Goal: Information Seeking & Learning: Learn about a topic

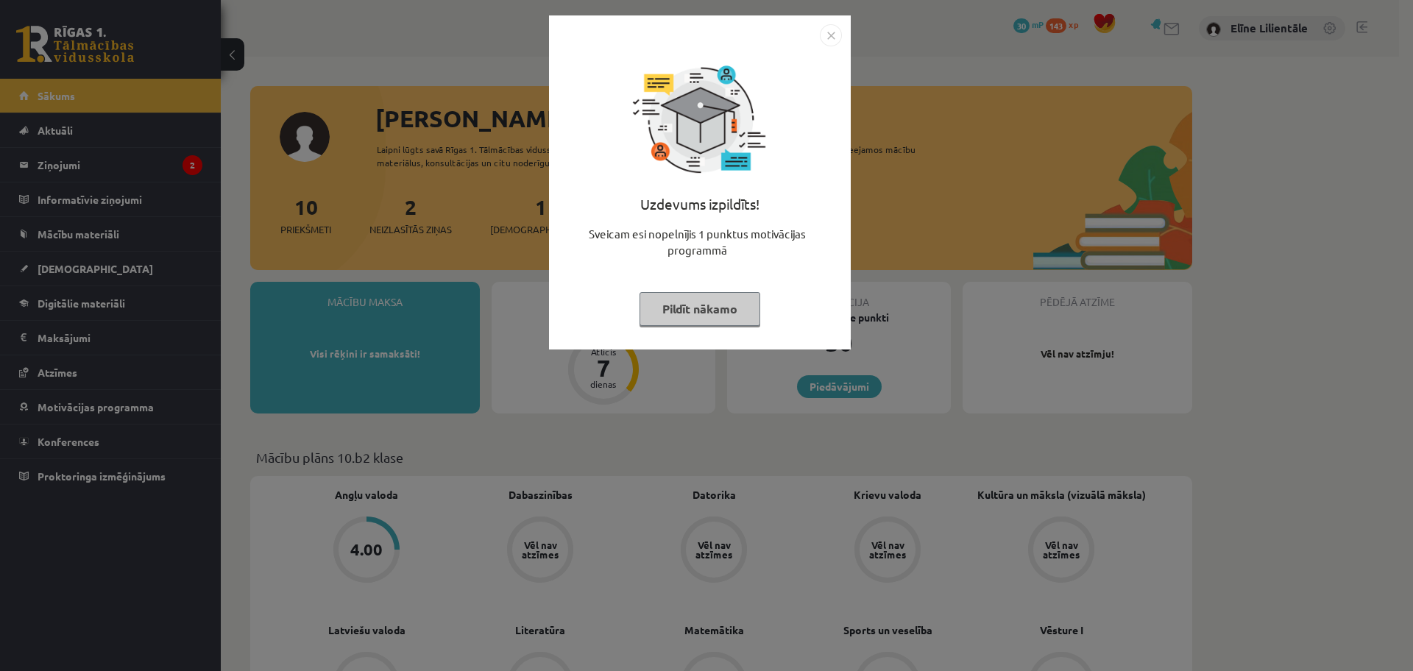
click at [721, 312] on button "Pildīt nākamo" at bounding box center [700, 309] width 121 height 34
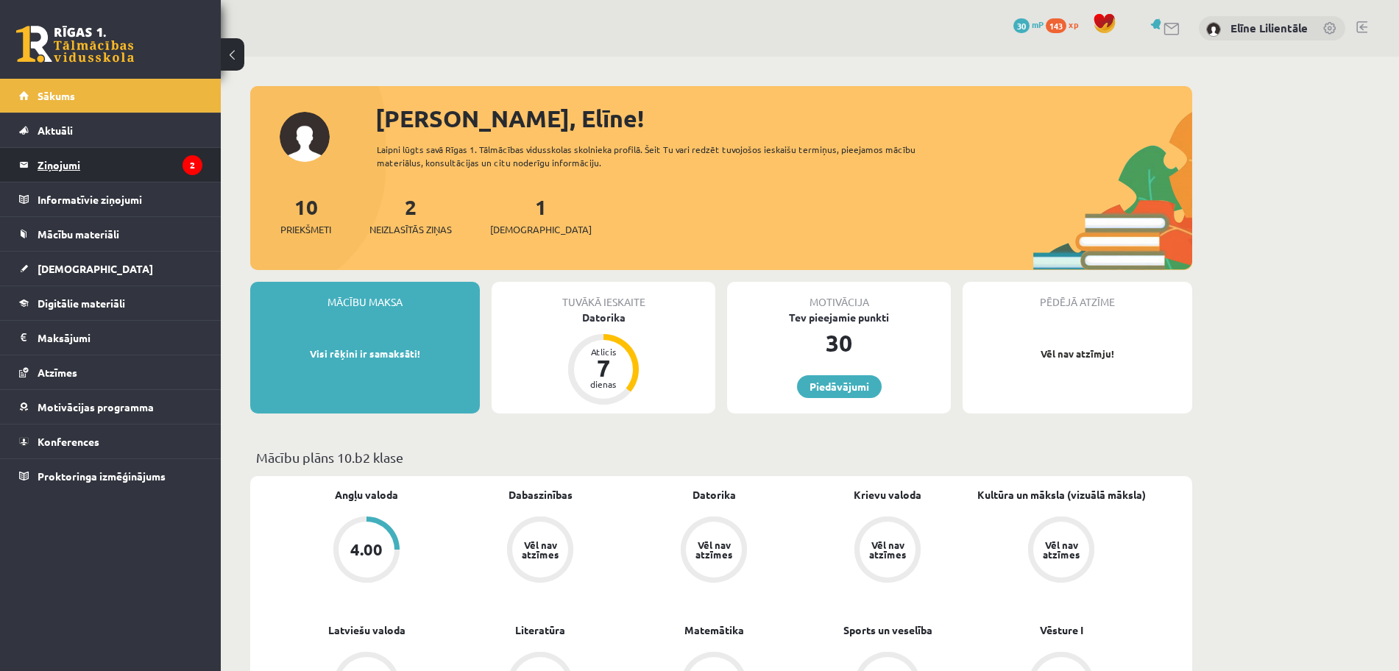
click at [90, 161] on legend "Ziņojumi 2" at bounding box center [120, 165] width 165 height 34
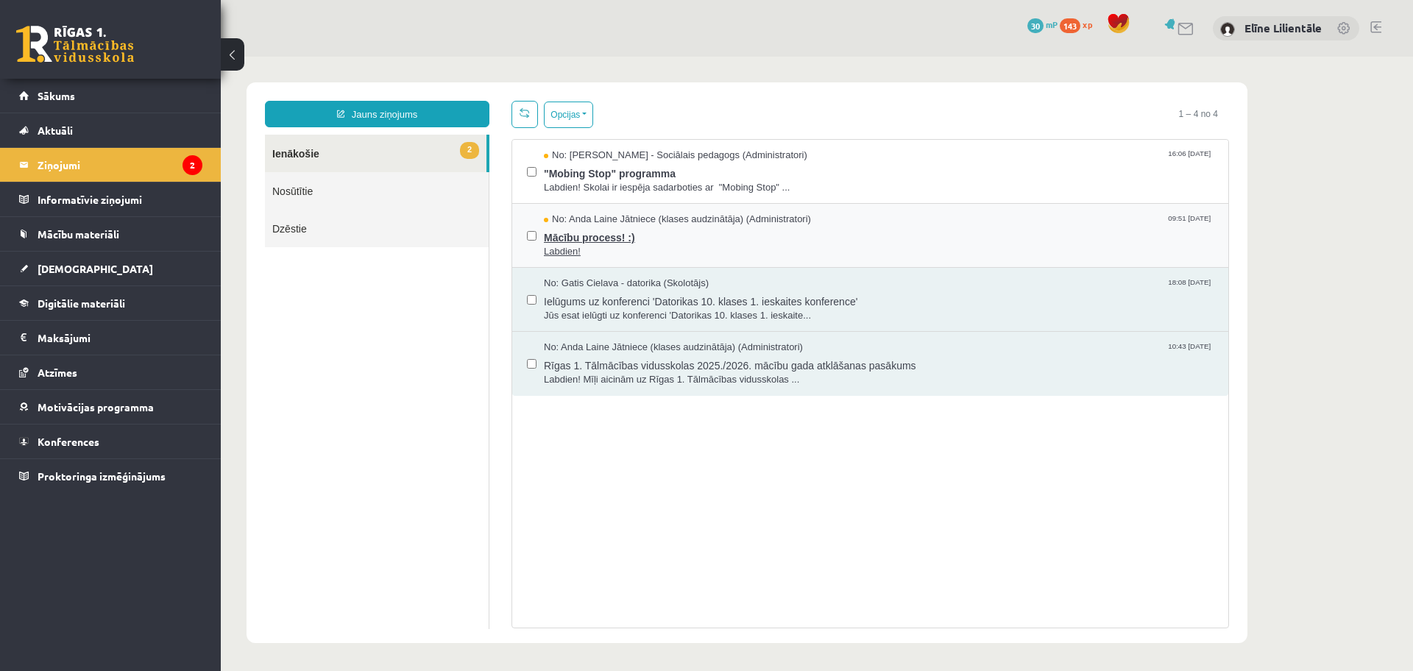
click at [613, 239] on span "Mācību process! :)" at bounding box center [879, 236] width 670 height 18
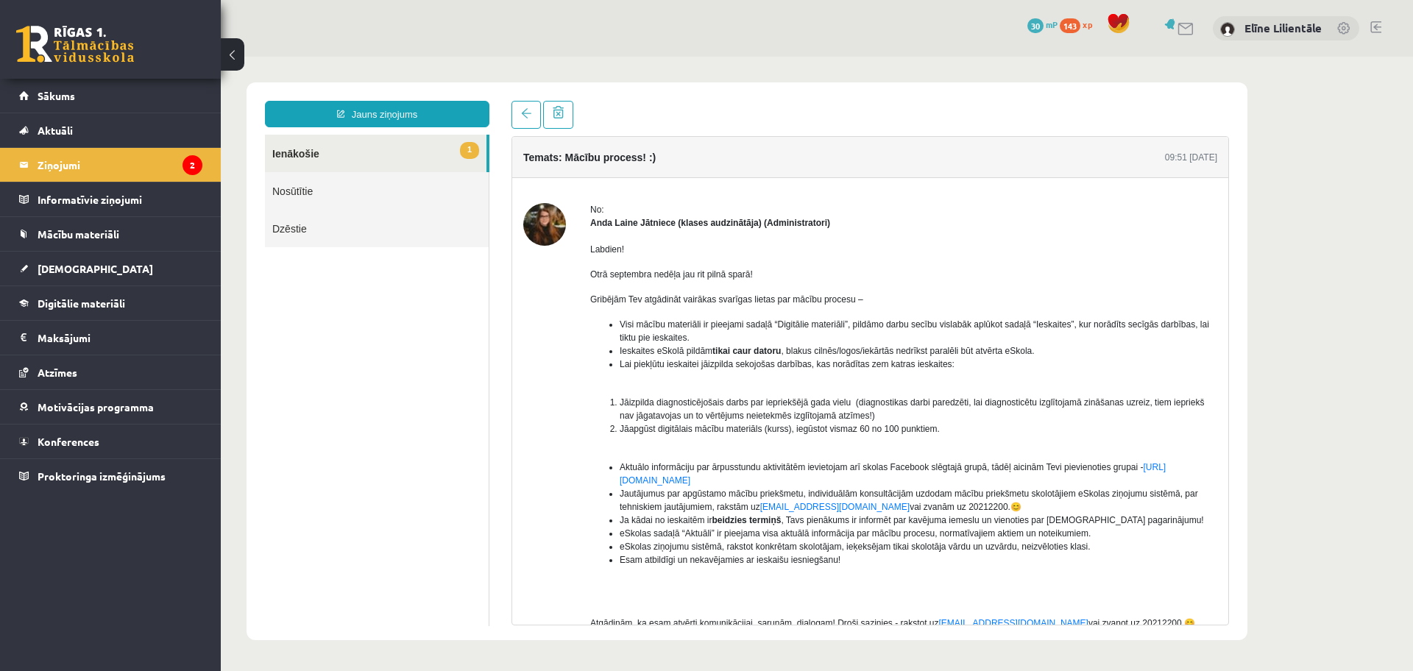
click at [427, 159] on link "1 Ienākošie" at bounding box center [376, 154] width 222 height 38
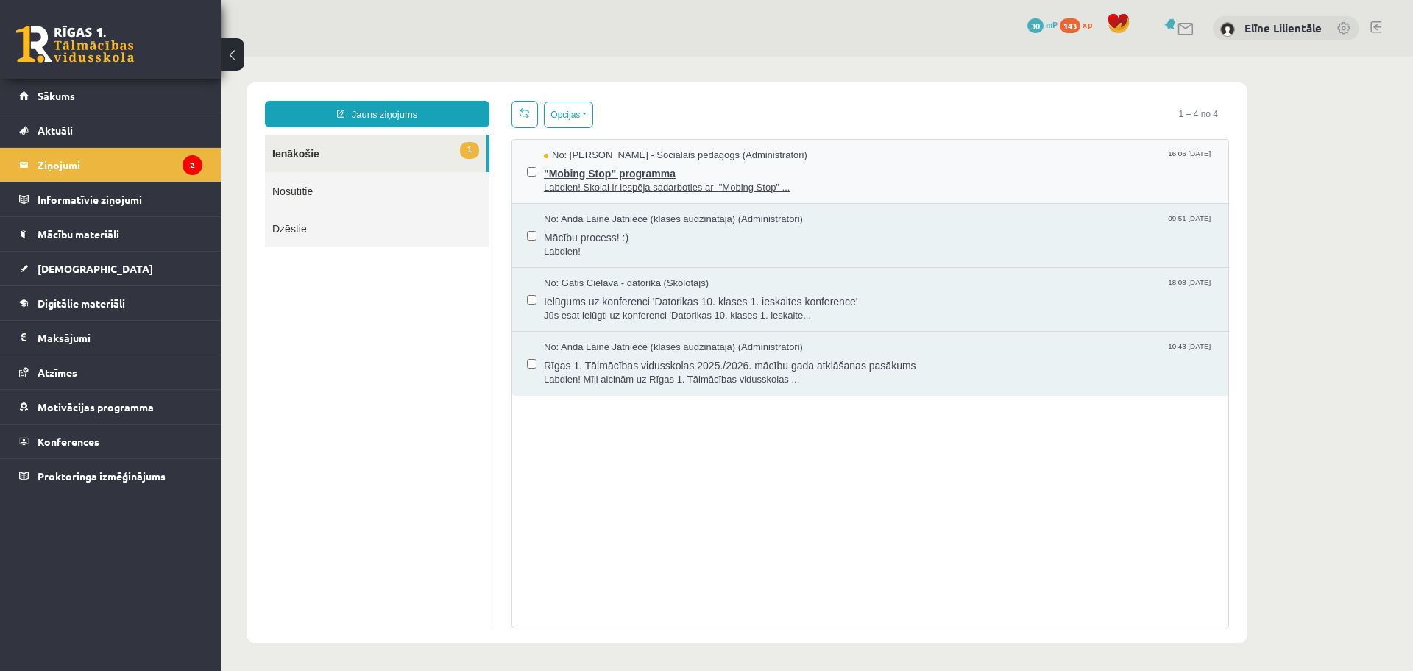
click at [629, 174] on span ""Mobing Stop" programma" at bounding box center [879, 172] width 670 height 18
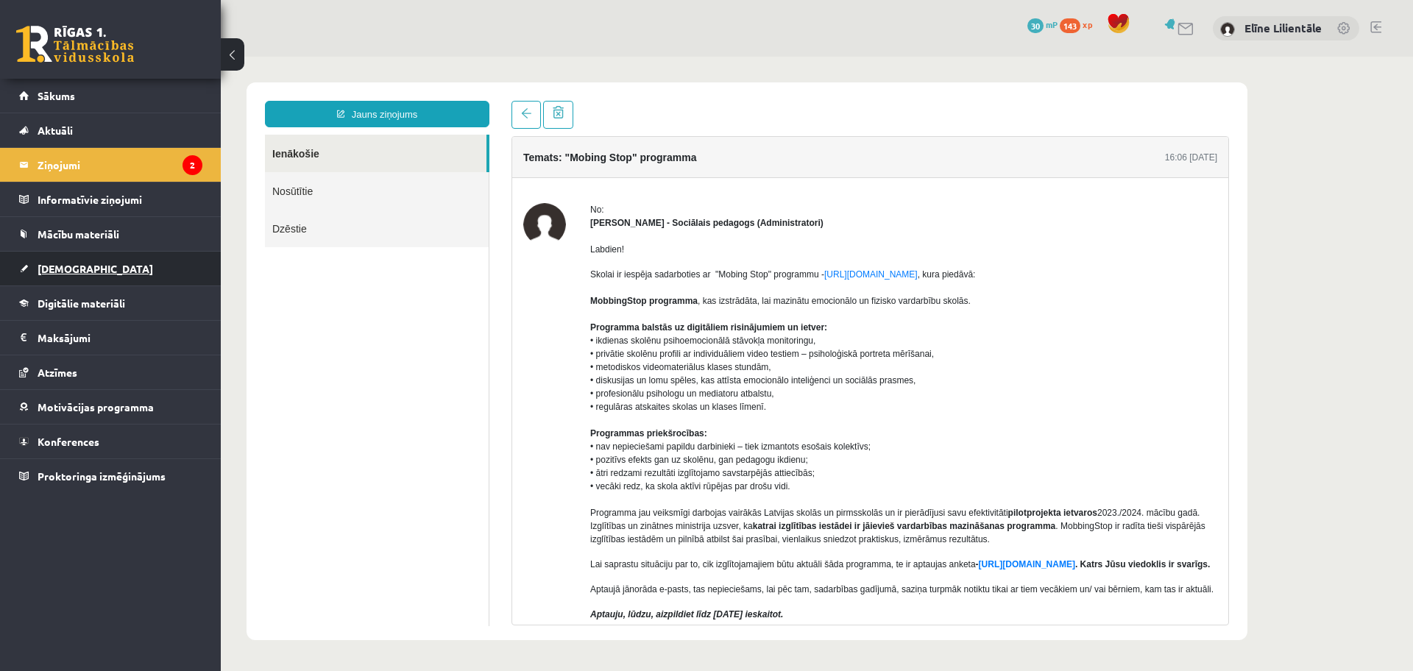
click at [76, 266] on span "[DEMOGRAPHIC_DATA]" at bounding box center [96, 268] width 116 height 13
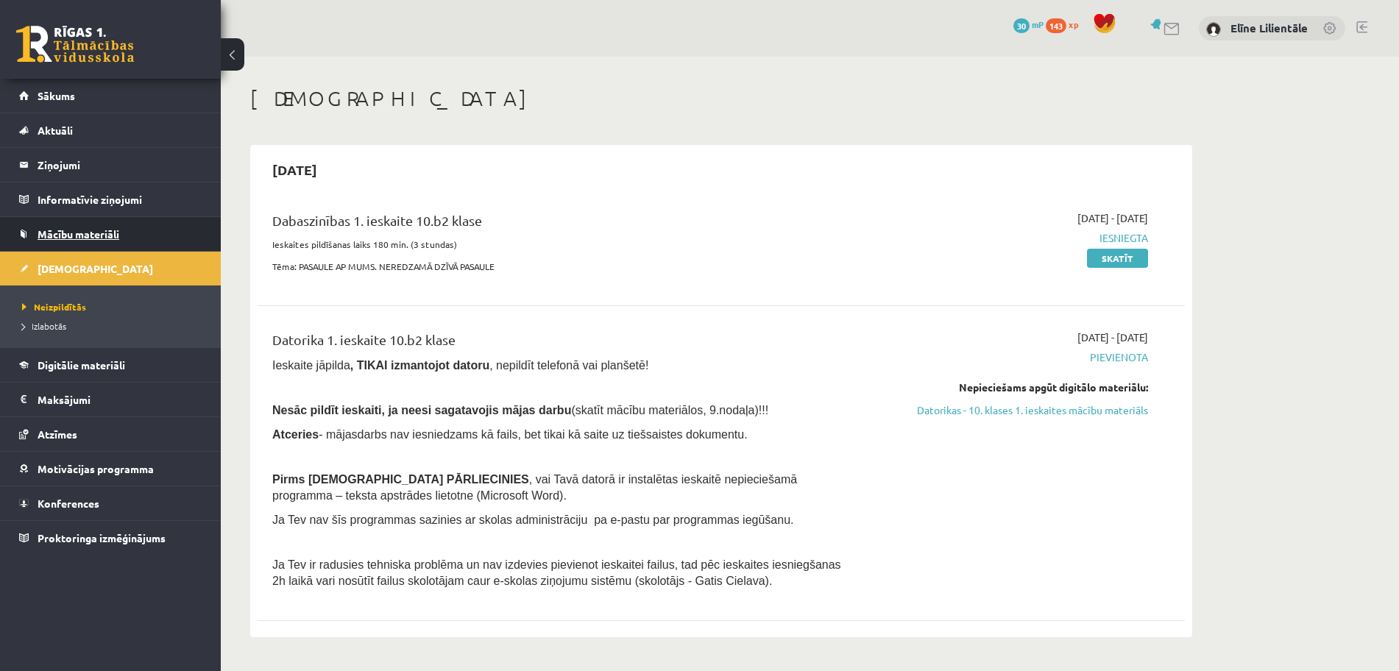
click at [81, 230] on span "Mācību materiāli" at bounding box center [79, 233] width 82 height 13
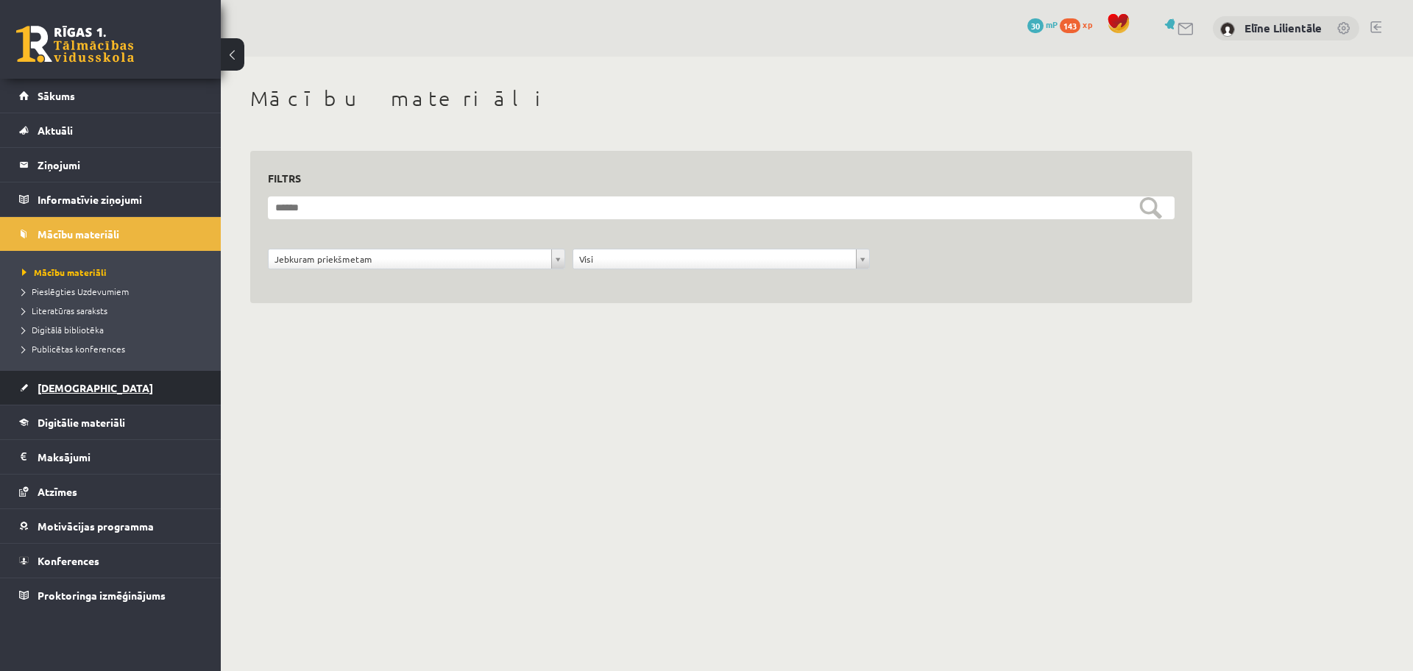
click at [93, 389] on link "[DEMOGRAPHIC_DATA]" at bounding box center [110, 388] width 183 height 34
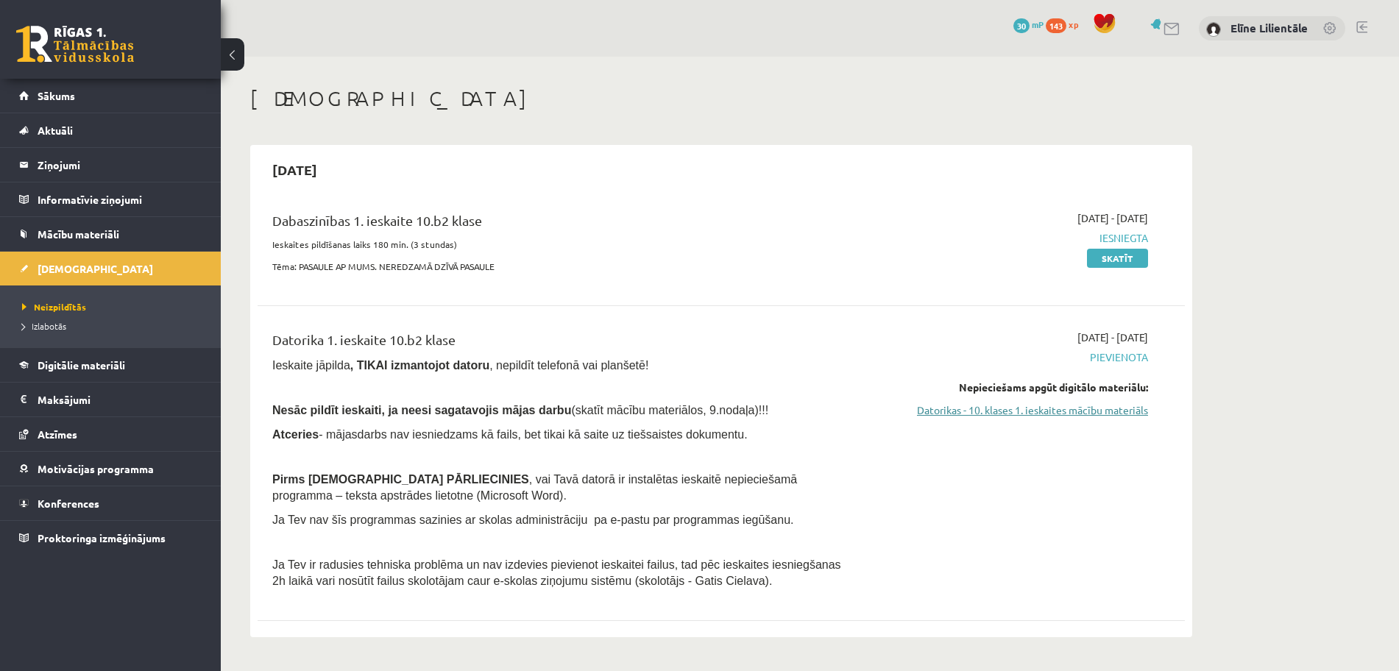
click at [1018, 408] on link "Datorikas - 10. klases 1. ieskaites mācību materiāls" at bounding box center [1010, 410] width 278 height 15
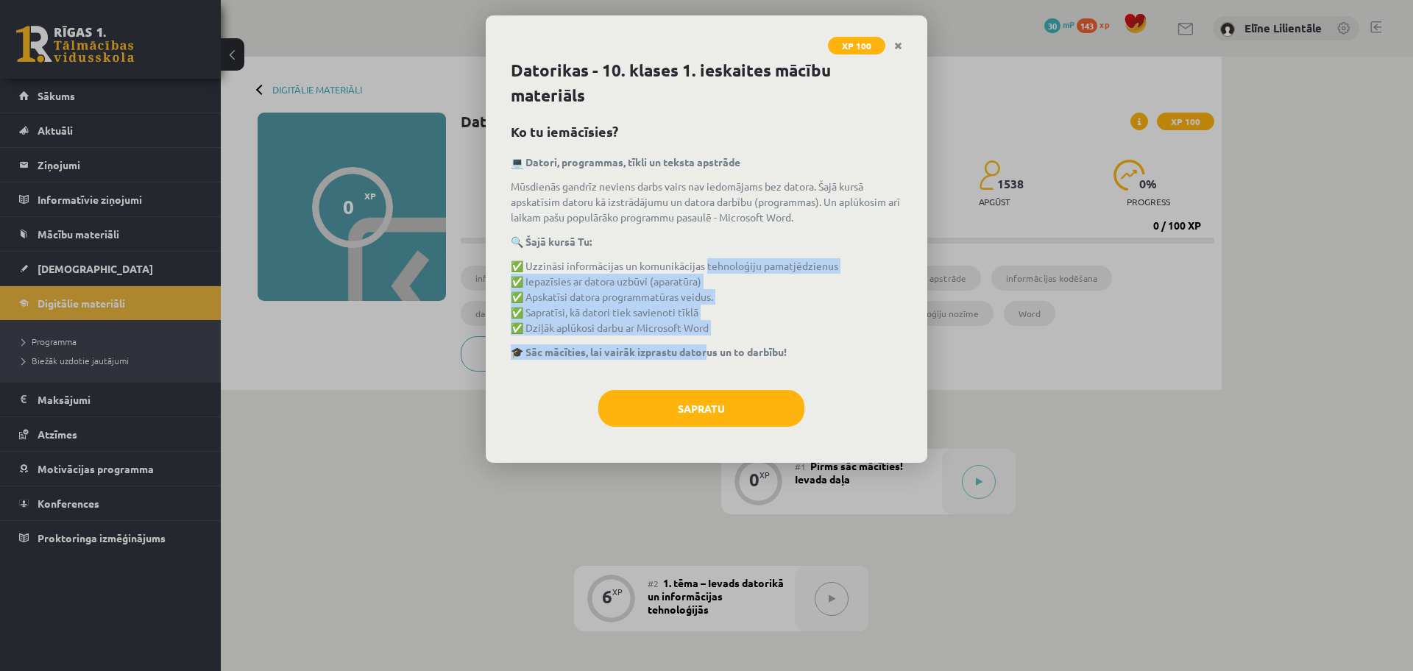
drag, startPoint x: 711, startPoint y: 353, endPoint x: 708, endPoint y: 252, distance: 100.9
click at [708, 252] on div "💻 Datori, programmas, tīkli un teksta apstrāde Mūsdienās gandrīz neviens darbs …" at bounding box center [707, 265] width 392 height 221
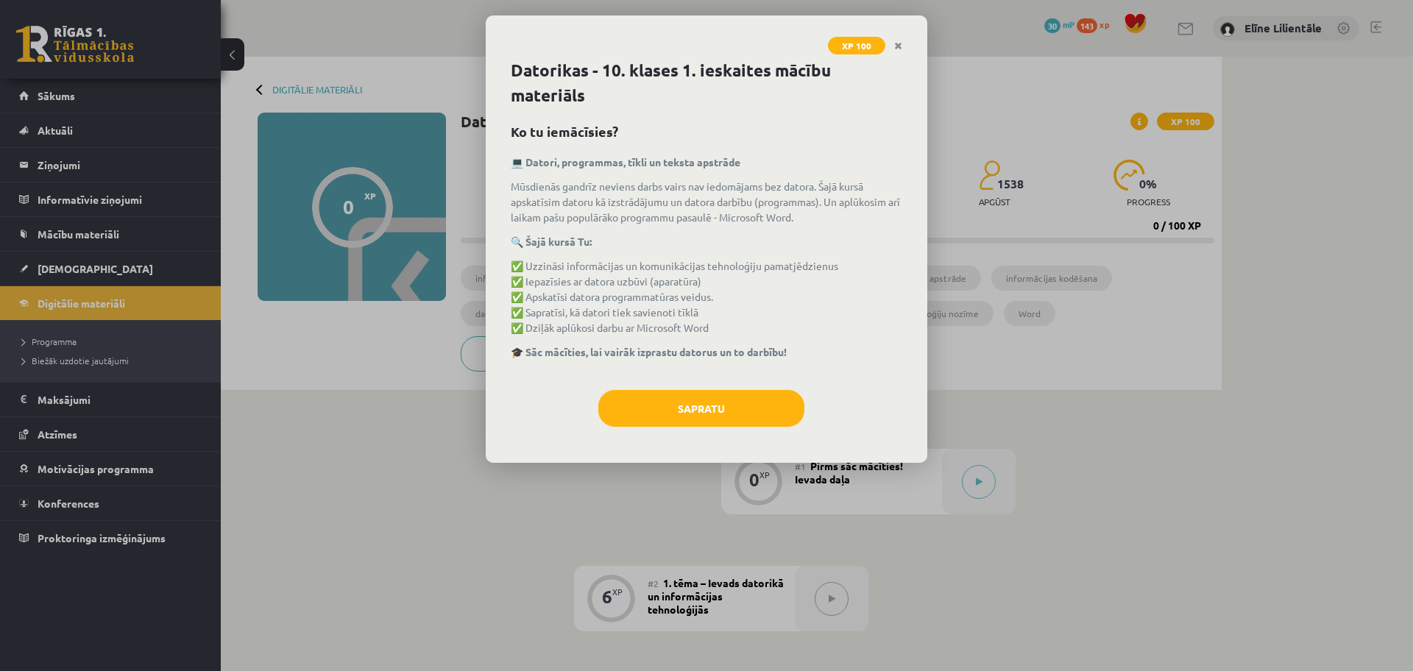
click at [877, 216] on p "Mūsdienās gandrīz neviens darbs vairs nav iedomājams bez datora. Šajā kursā aps…" at bounding box center [707, 202] width 392 height 46
click at [728, 407] on button "Sapratu" at bounding box center [701, 408] width 206 height 37
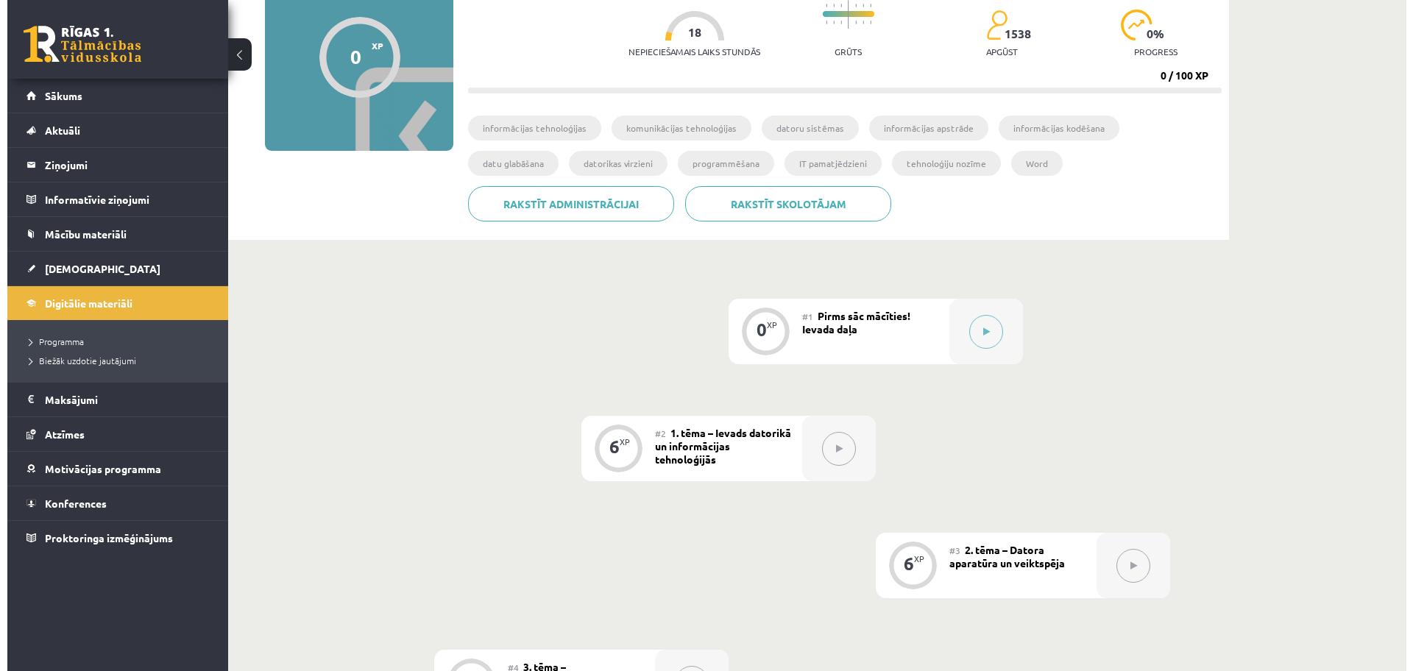
scroll to position [2, 0]
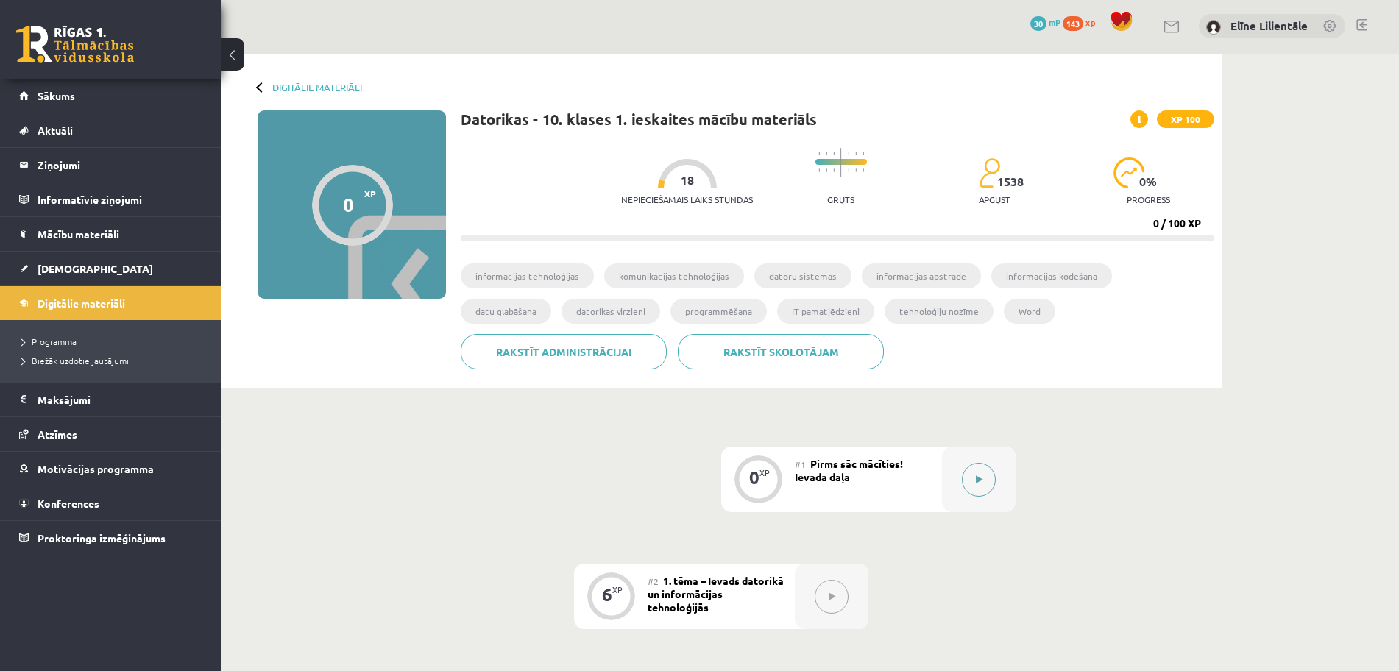
click at [986, 476] on button at bounding box center [979, 480] width 34 height 34
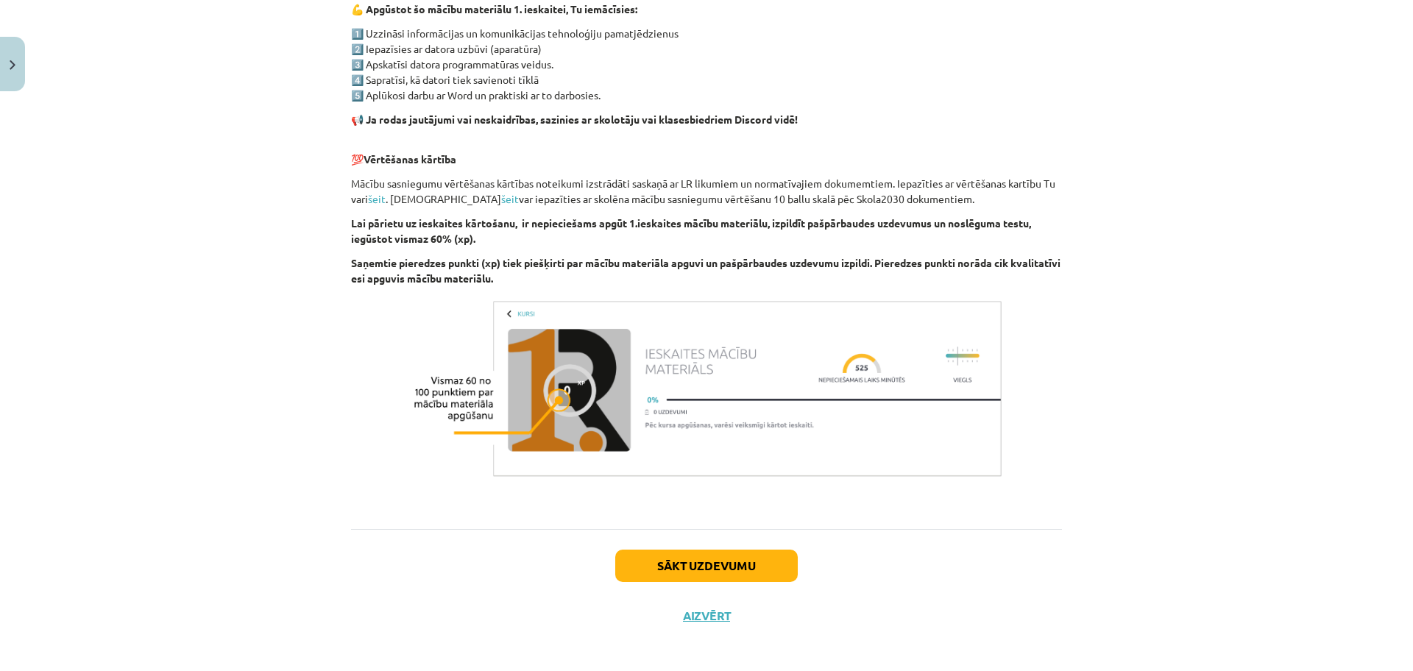
scroll to position [890, 0]
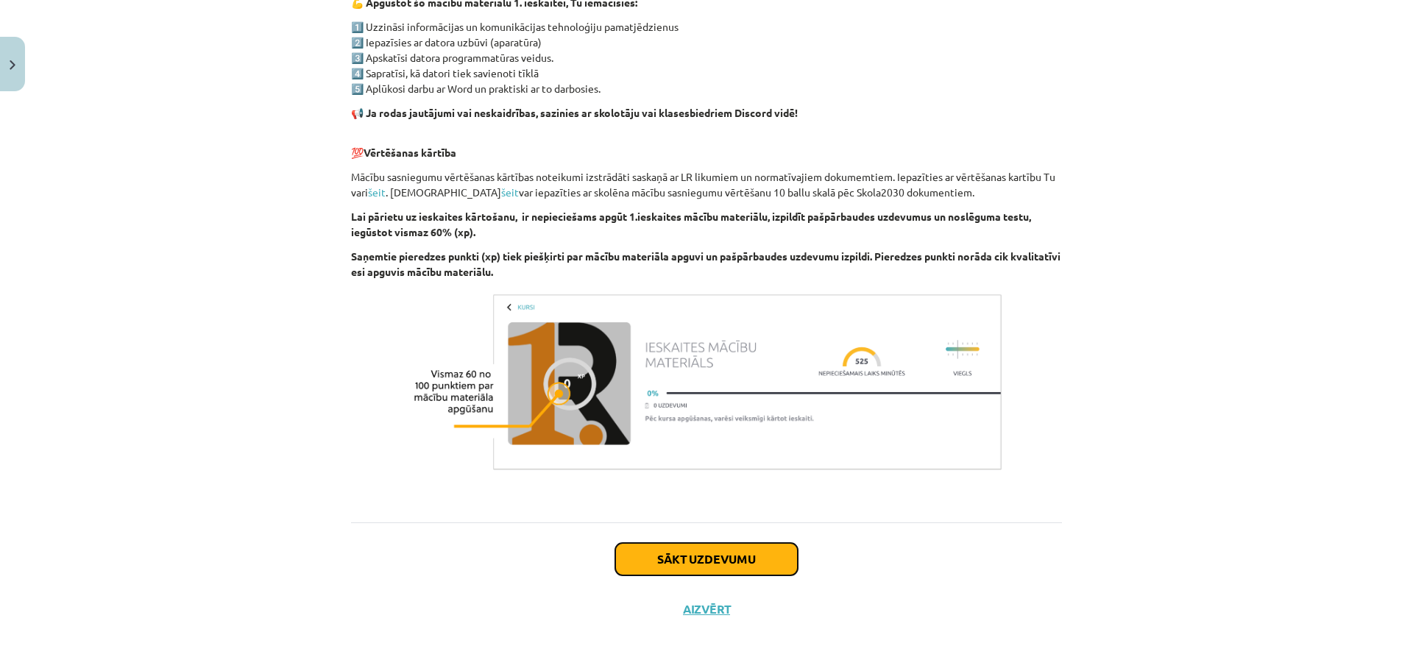
click at [732, 550] on button "Sākt uzdevumu" at bounding box center [706, 559] width 183 height 32
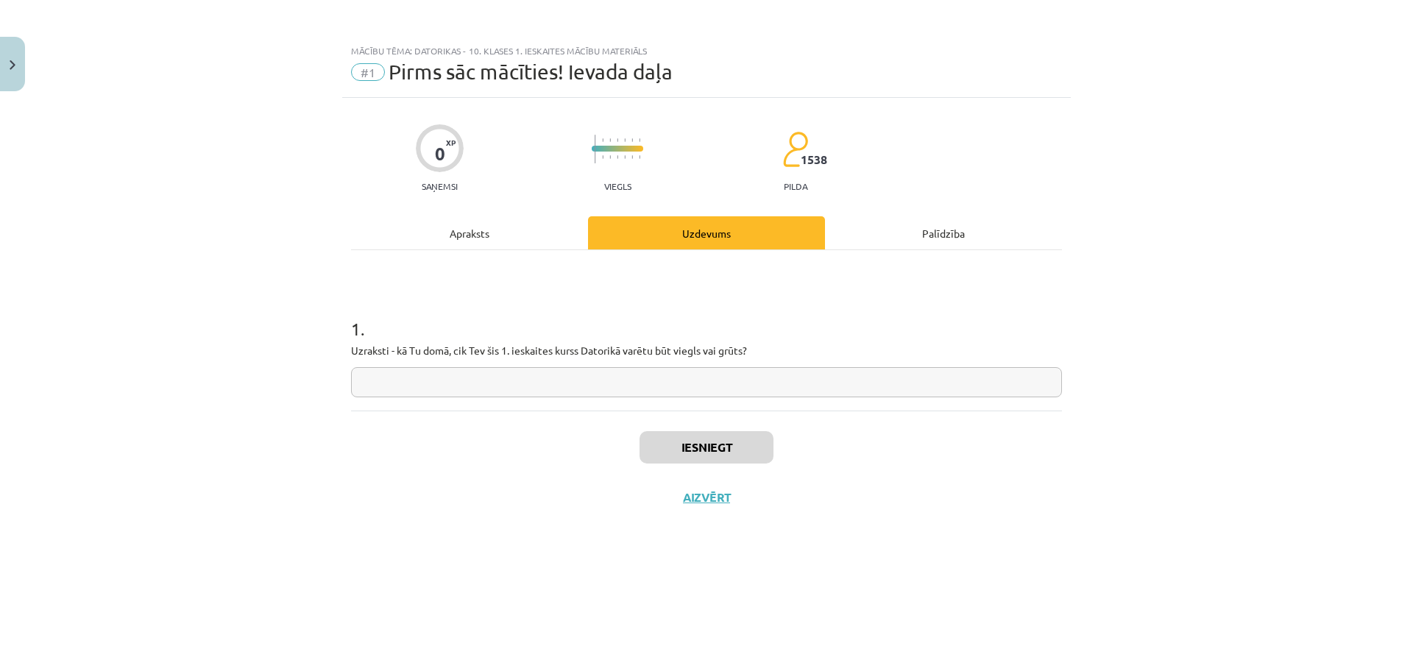
click at [681, 378] on input "text" at bounding box center [706, 382] width 711 height 30
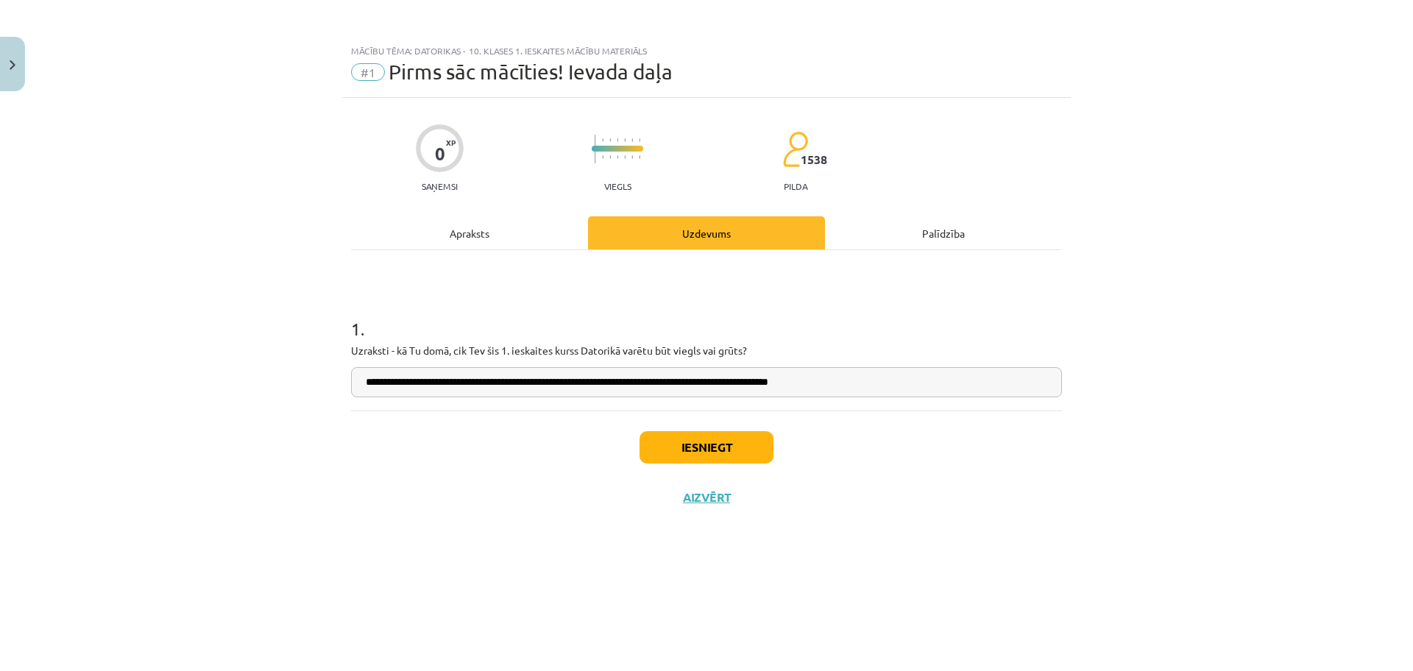
type input "**********"
click at [729, 442] on button "Iesniegt" at bounding box center [707, 447] width 134 height 32
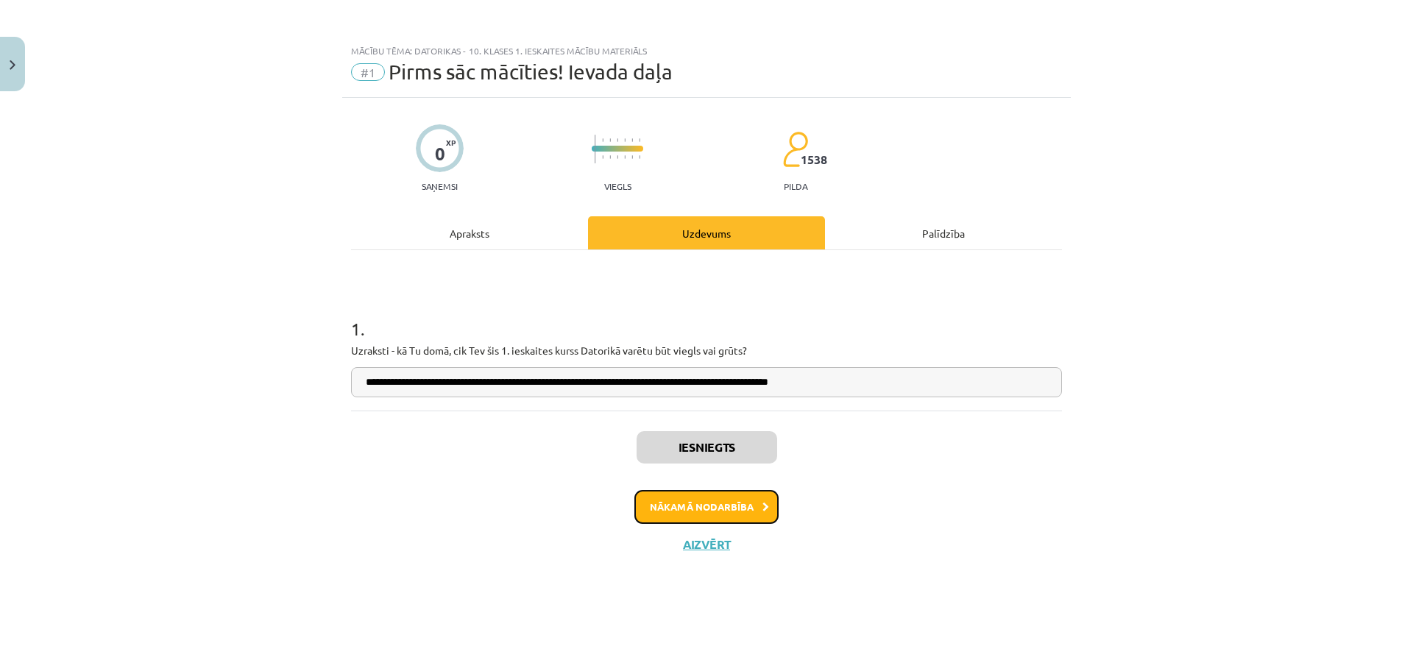
click at [738, 512] on button "Nākamā nodarbība" at bounding box center [707, 507] width 144 height 34
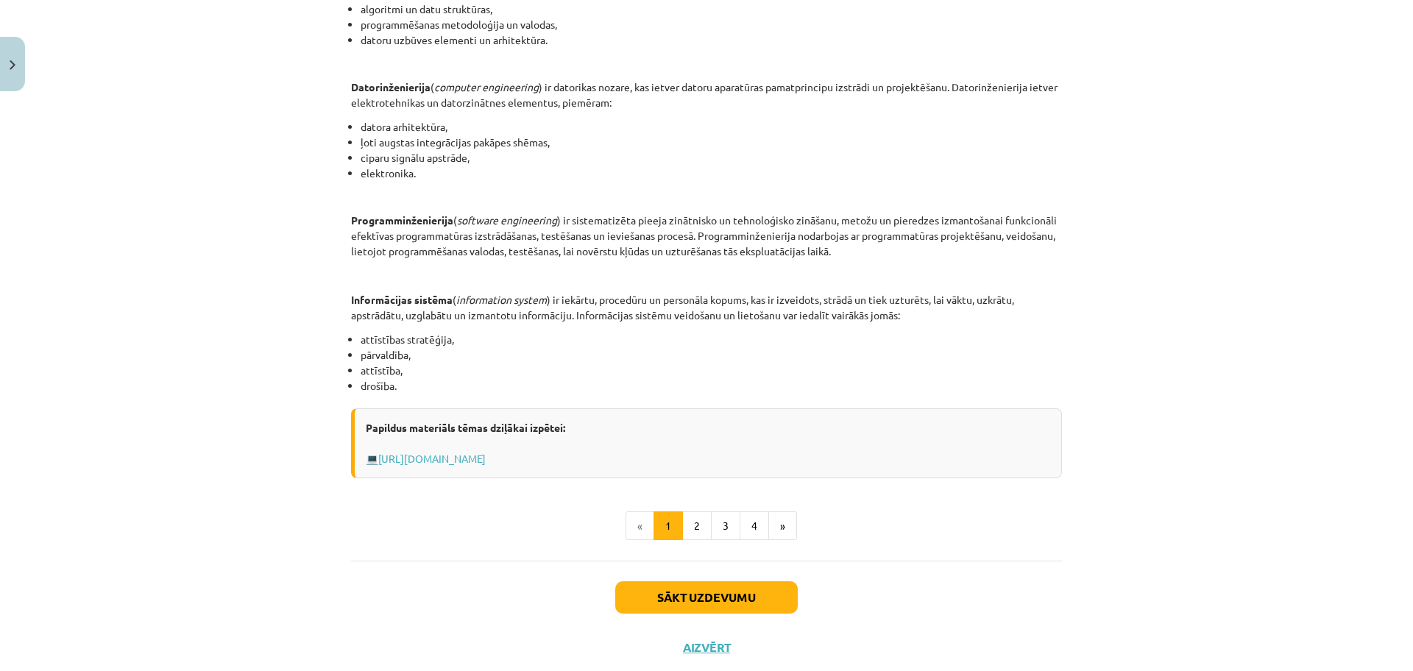
scroll to position [552, 0]
click at [692, 525] on button "2" at bounding box center [696, 524] width 29 height 29
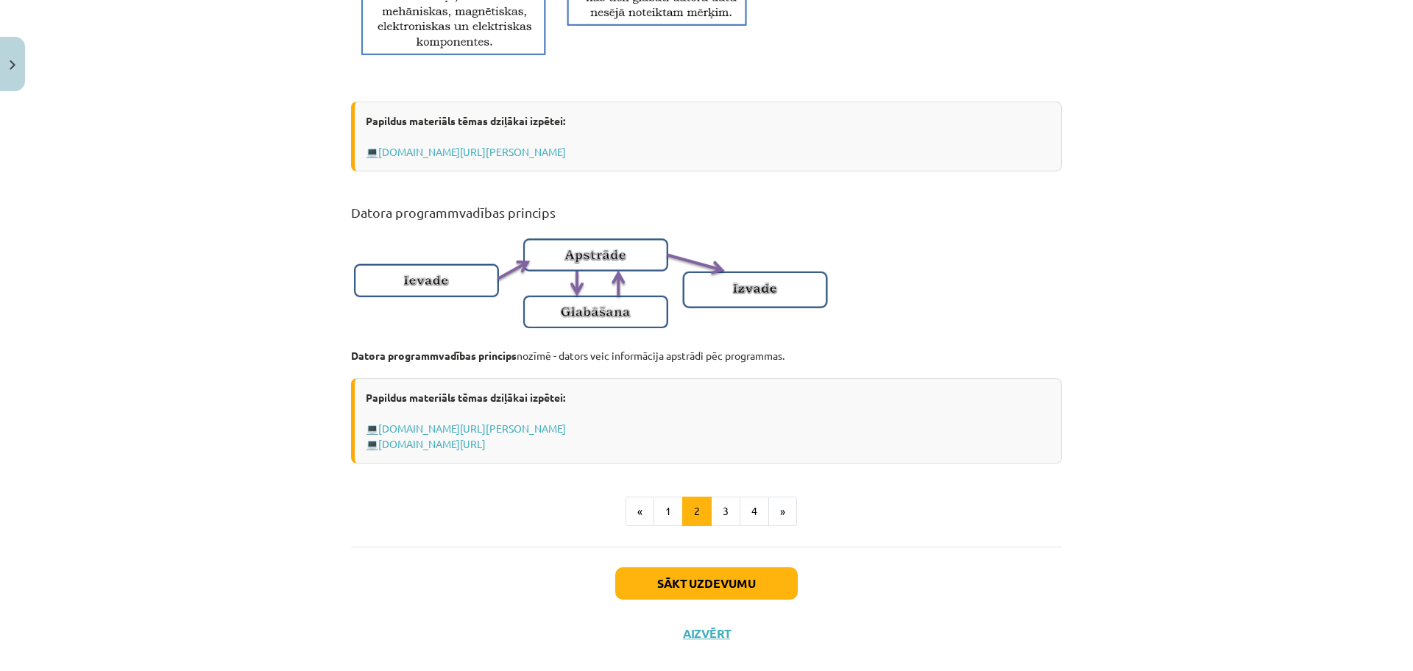
scroll to position [816, 0]
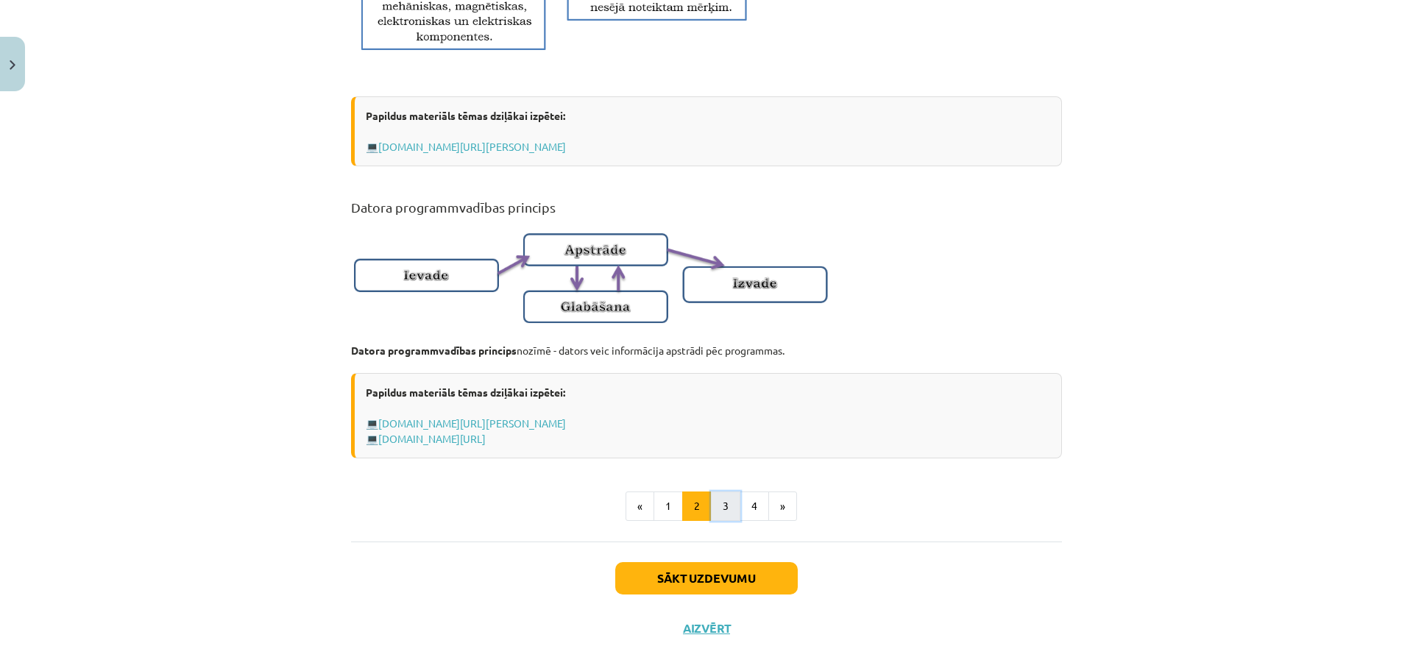
click at [724, 521] on button "3" at bounding box center [725, 506] width 29 height 29
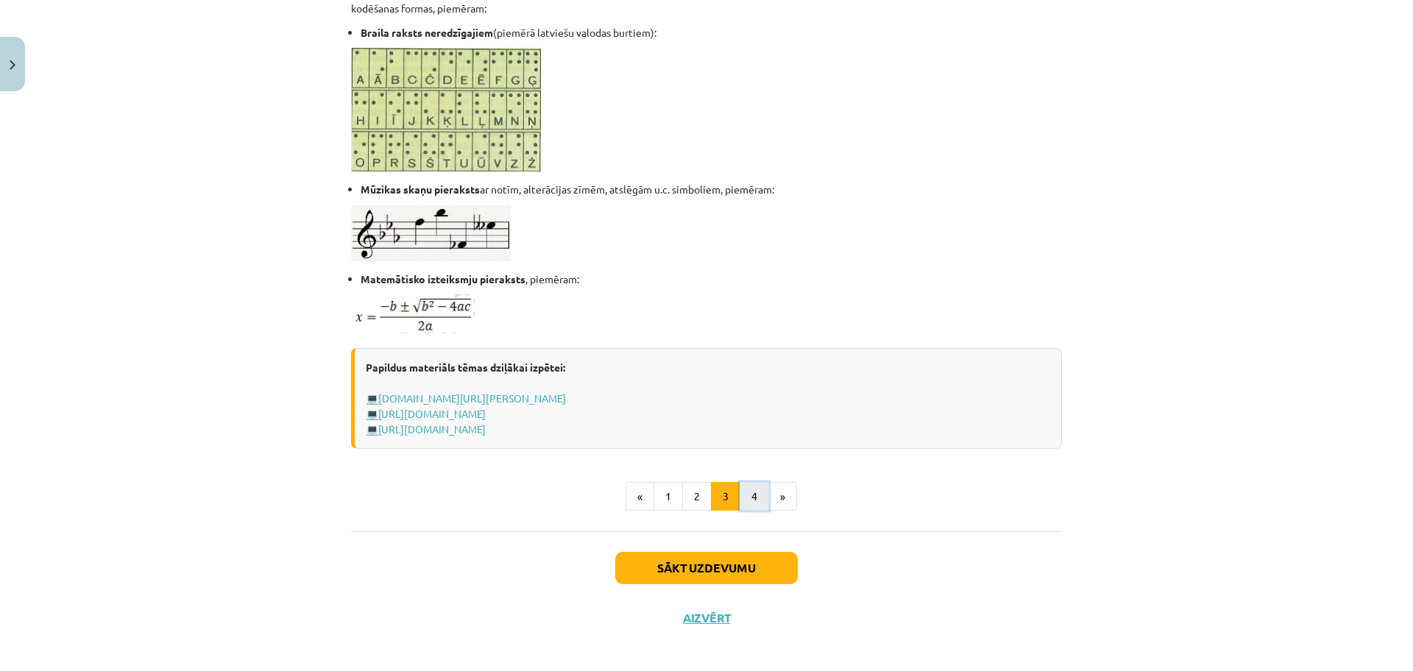
click at [746, 495] on button "4" at bounding box center [754, 496] width 29 height 29
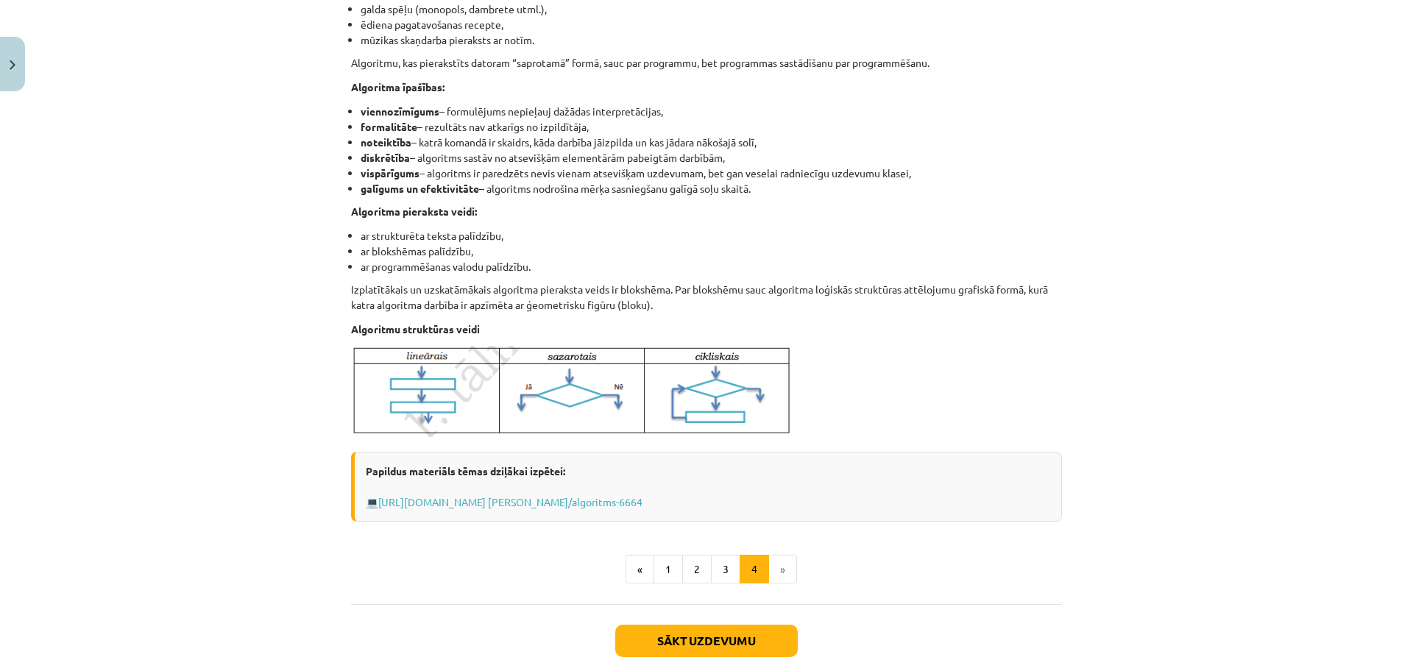
scroll to position [374, 0]
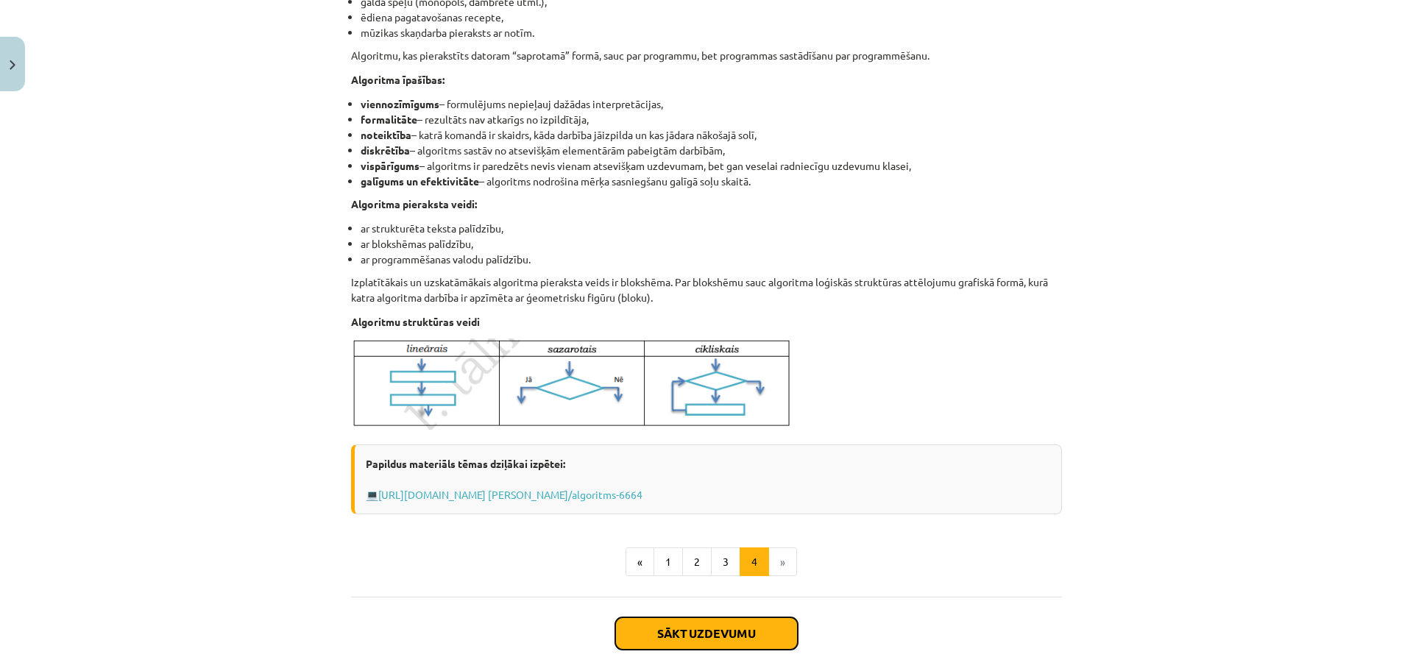
click at [739, 634] on button "Sākt uzdevumu" at bounding box center [706, 634] width 183 height 32
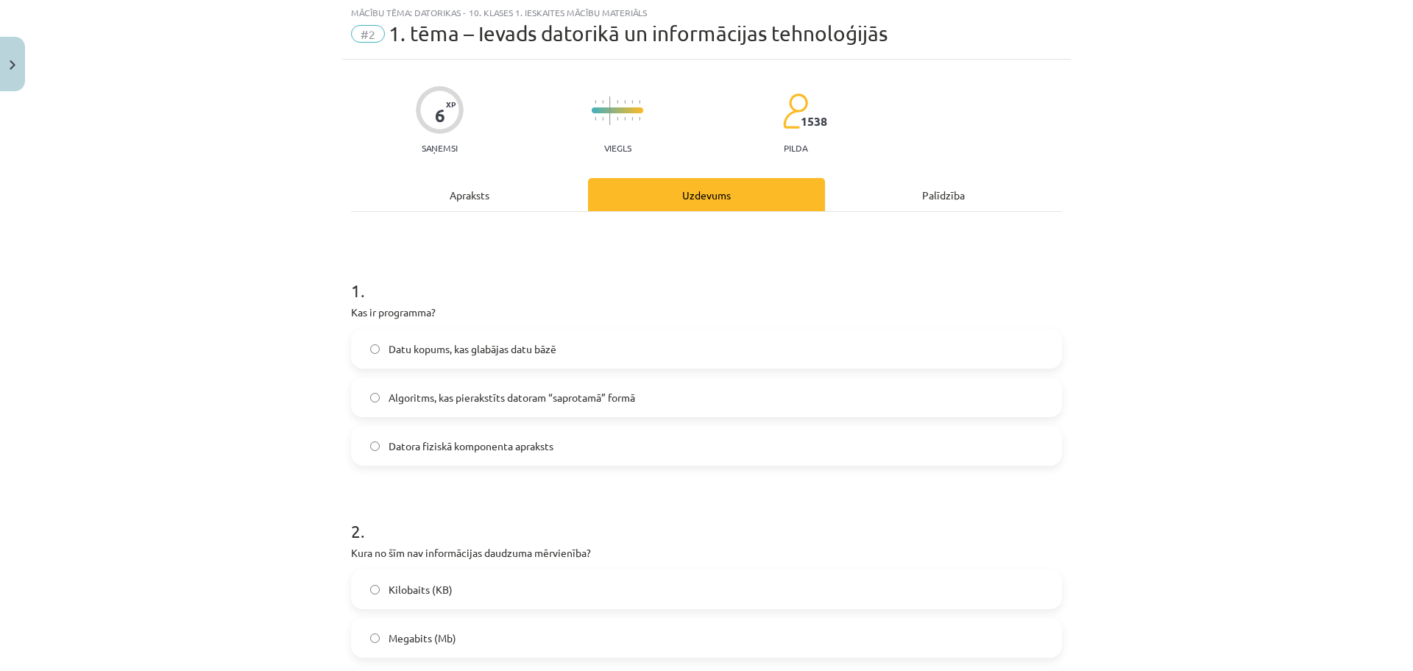
scroll to position [37, 0]
click at [498, 398] on span "Algoritms, kas pierakstīts datoram “saprotamā” formā" at bounding box center [512, 399] width 247 height 15
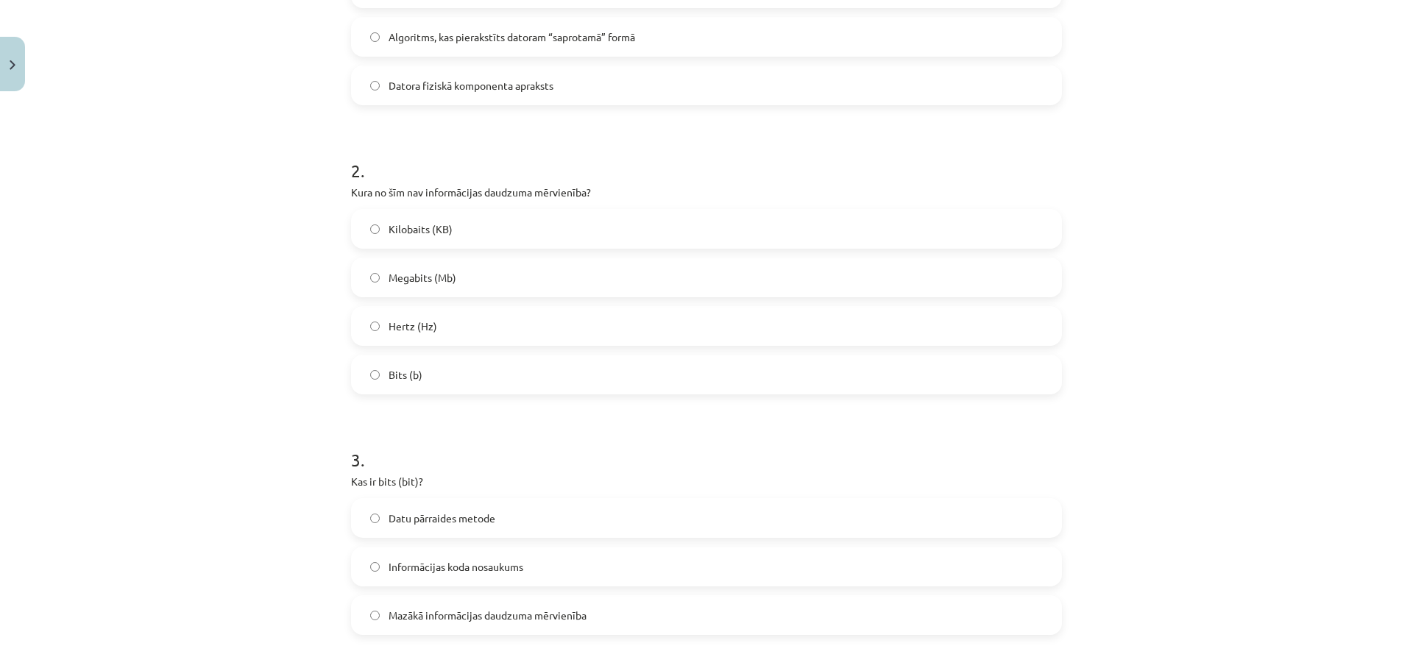
scroll to position [405, 0]
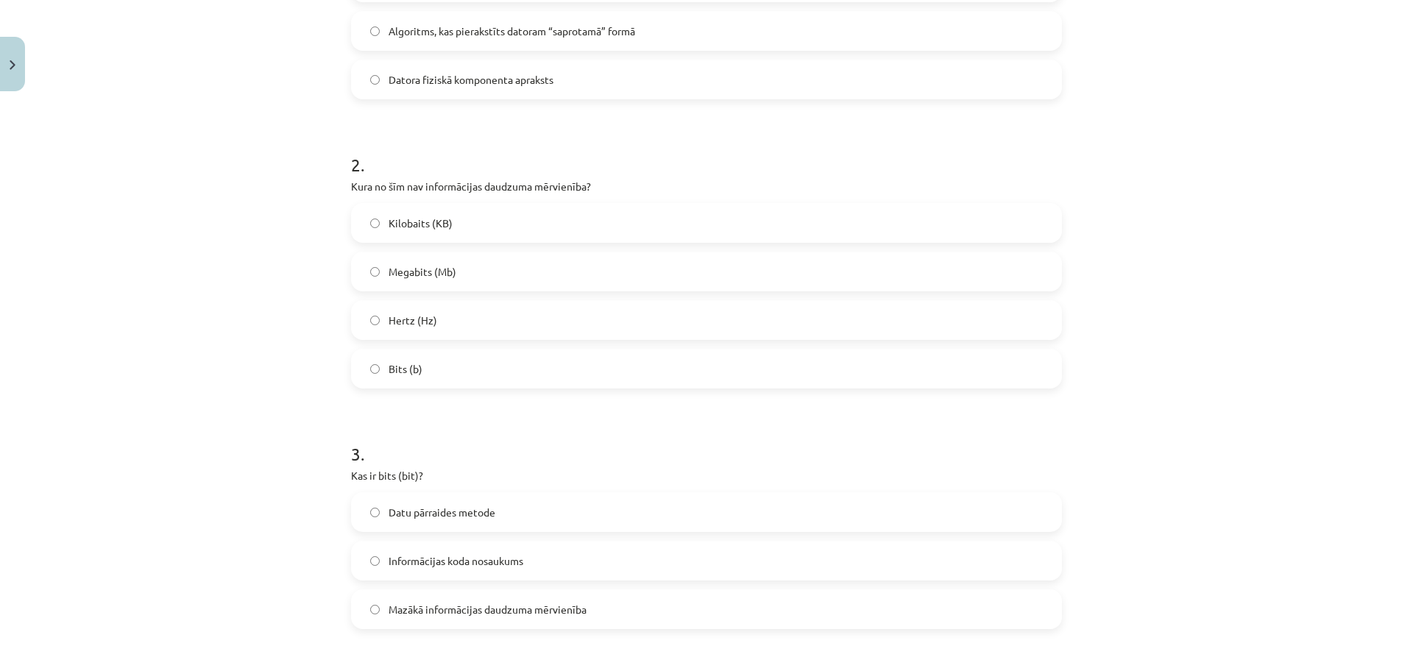
click at [420, 316] on span "Hertz (Hz)" at bounding box center [413, 320] width 49 height 15
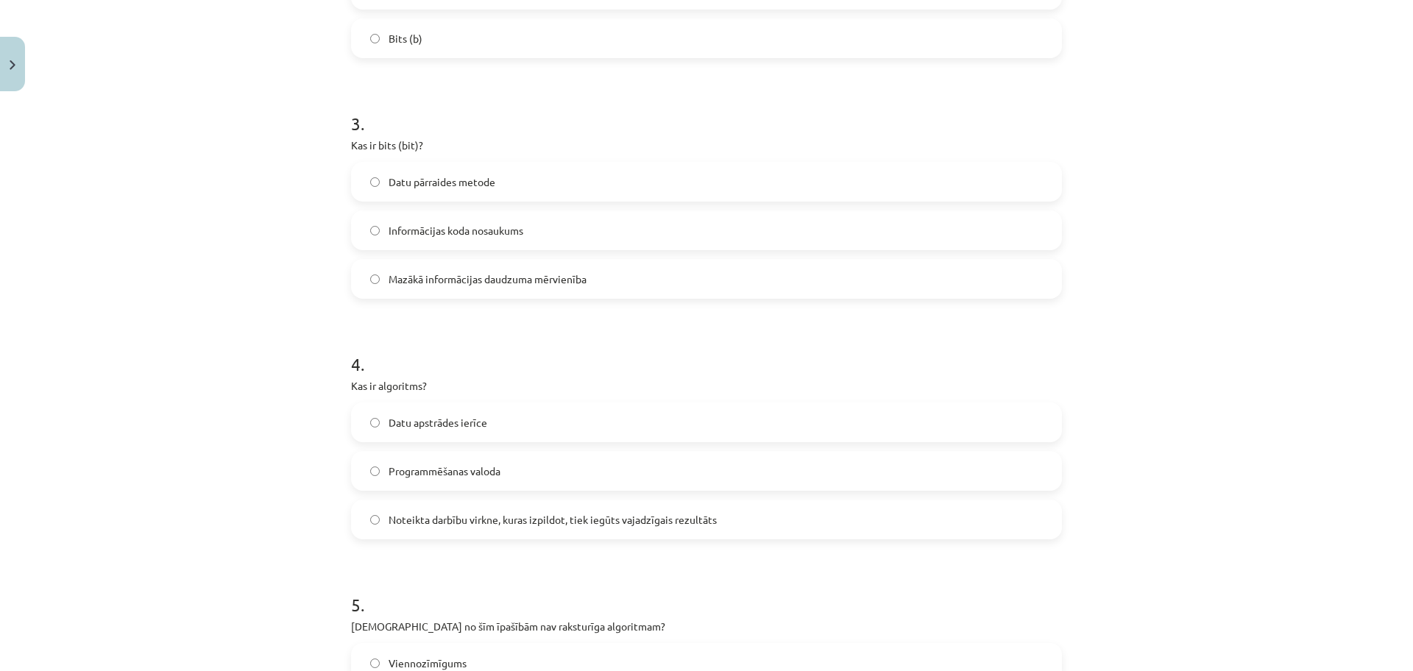
scroll to position [736, 0]
click at [533, 280] on span "Mazākā informācijas daudzuma mērvienība" at bounding box center [488, 278] width 198 height 15
click at [554, 516] on span "Noteikta darbību virkne, kuras izpildot, tiek iegūts vajadzīgais rezultāts" at bounding box center [553, 519] width 328 height 15
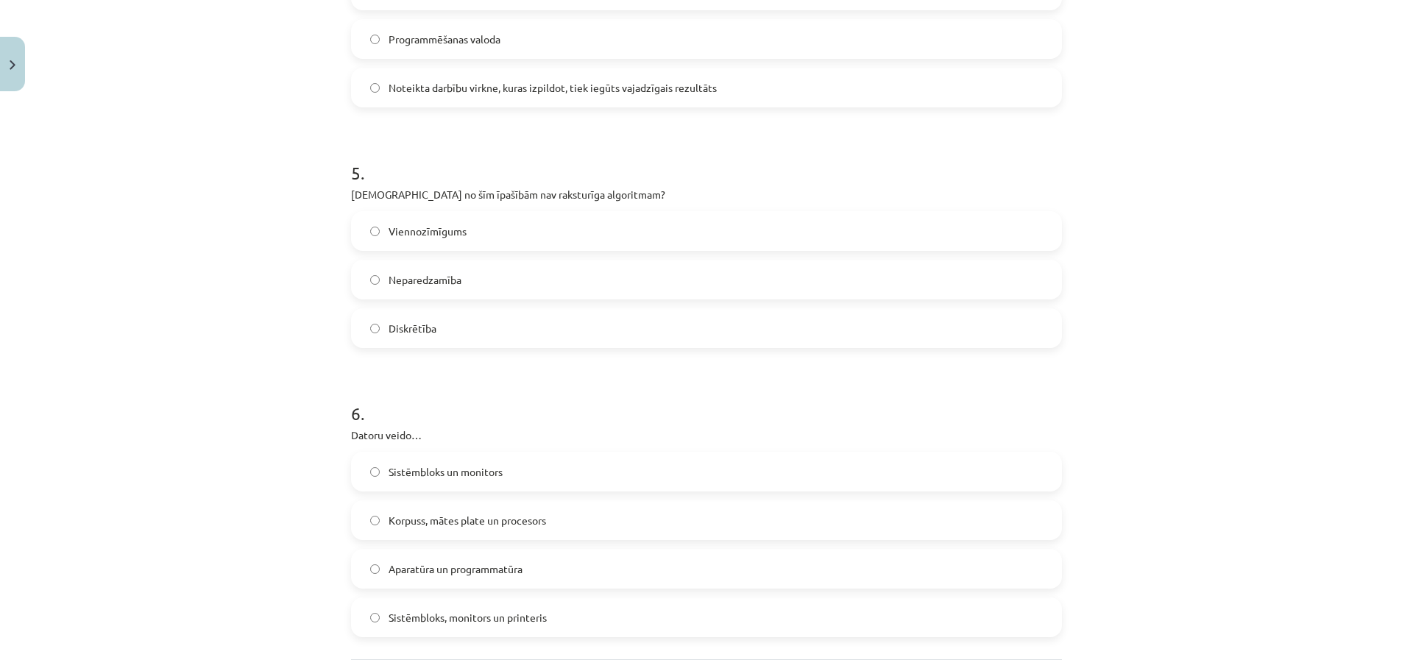
scroll to position [1178, 0]
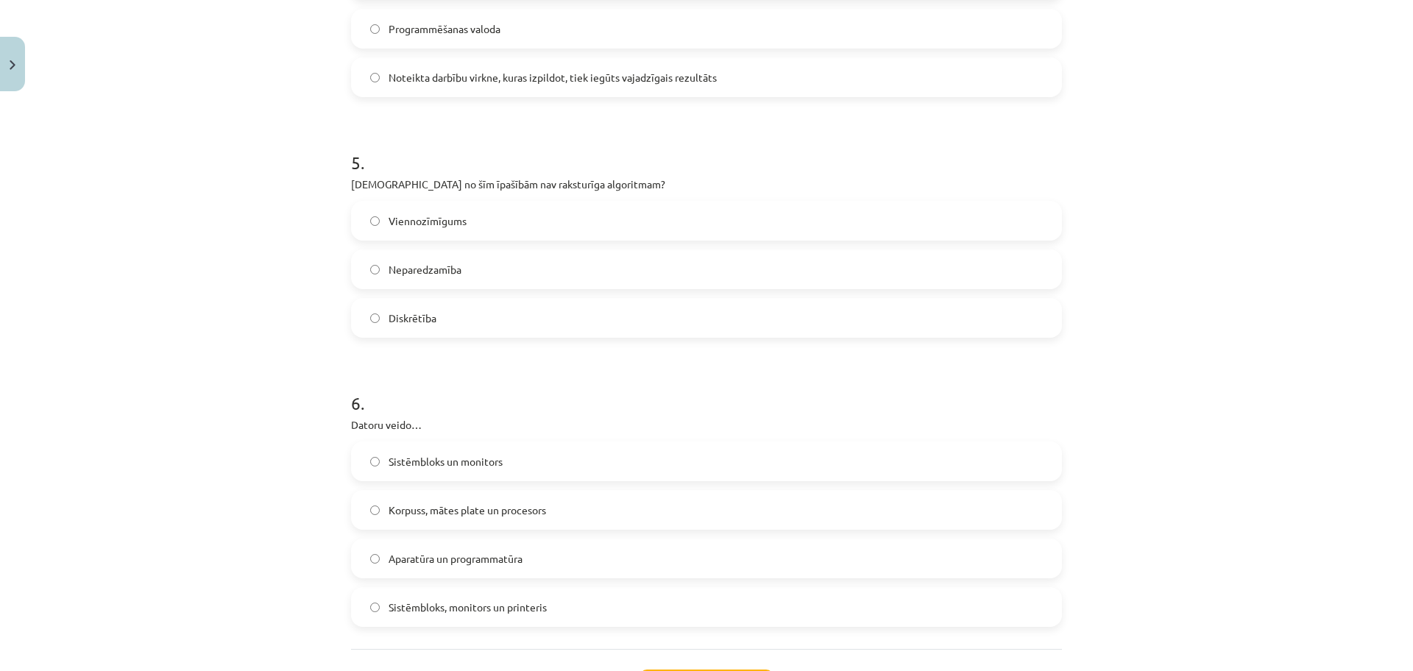
click at [430, 559] on span "Aparatūra un programmatūra" at bounding box center [456, 558] width 134 height 15
click at [441, 271] on span "Neparedzamība" at bounding box center [425, 269] width 73 height 15
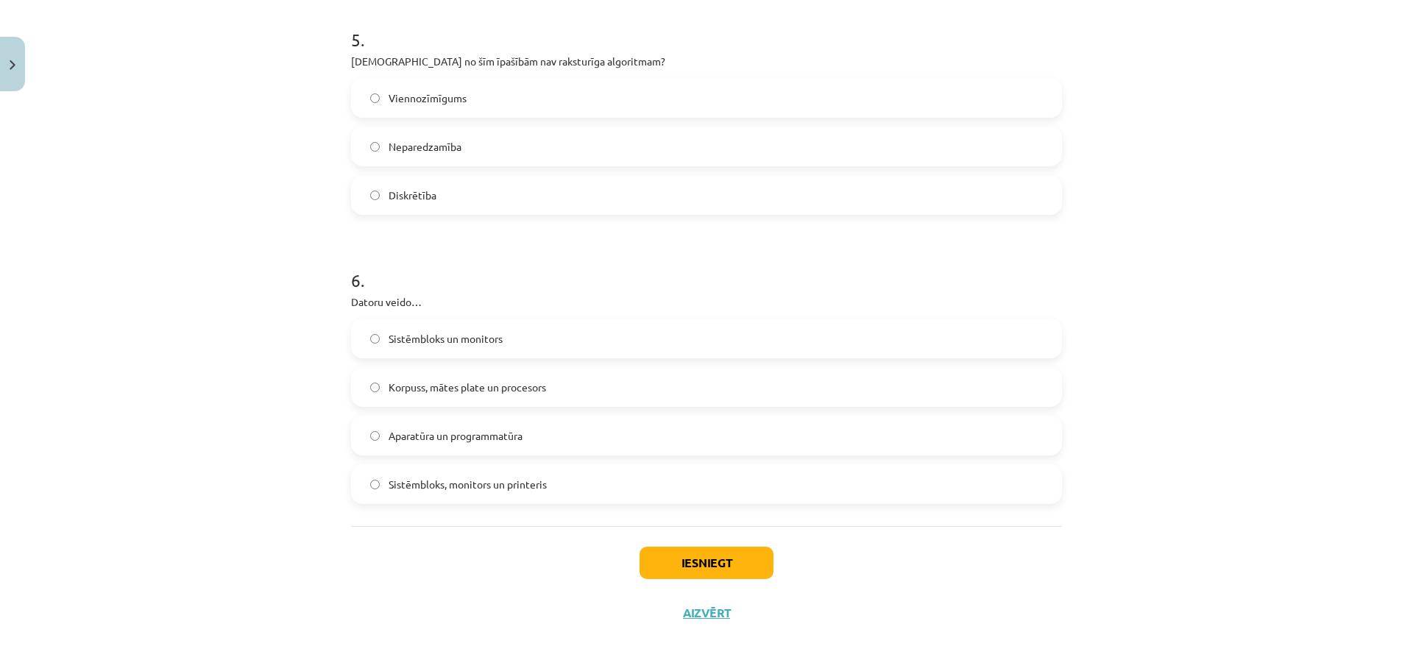
scroll to position [1304, 0]
click at [730, 553] on button "Iesniegt" at bounding box center [707, 559] width 134 height 32
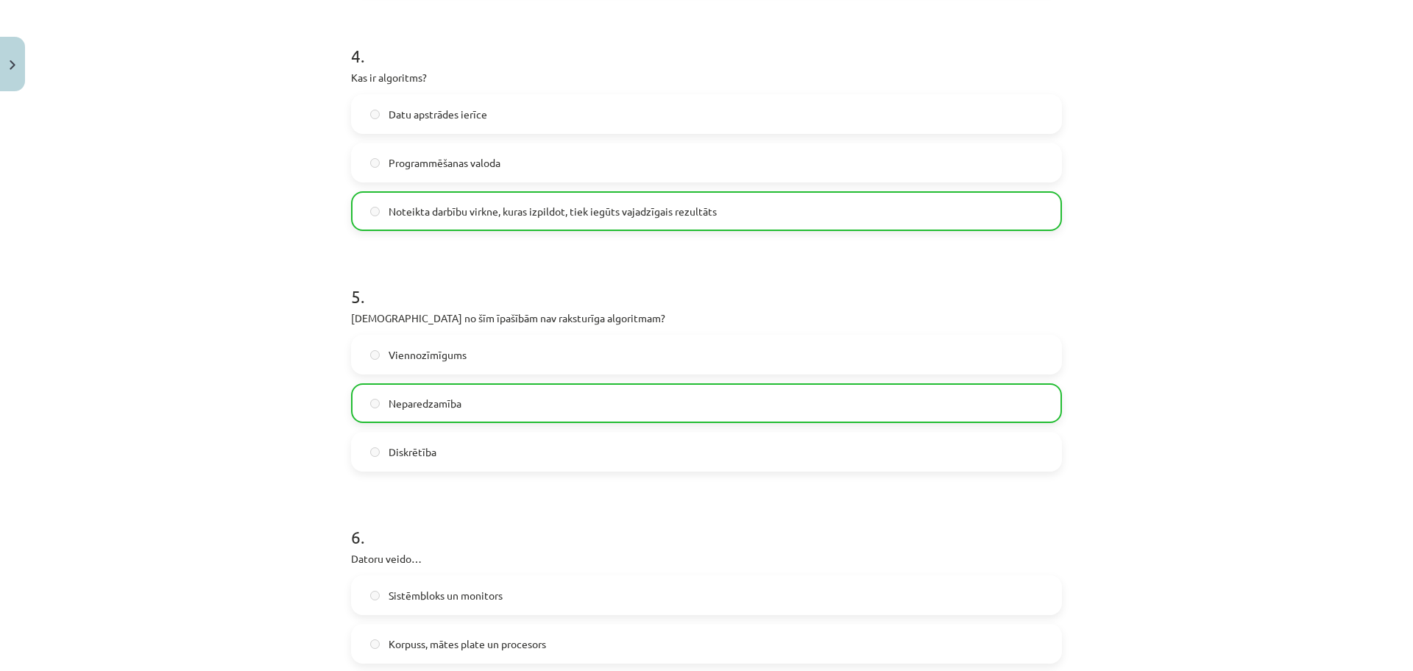
scroll to position [1352, 0]
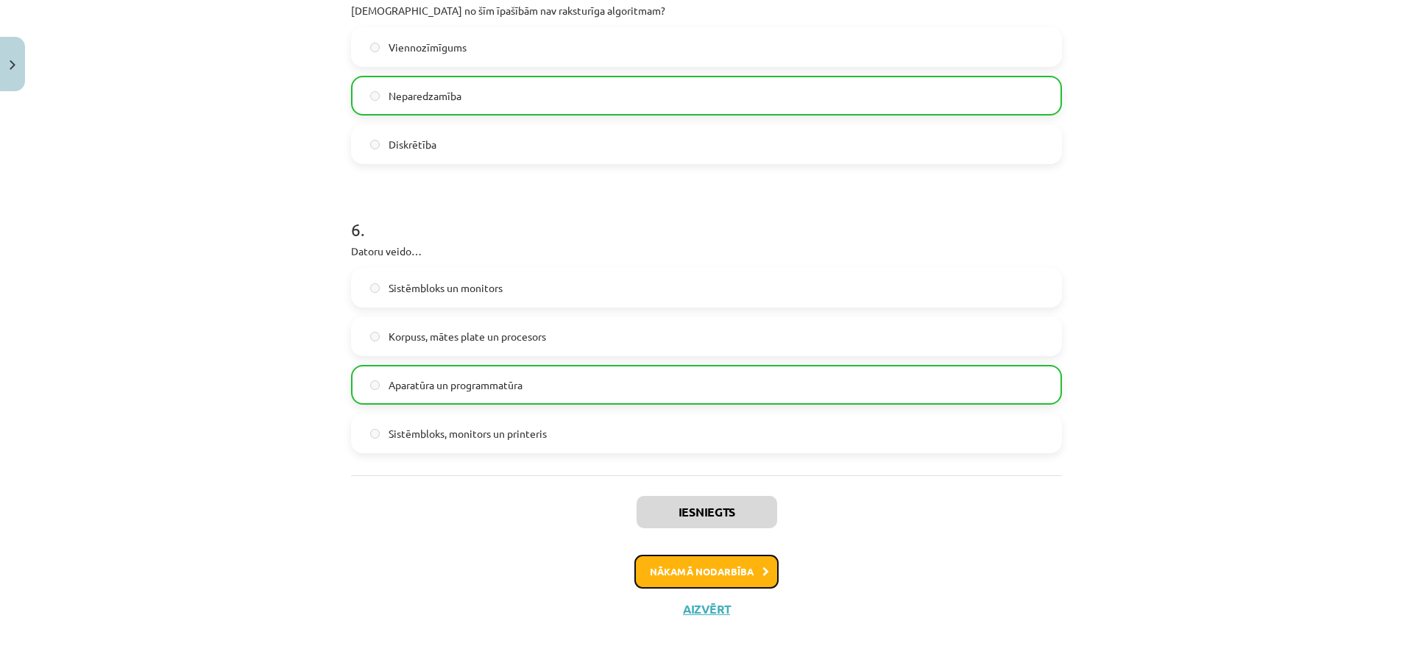
click at [763, 573] on icon at bounding box center [766, 573] width 7 height 10
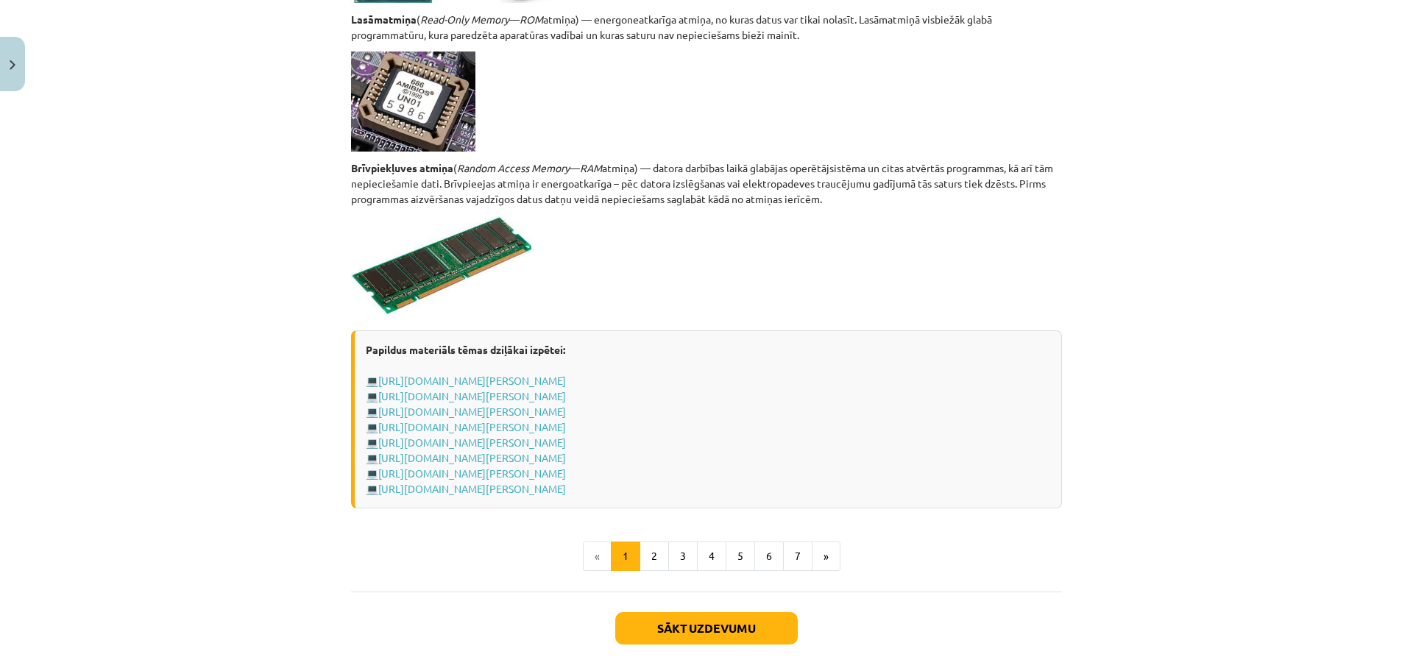
scroll to position [2429, 0]
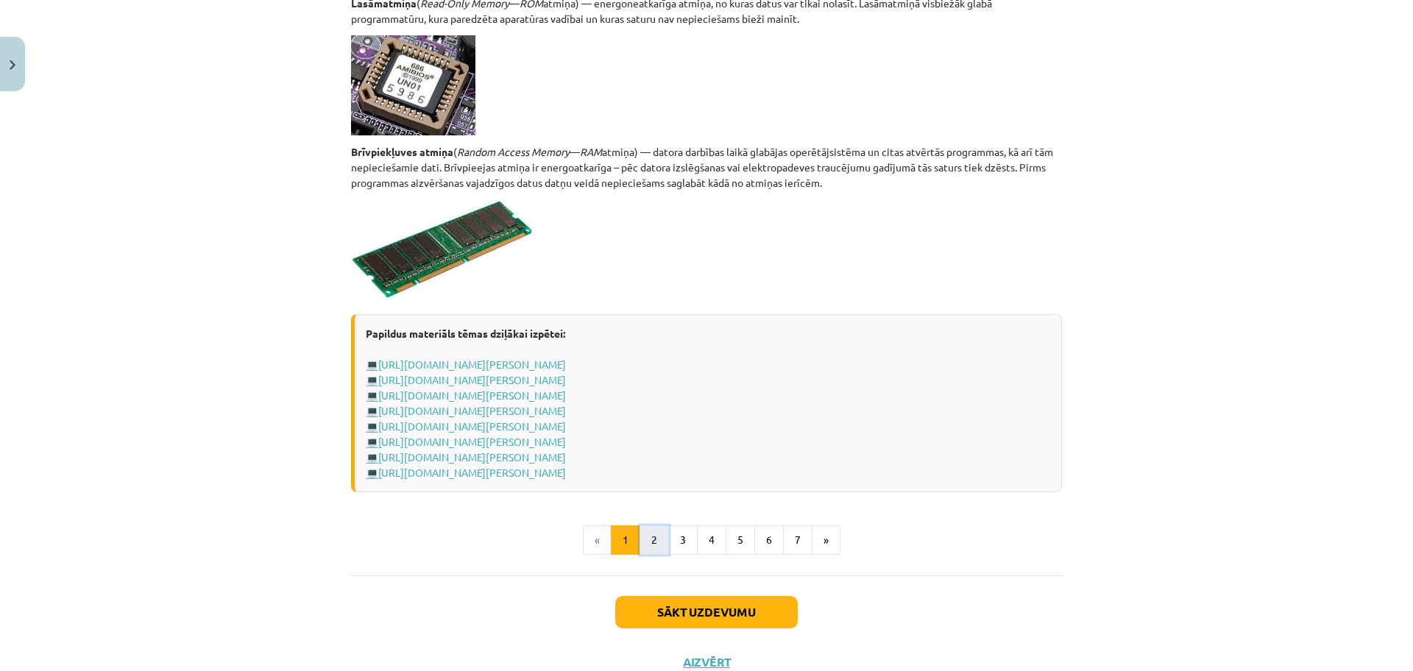
click at [647, 537] on button "2" at bounding box center [654, 540] width 29 height 29
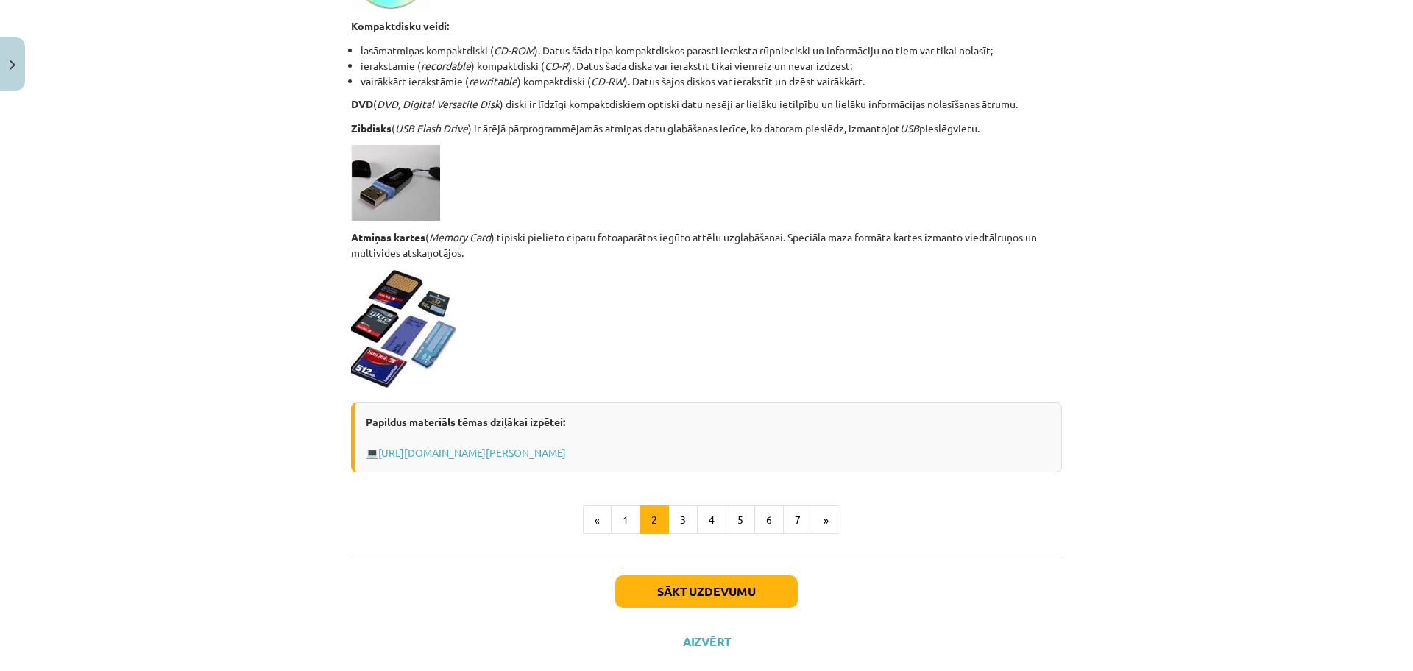
scroll to position [1141, 0]
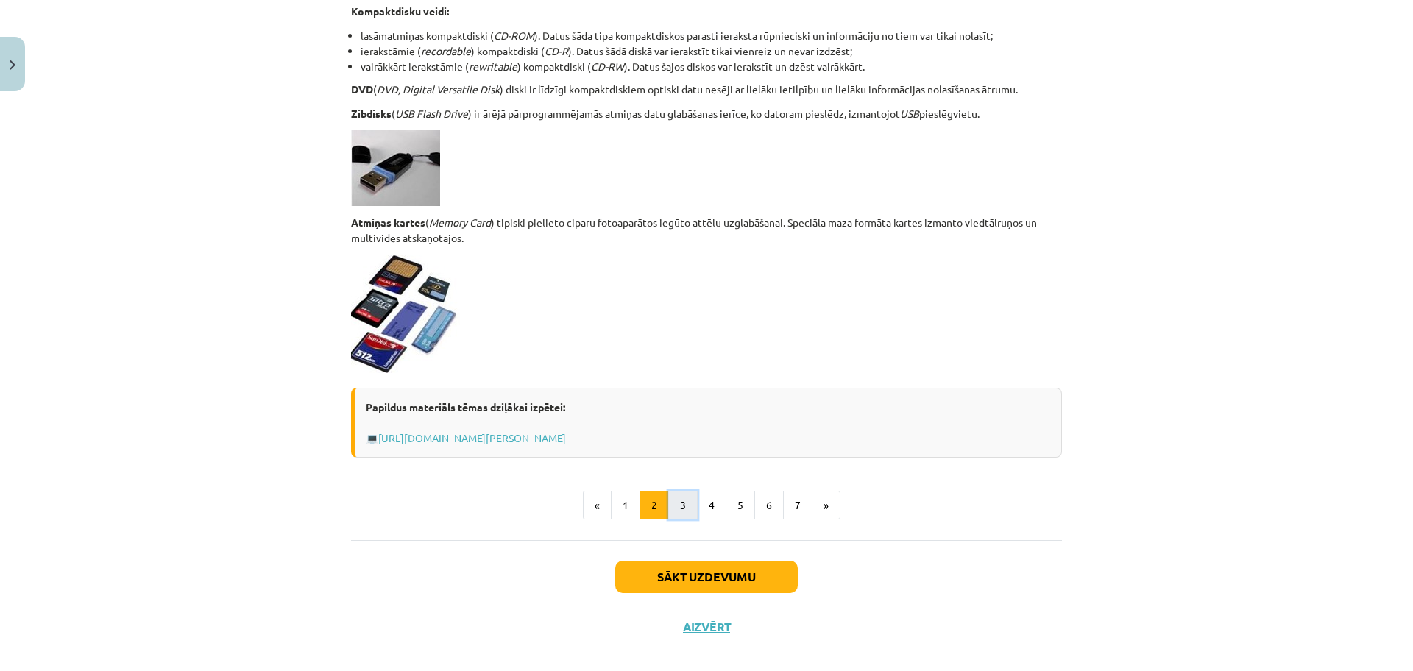
click at [670, 514] on button "3" at bounding box center [682, 505] width 29 height 29
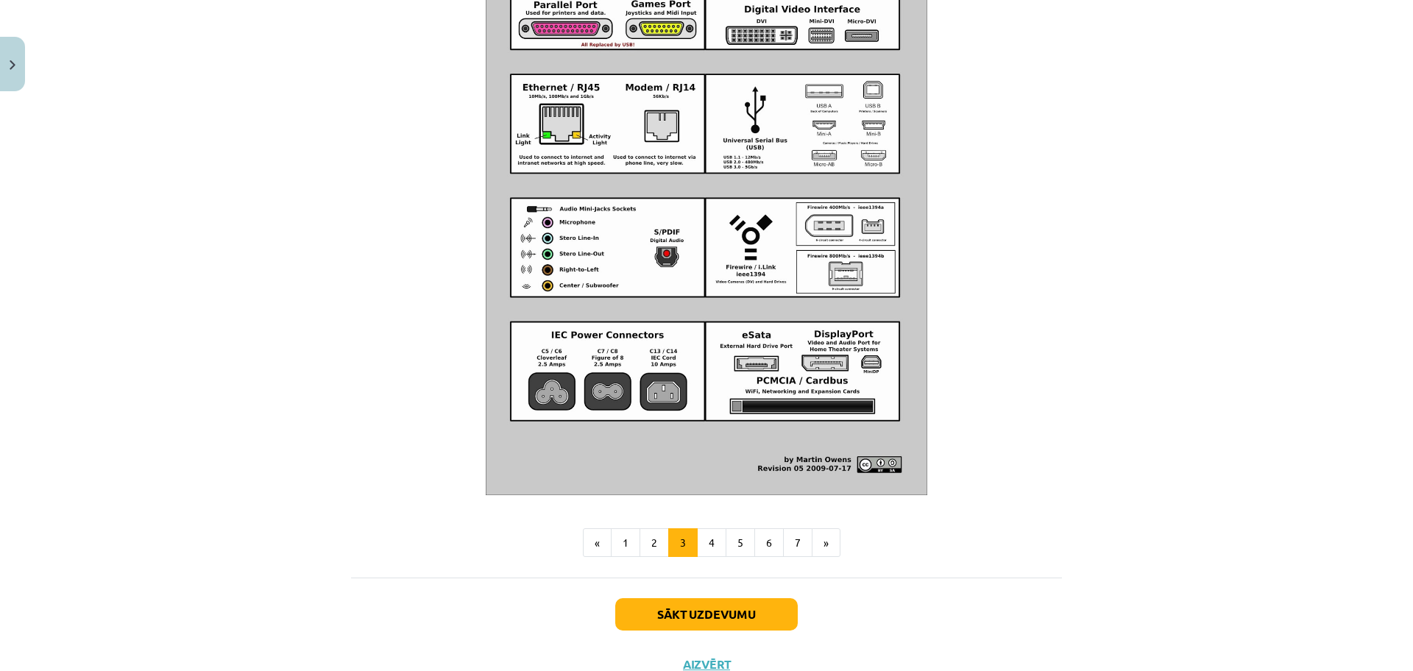
scroll to position [1552, 0]
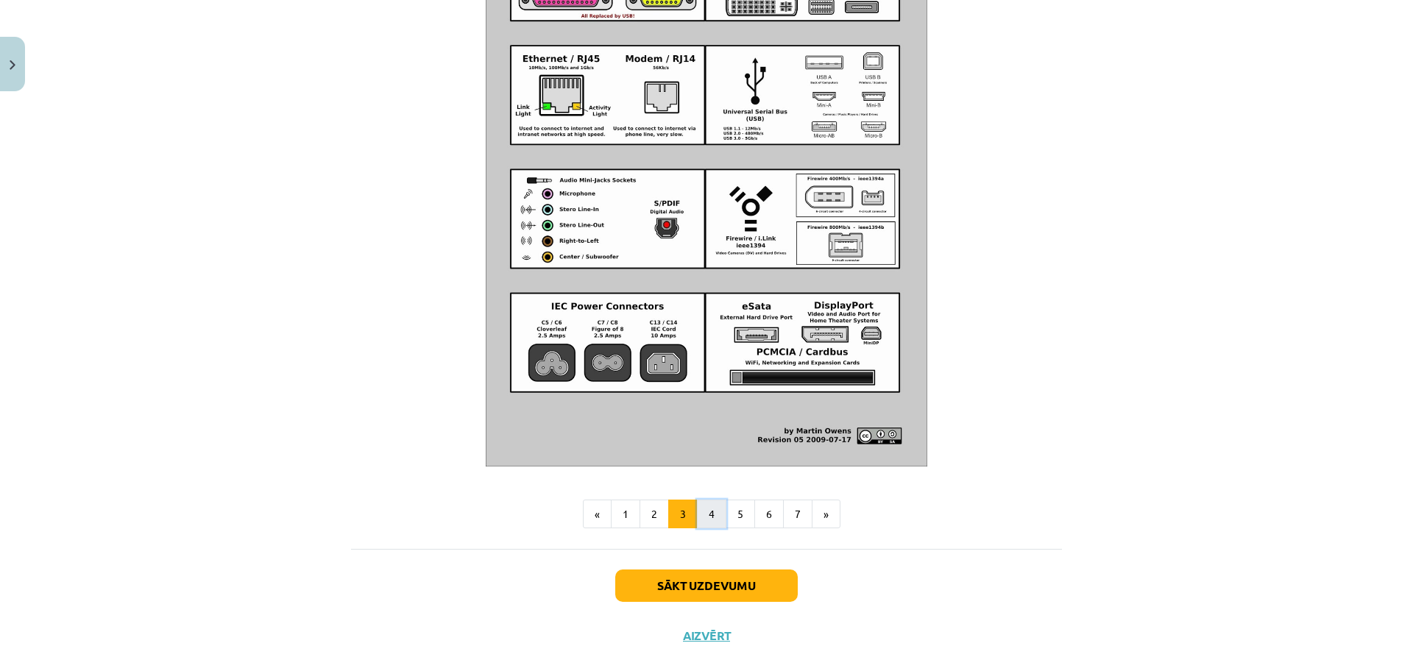
click at [710, 522] on button "4" at bounding box center [711, 514] width 29 height 29
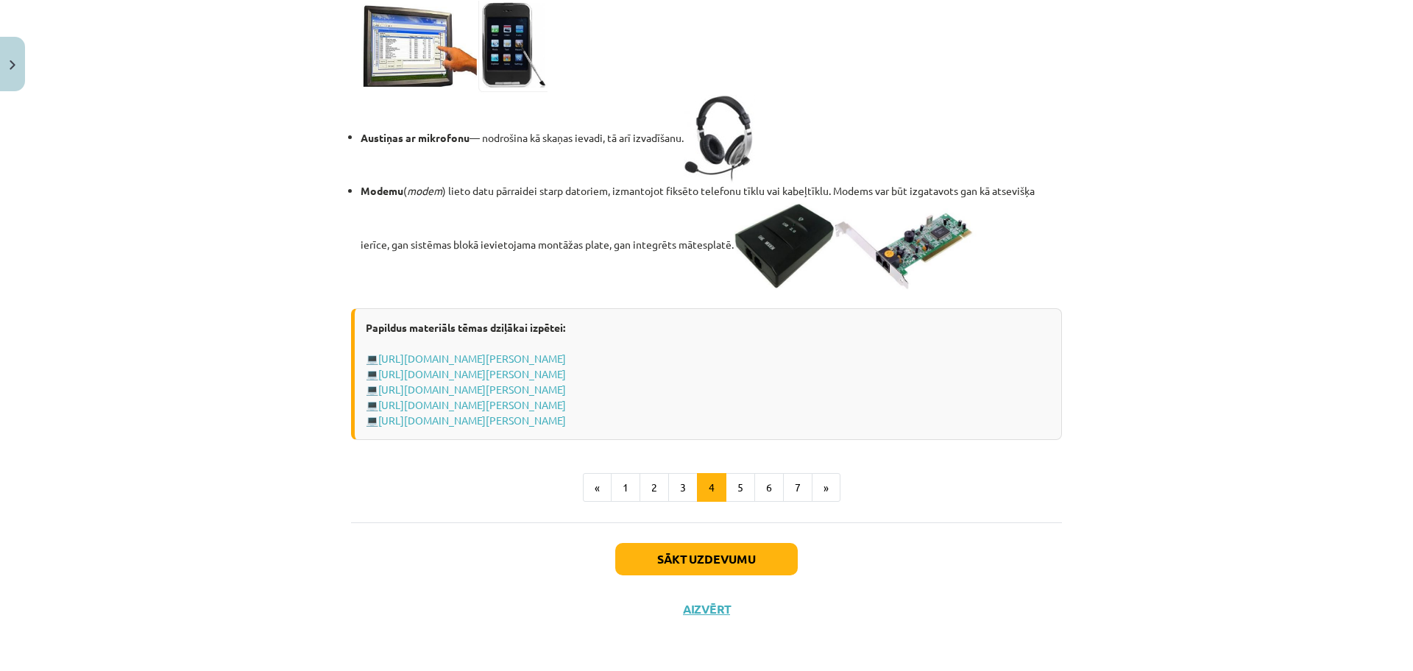
scroll to position [2479, 0]
click at [737, 503] on button "5" at bounding box center [740, 487] width 29 height 29
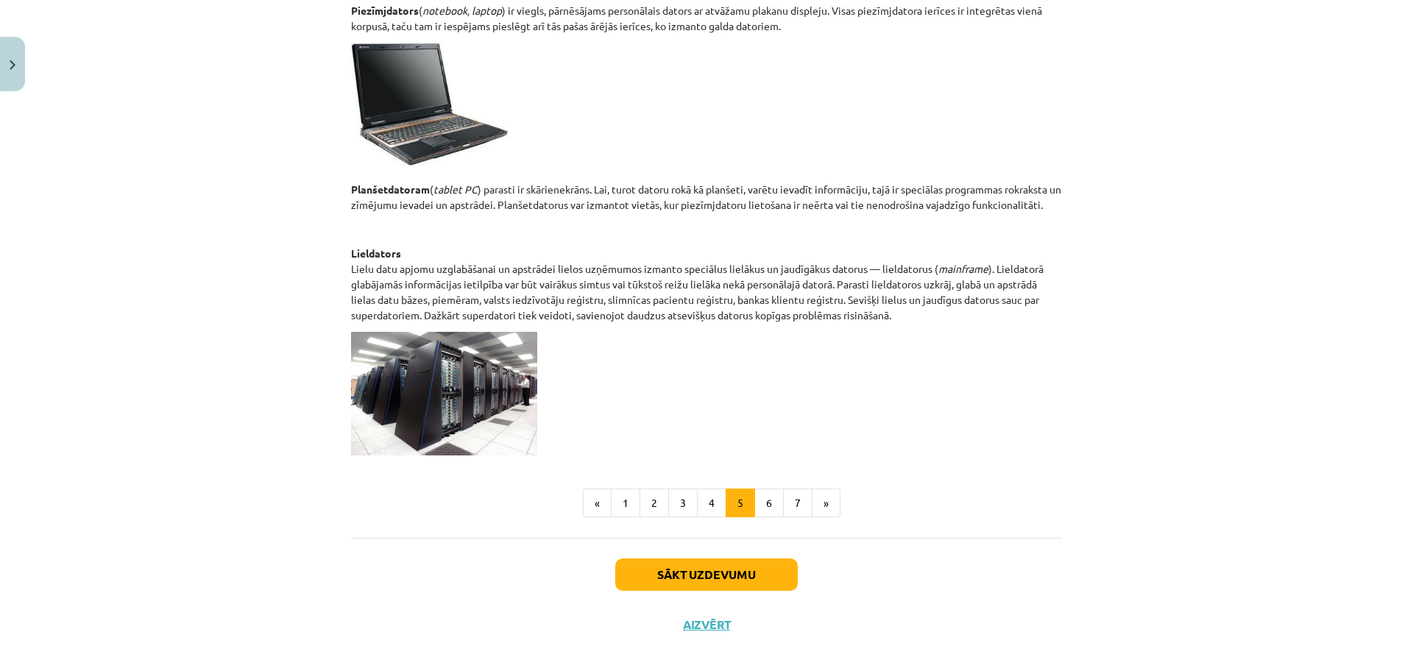
scroll to position [653, 0]
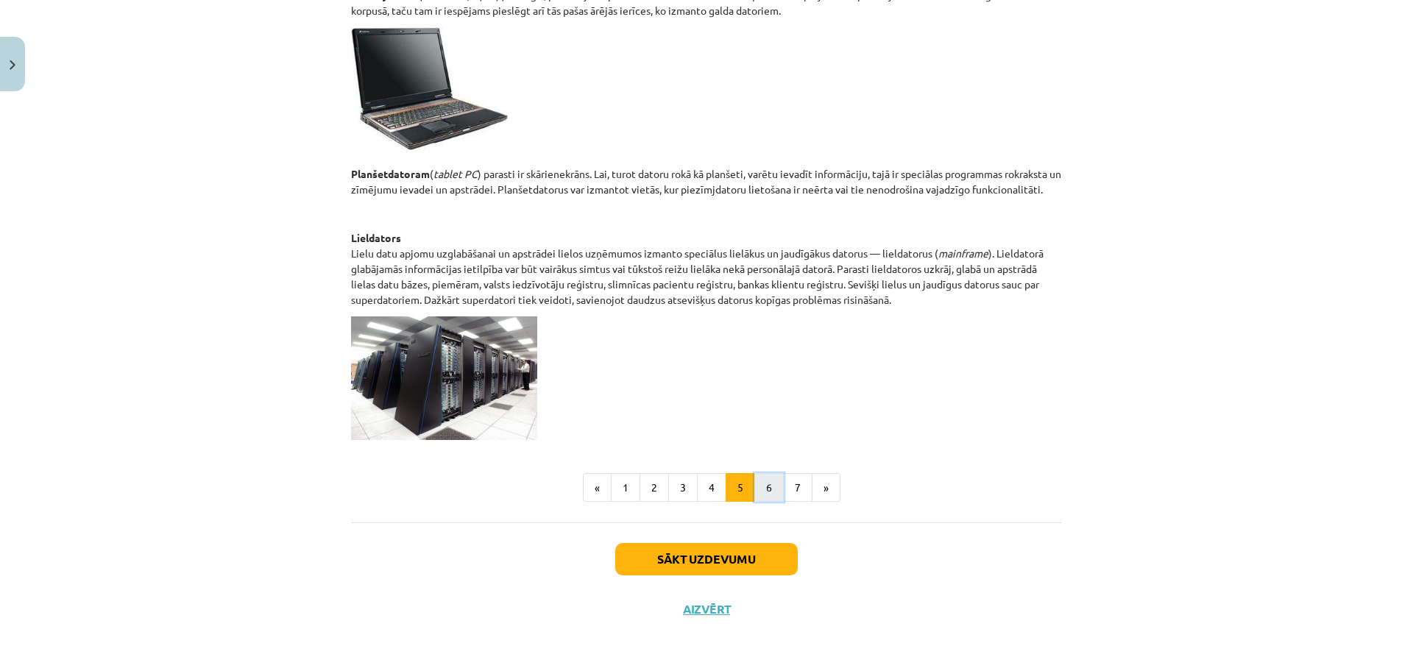
click at [763, 481] on button "6" at bounding box center [769, 487] width 29 height 29
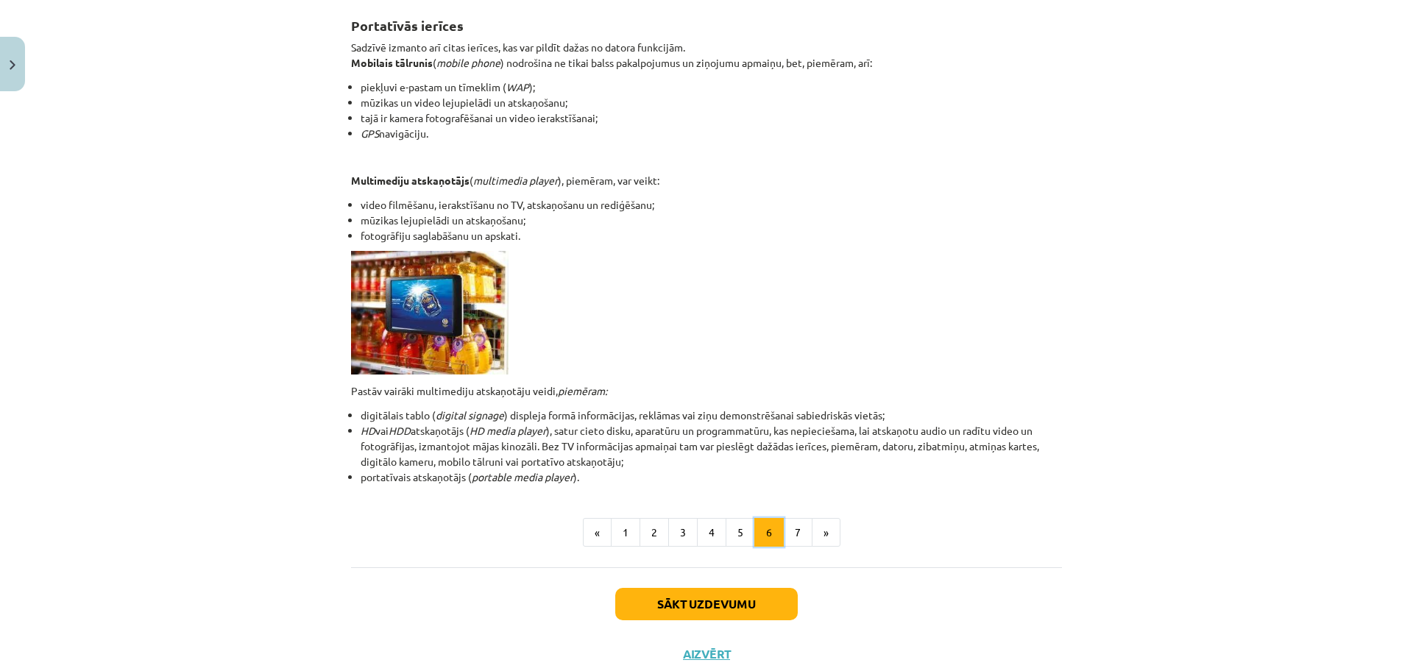
scroll to position [264, 0]
click at [765, 531] on button "6" at bounding box center [769, 533] width 29 height 29
click at [797, 534] on button "7" at bounding box center [797, 533] width 29 height 29
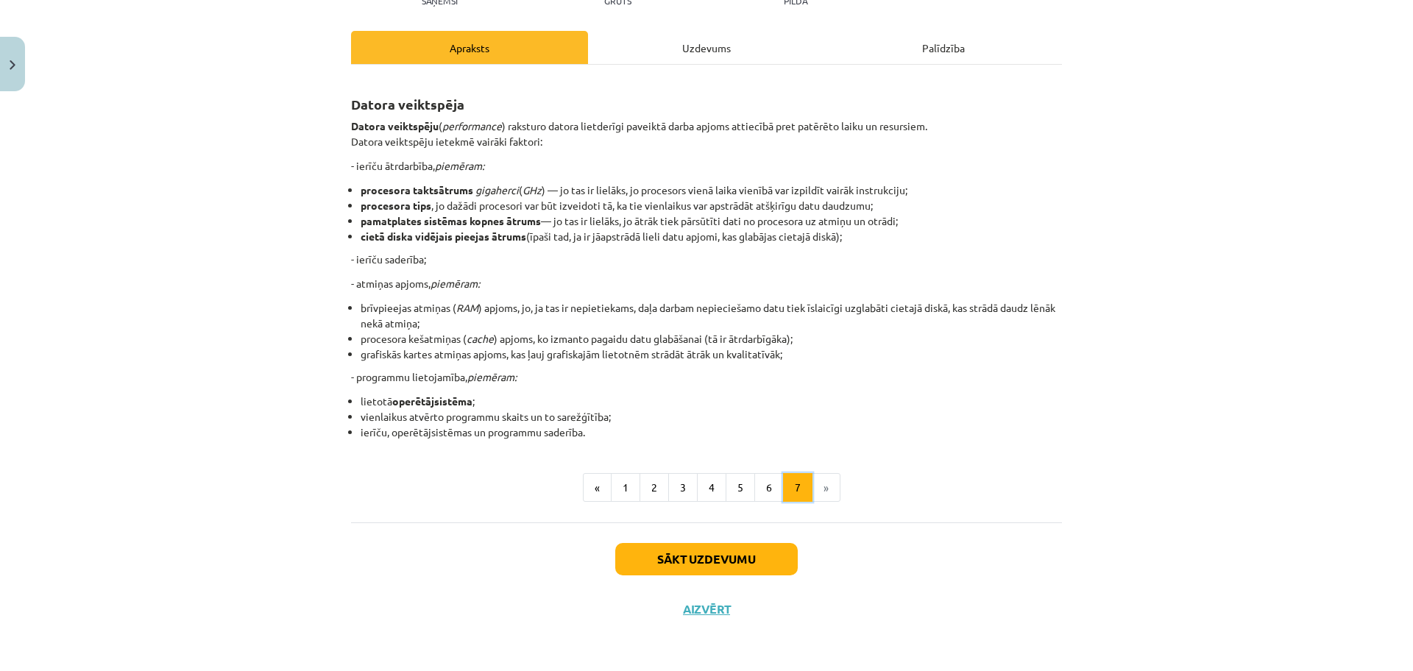
scroll to position [186, 0]
click at [736, 563] on button "Sākt uzdevumu" at bounding box center [706, 559] width 183 height 32
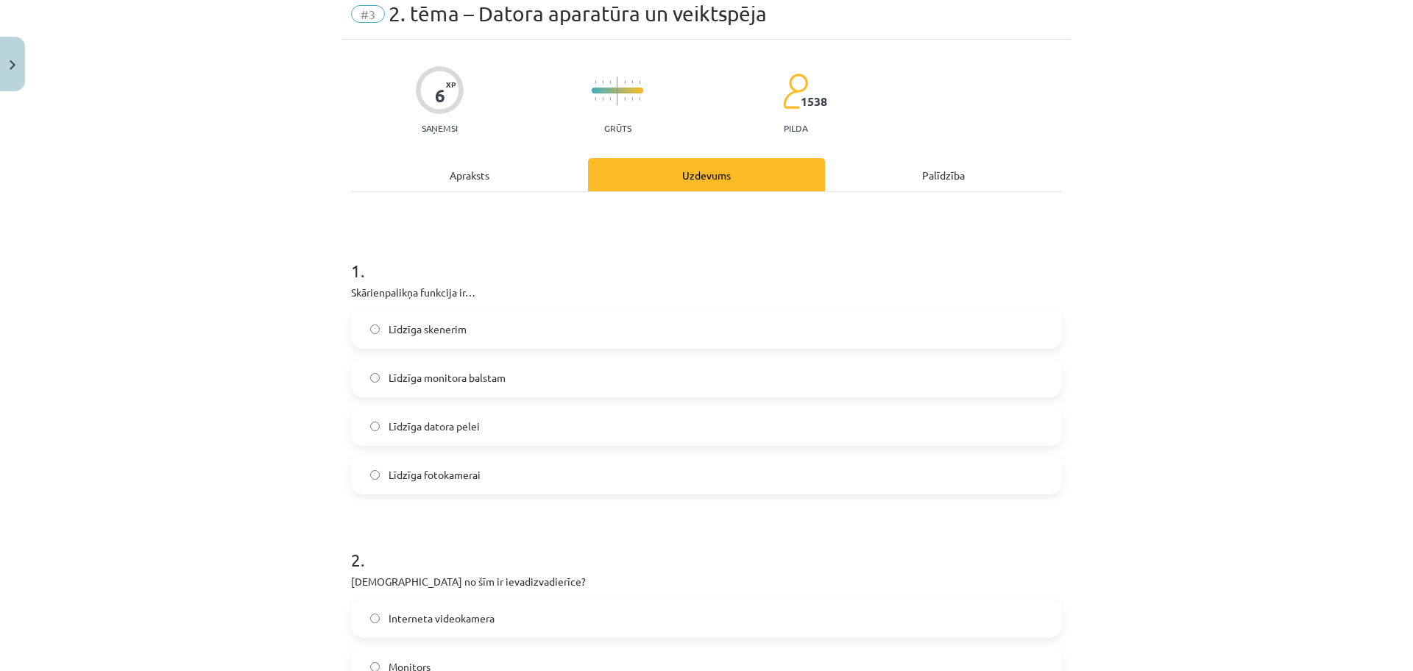
scroll to position [37, 0]
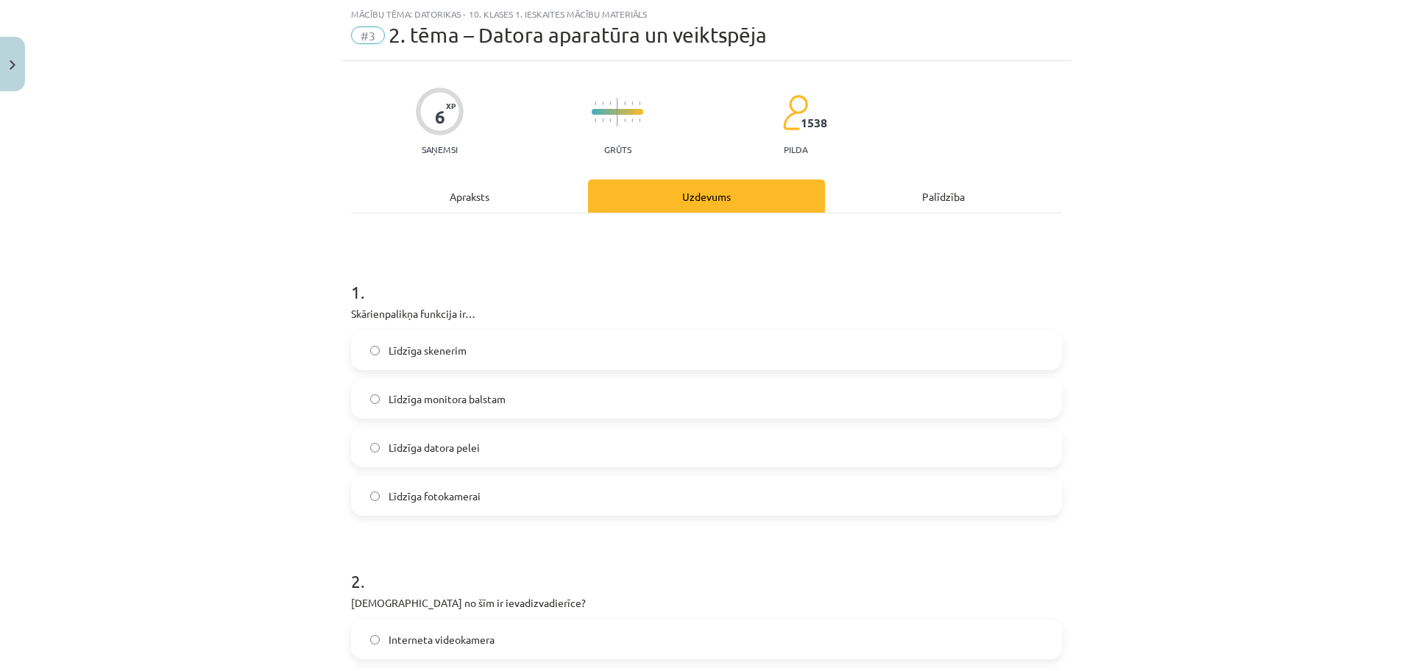
click at [478, 438] on label "Līdzīga datora pelei" at bounding box center [707, 447] width 708 height 37
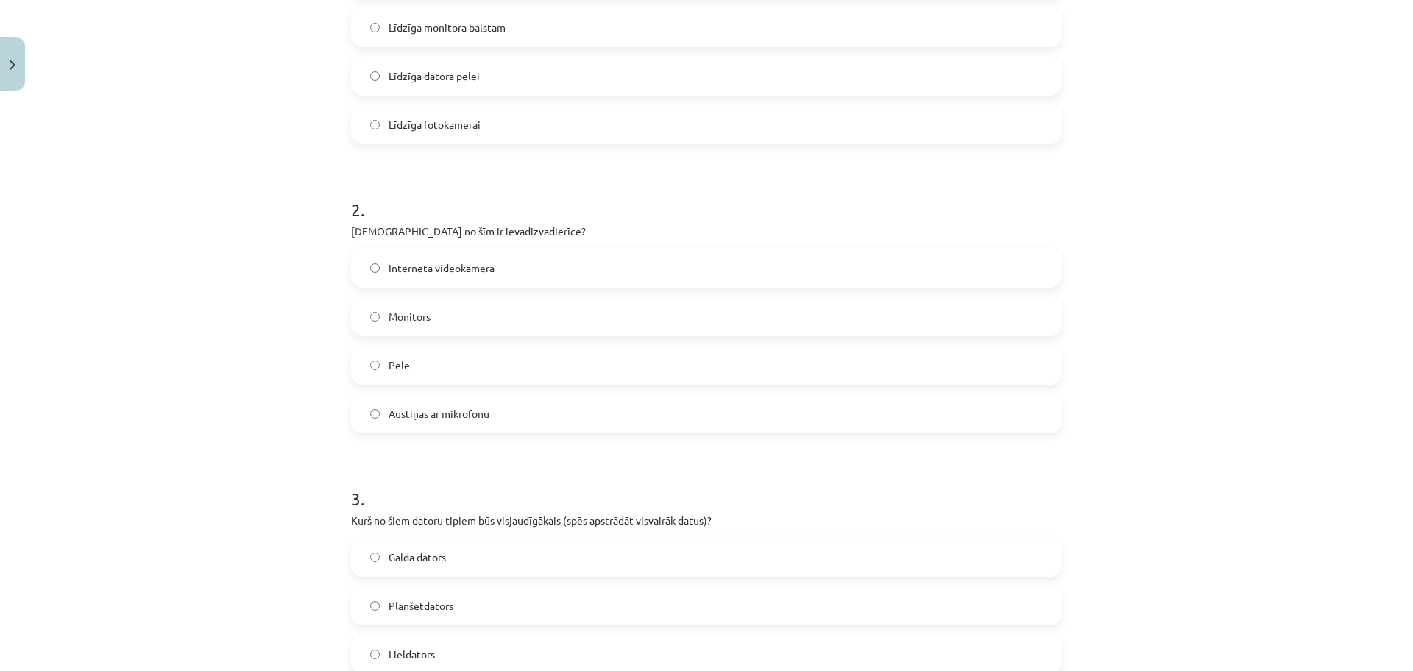
scroll to position [442, 0]
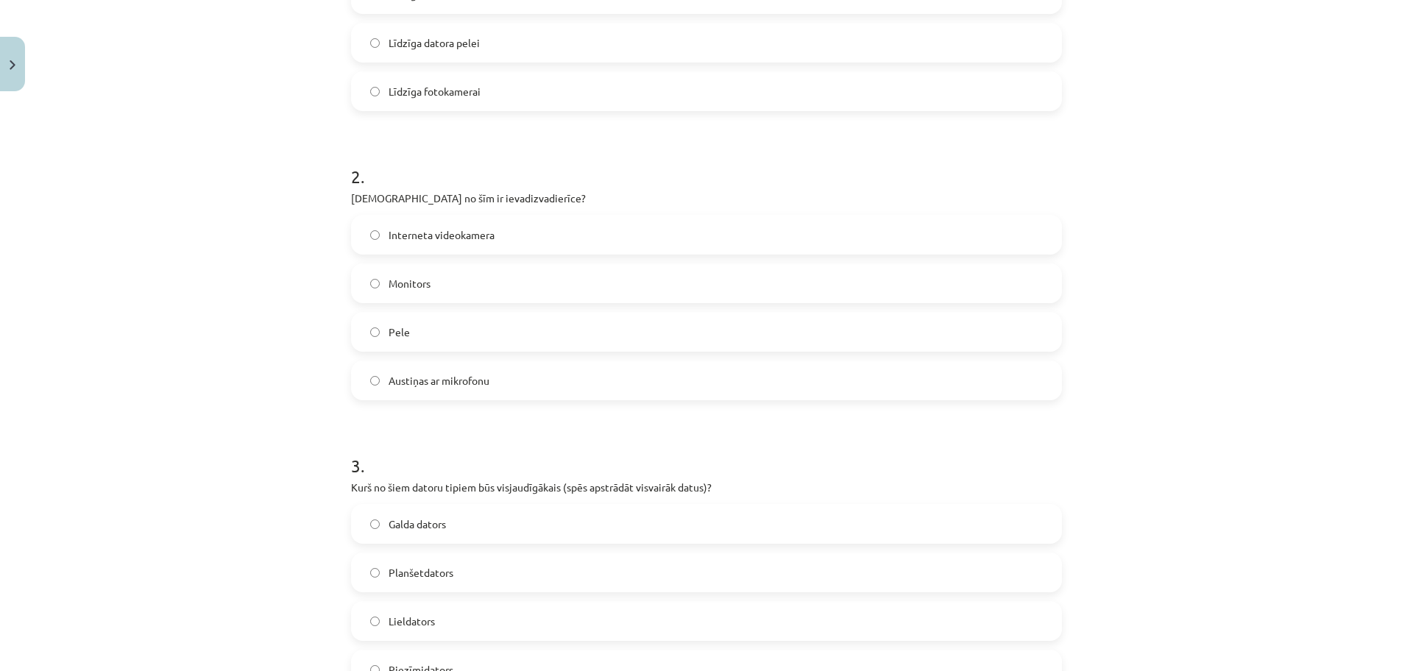
click at [459, 283] on label "Monitors" at bounding box center [707, 283] width 708 height 37
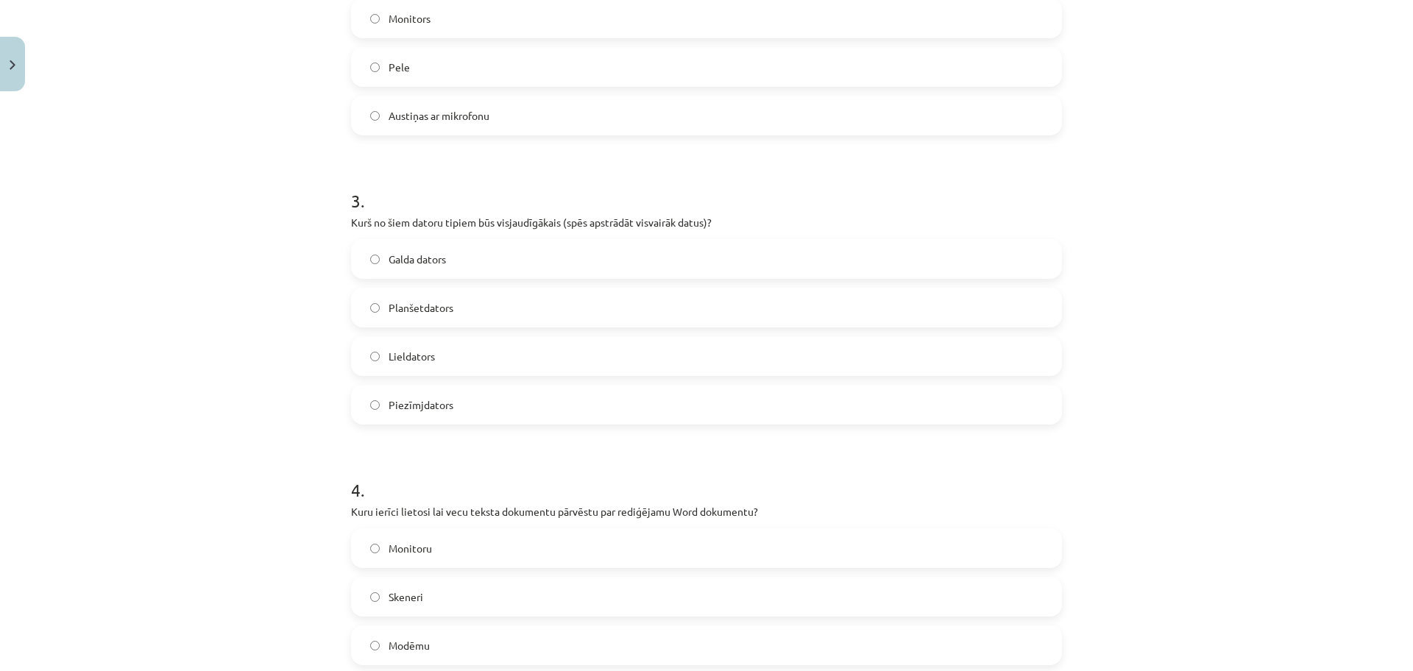
scroll to position [736, 0]
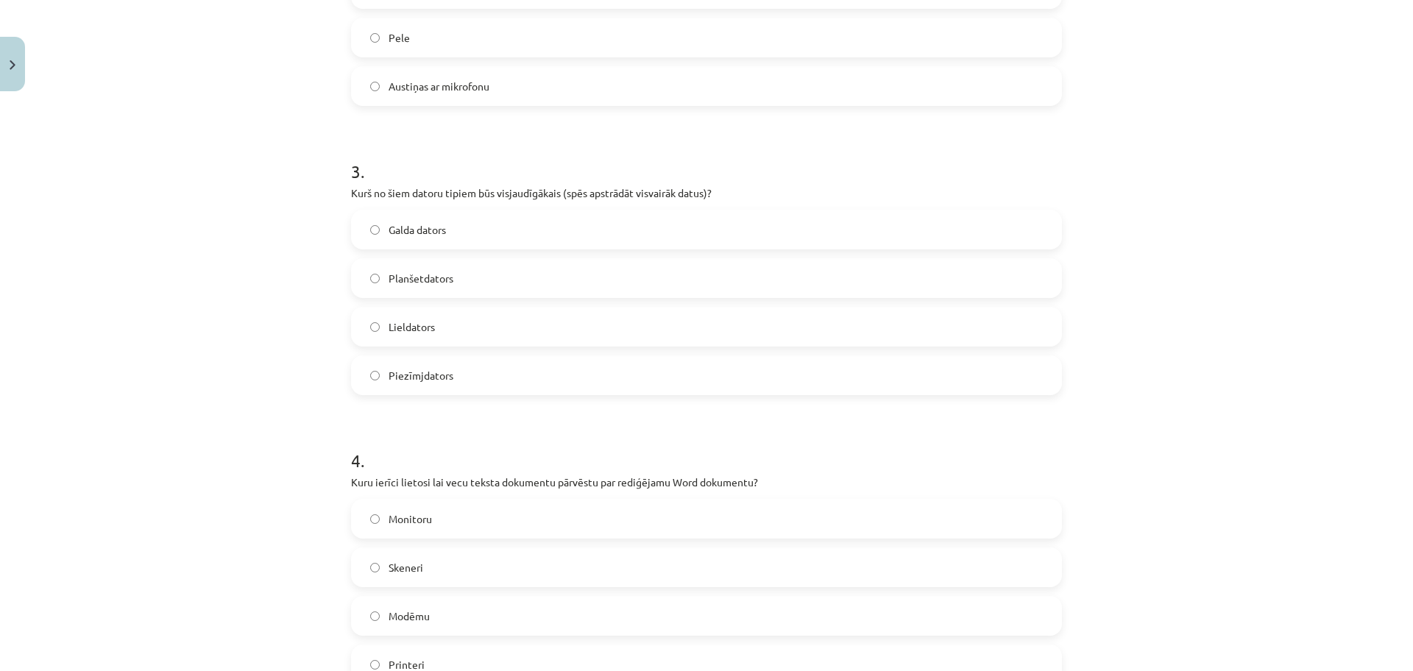
click at [463, 233] on label "Galda dators" at bounding box center [707, 229] width 708 height 37
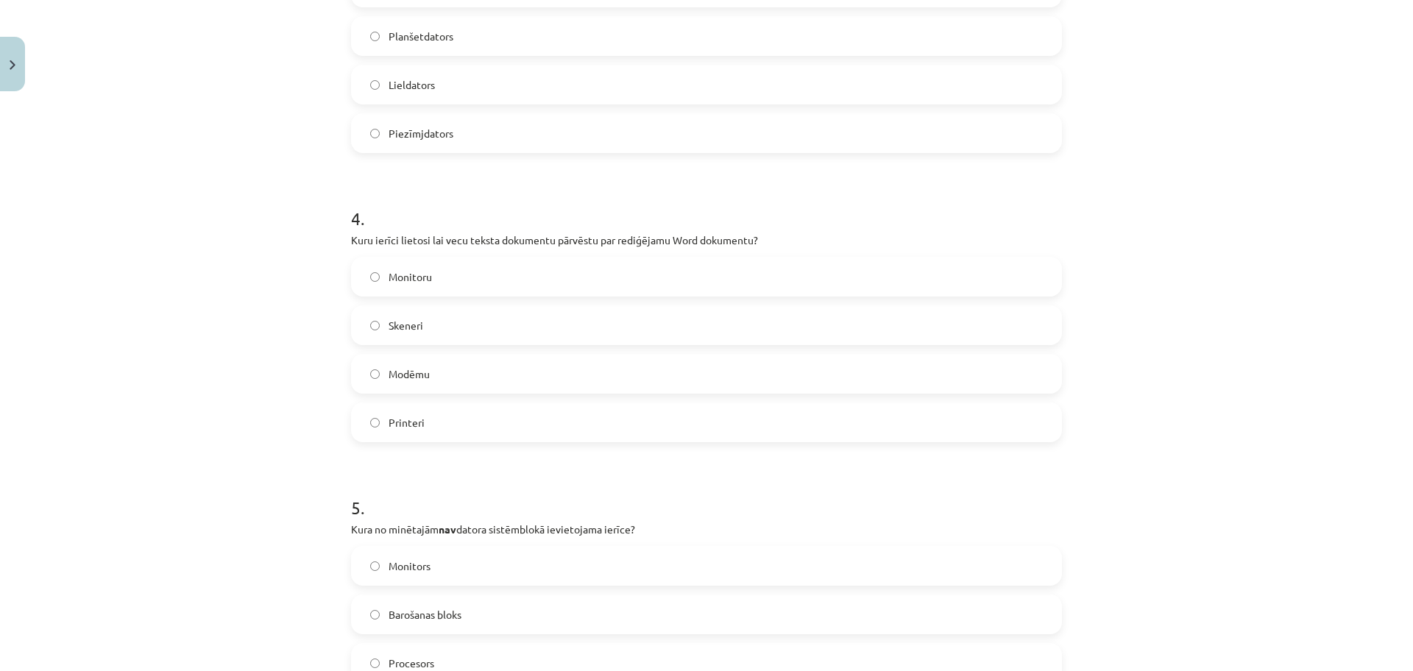
scroll to position [994, 0]
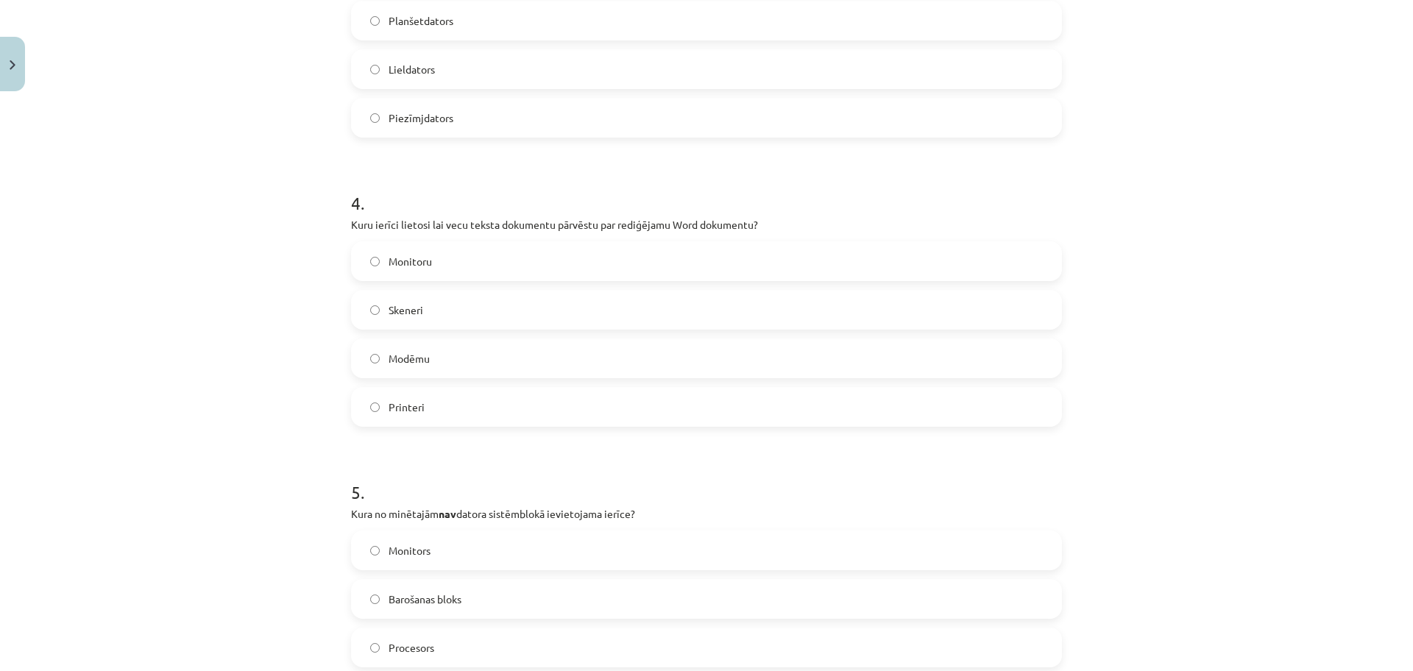
click at [490, 265] on label "Monitoru" at bounding box center [707, 261] width 708 height 37
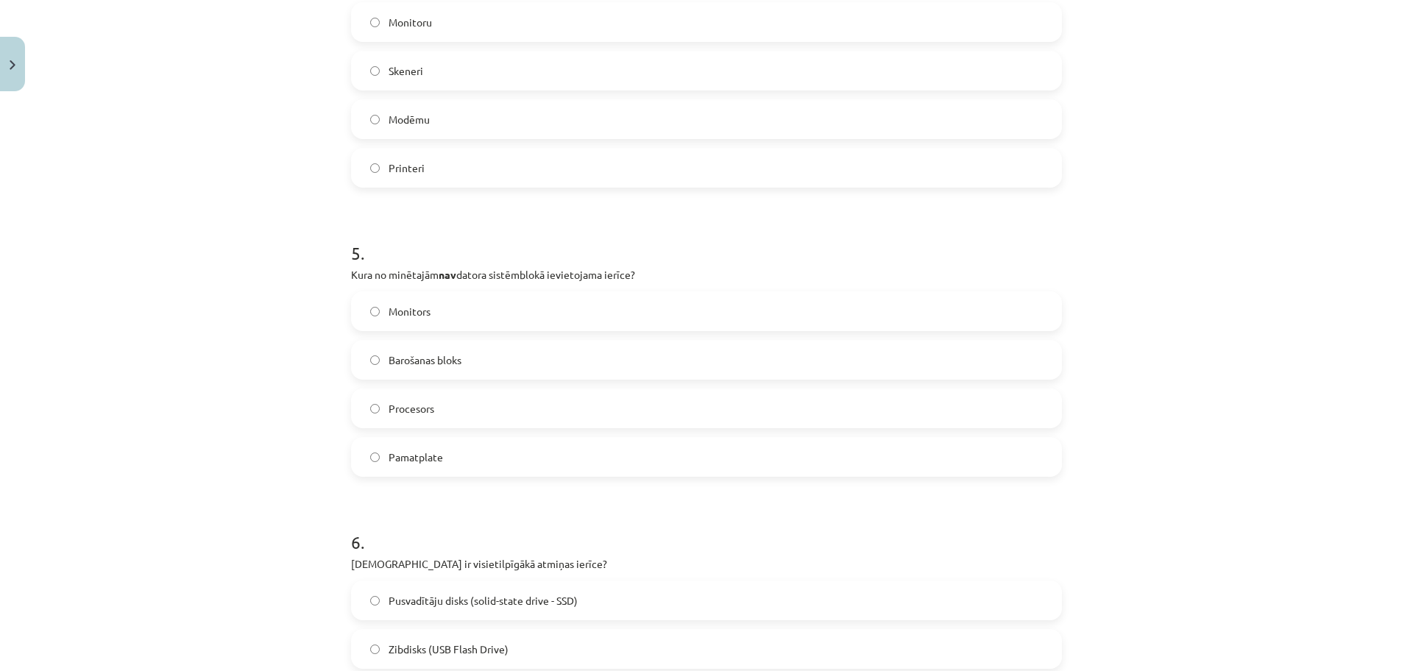
scroll to position [1251, 0]
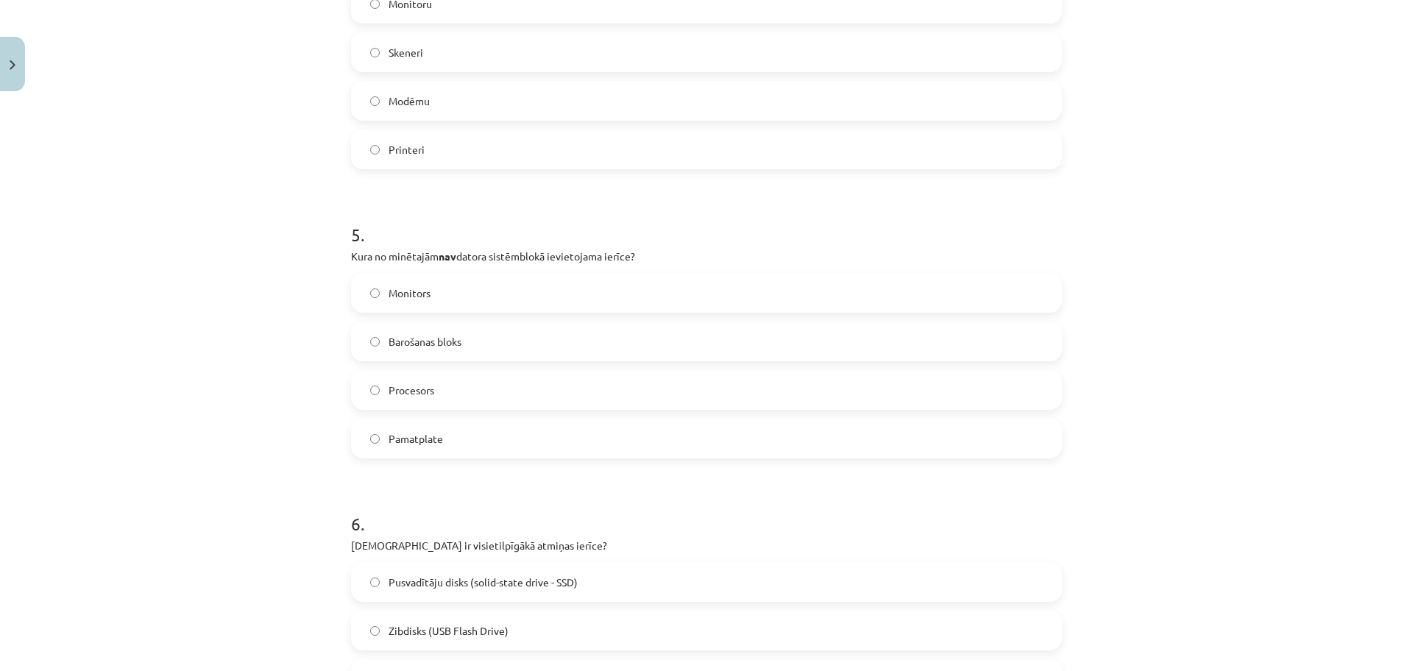
click at [517, 292] on label "Monitors" at bounding box center [707, 293] width 708 height 37
click at [1096, 565] on div "Mācību tēma: Datorikas - 10. klases 1. ieskaites mācību materiāls #3 2. tēma – …" at bounding box center [706, 335] width 1413 height 671
click at [1107, 571] on div "Mācību tēma: Datorikas - 10. klases 1. ieskaites mācību materiāls #3 2. tēma – …" at bounding box center [706, 335] width 1413 height 671
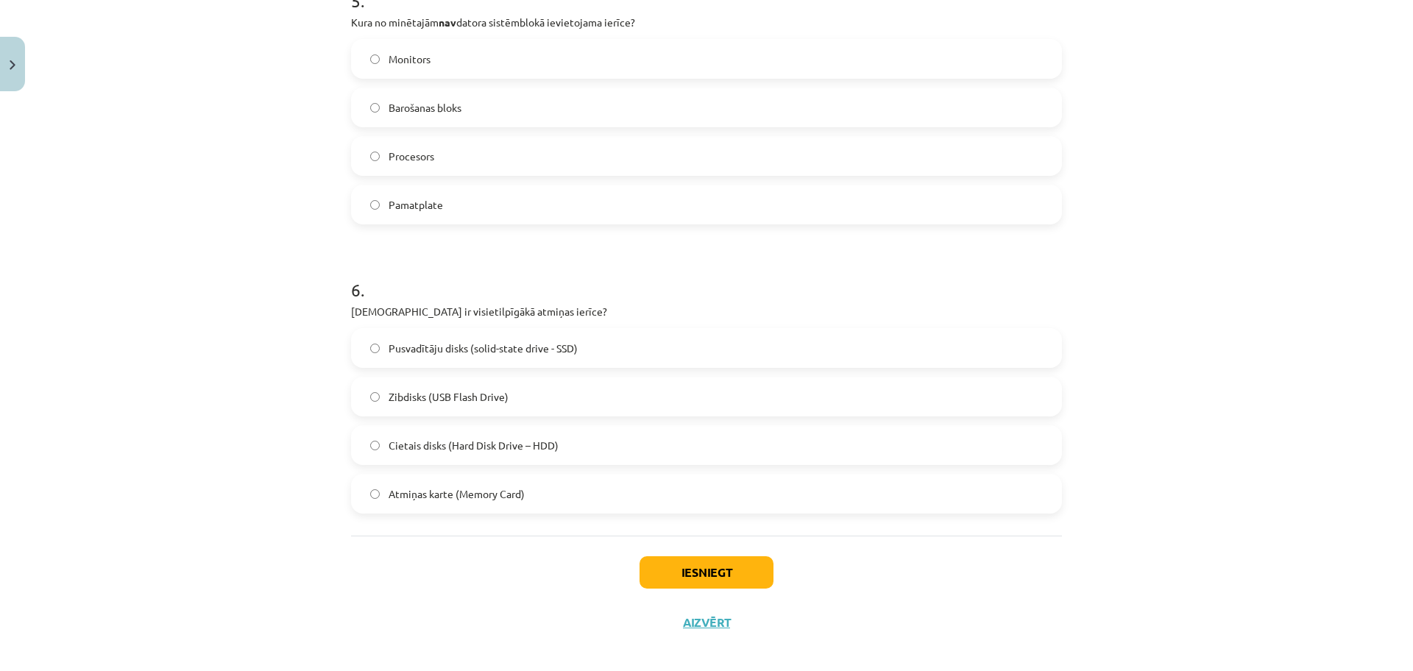
scroll to position [1499, 0]
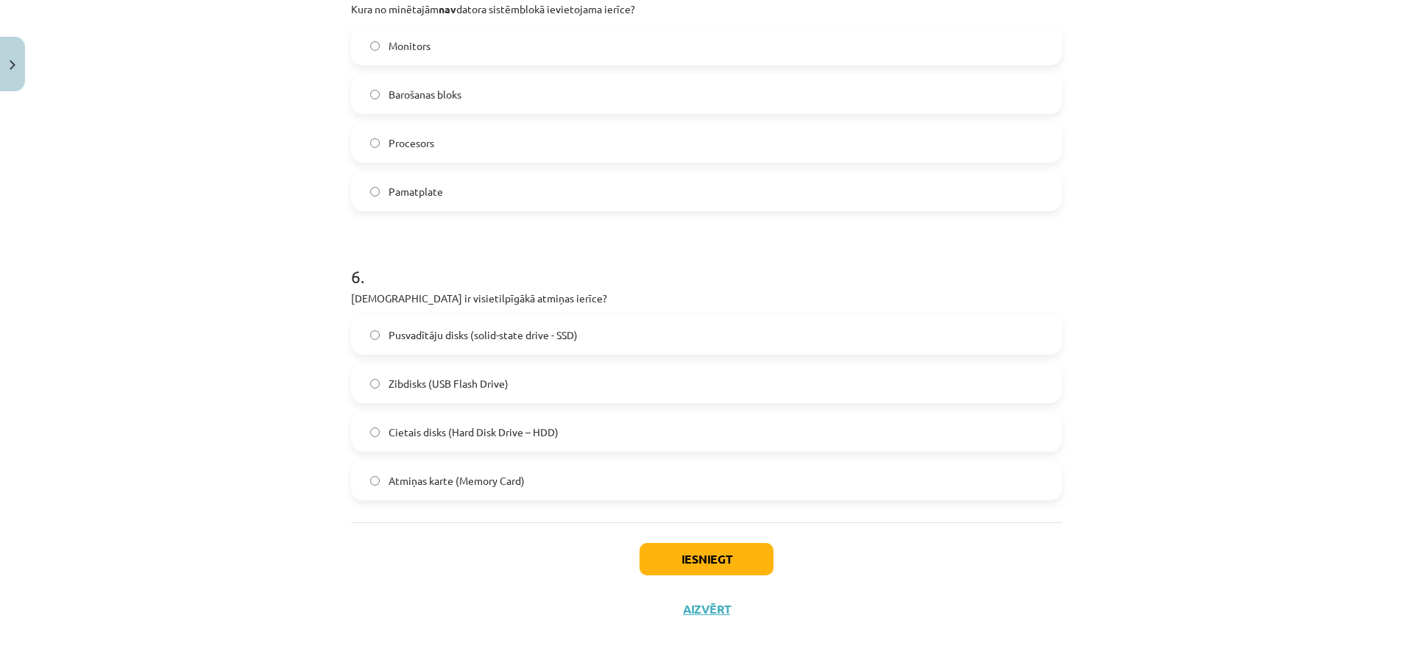
click at [452, 429] on span "Cietais disks (Hard Disk Drive – HDD)" at bounding box center [474, 432] width 170 height 15
click at [702, 557] on button "Iesniegt" at bounding box center [707, 559] width 134 height 32
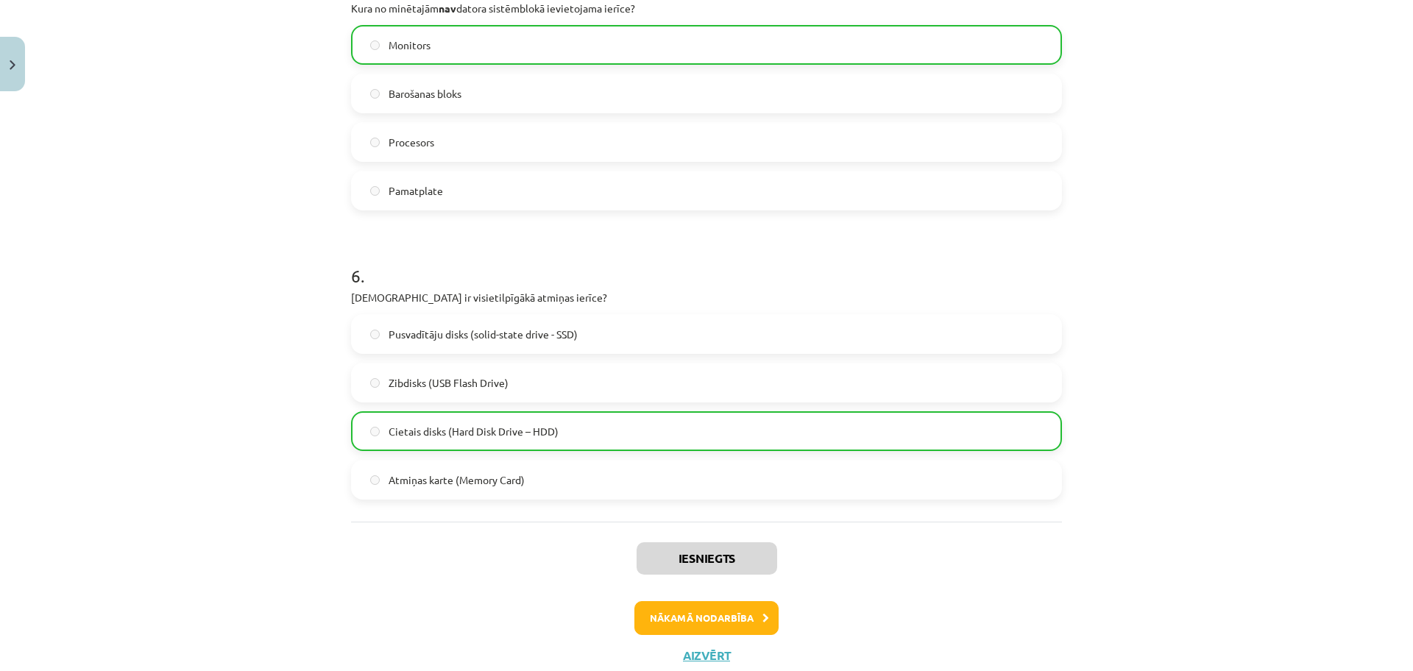
scroll to position [1546, 0]
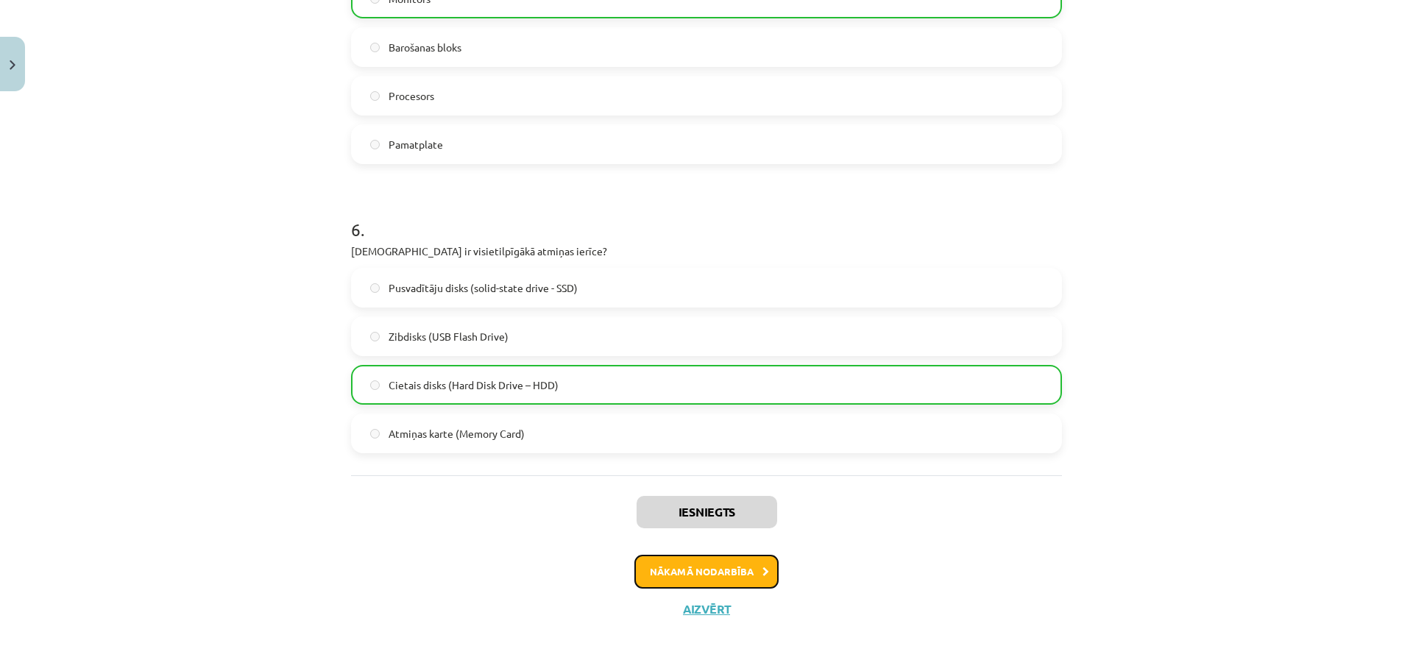
click at [741, 570] on button "Nākamā nodarbība" at bounding box center [707, 572] width 144 height 34
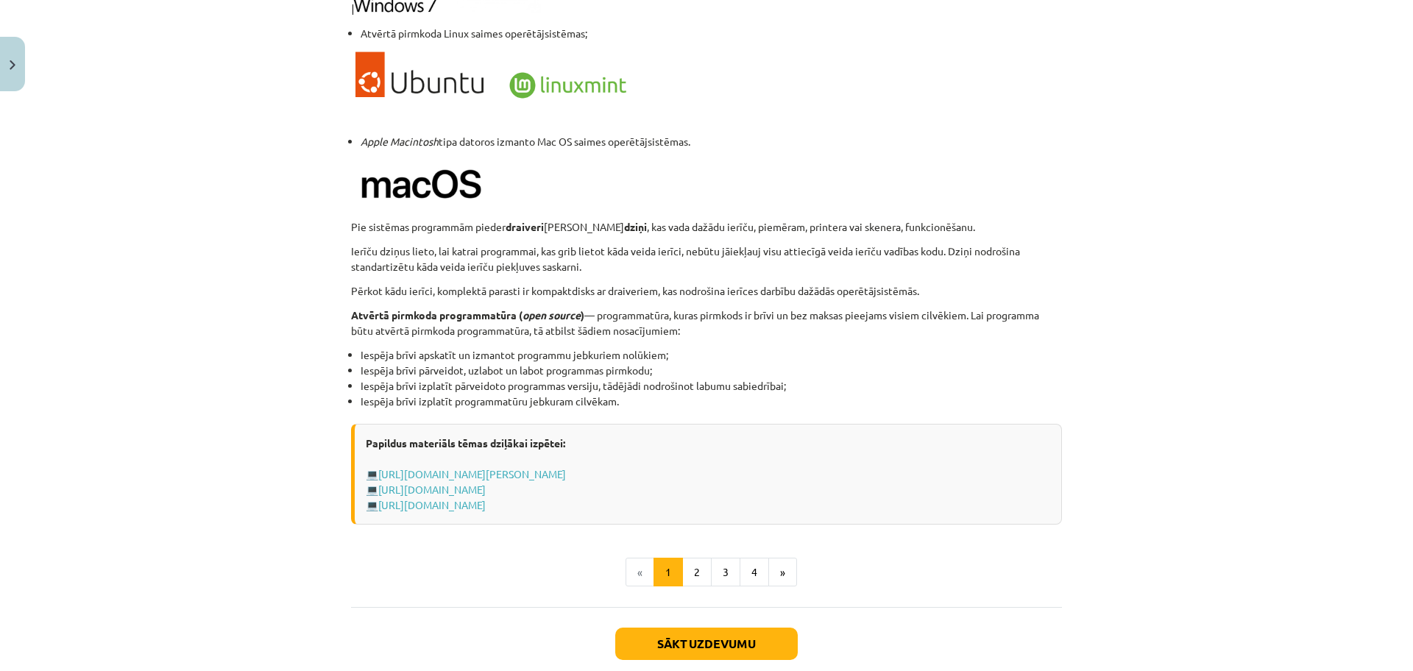
scroll to position [1362, 0]
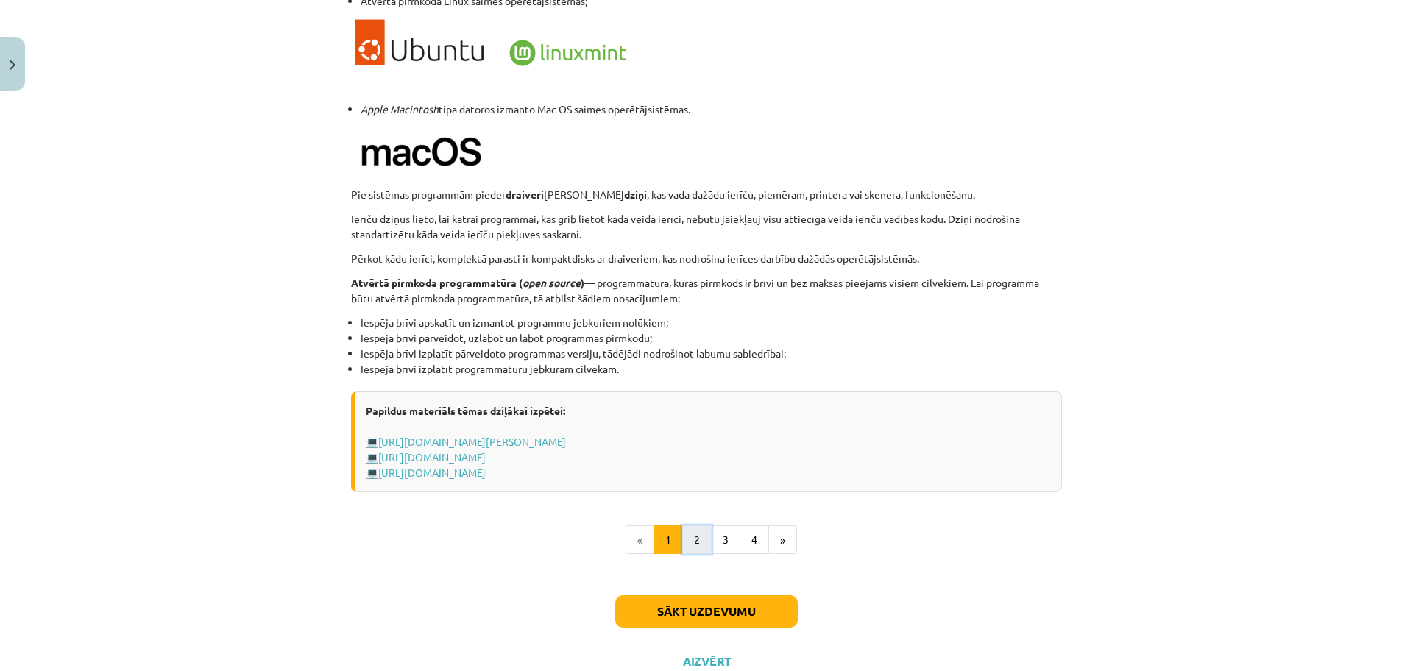
click at [688, 537] on button "2" at bounding box center [696, 540] width 29 height 29
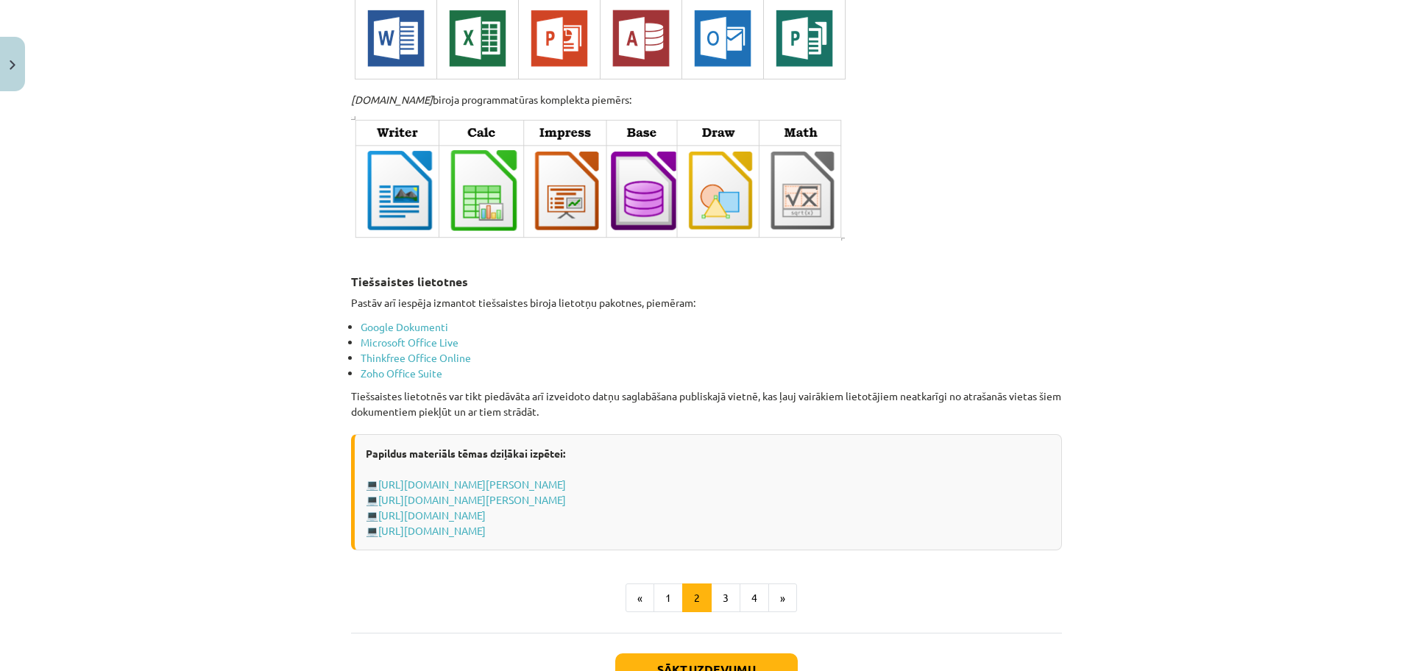
scroll to position [2288, 0]
click at [714, 596] on button "3" at bounding box center [725, 597] width 29 height 29
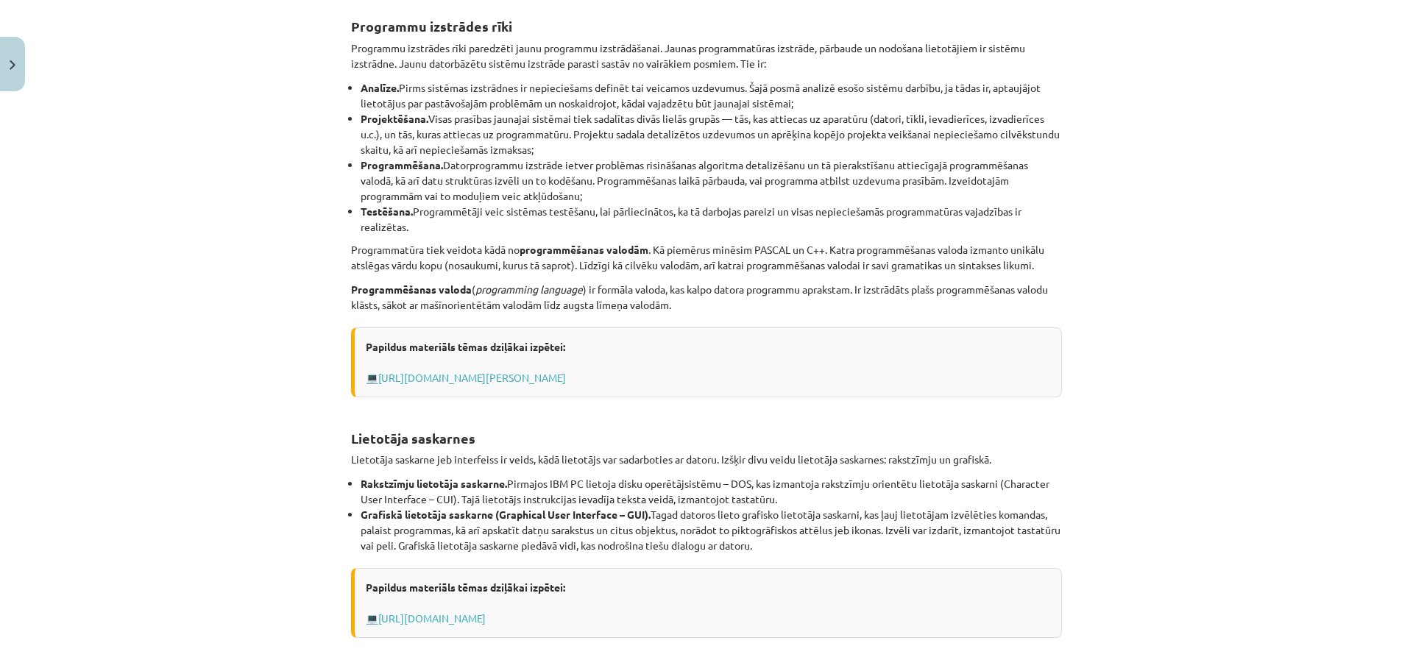
scroll to position [462, 0]
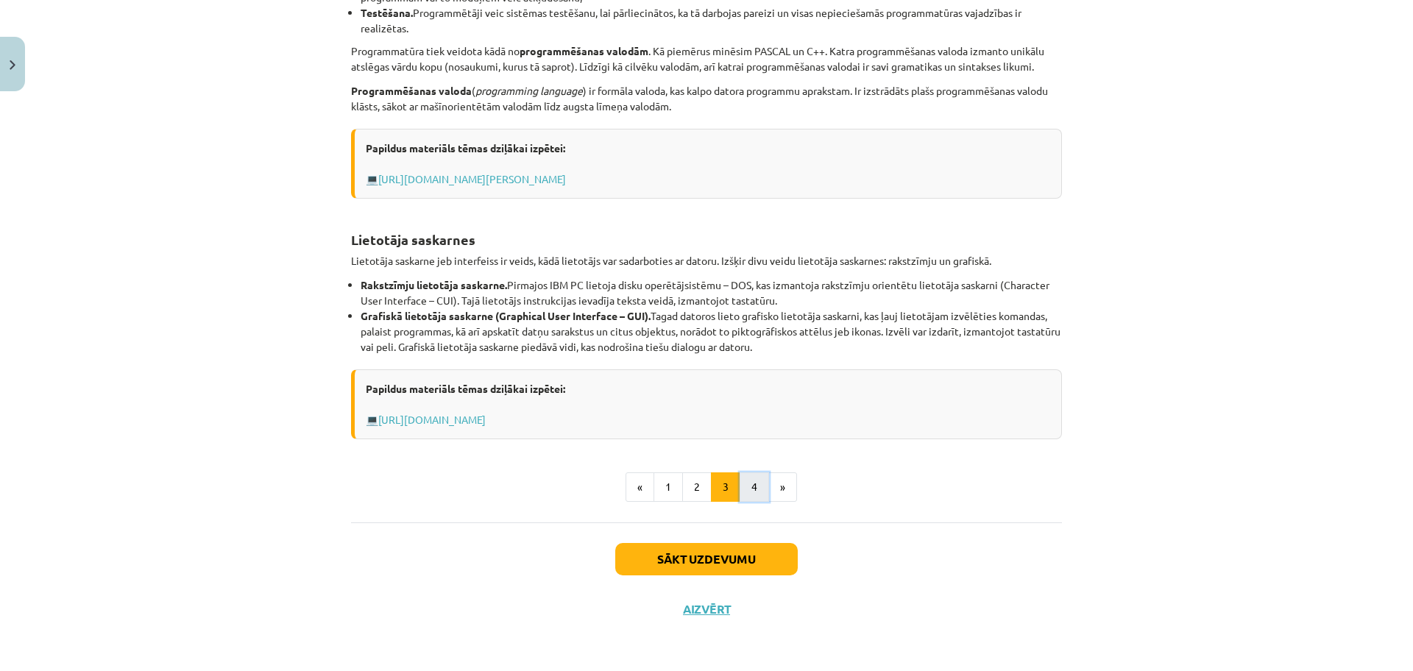
click at [750, 476] on button "4" at bounding box center [754, 487] width 29 height 29
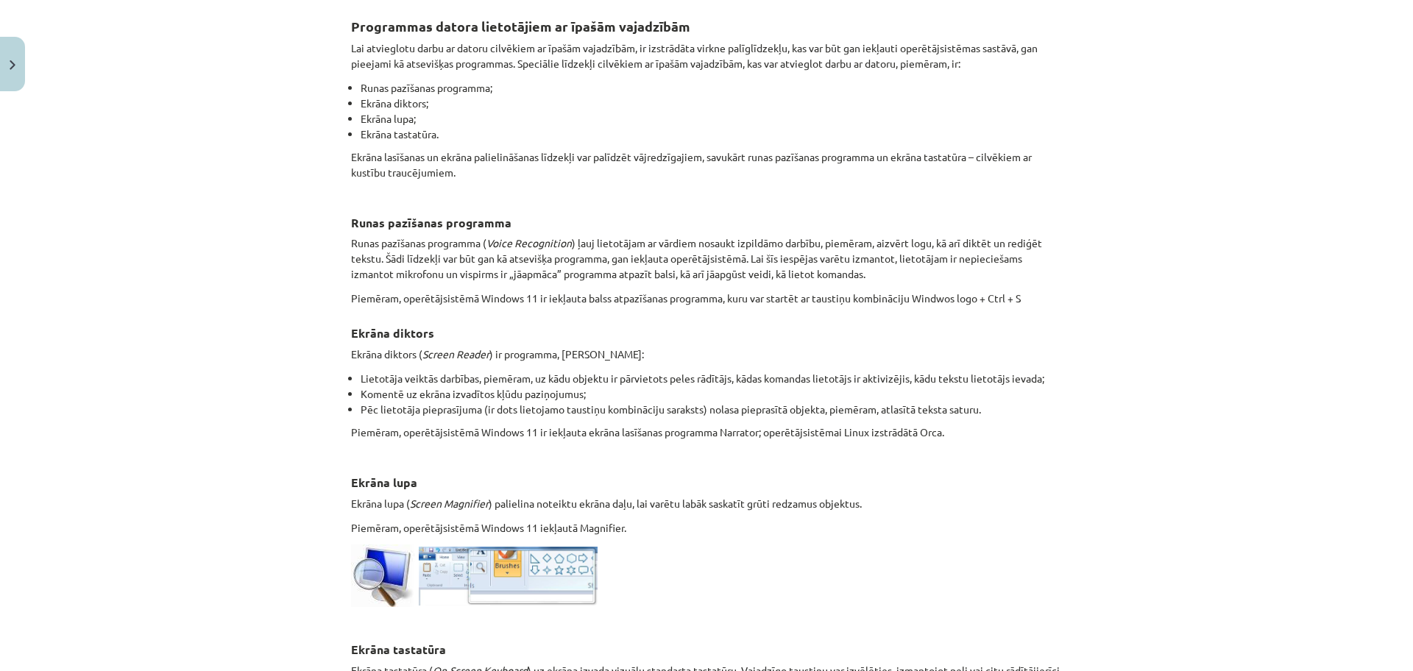
scroll to position [660, 0]
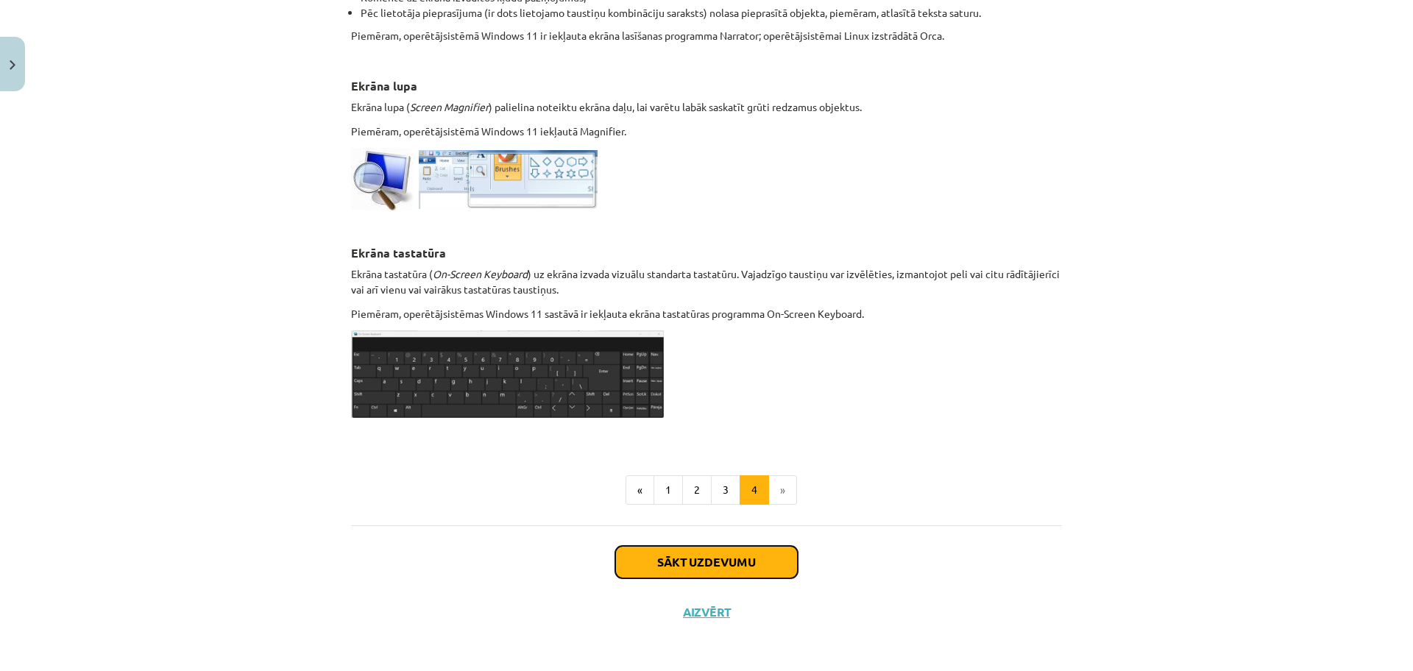
click at [749, 554] on button "Sākt uzdevumu" at bounding box center [706, 562] width 183 height 32
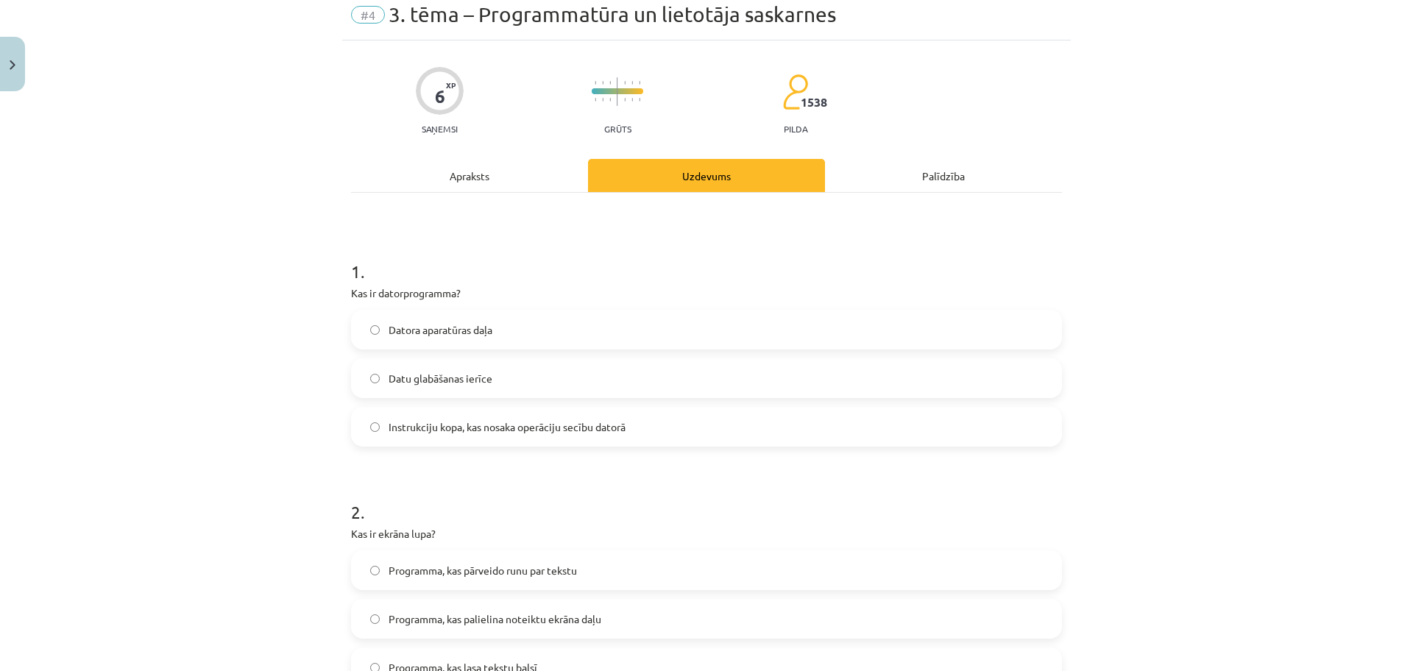
scroll to position [37, 0]
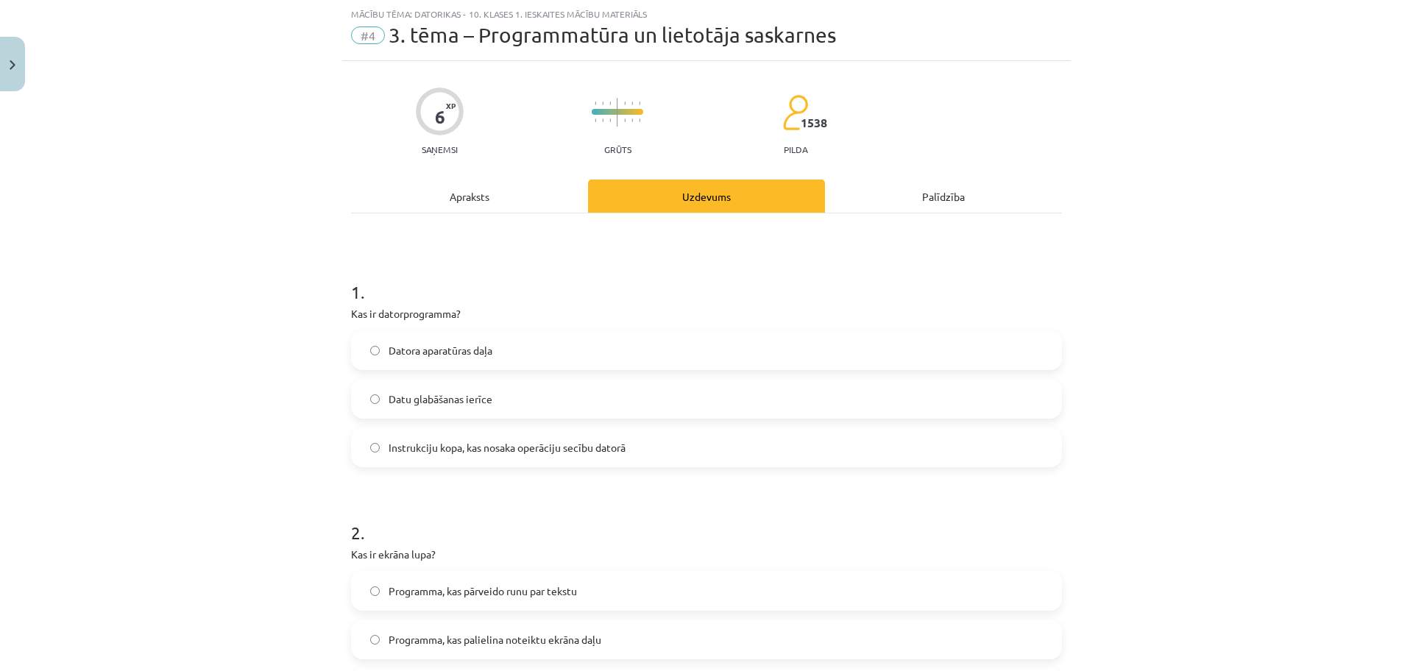
click at [557, 347] on label "Datora aparatūras daļa" at bounding box center [707, 350] width 708 height 37
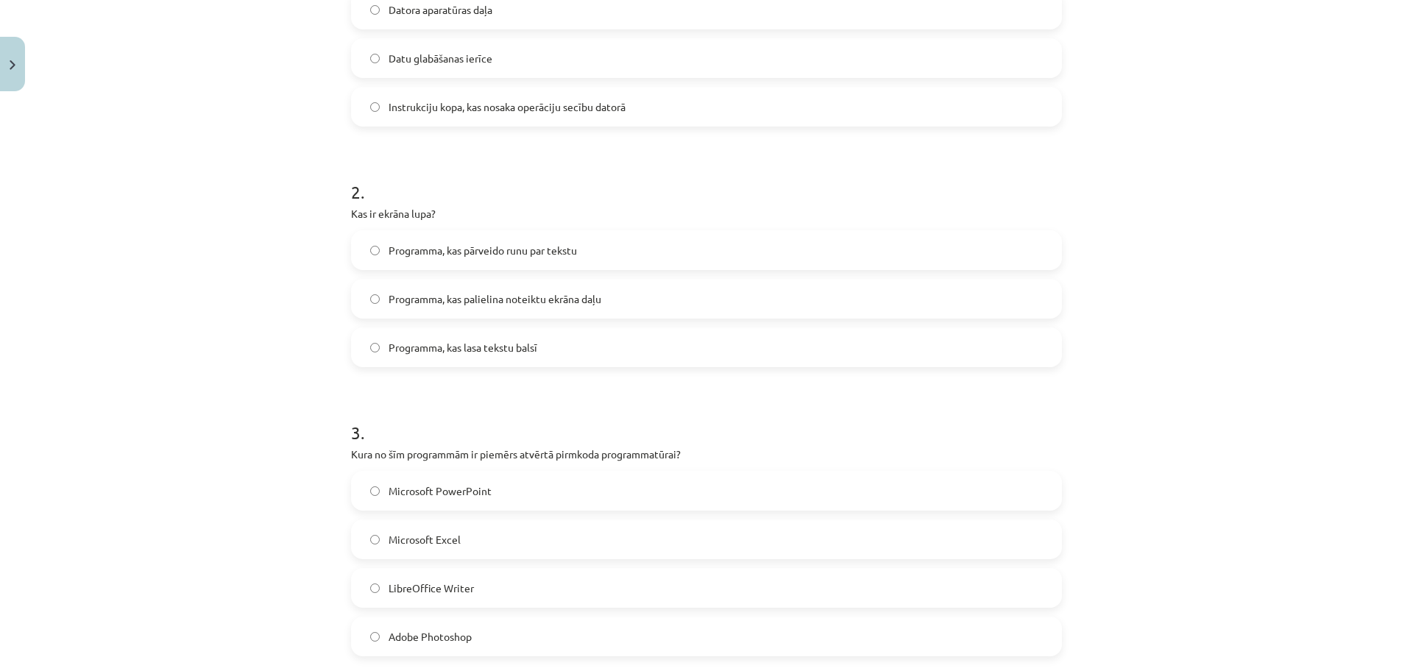
scroll to position [405, 0]
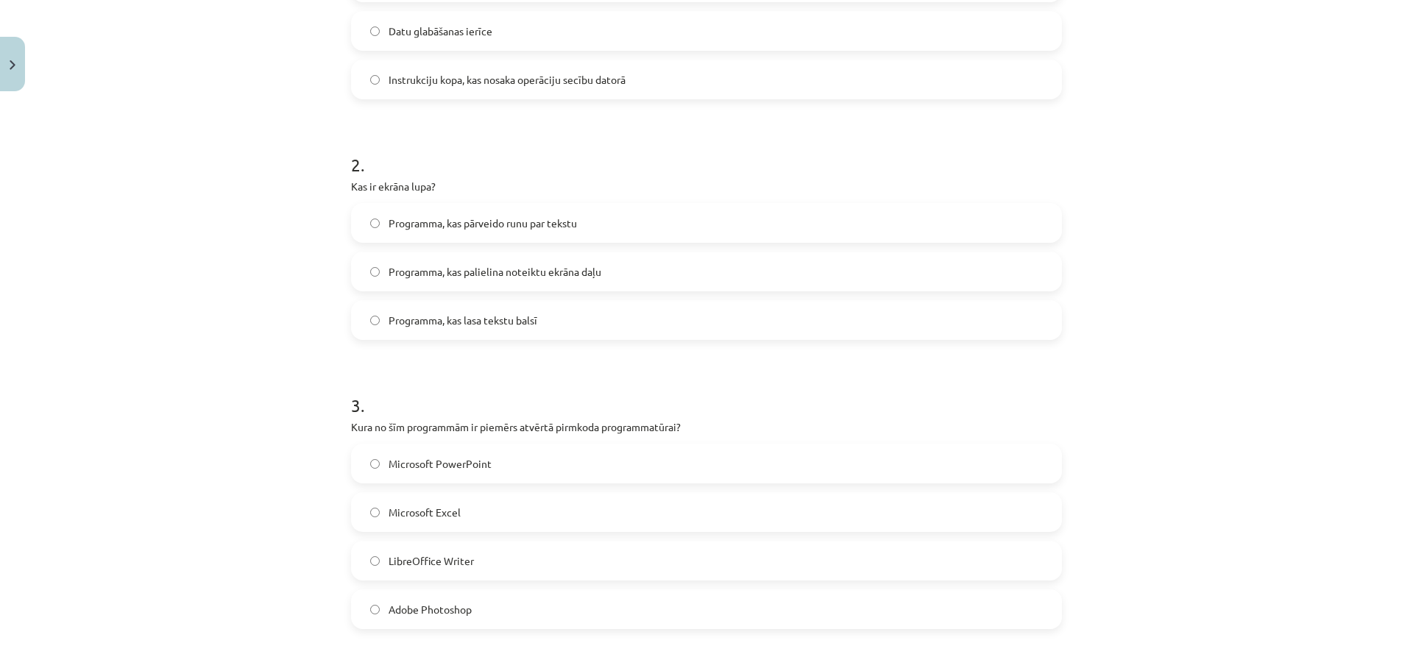
click at [544, 261] on label "Programma, kas palielina noteiktu ekrāna daļu" at bounding box center [707, 271] width 708 height 37
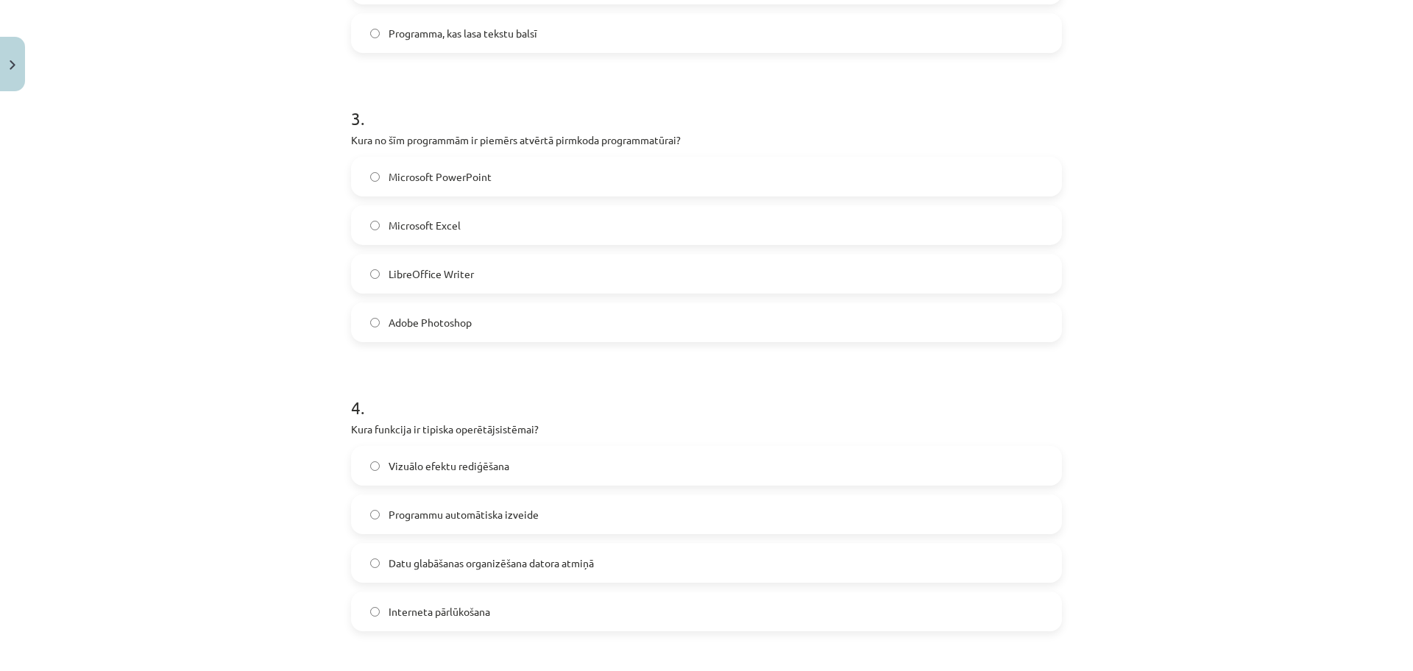
scroll to position [699, 0]
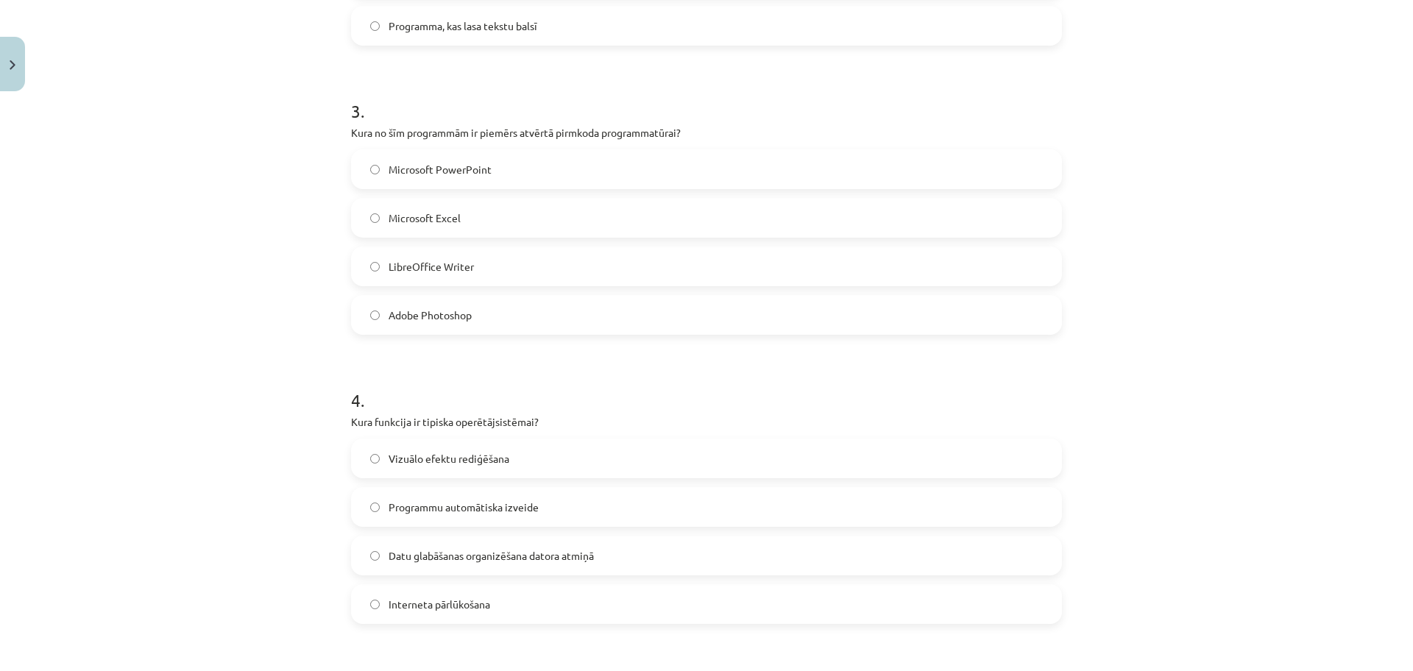
click label "LibreOffice Writer"
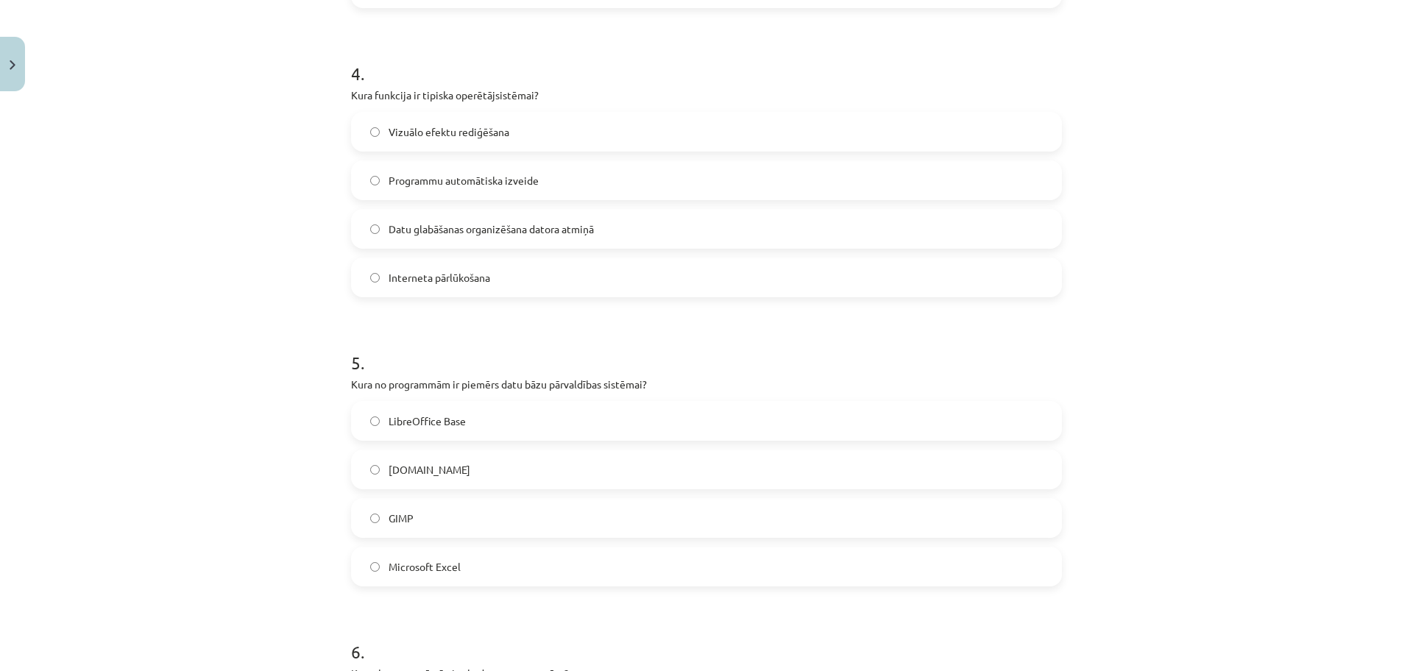
scroll to position [1031, 0]
click label "Interneta pārlūkošana"
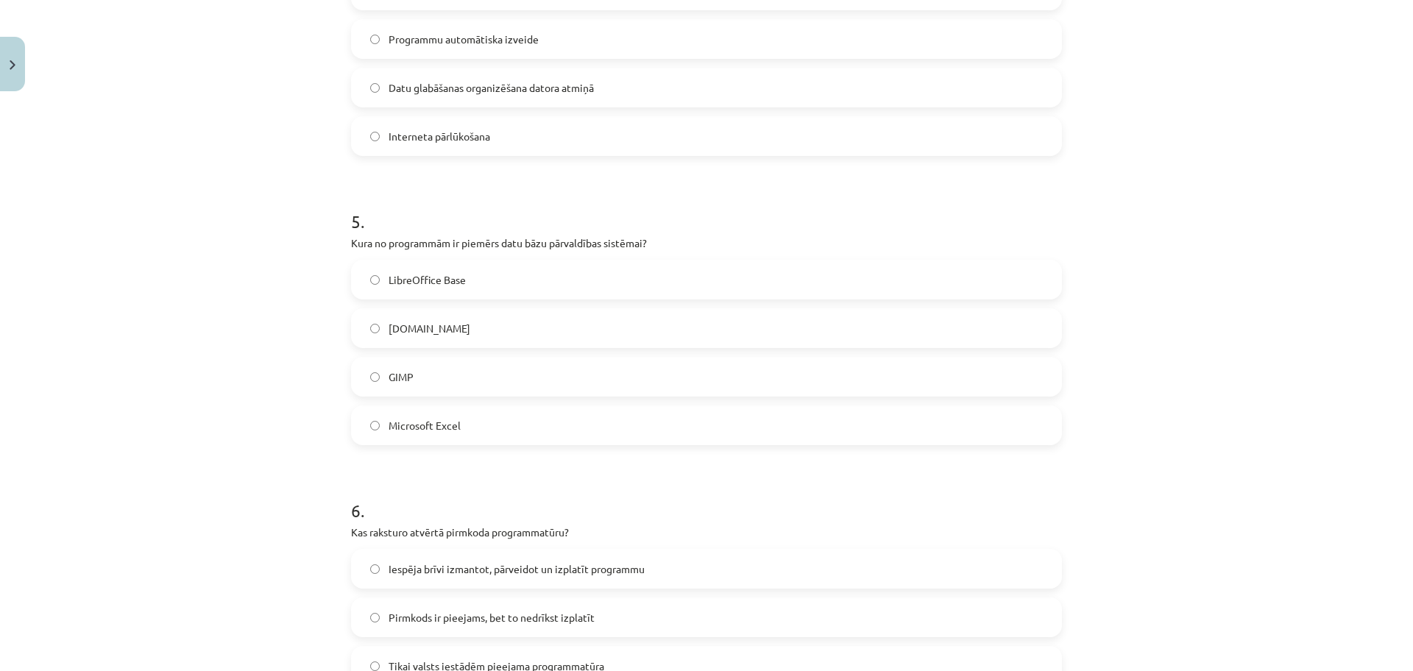
scroll to position [1178, 0]
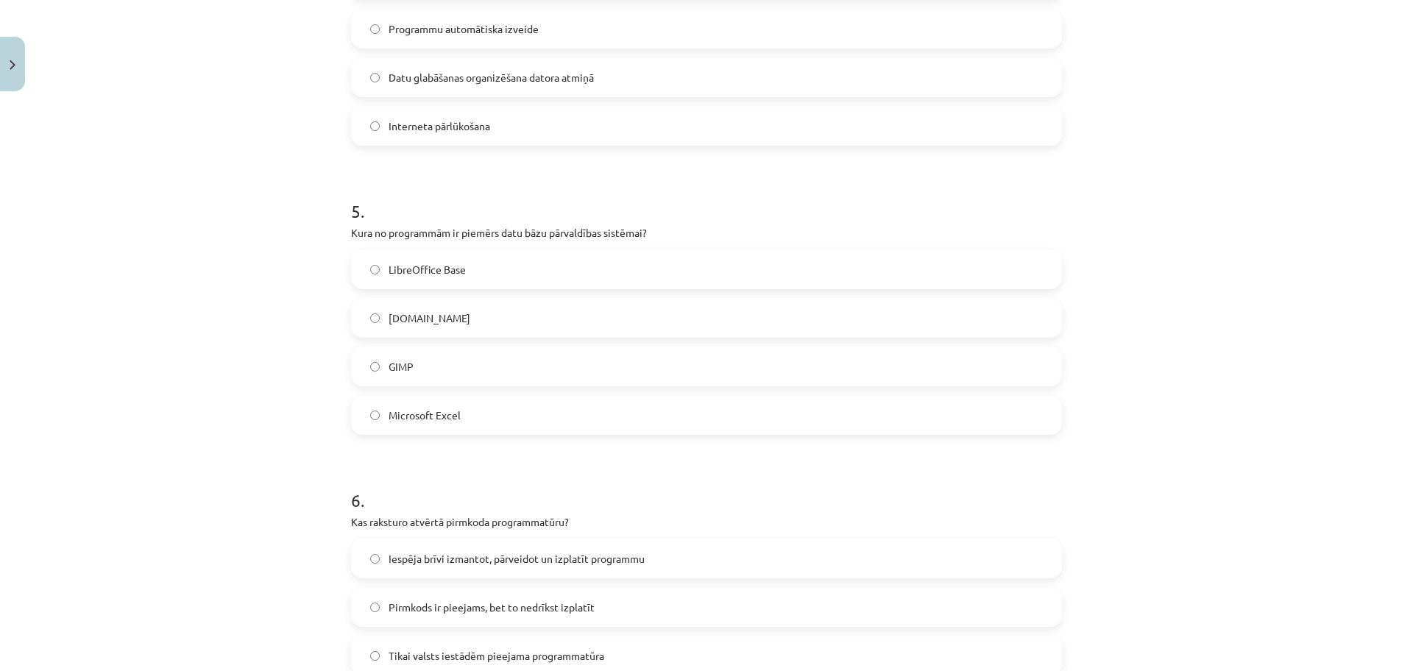
click label "Microsoft Excel"
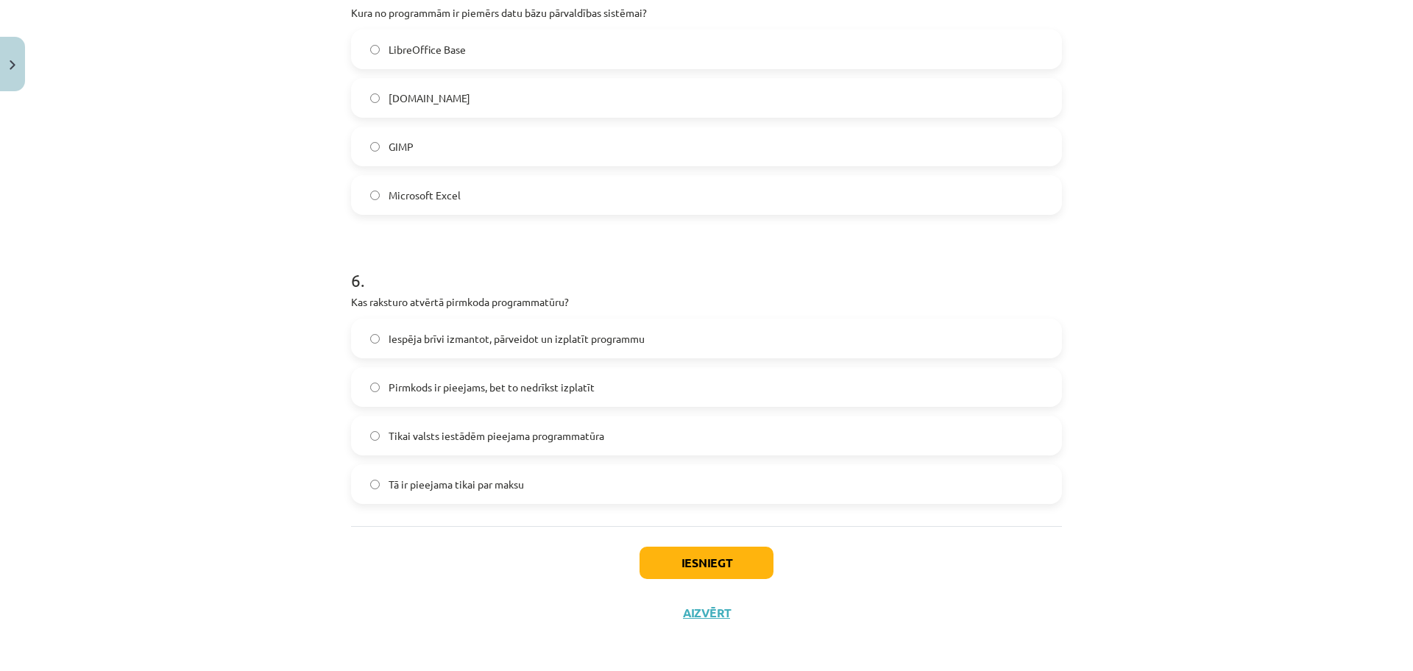
scroll to position [1402, 0]
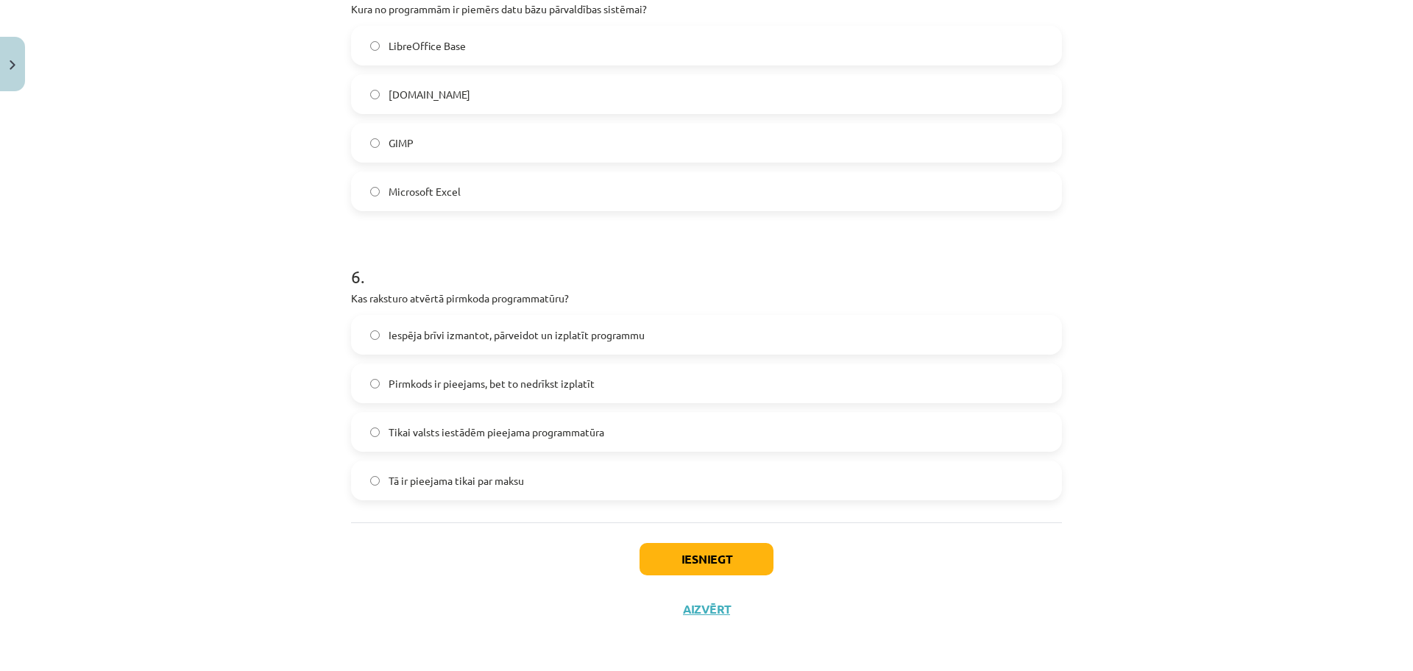
click label "Iespēja brīvi izmantot, pārveidot un izplatīt programmu"
click button "Iesniegt"
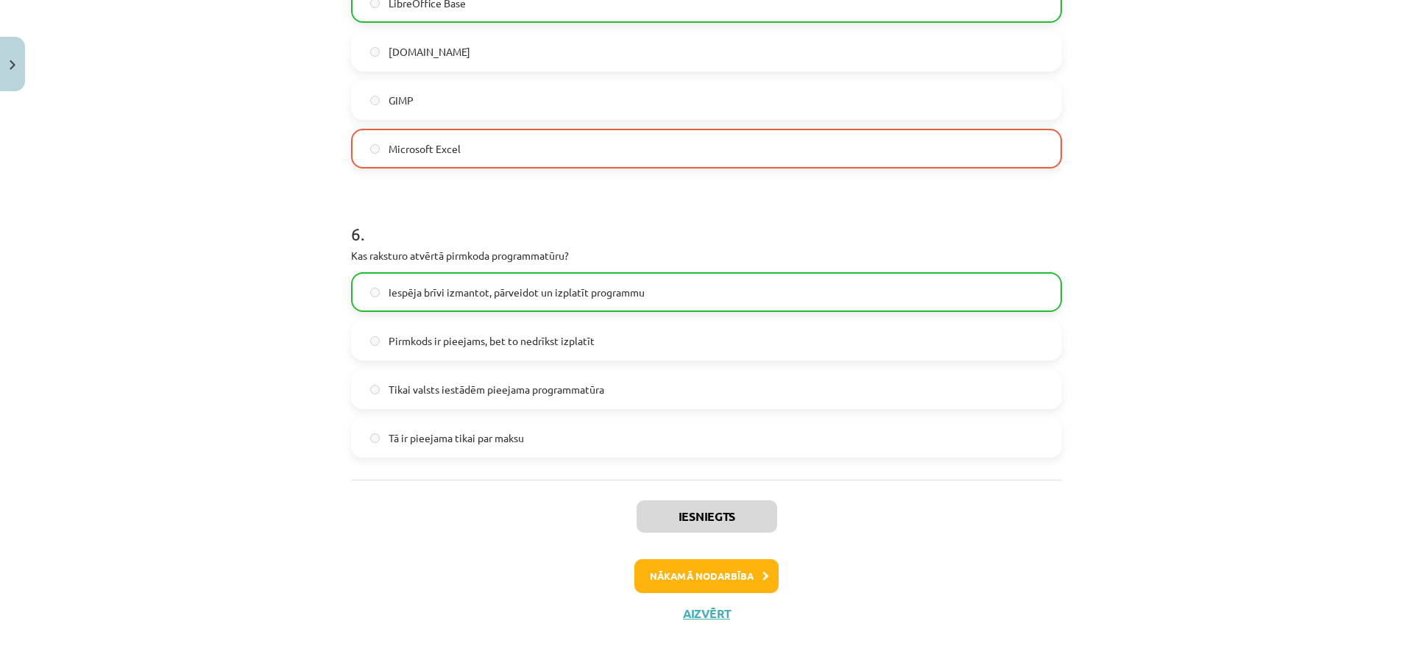
scroll to position [1449, 0]
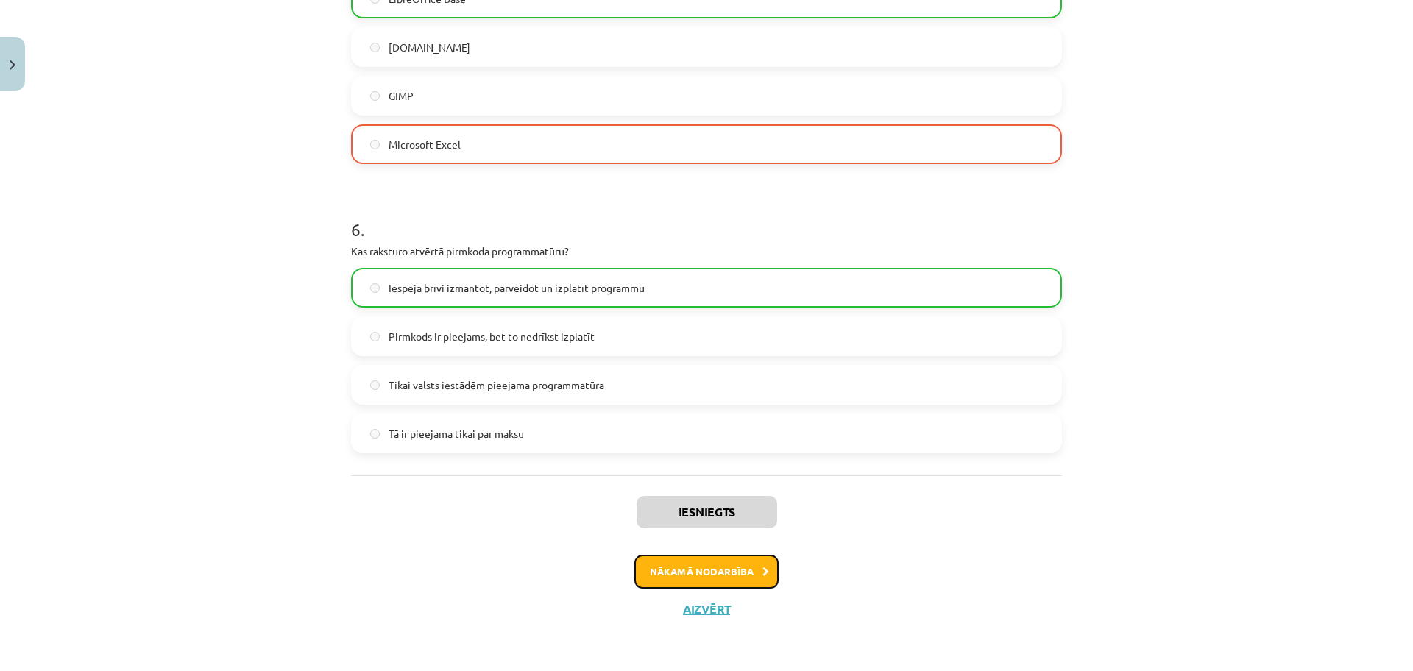
click icon
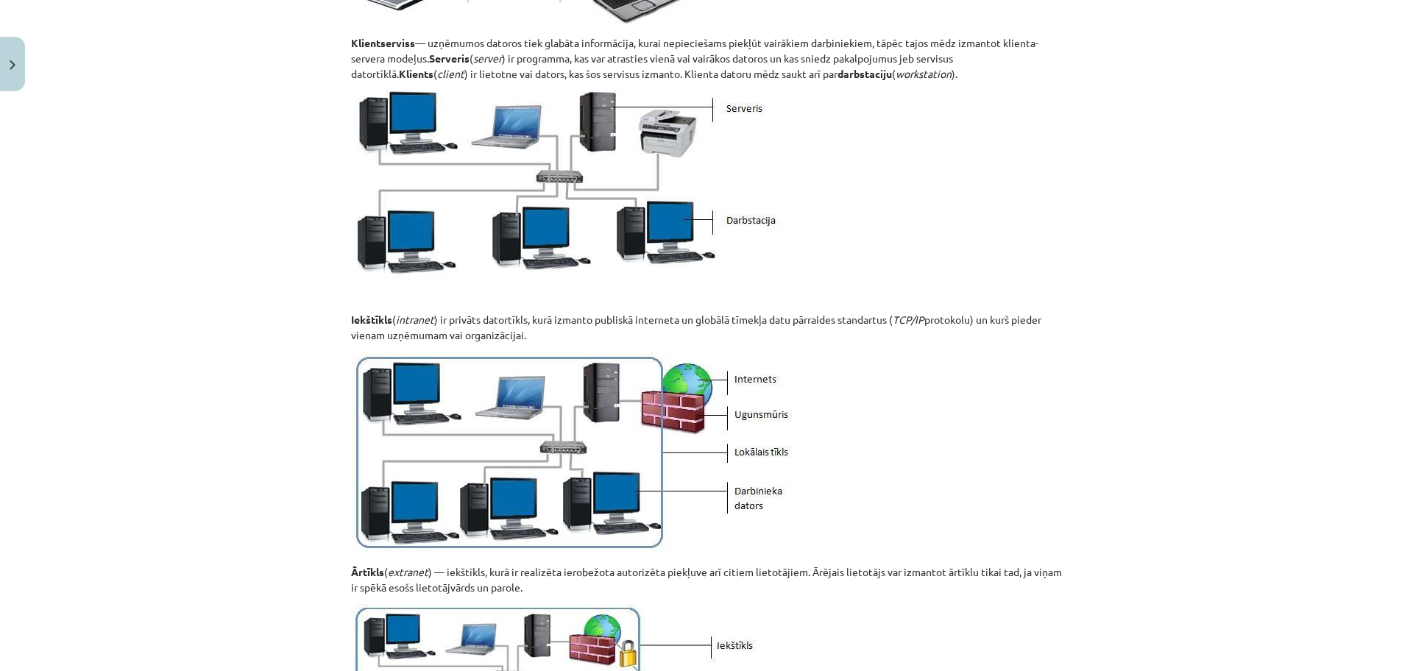
scroll to position [1667, 0]
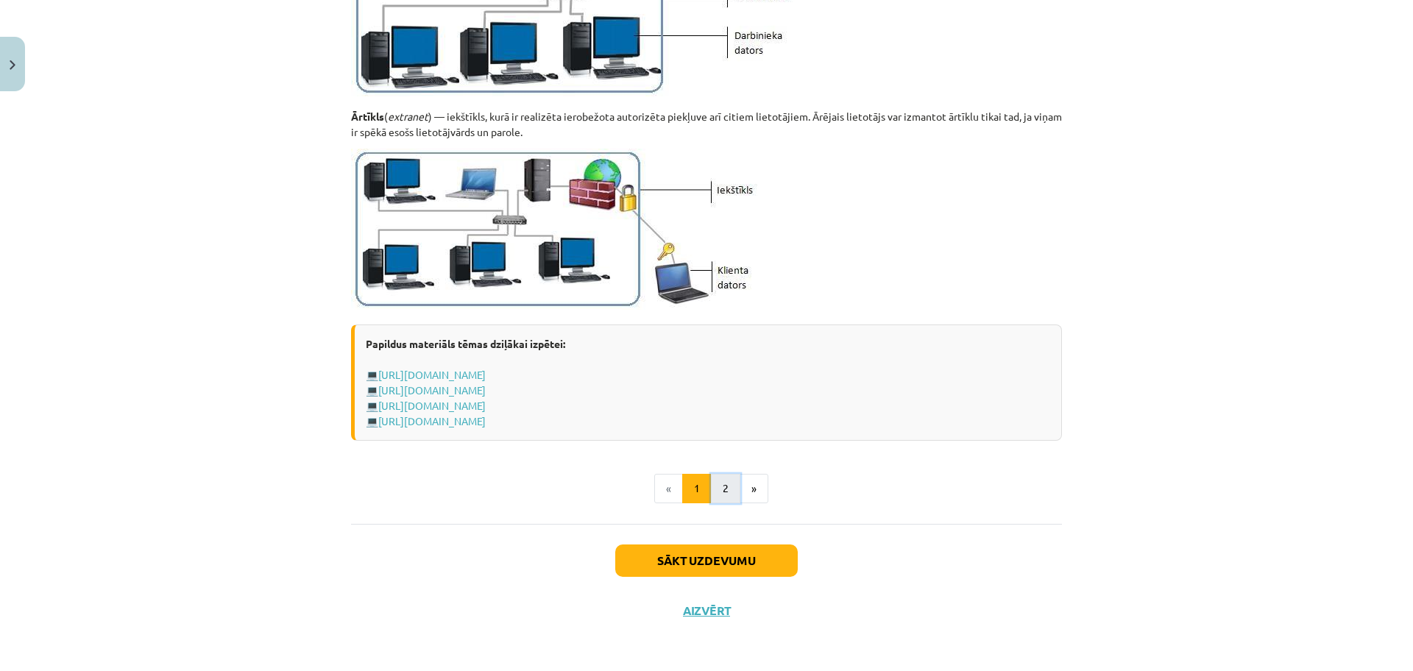
click button "2"
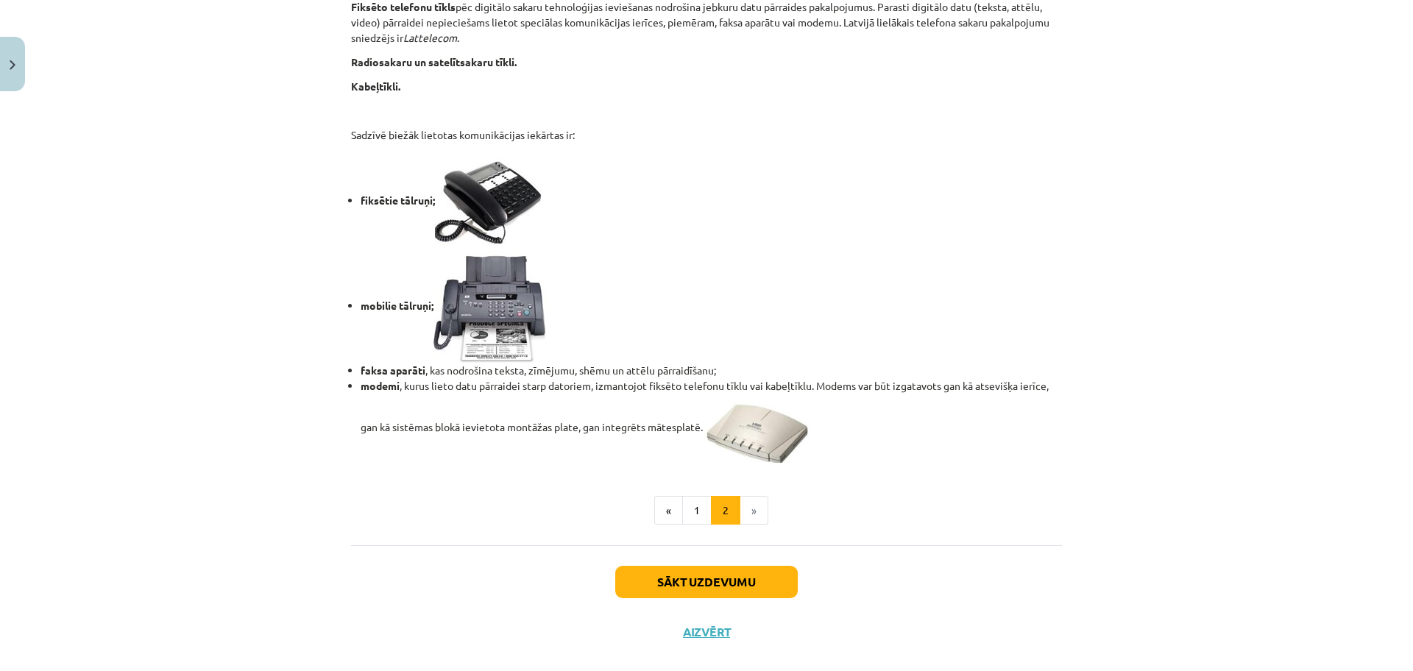
scroll to position [1137, 0]
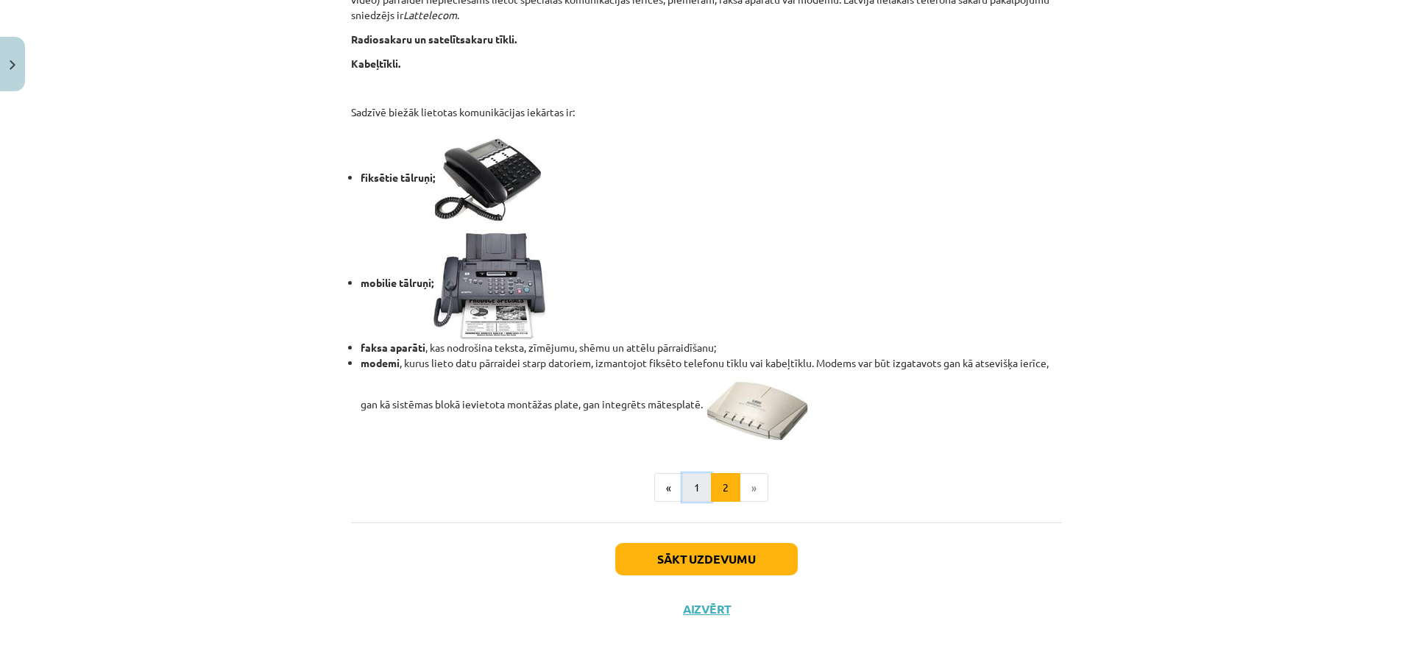
click button "1"
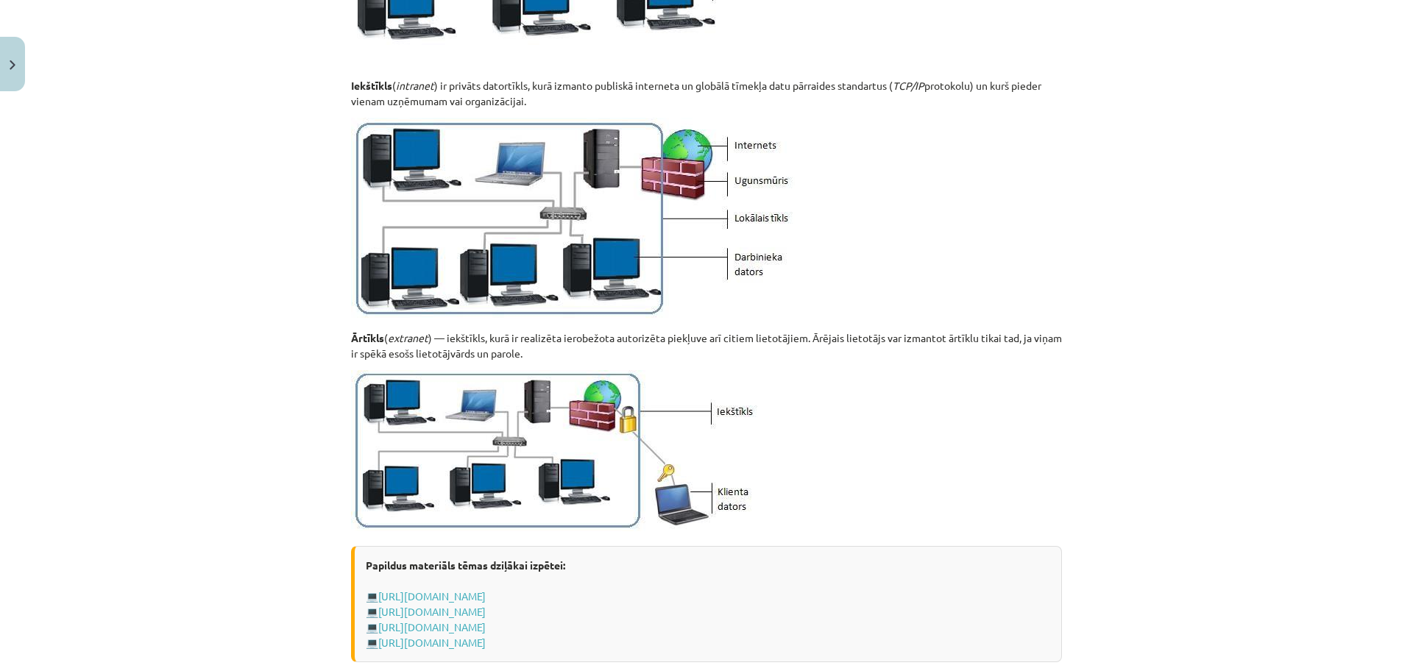
scroll to position [1478, 0]
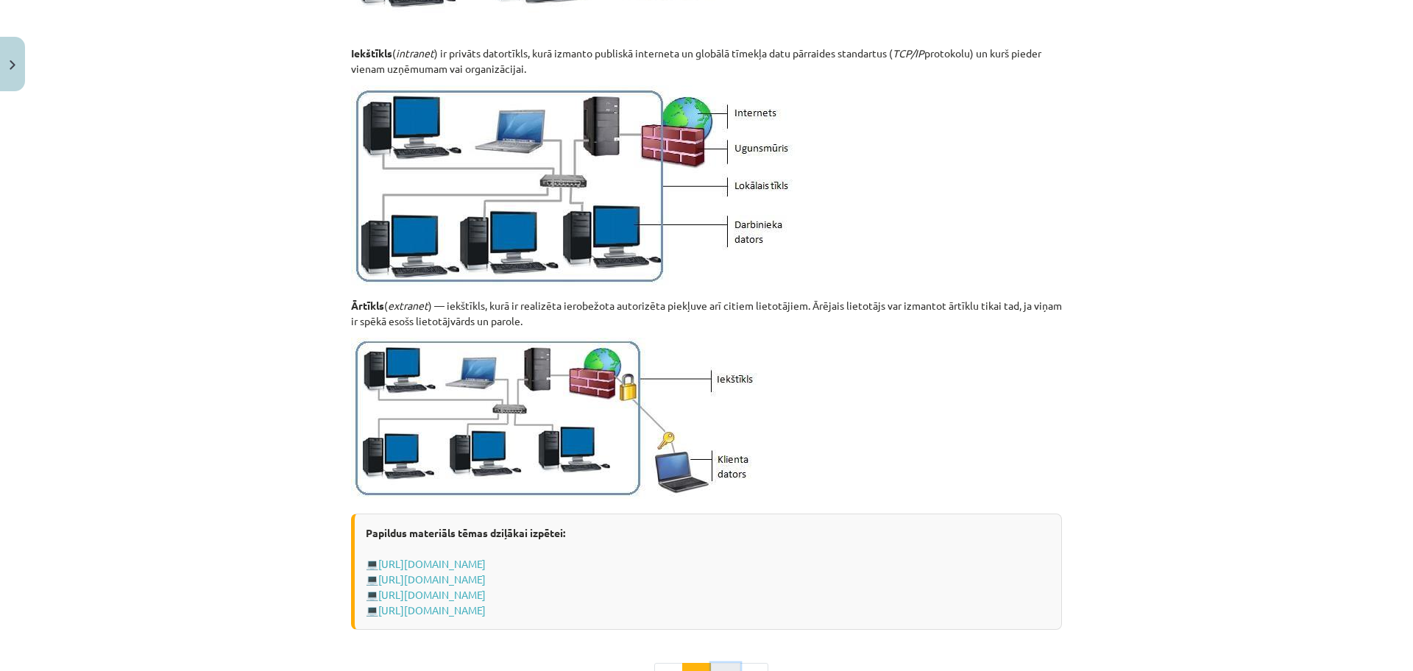
click button "2"
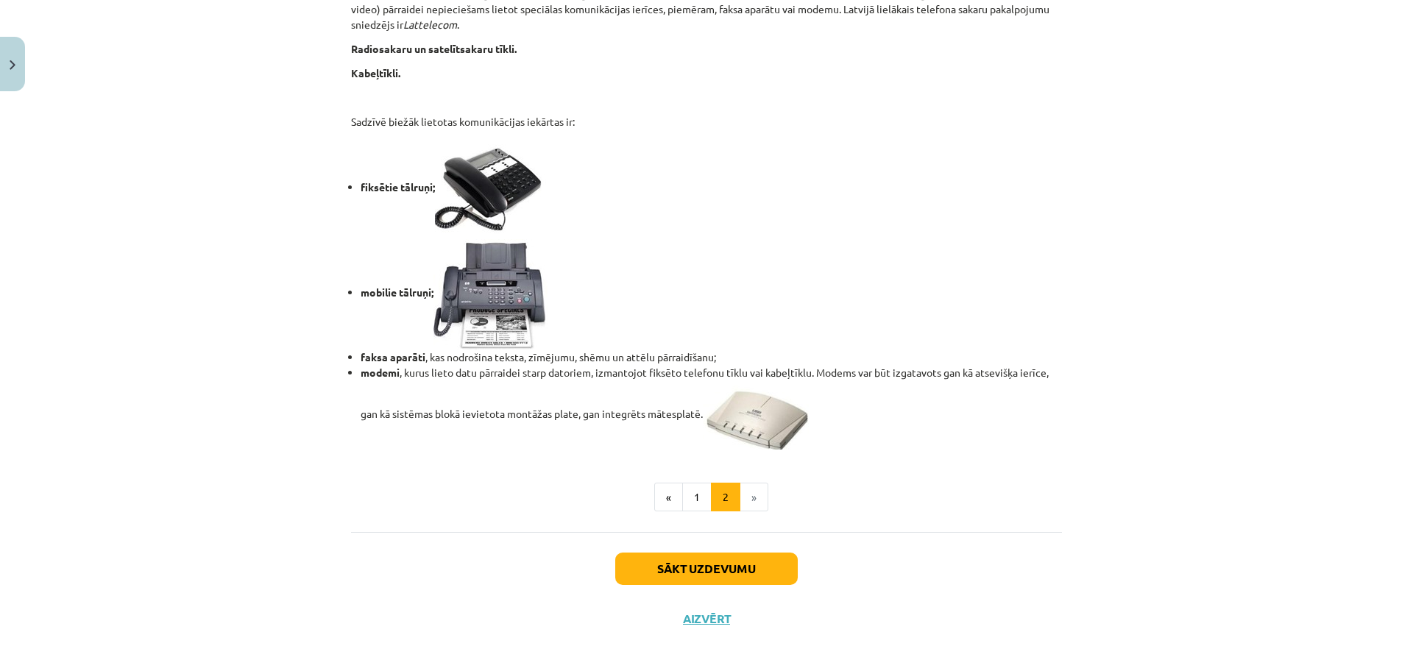
scroll to position [1137, 0]
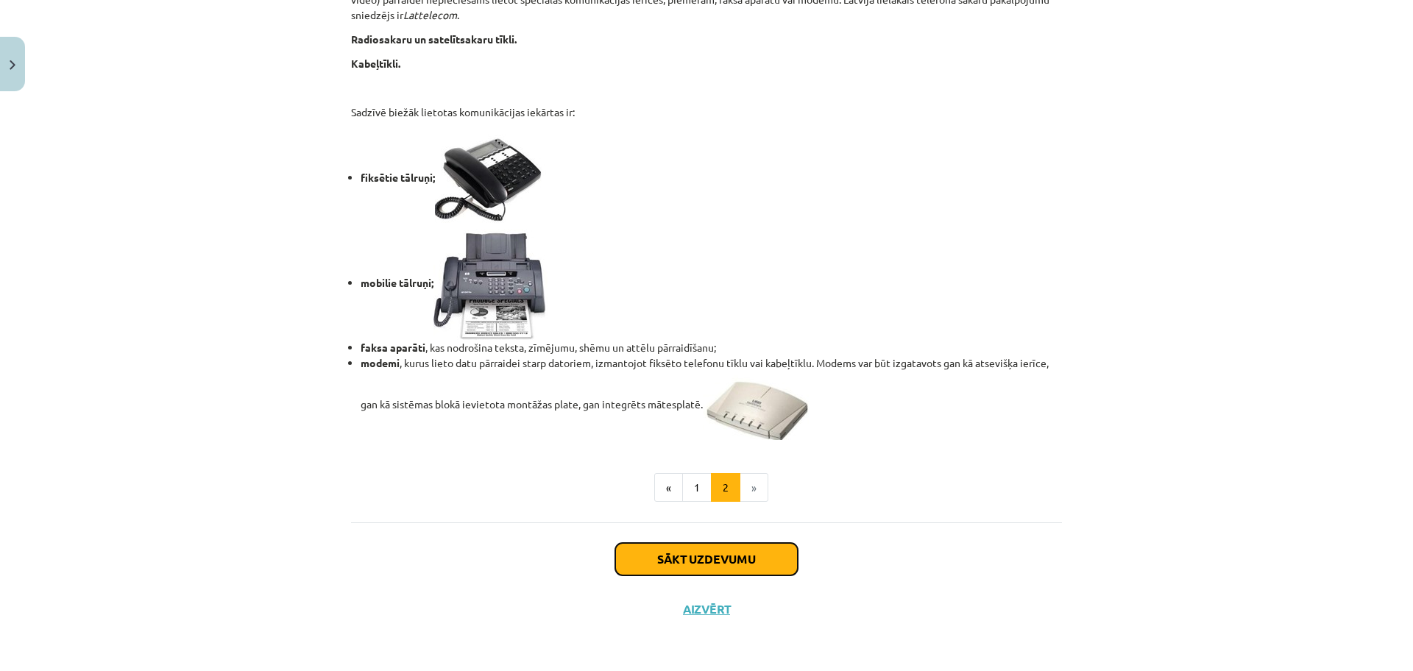
click button "Sākt uzdevumu"
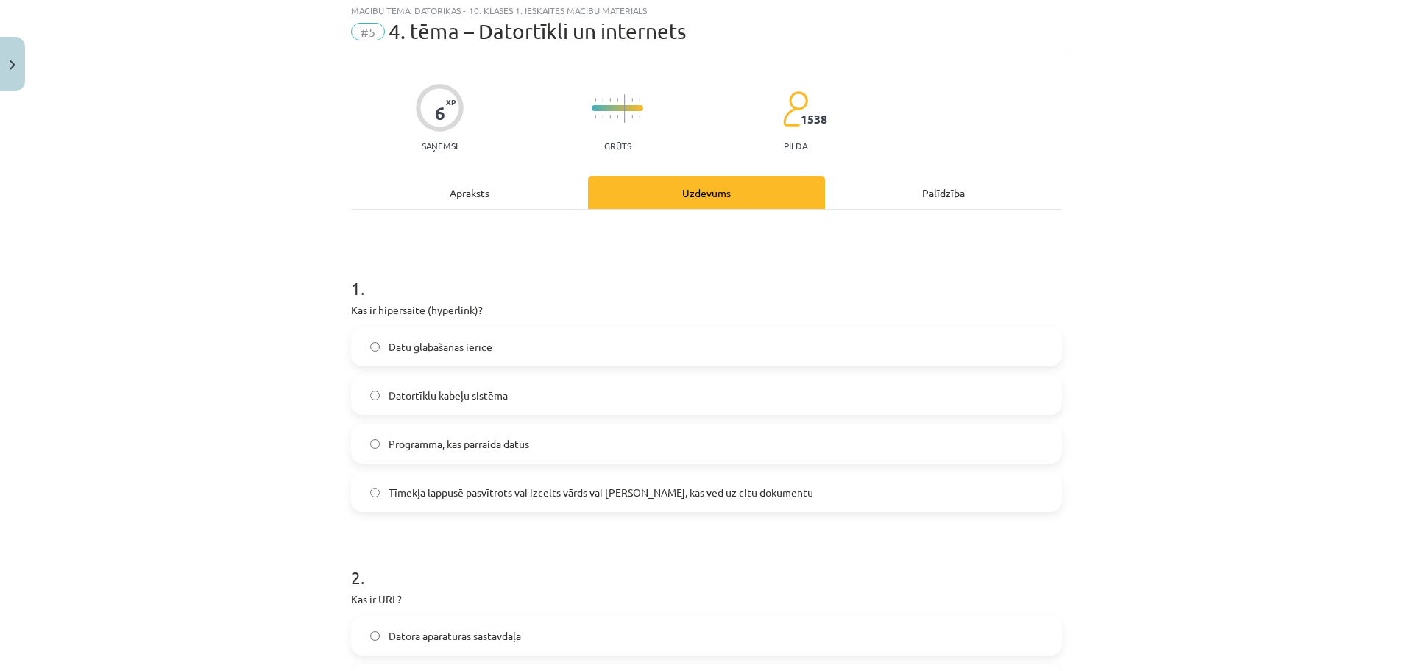
scroll to position [37, 0]
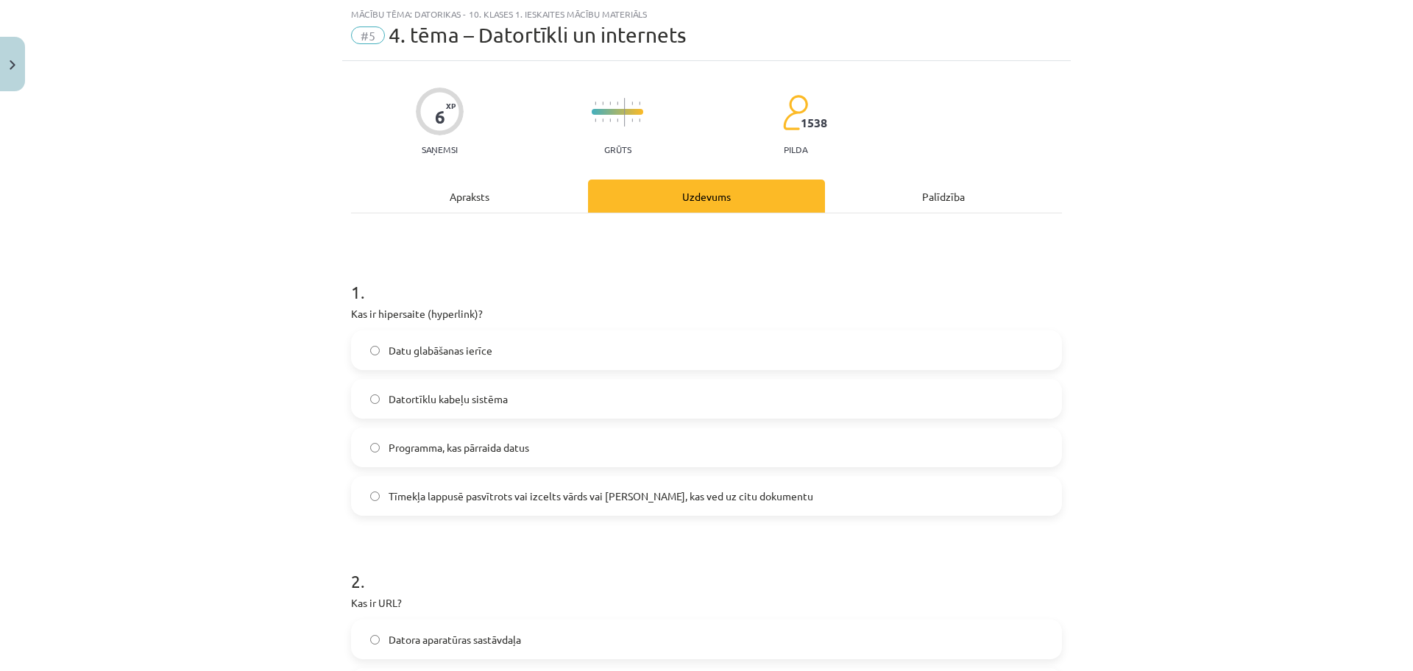
click label "Tīmekļa lappusē pasvītrots vai izcelts vārds vai [PERSON_NAME], kas ved uz citu…"
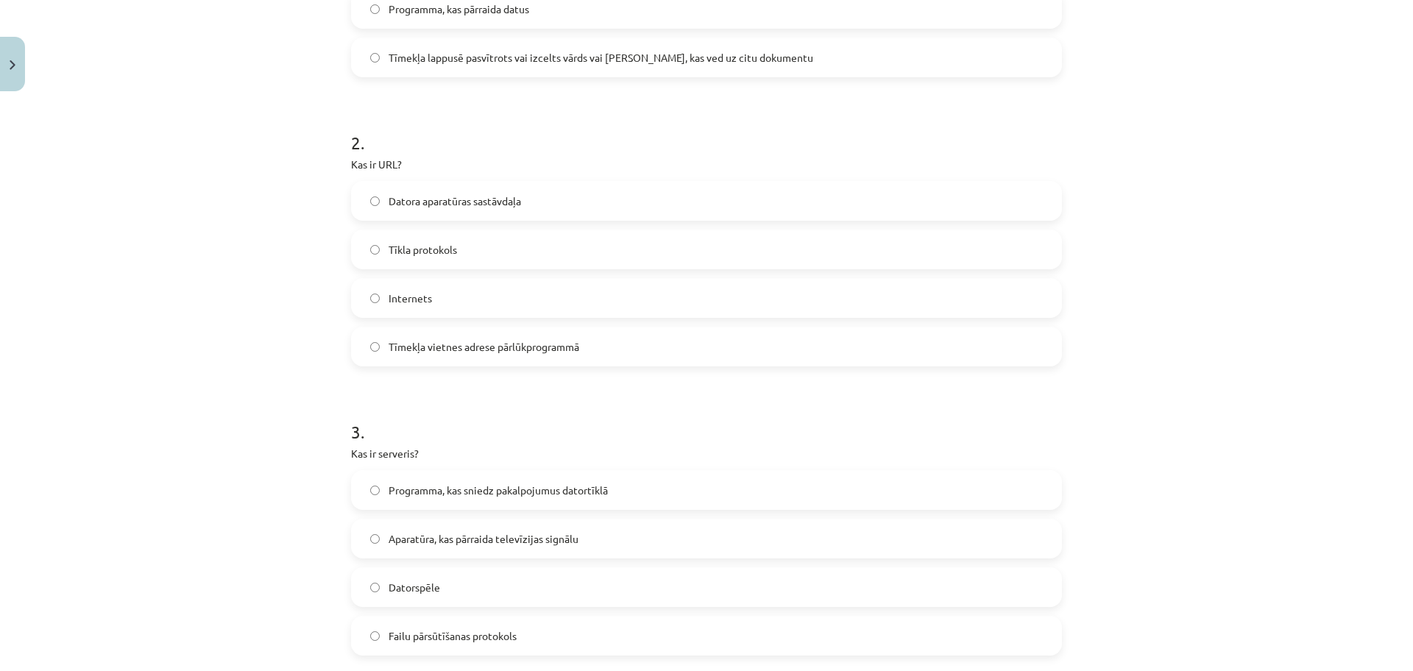
scroll to position [478, 0]
click span "Tīmekļa vietnes adrese pārlūkprogrammā"
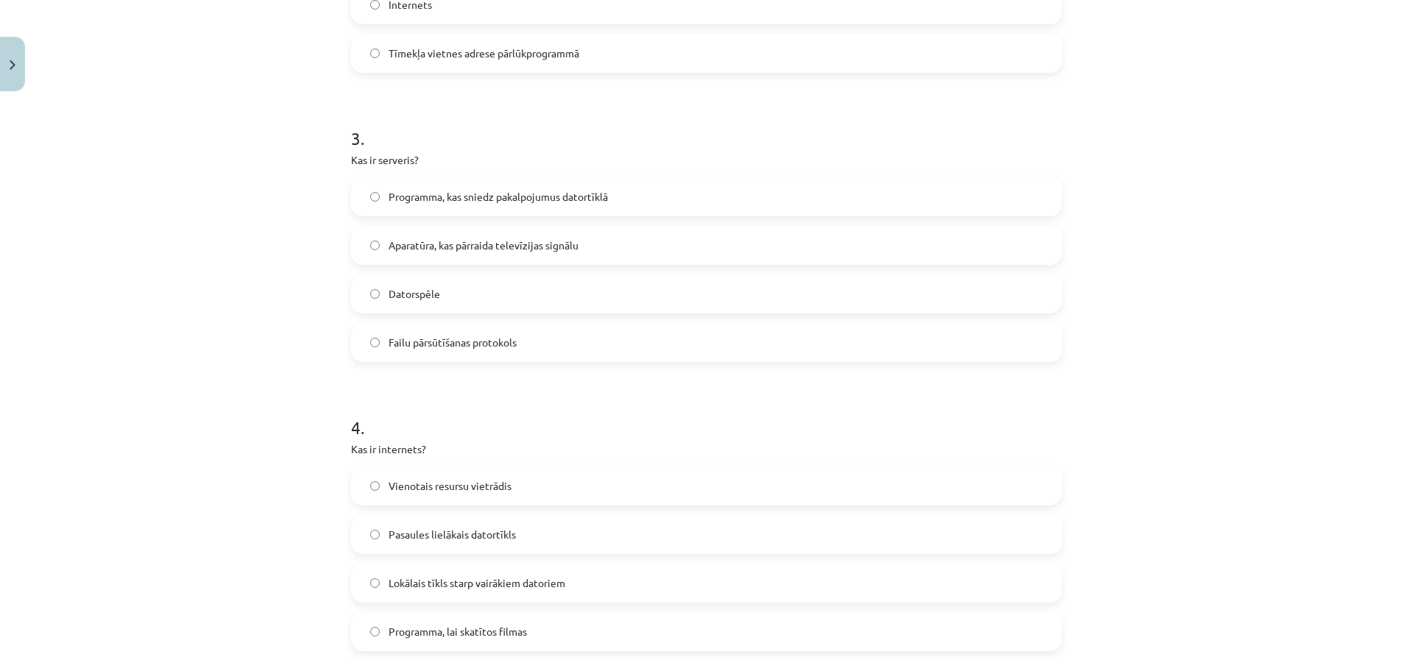
scroll to position [773, 0]
click span "Programma, kas sniedz pakalpojumus datortīklā"
click label "Pasaules lielākais datortīkls"
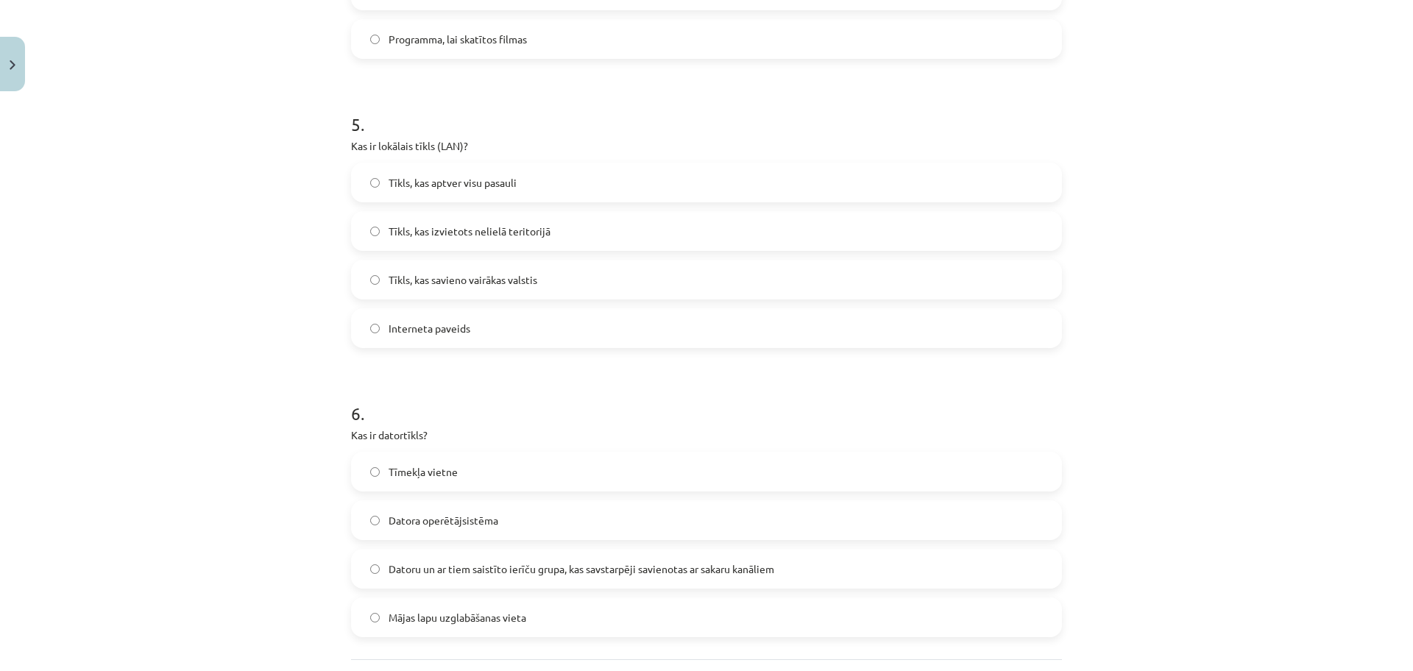
scroll to position [1399, 0]
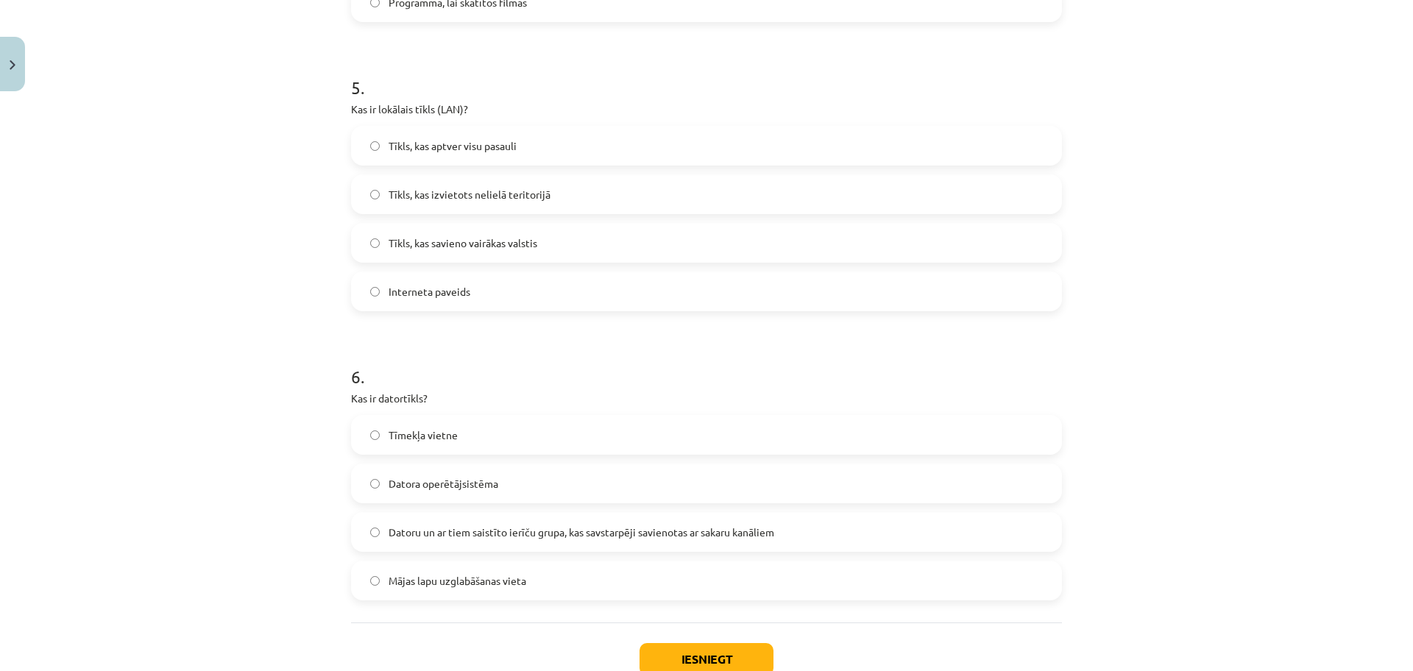
click label "Interneta paveids"
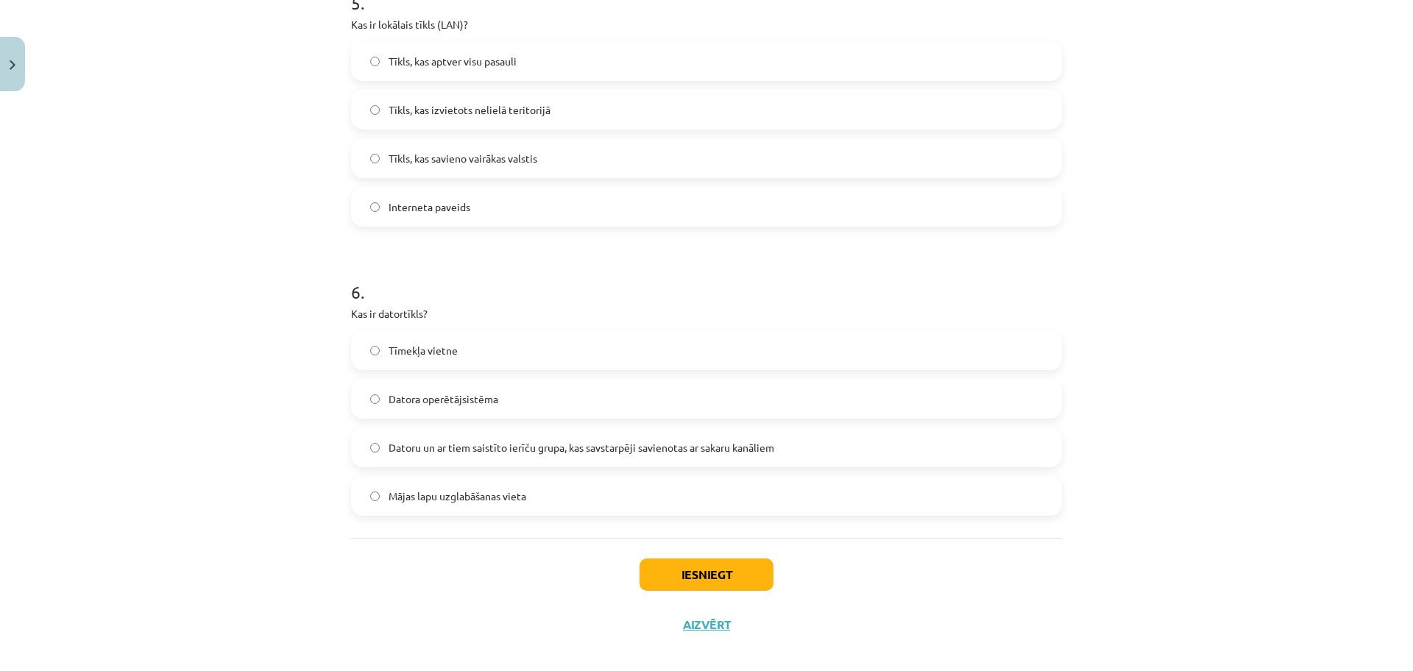
scroll to position [1499, 0]
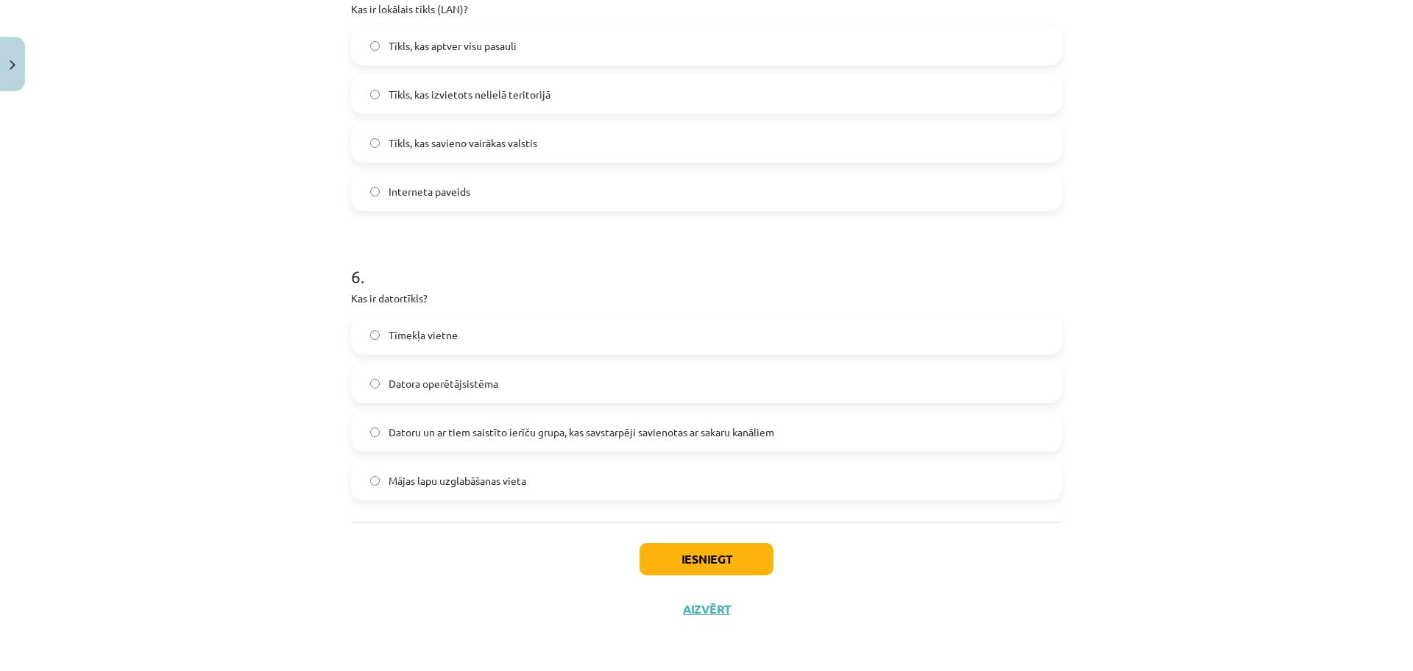
click span "Datoru un ar tiem saistīto ierīču grupa, kas savstarpēji savienotas ar sakaru k…"
click button "Iesniegt"
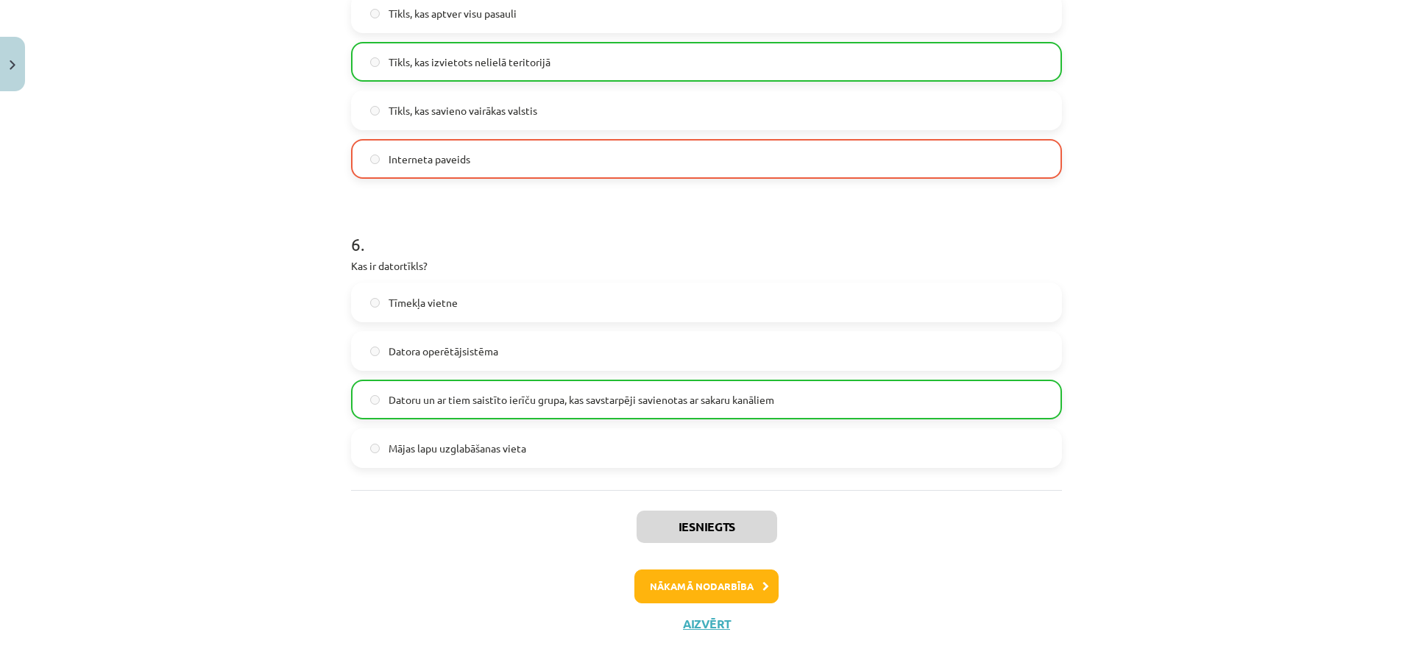
scroll to position [1546, 0]
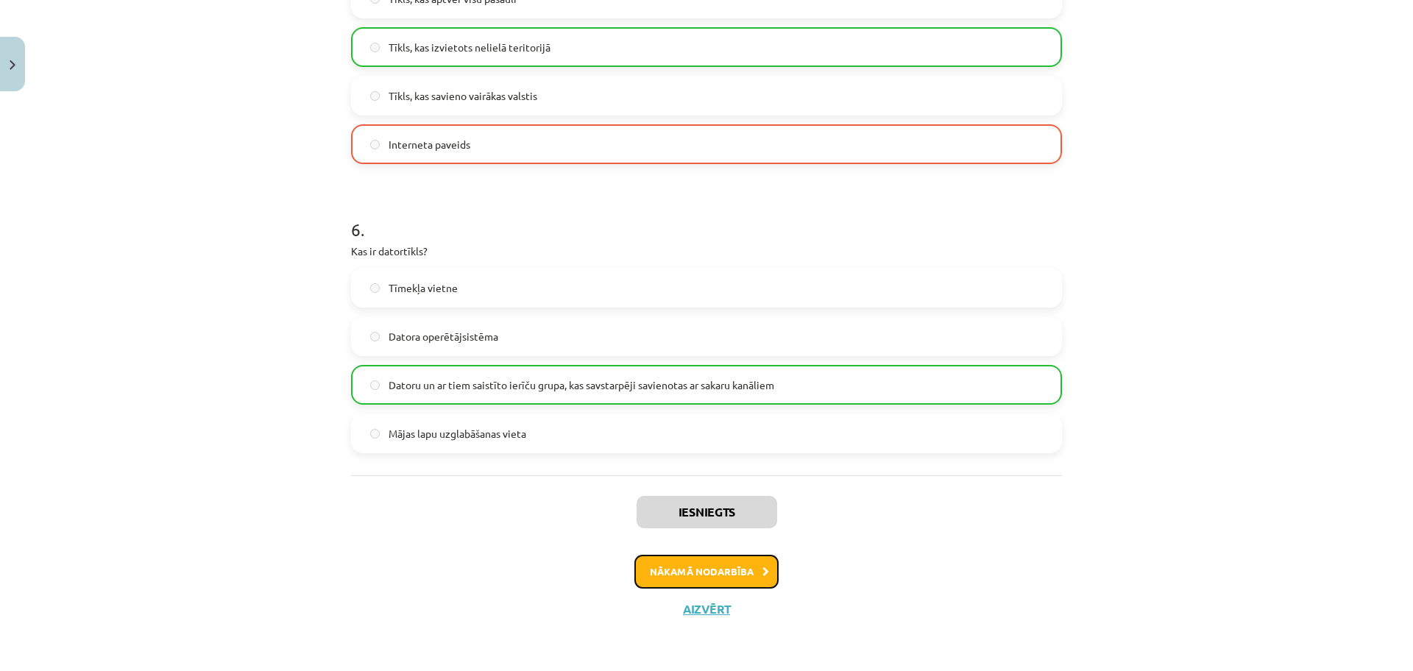
click button "Nākamā nodarbība"
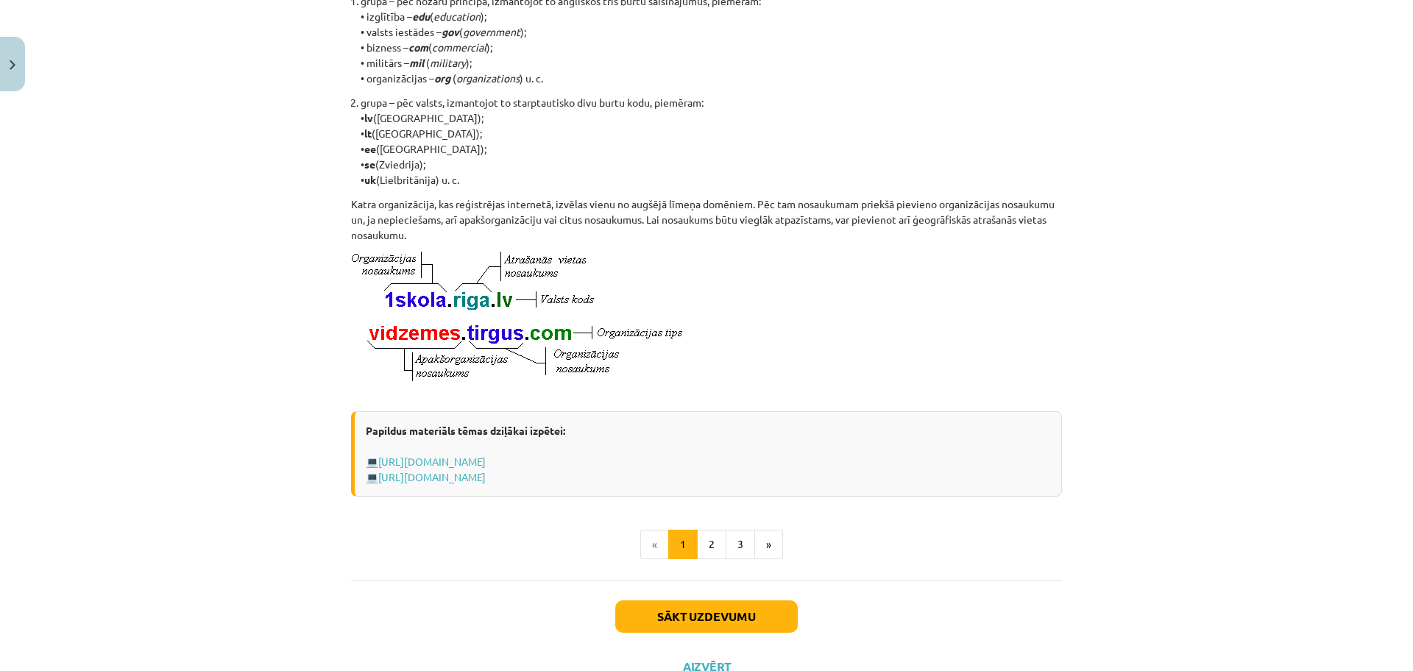
scroll to position [691, 0]
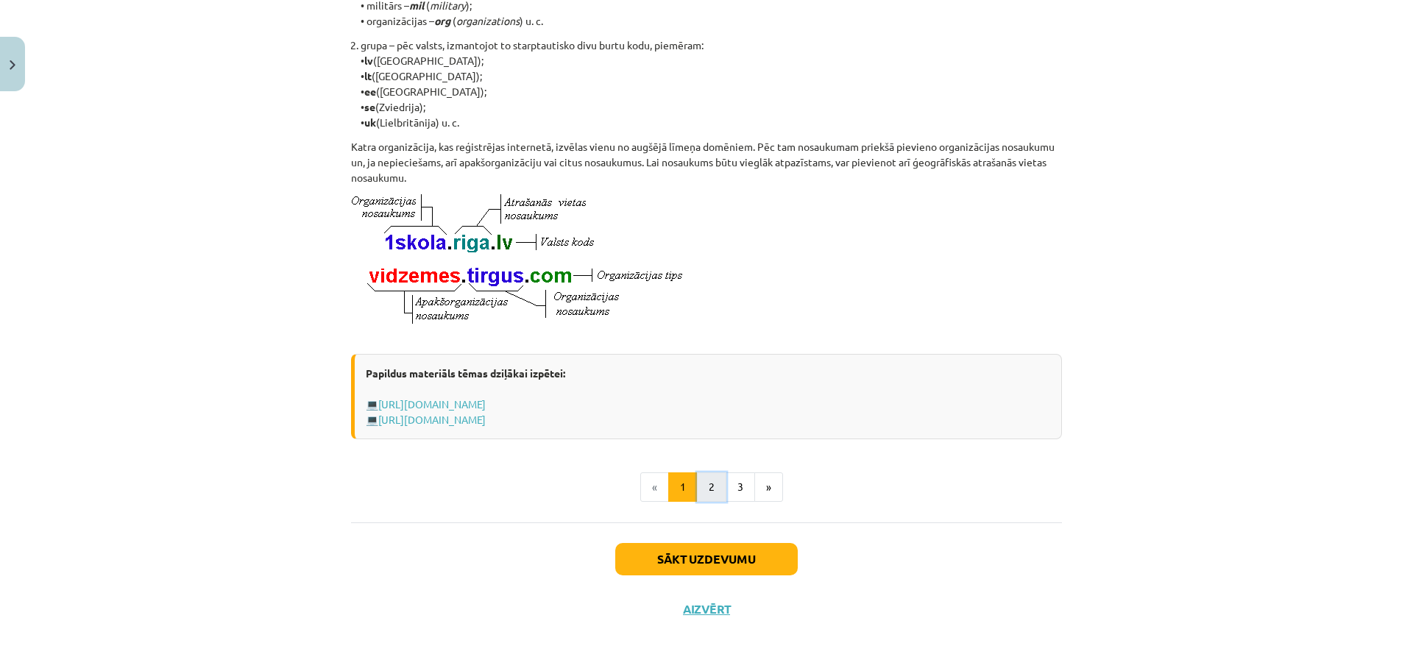
click button "2"
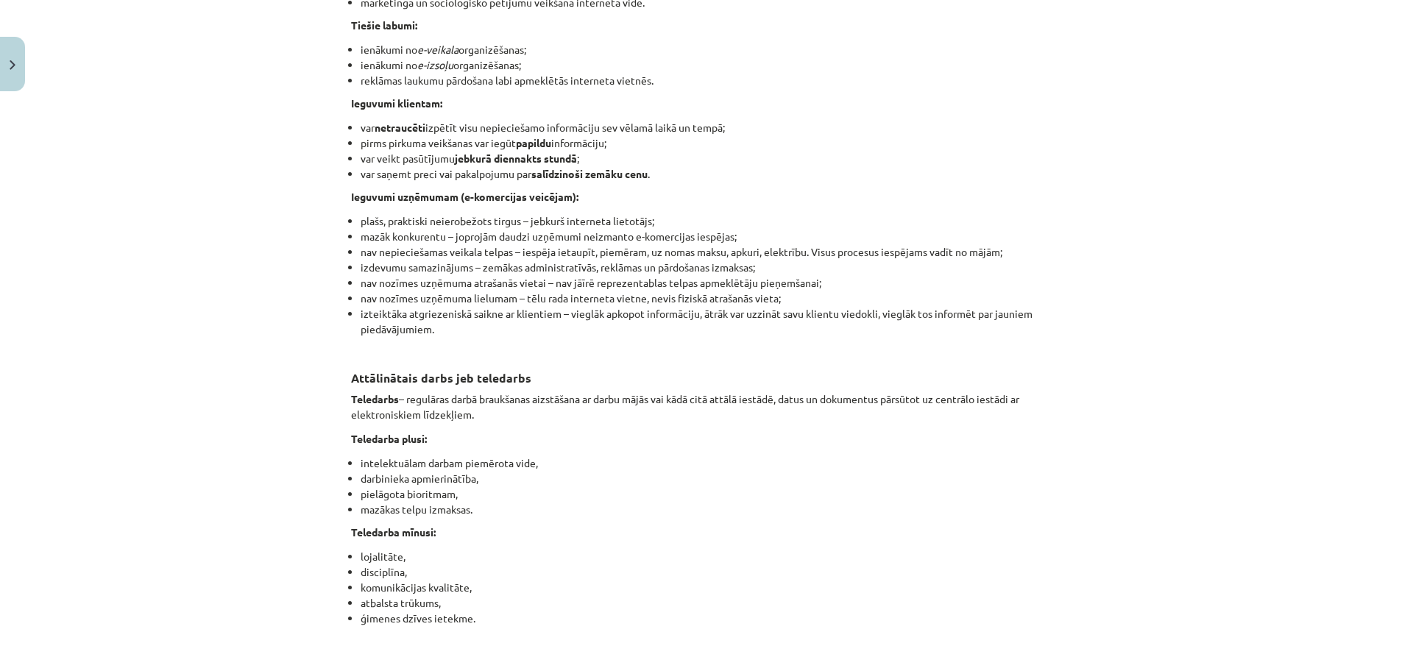
scroll to position [2255, 0]
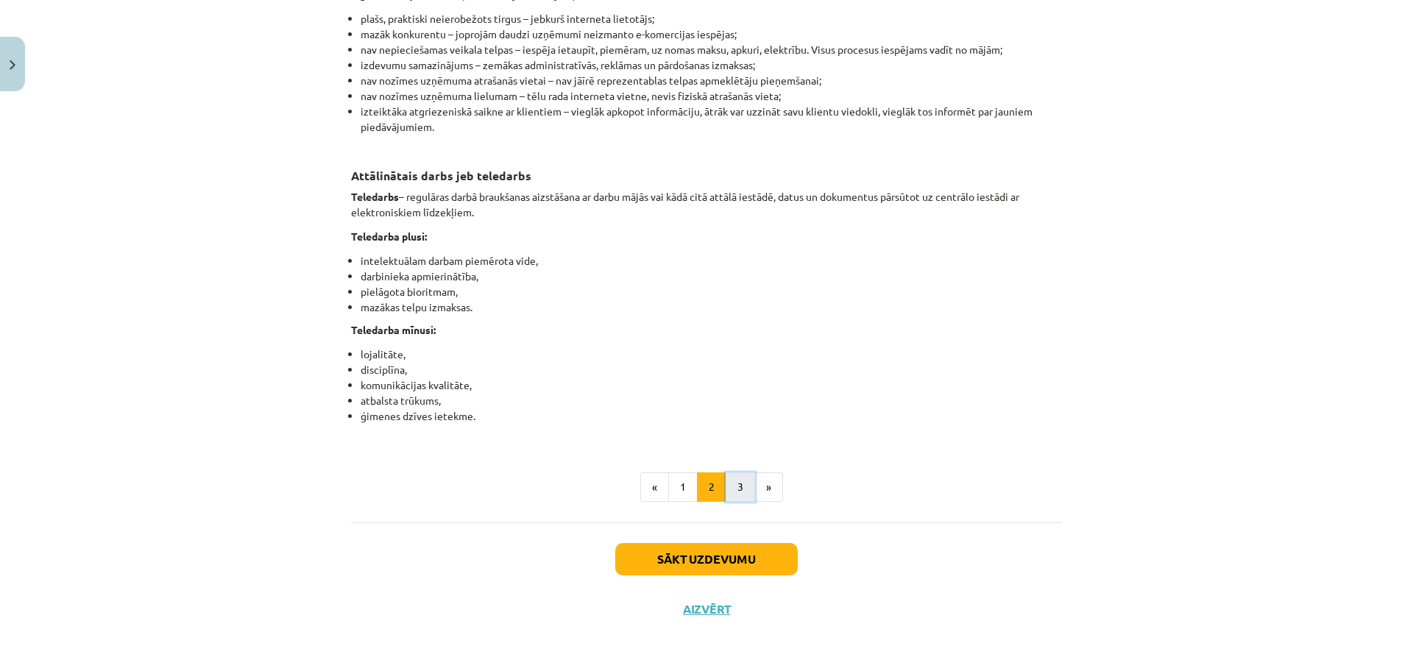
click button "3"
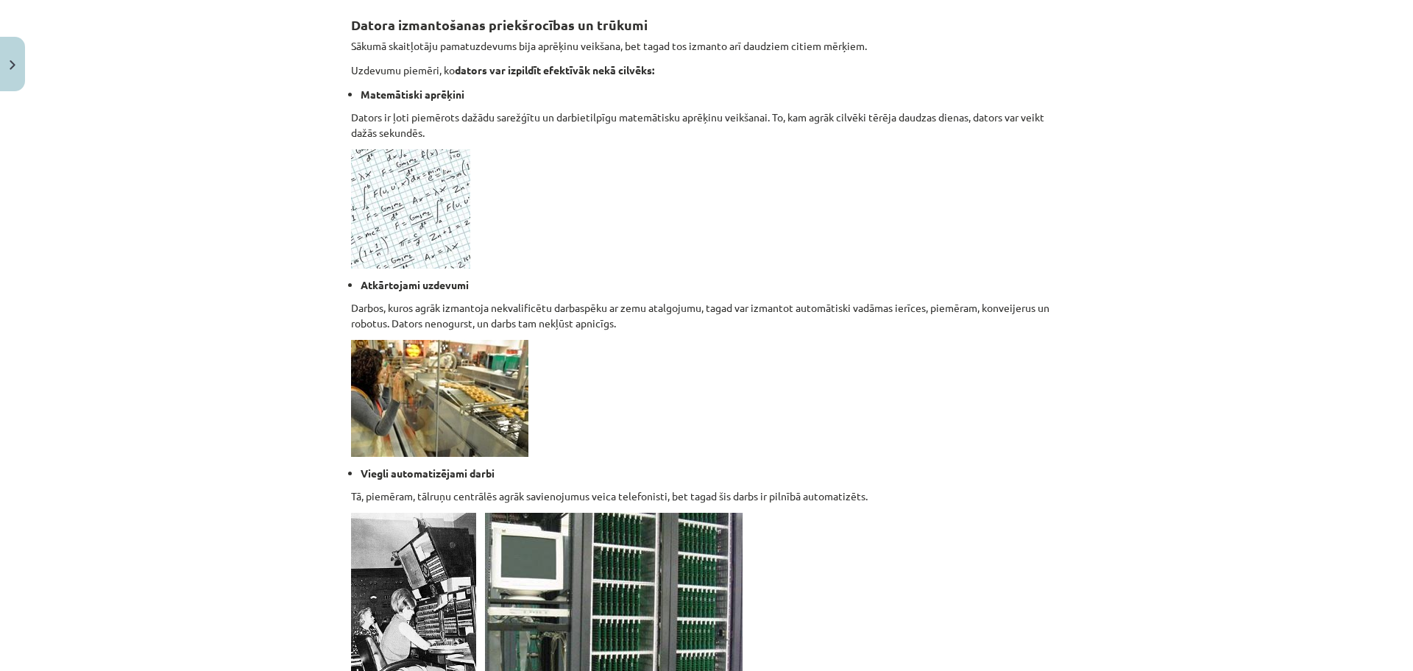
scroll to position [1299, 0]
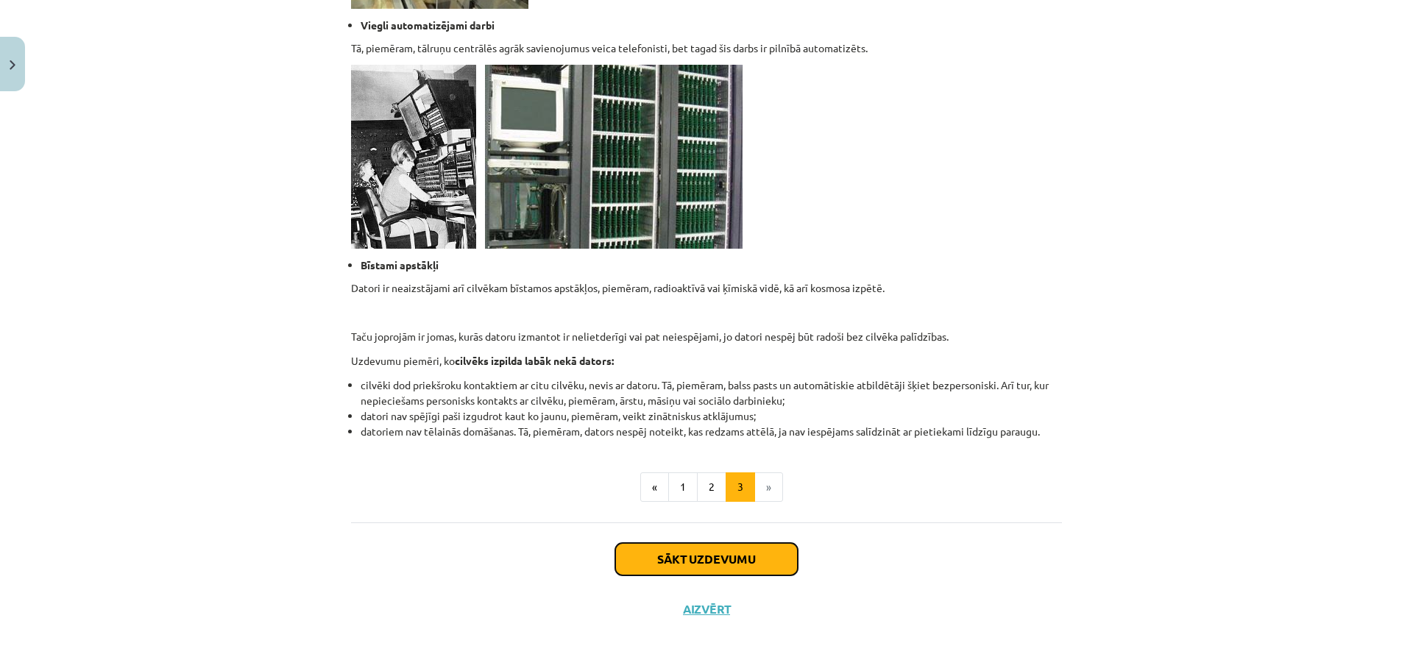
click button "Sākt uzdevumu"
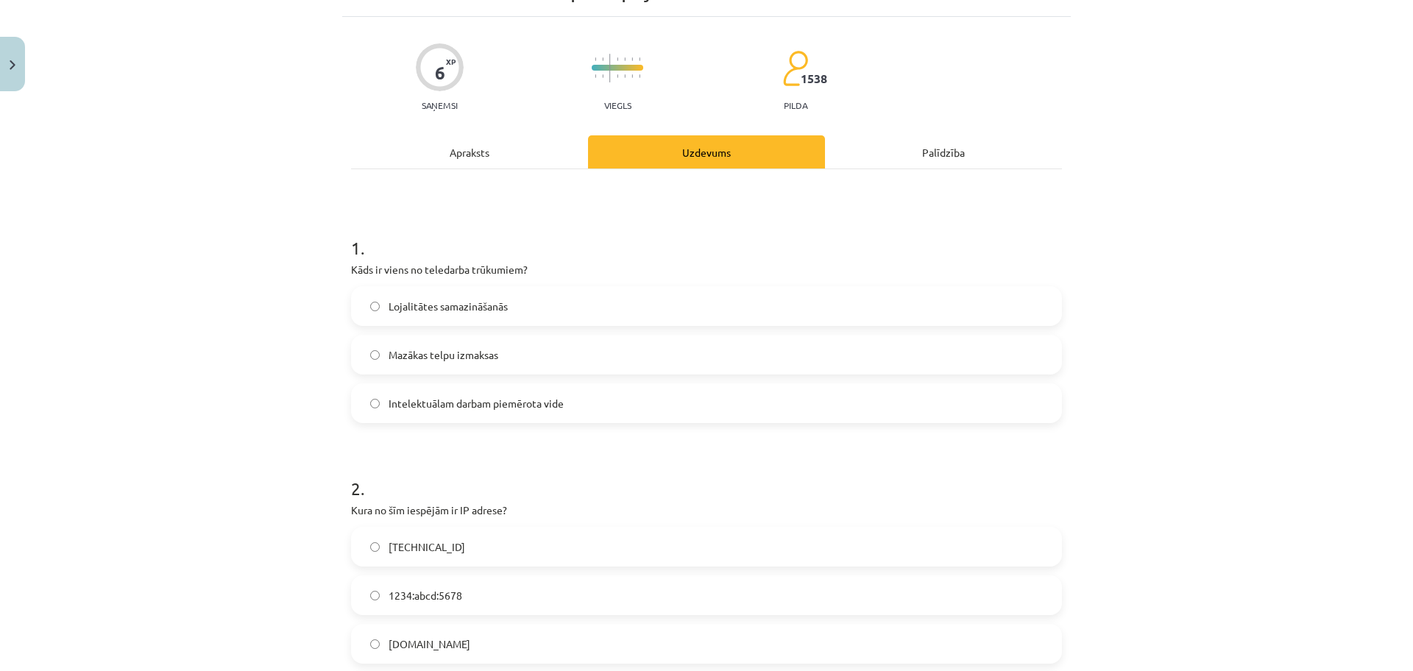
scroll to position [83, 0]
click label "Lojalitātes samazināšanās"
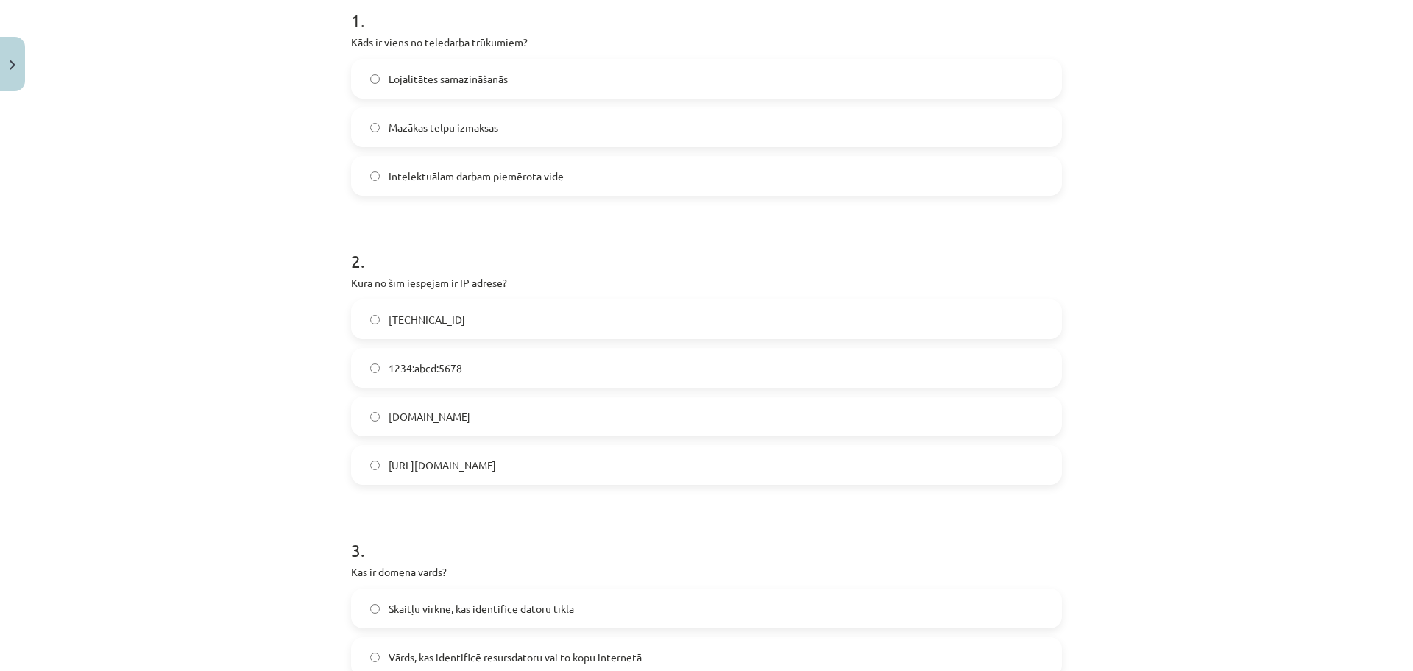
scroll to position [341, 0]
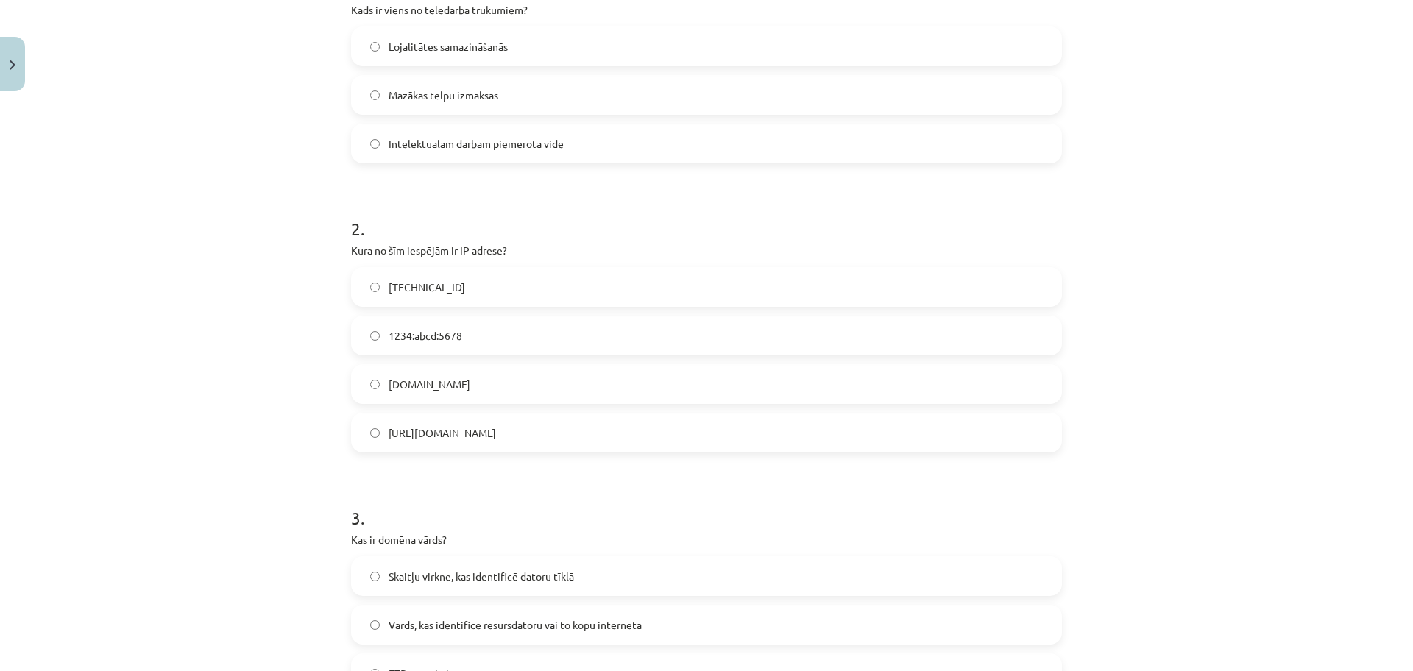
click label "[TECHNICAL_ID]"
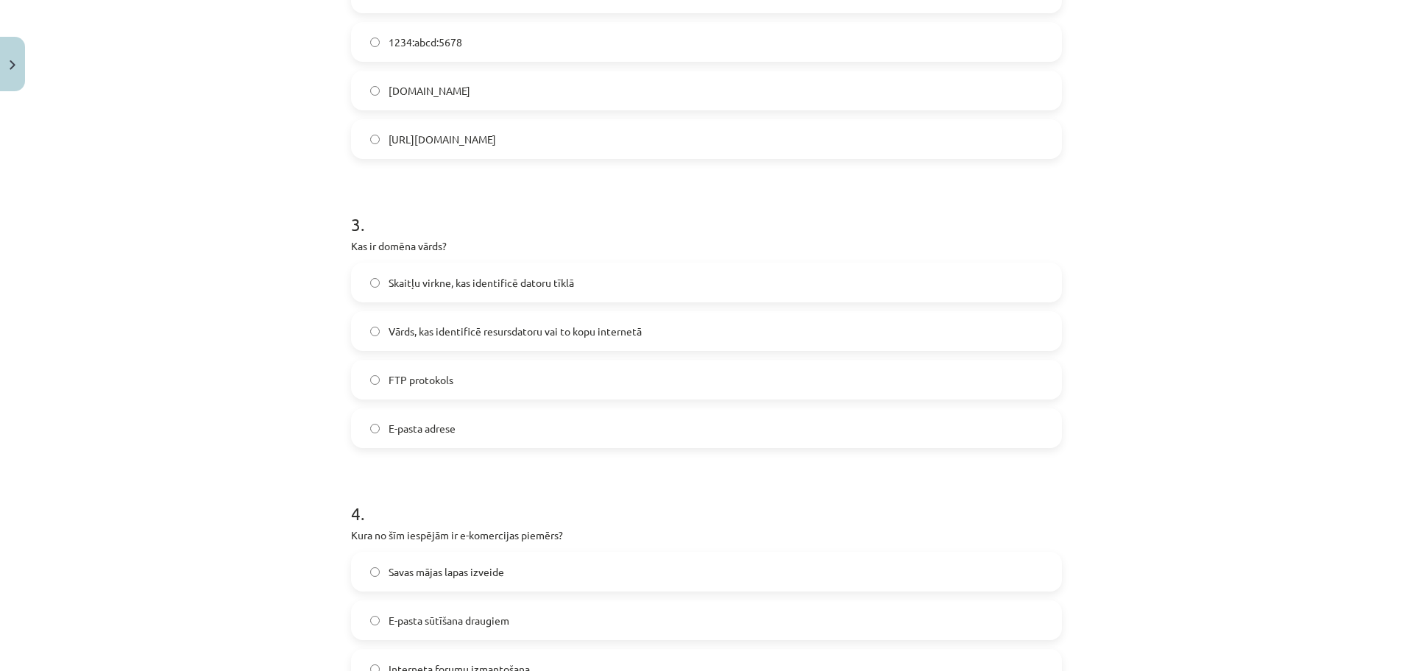
scroll to position [672, 0]
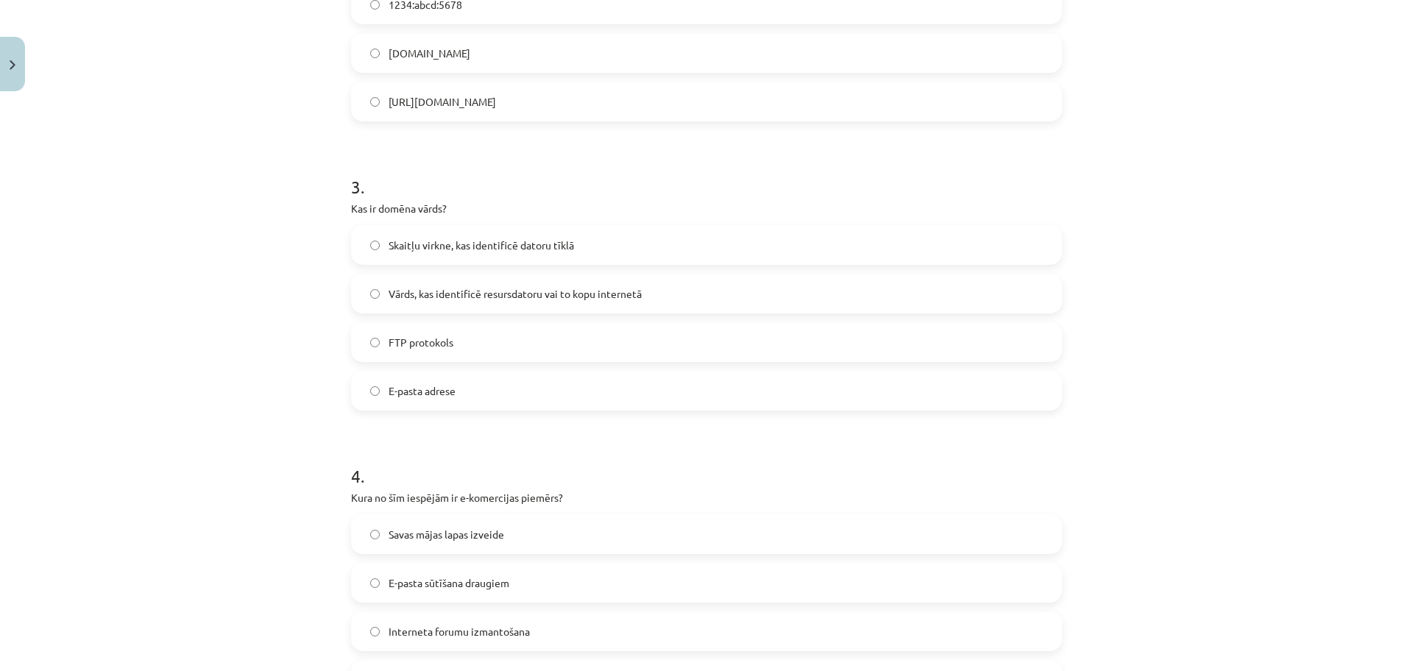
click label "Skaitļu virkne, kas identificē datoru tīklā"
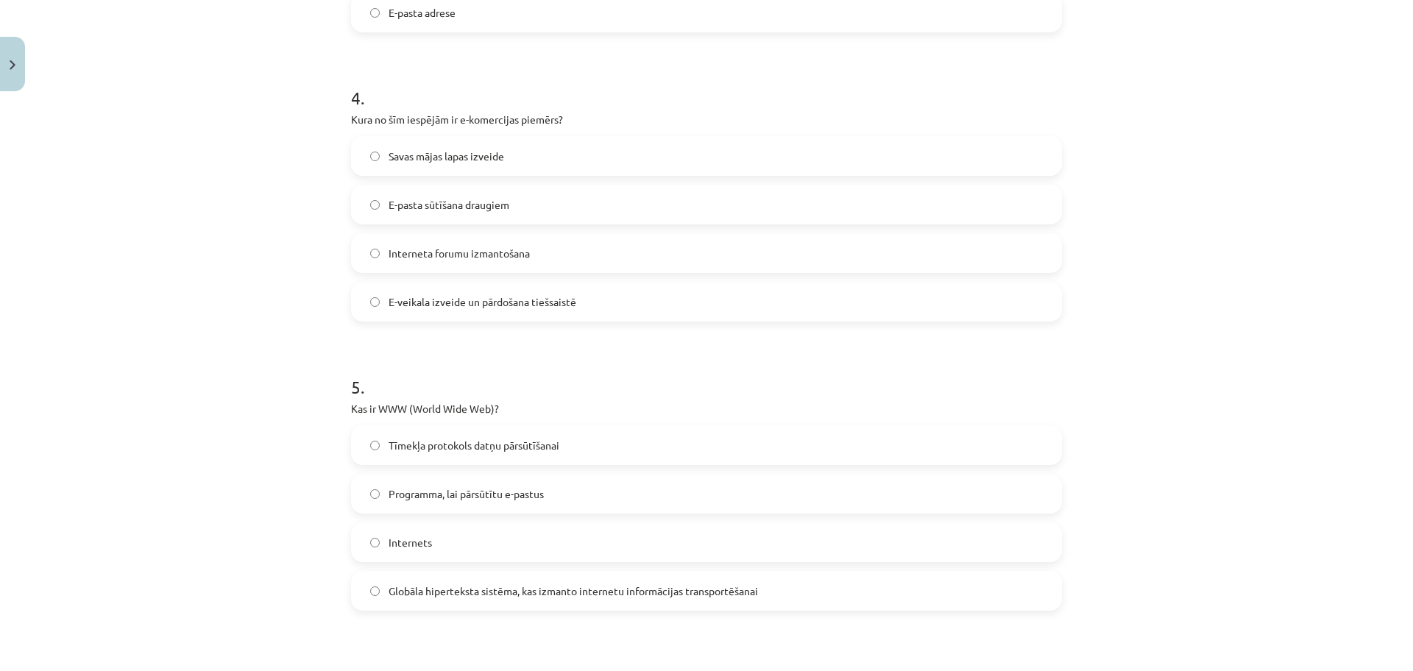
scroll to position [1077, 0]
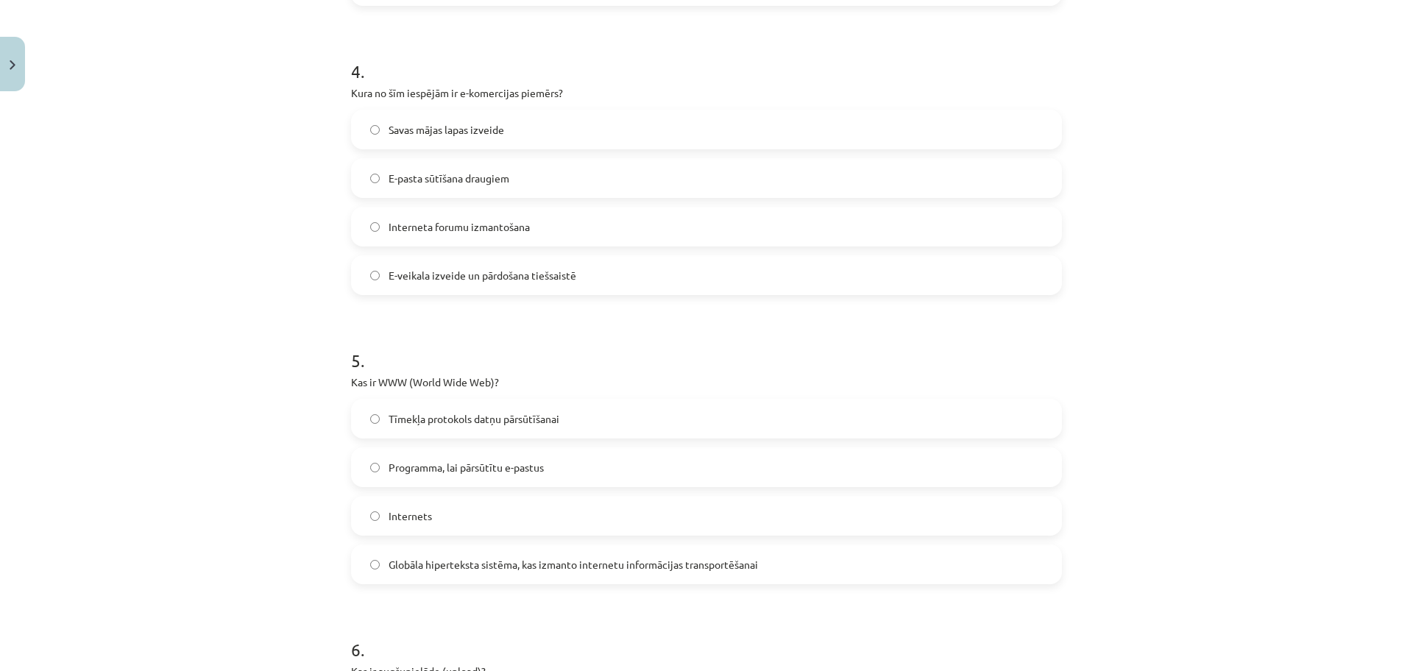
click span "Globāla hiperteksta sistēma, kas izmanto internetu informācijas transportēšanai"
click label "E-veikala izveide un pārdošana tiešsaistē"
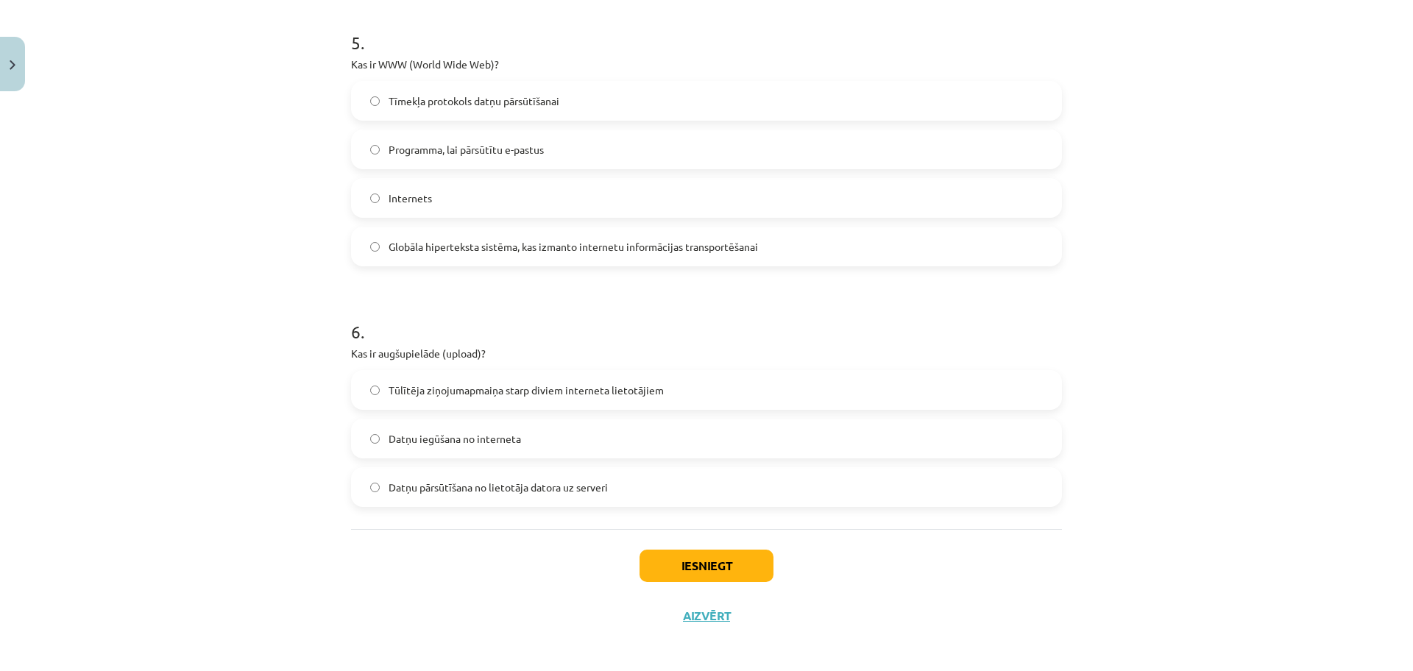
scroll to position [1402, 0]
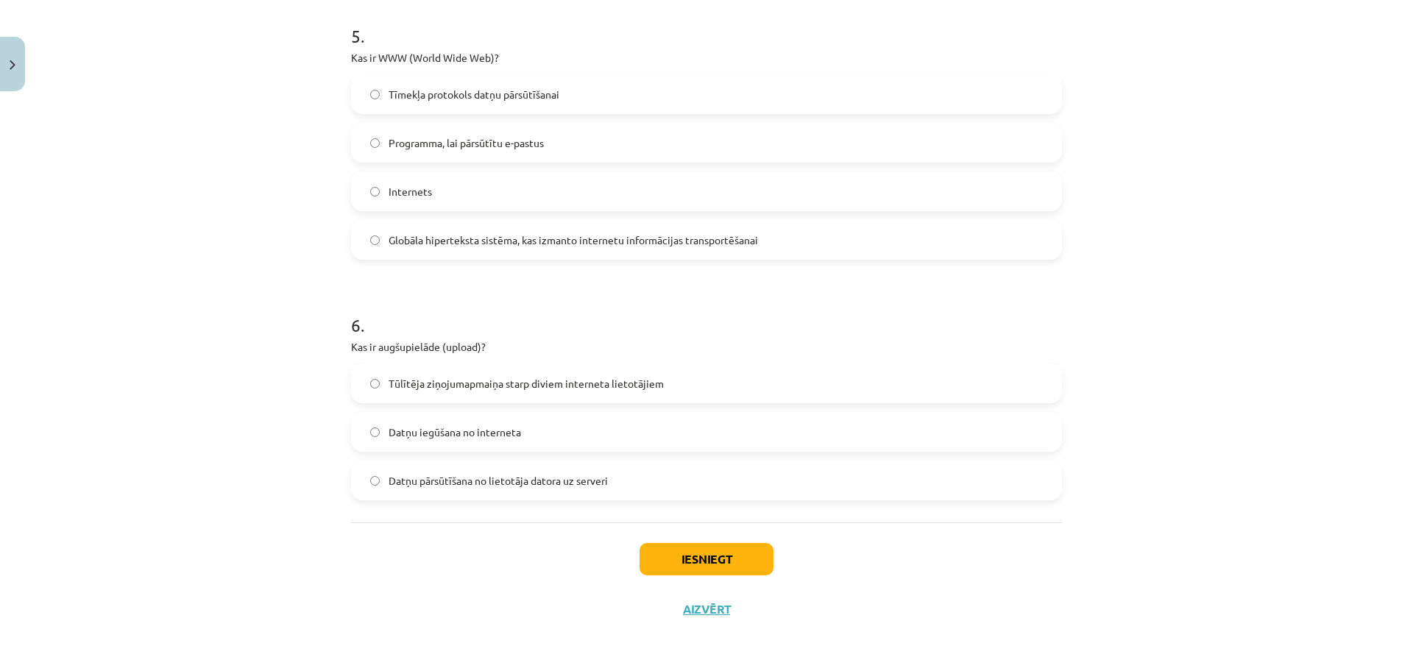
click label "Datņu pārsūtīšana no lietotāja datora uz serveri"
click button "Iesniegt"
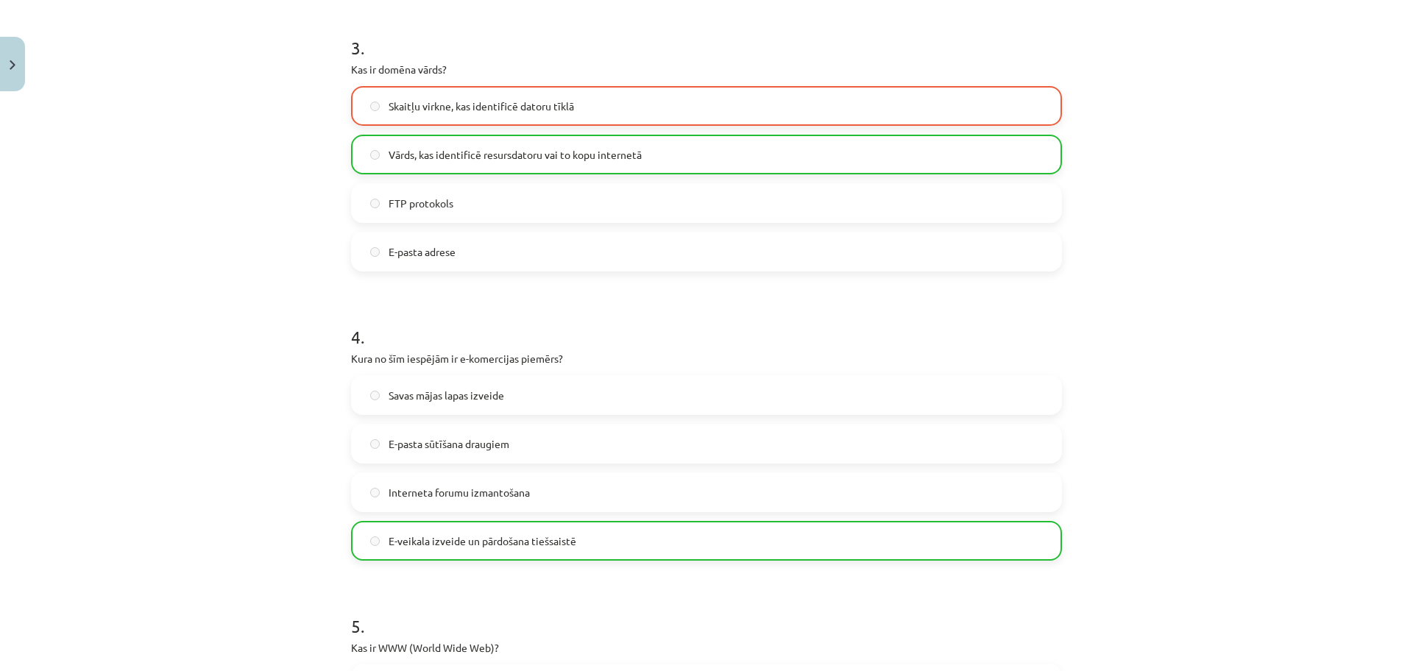
scroll to position [1399, 0]
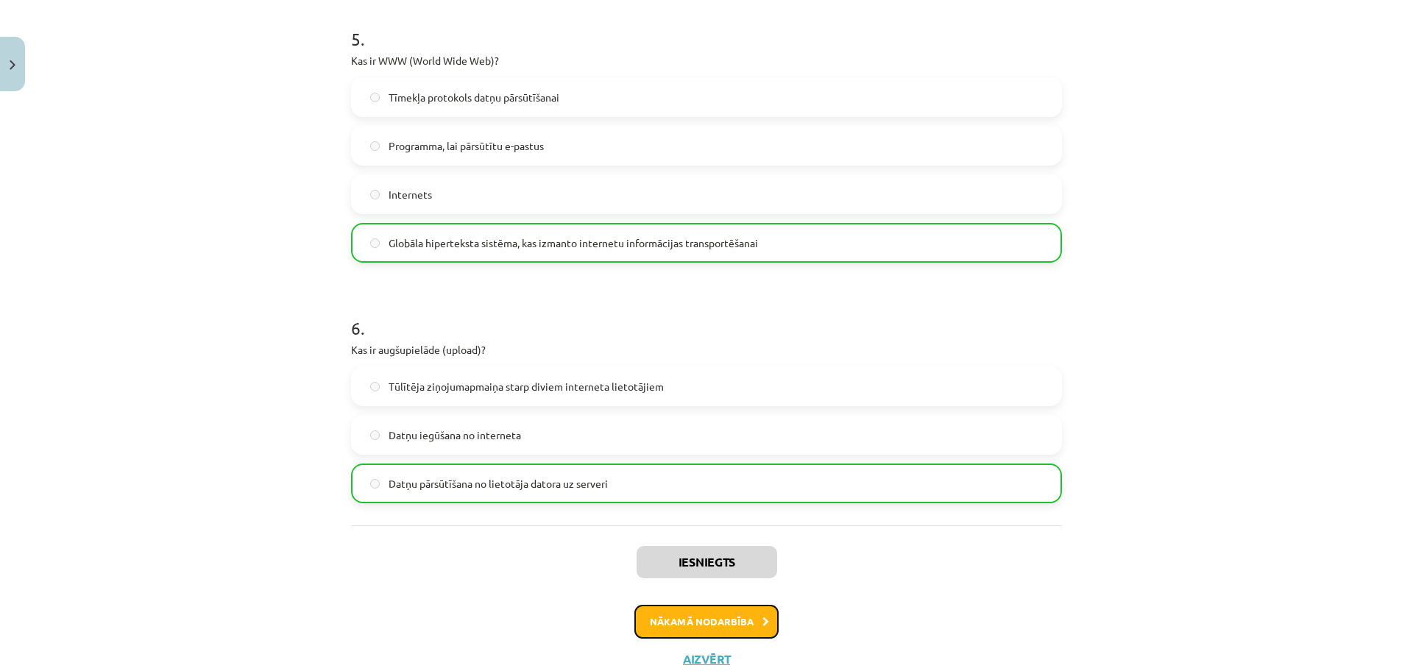
click button "Nākamā nodarbība"
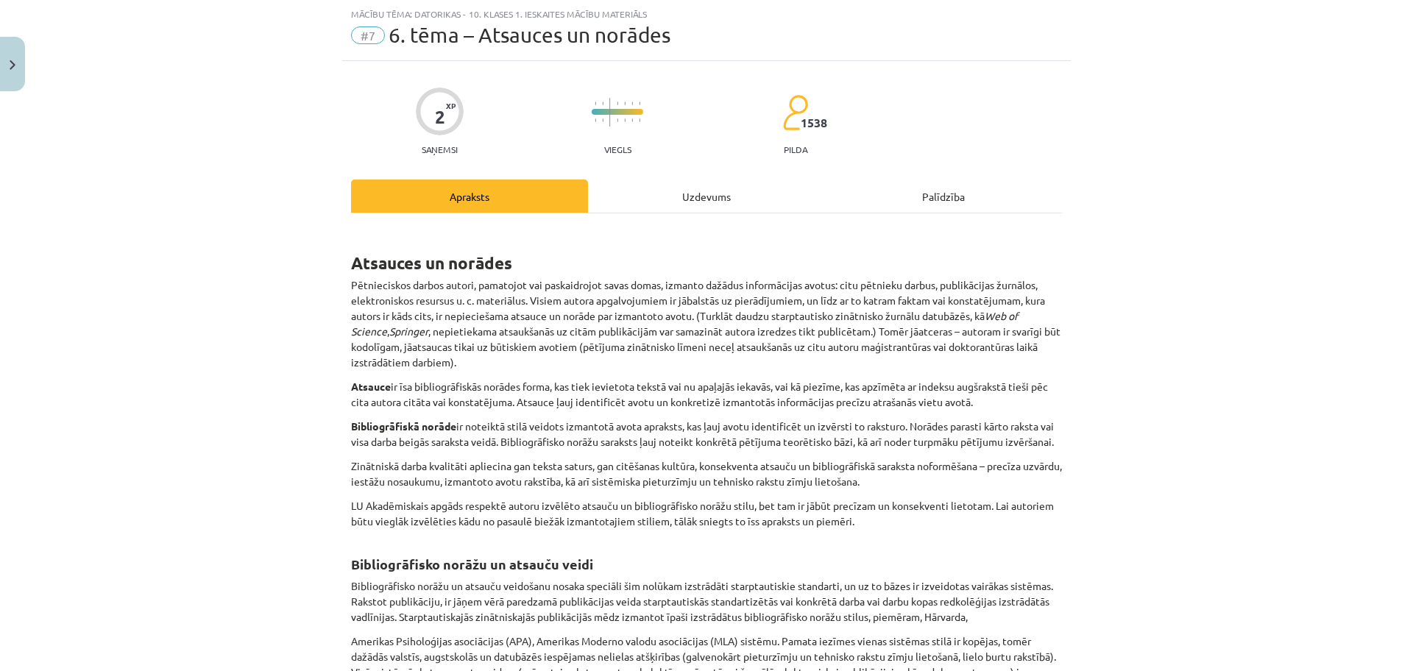
scroll to position [456, 0]
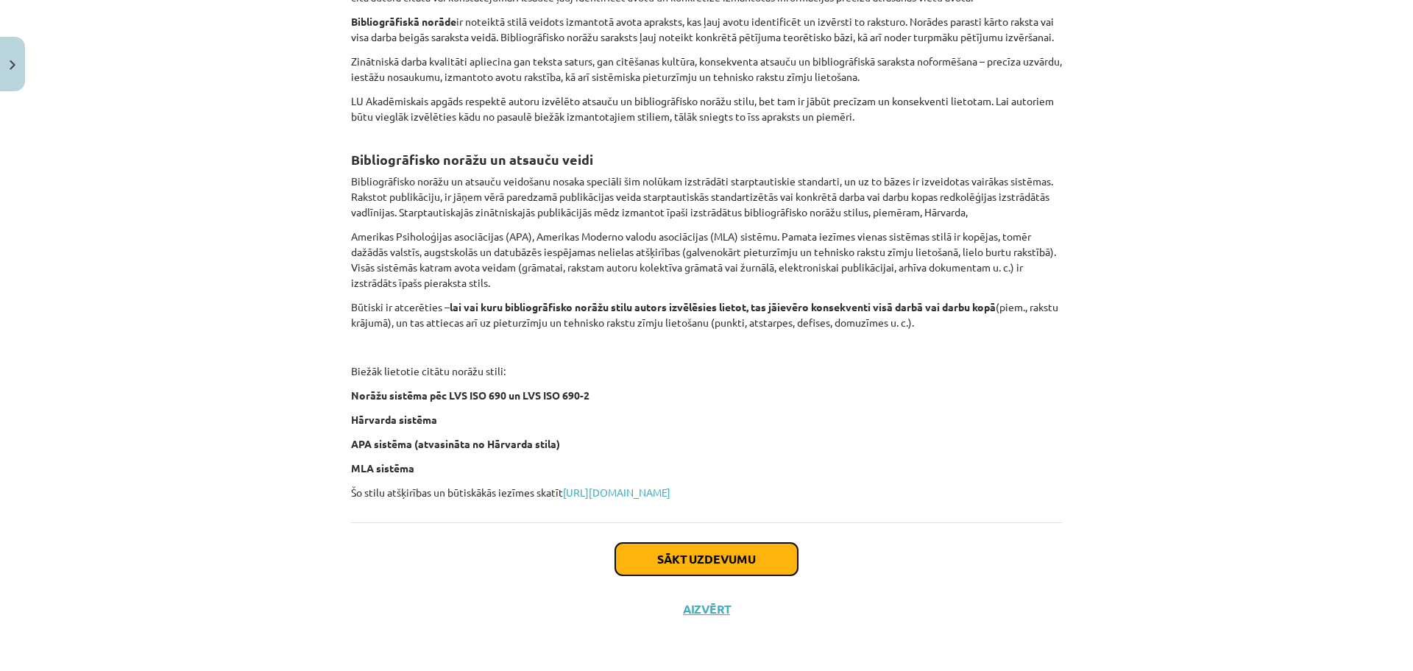
click button "Sākt uzdevumu"
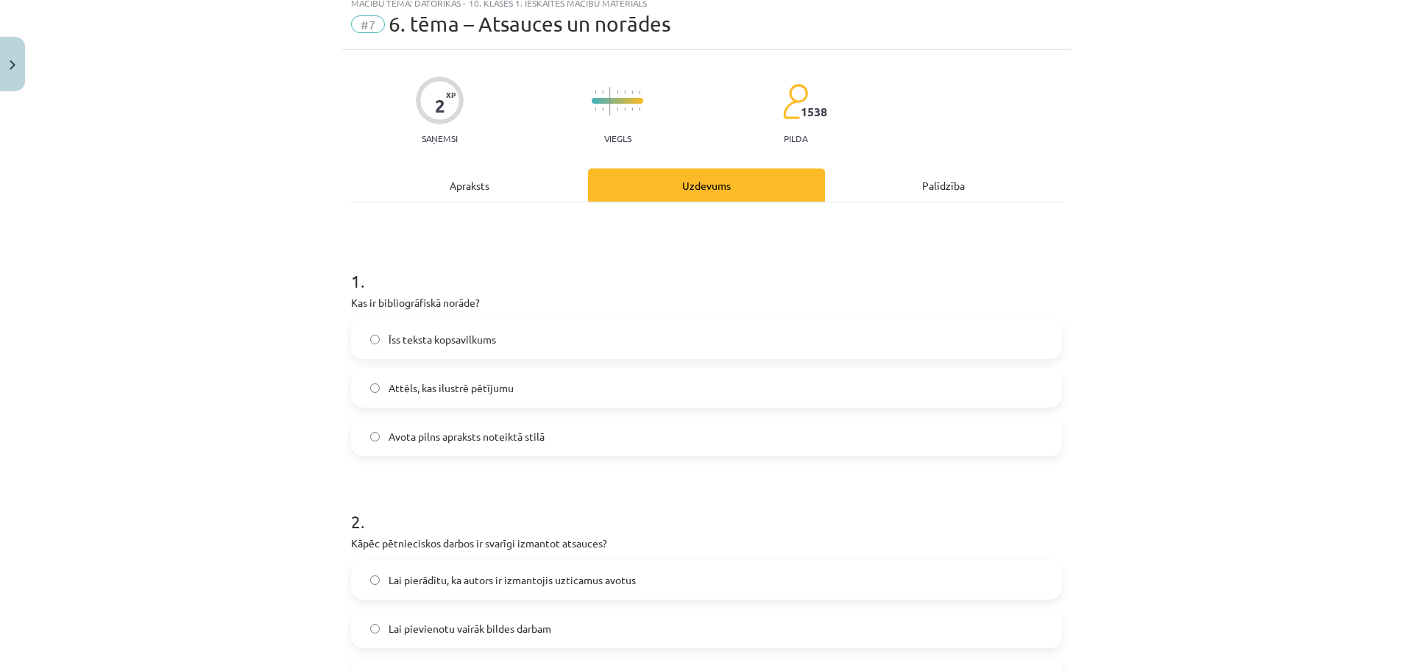
scroll to position [37, 0]
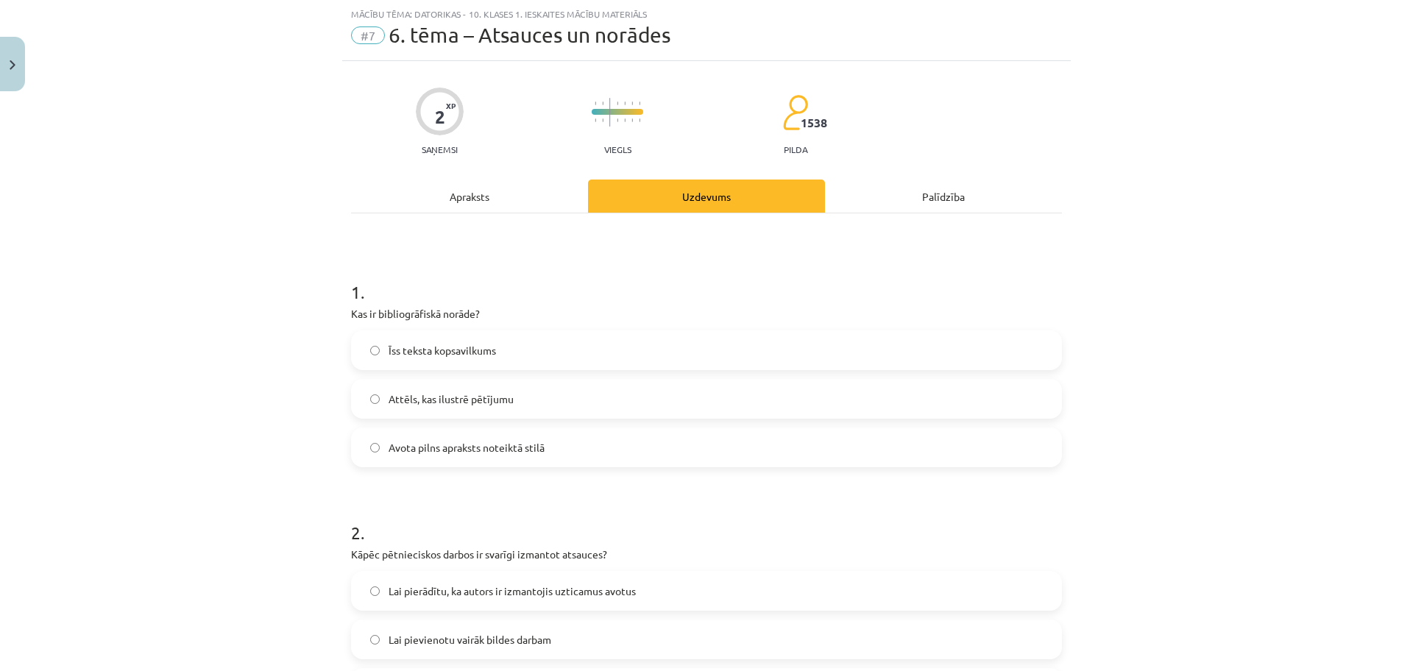
click label "Īss teksta kopsavilkums"
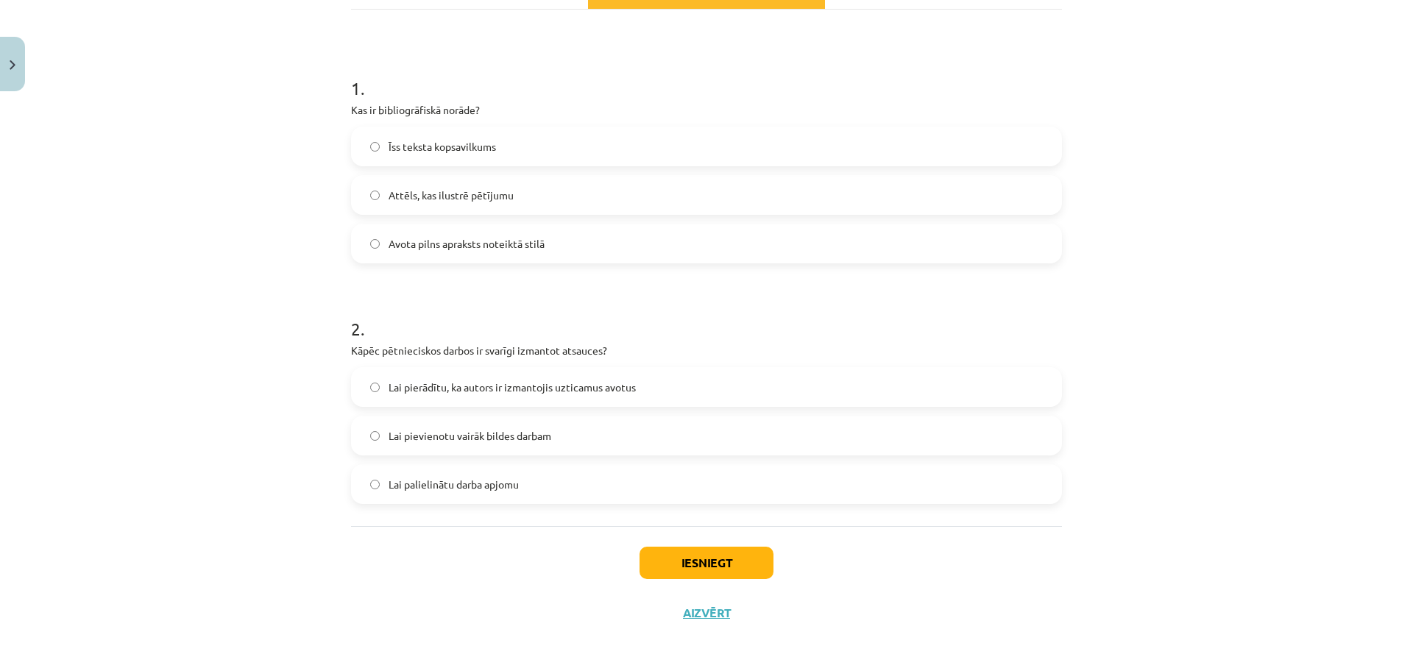
scroll to position [244, 0]
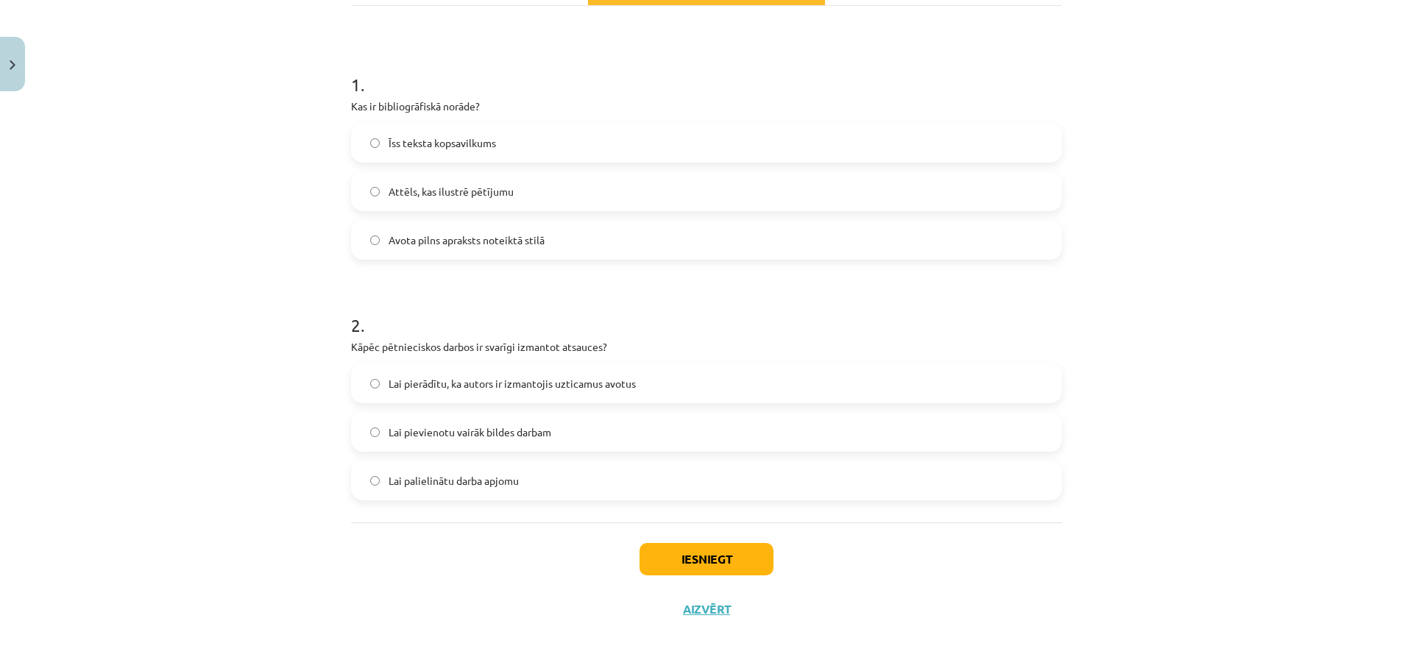
click span "Lai pierādītu, ka autors ir izmantojis uzticamus avotus"
click button "Iesniegt"
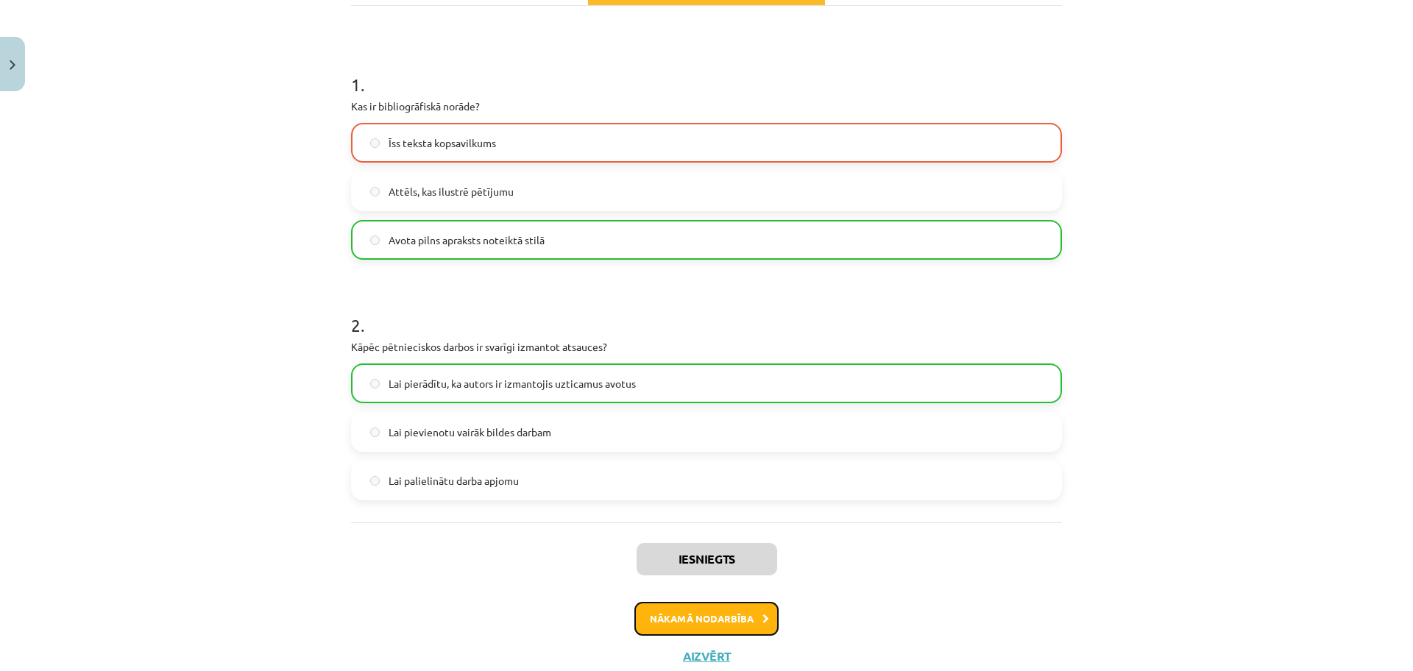
click button "Nākamā nodarbība"
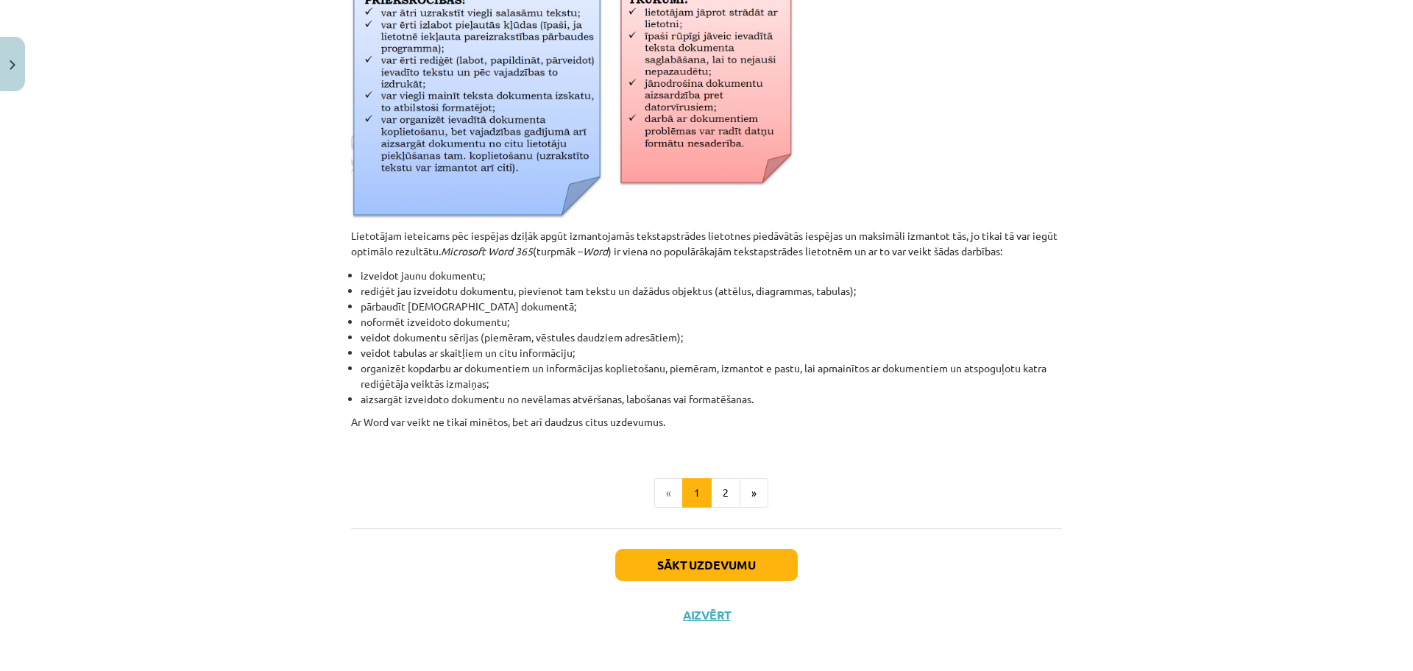
scroll to position [552, 0]
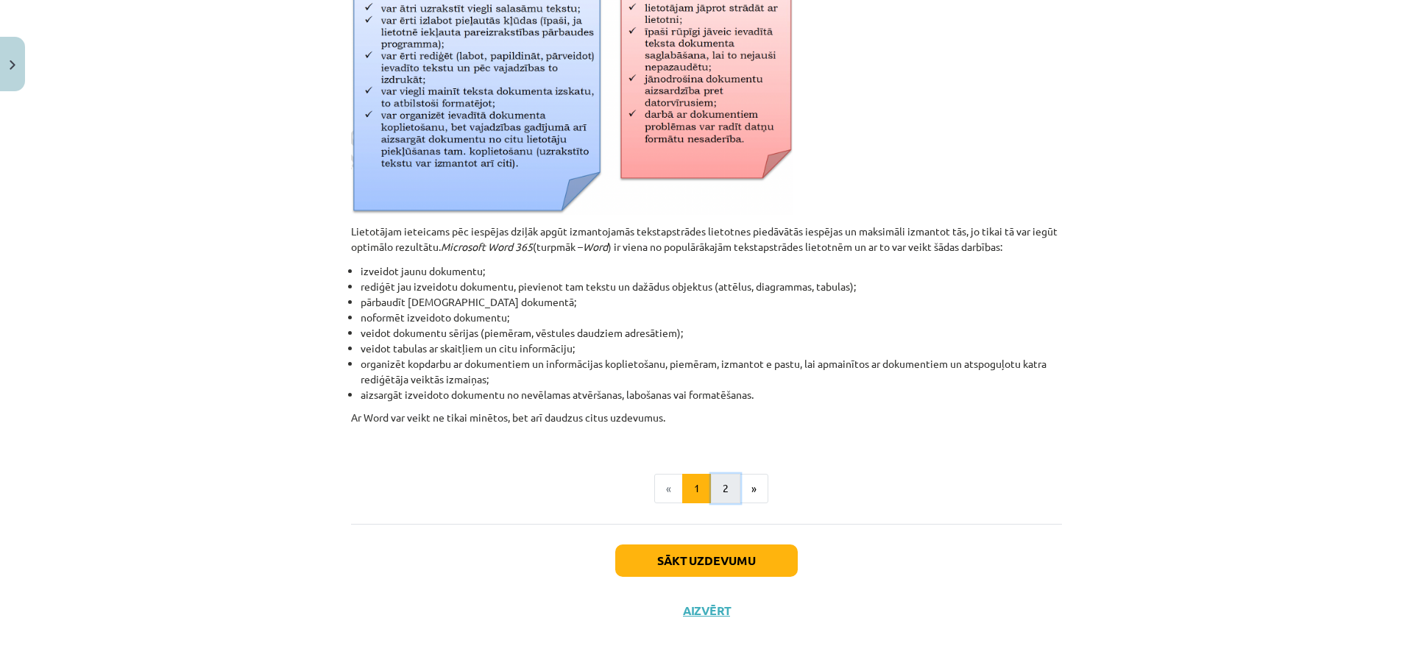
click button "2"
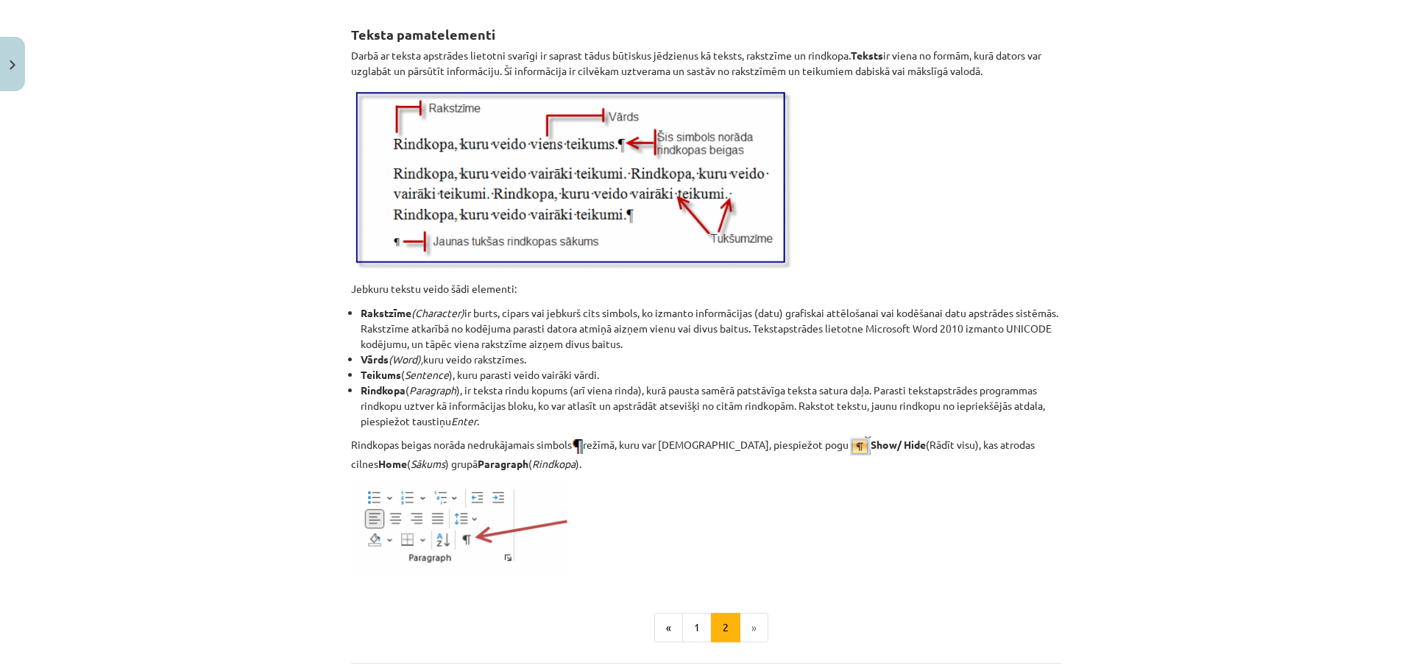
scroll to position [1662, 0]
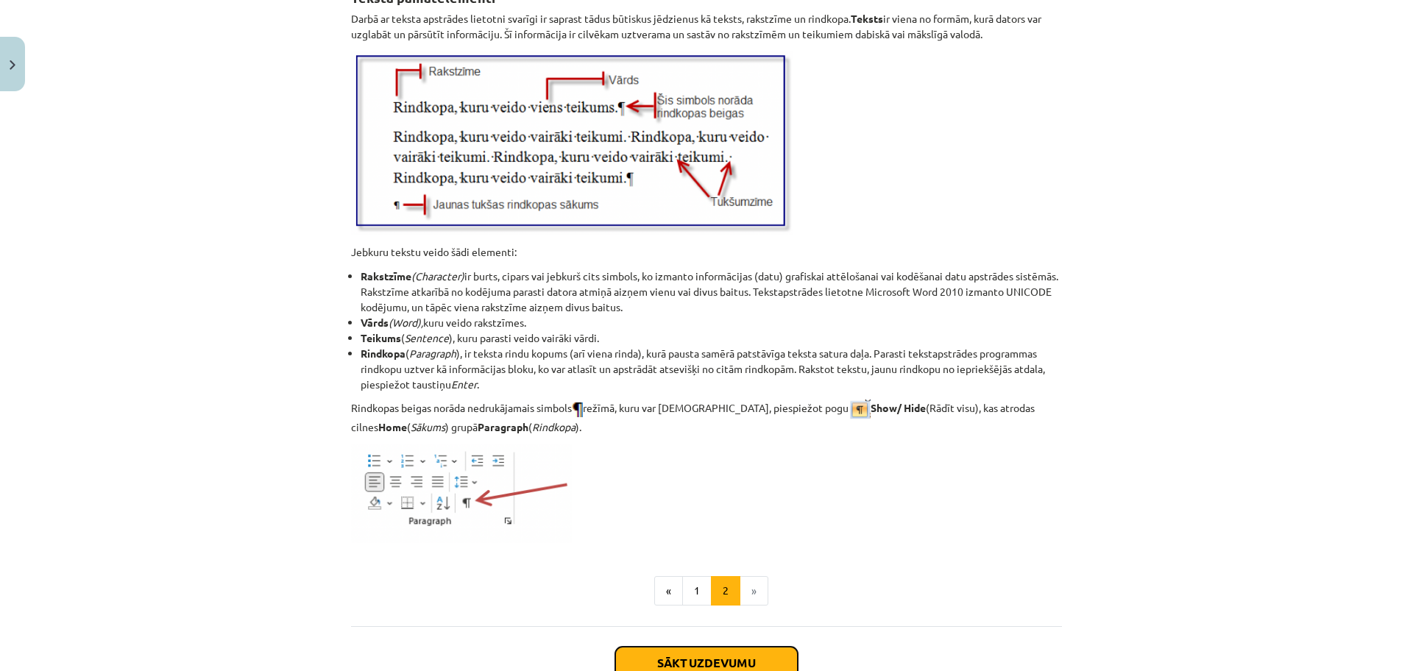
click button "Sākt uzdevumu"
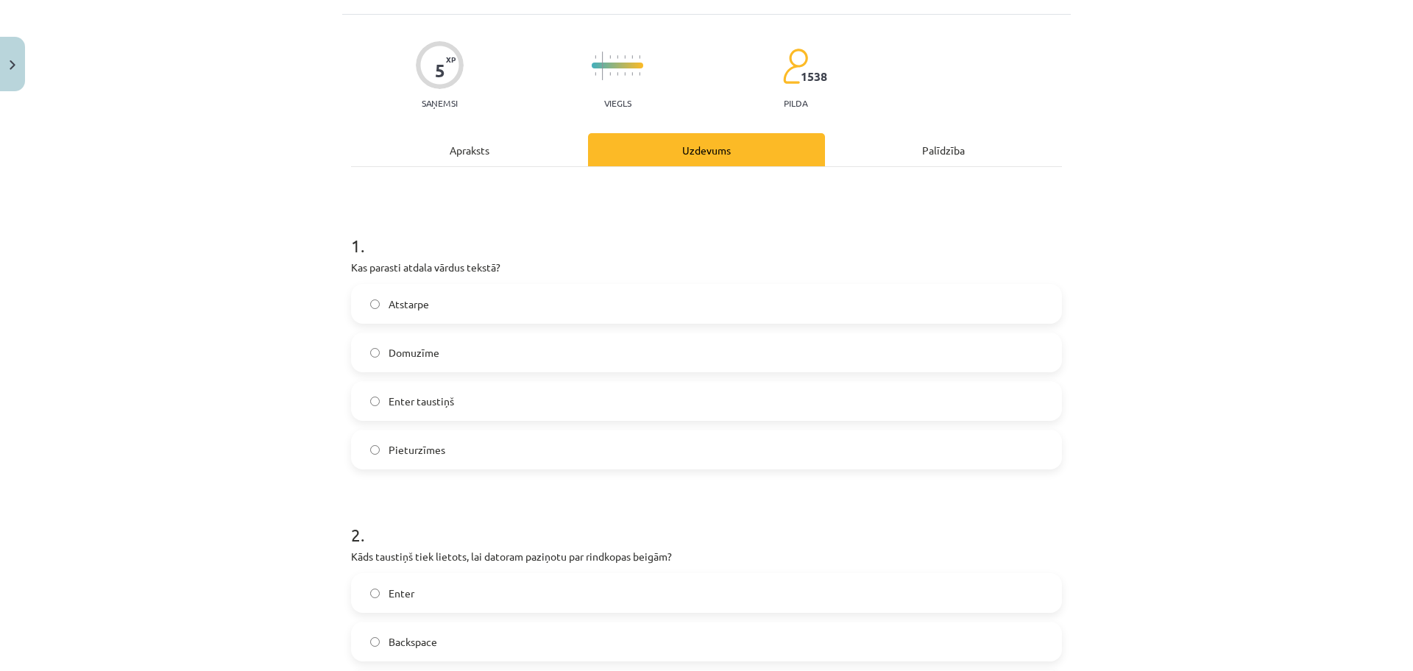
scroll to position [37, 0]
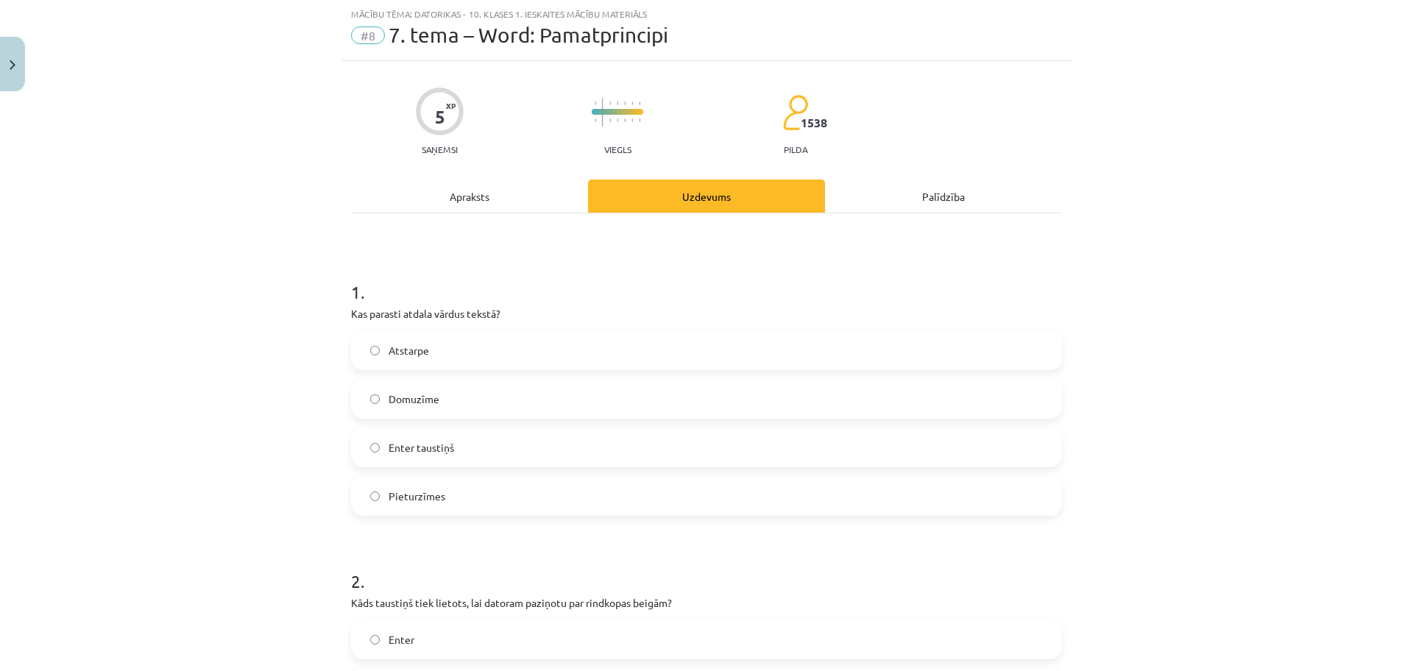
click span "Atstarpe"
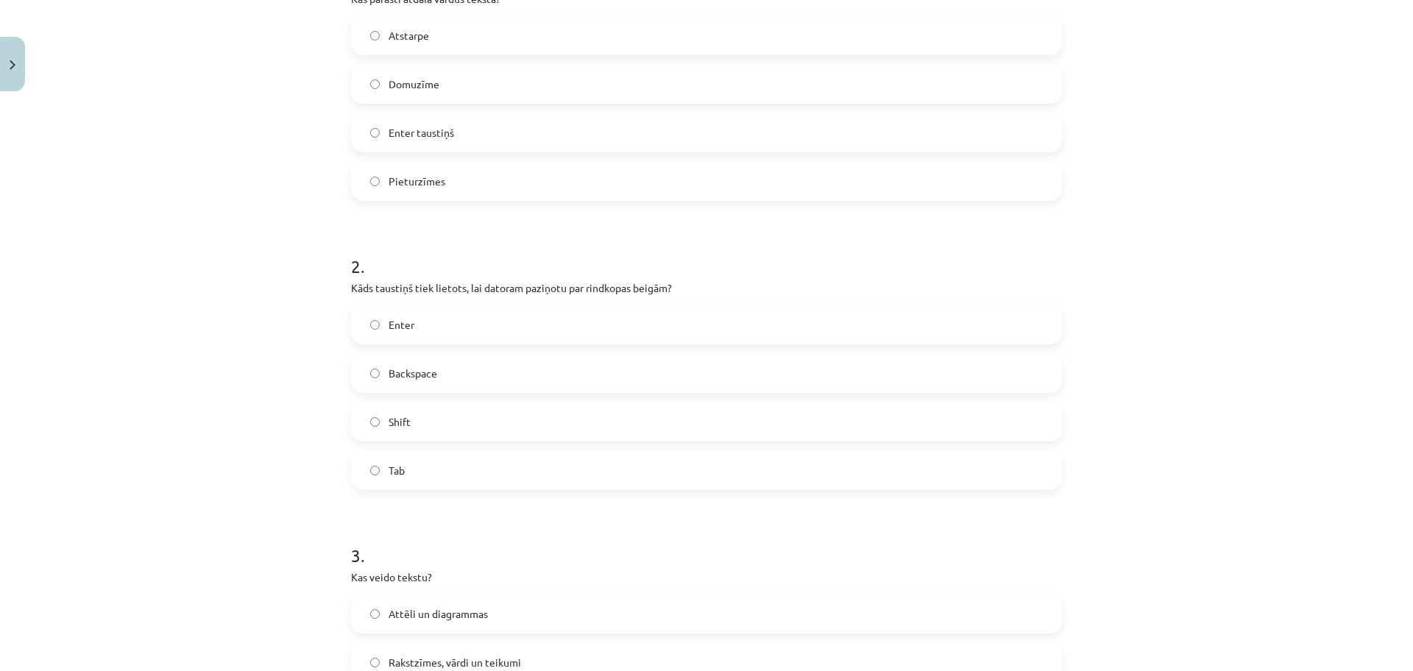
scroll to position [368, 0]
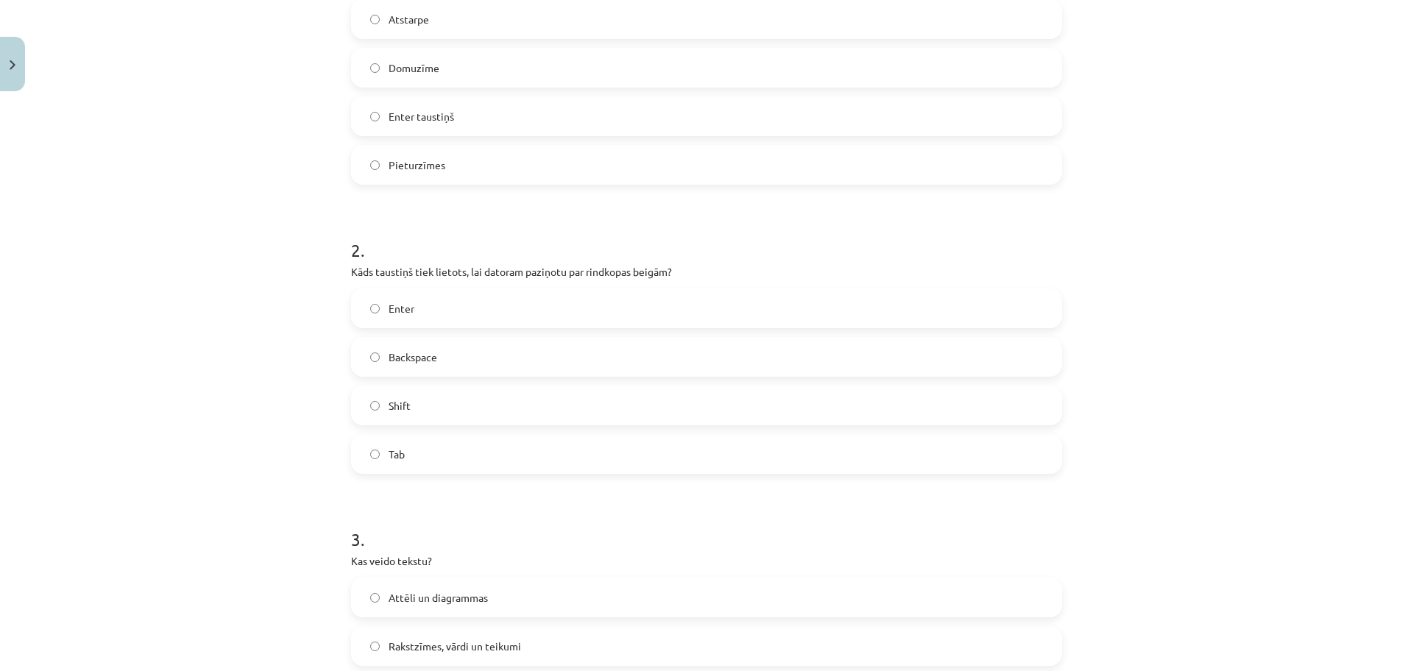
click label "Enter"
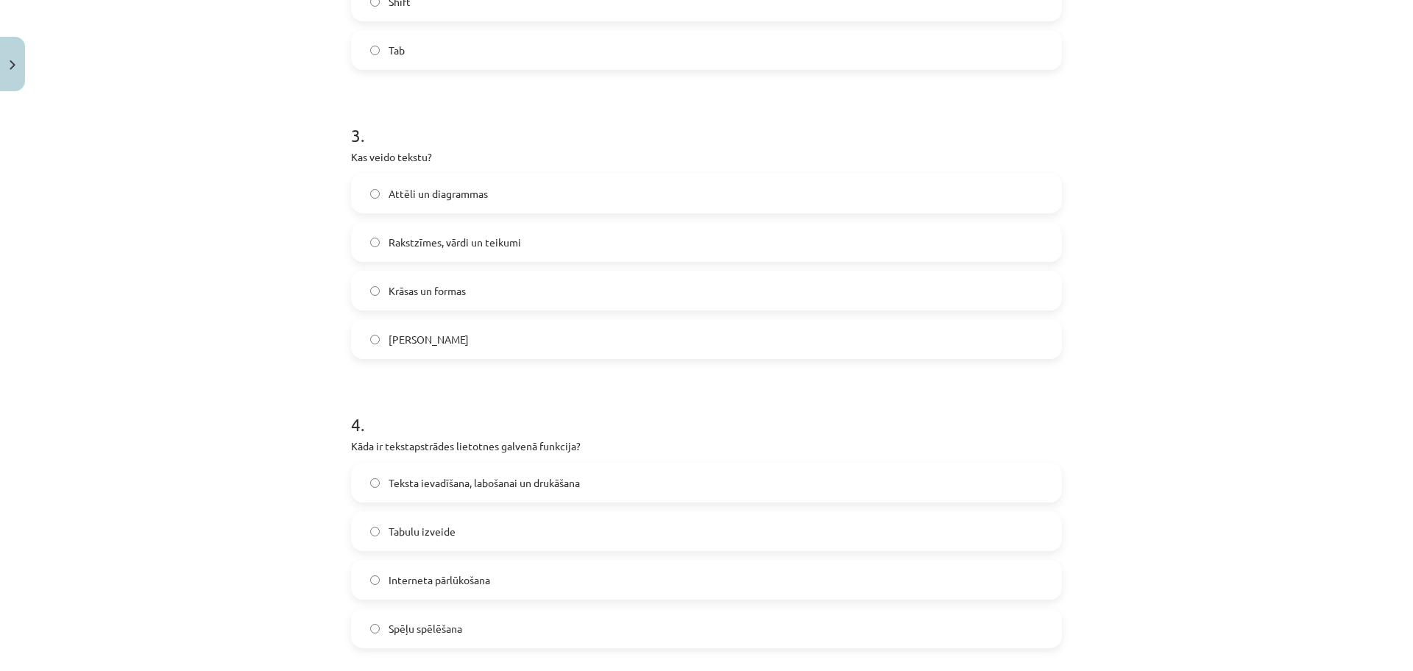
scroll to position [773, 0]
click span "Rakstzīmes, vārdi un teikumi"
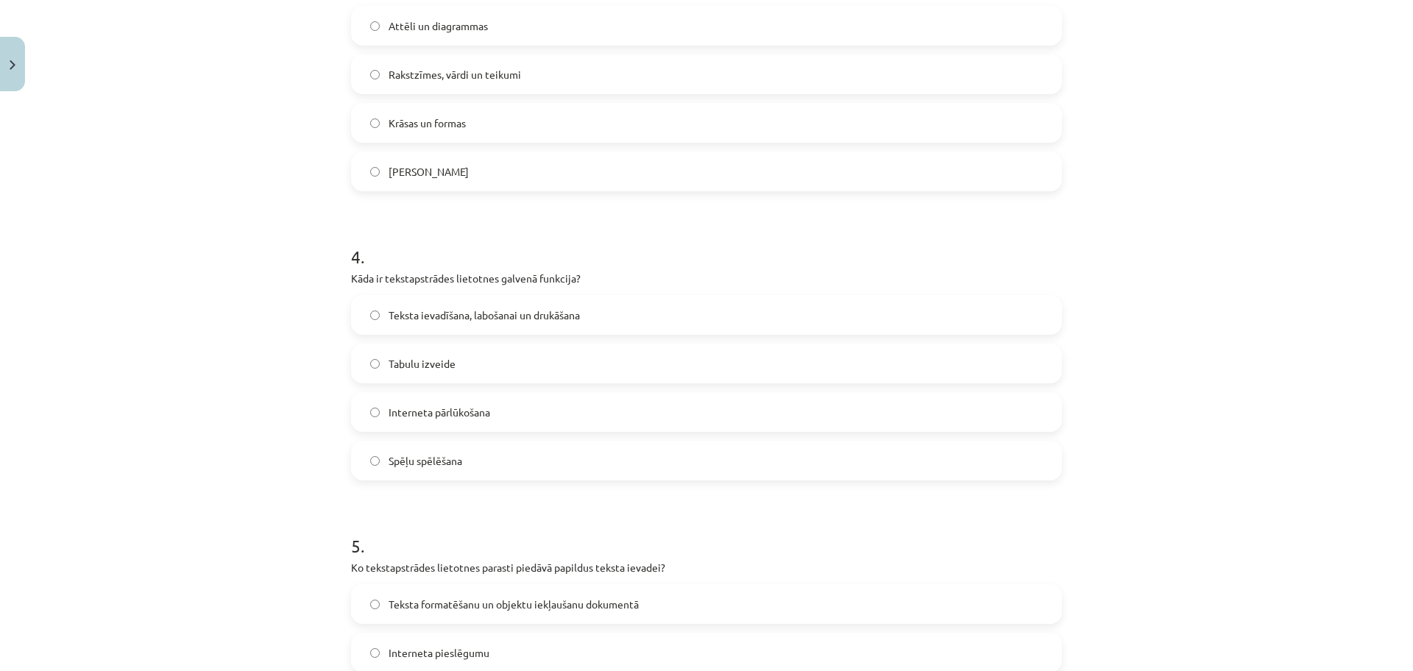
scroll to position [957, 0]
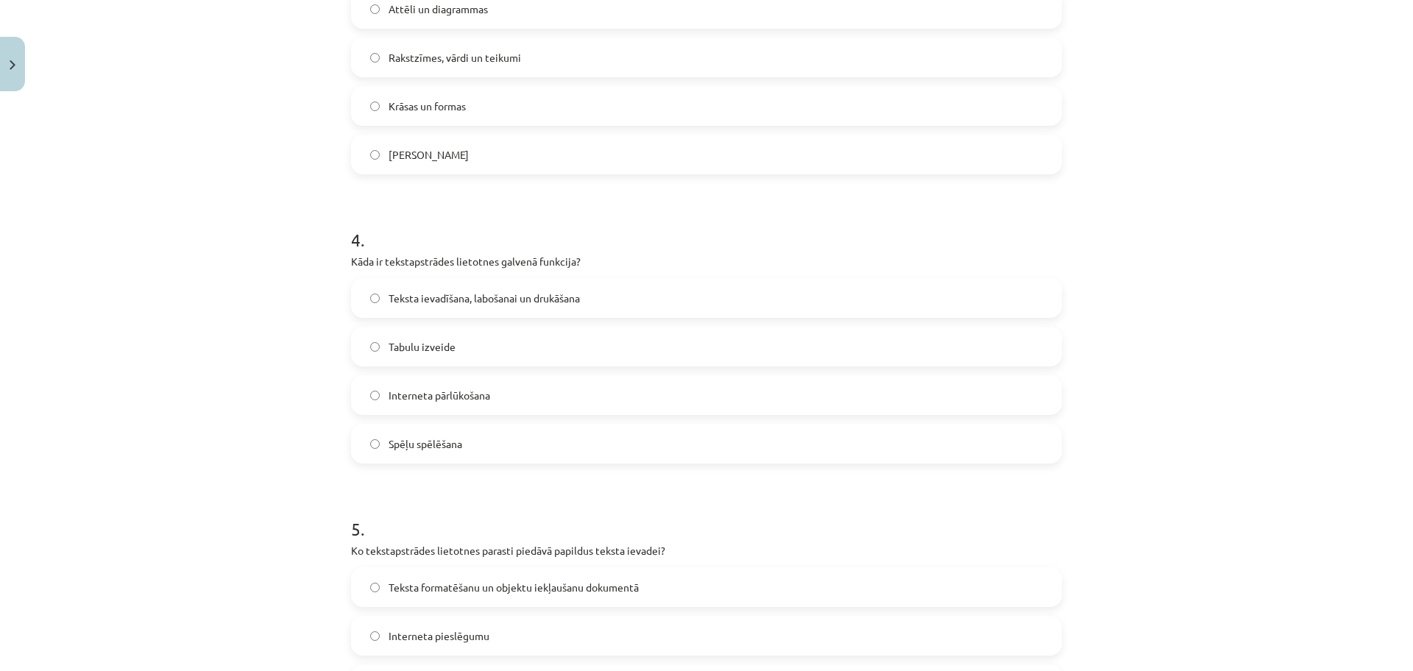
click label "Teksta ievadīšana, labošanai un drukāšana"
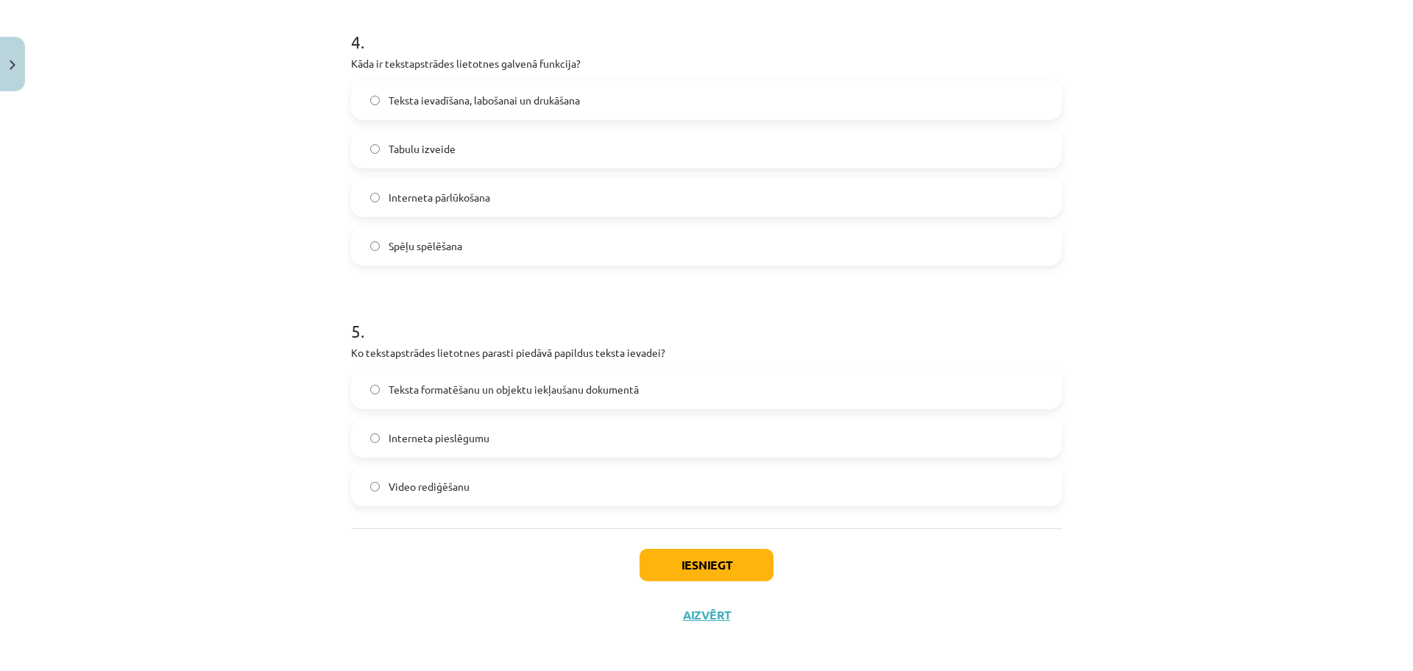
scroll to position [1161, 0]
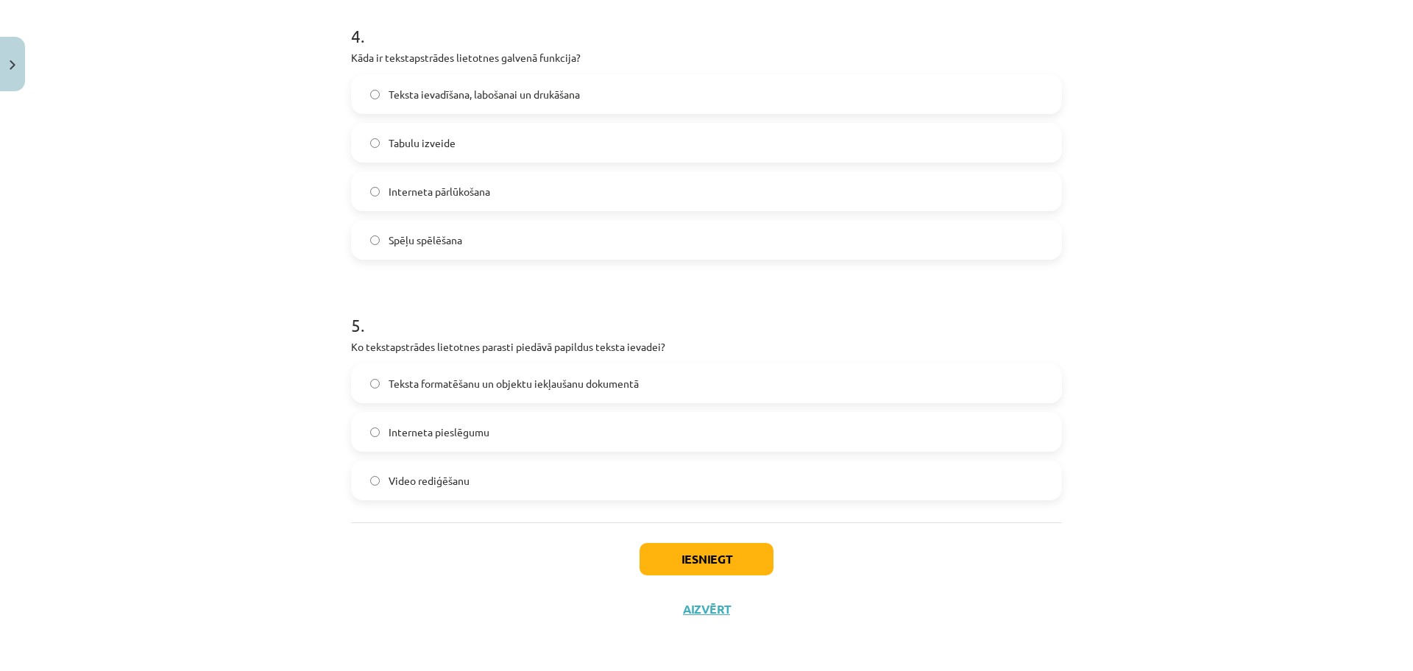
click span "Teksta formatēšanu un objektu iekļaušanu dokumentā"
click button "Iesniegt"
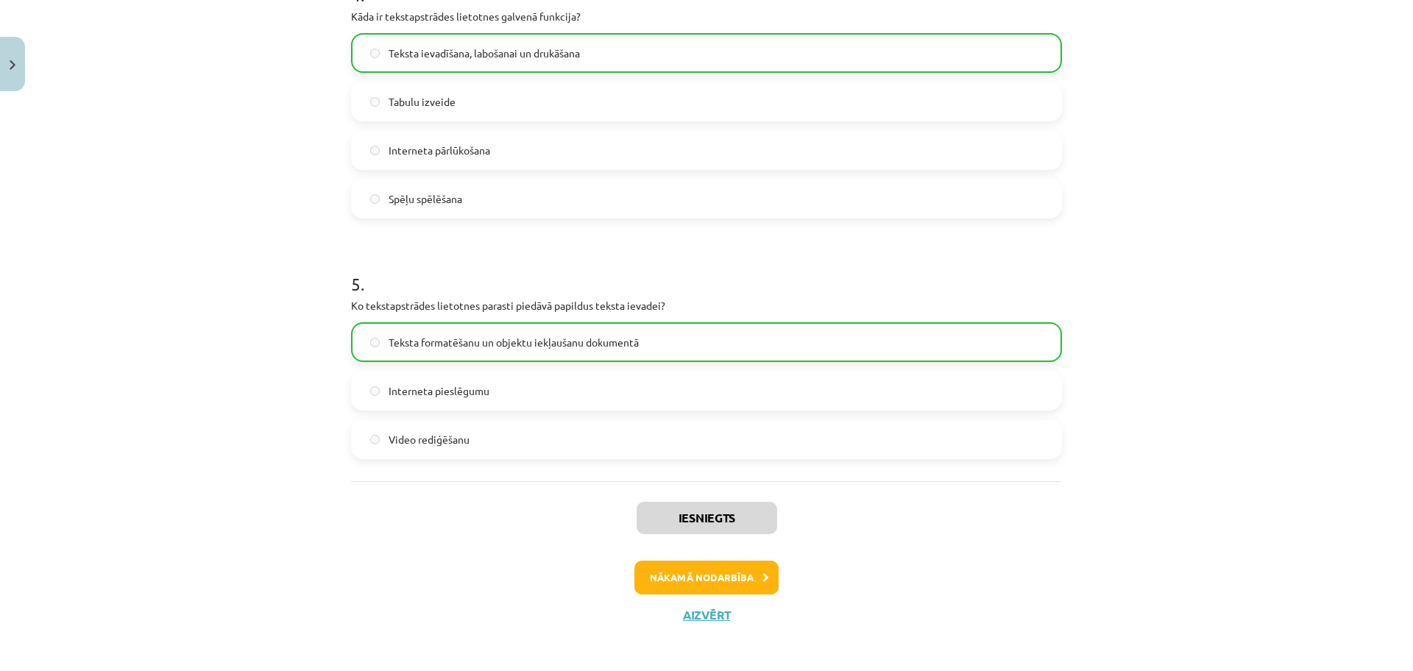
scroll to position [1208, 0]
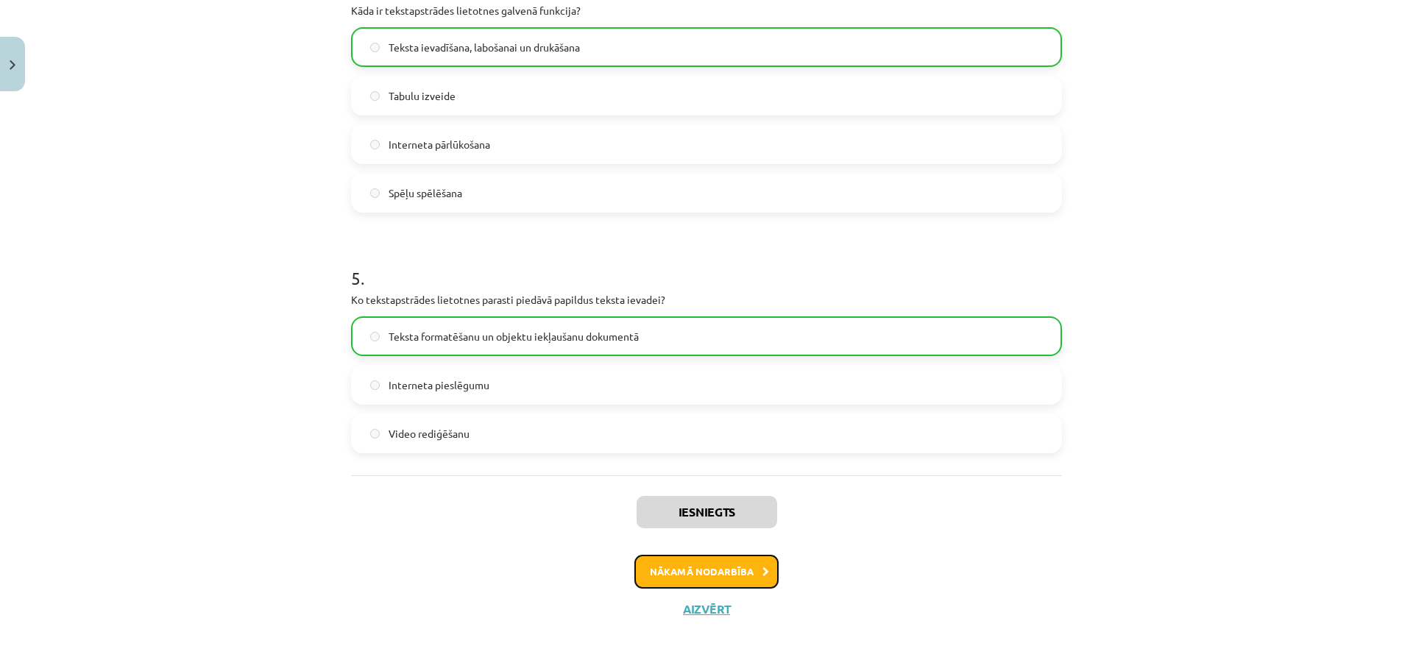
click button "Nākamā nodarbība"
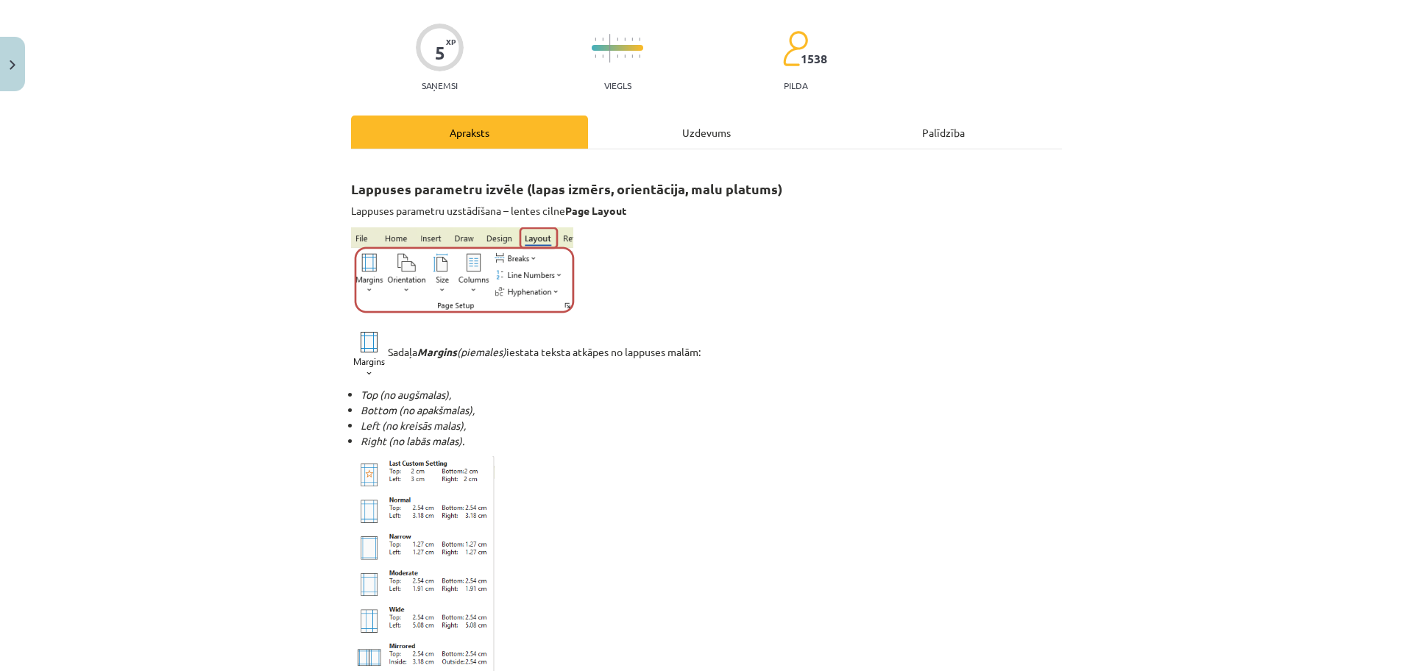
scroll to position [37, 0]
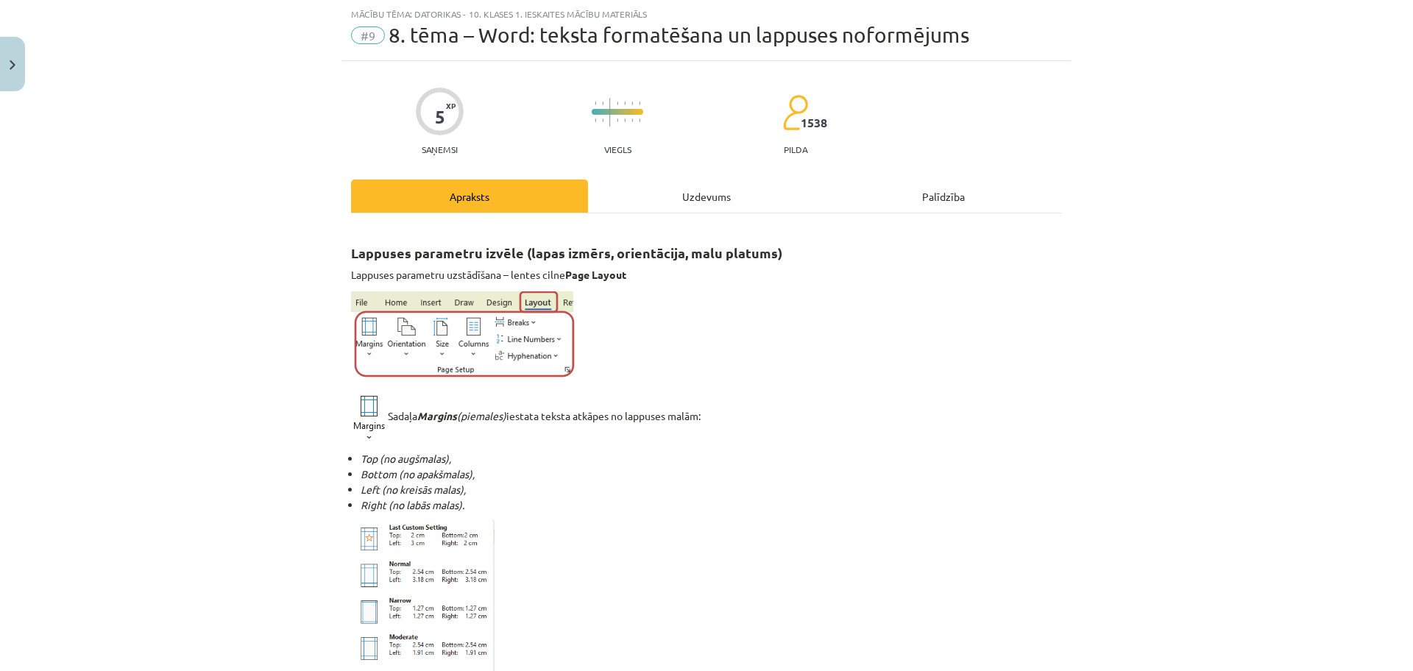
click p
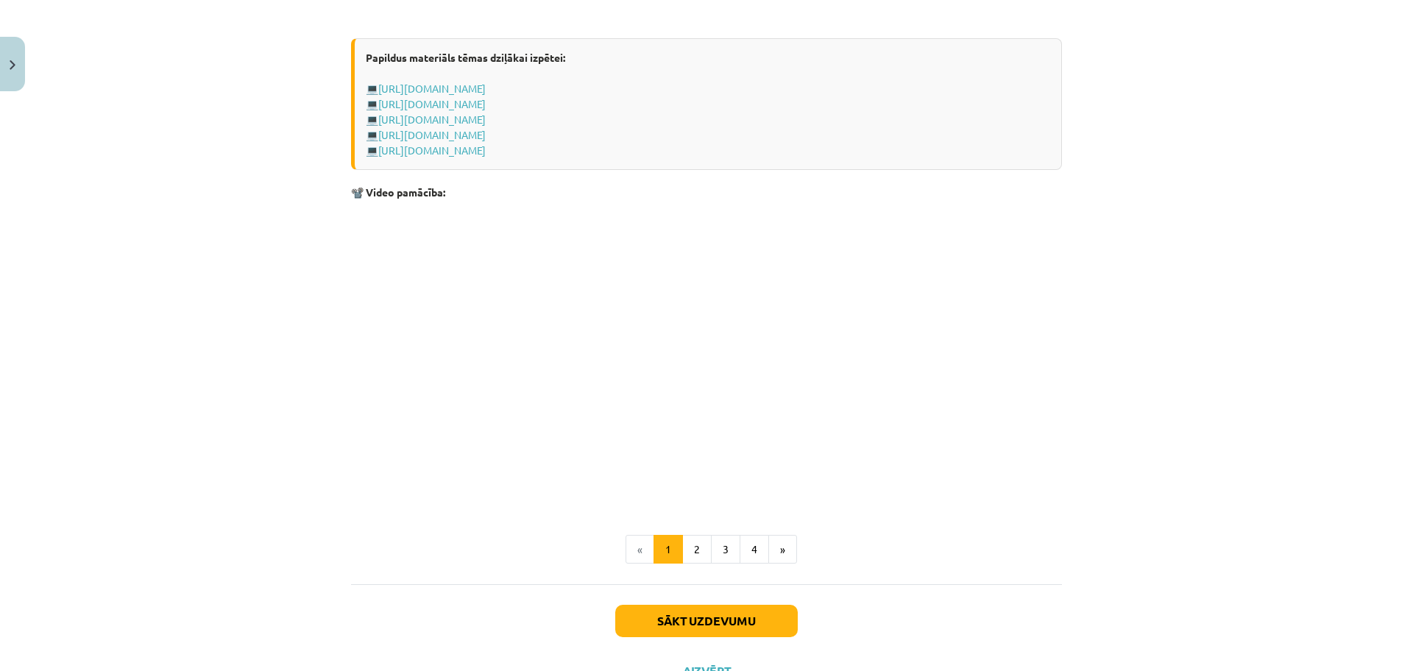
scroll to position [2760, 0]
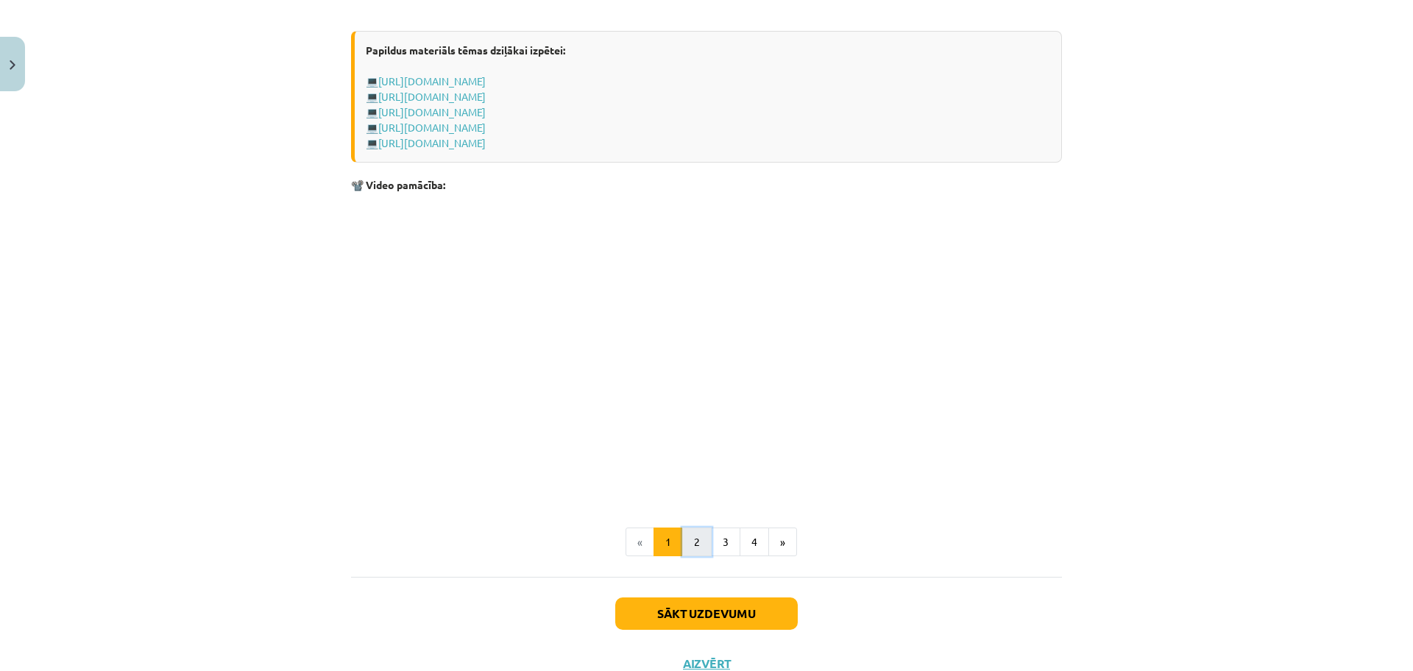
click button "2"
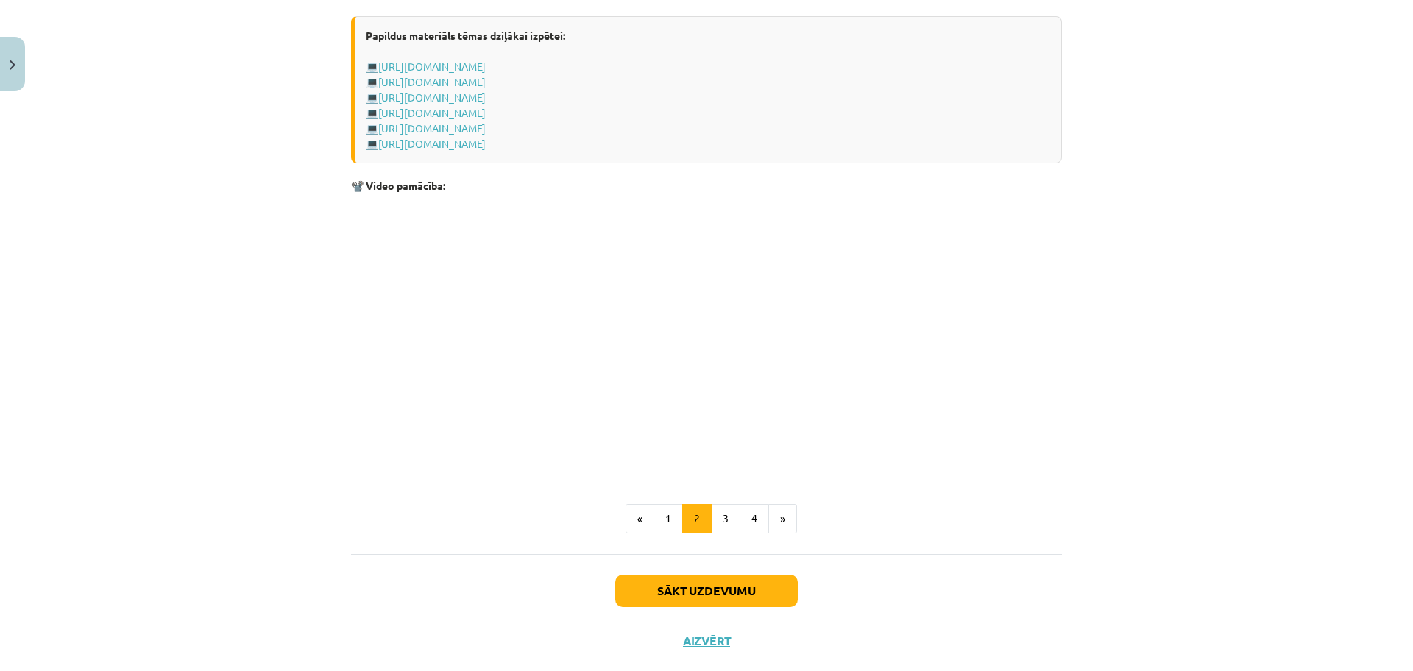
scroll to position [2144, 0]
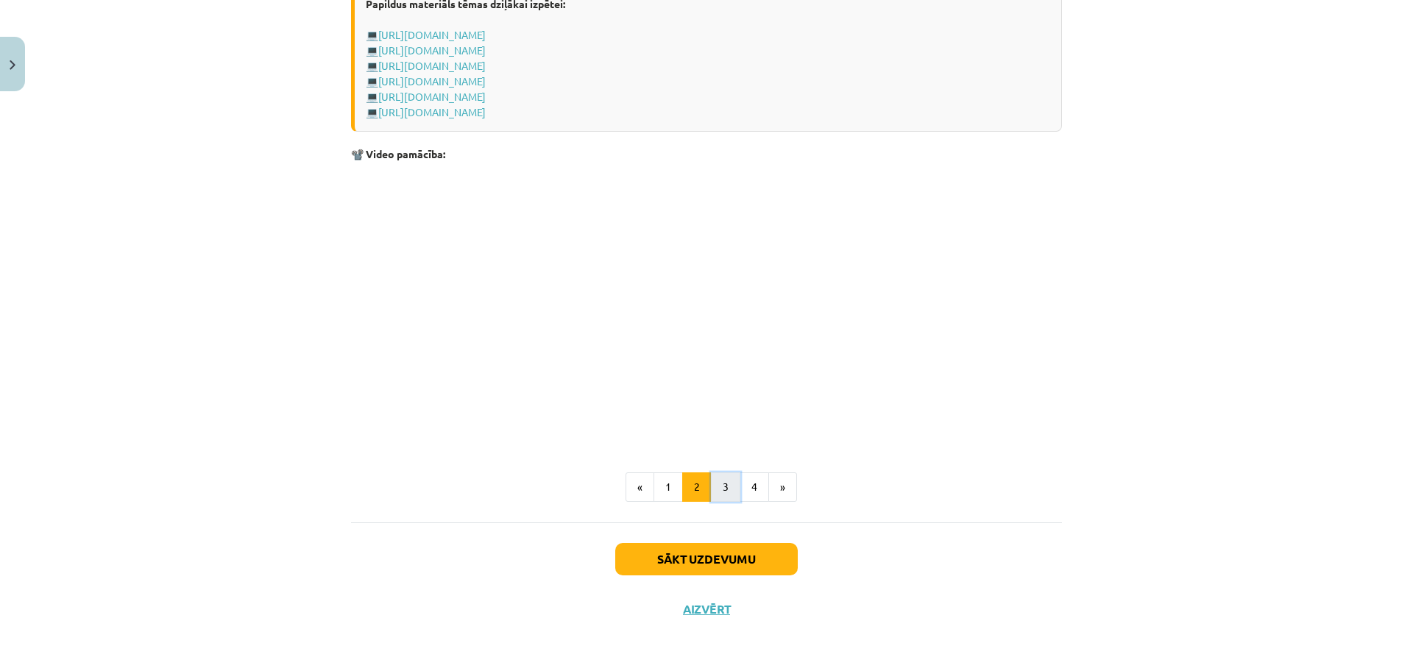
click button "3"
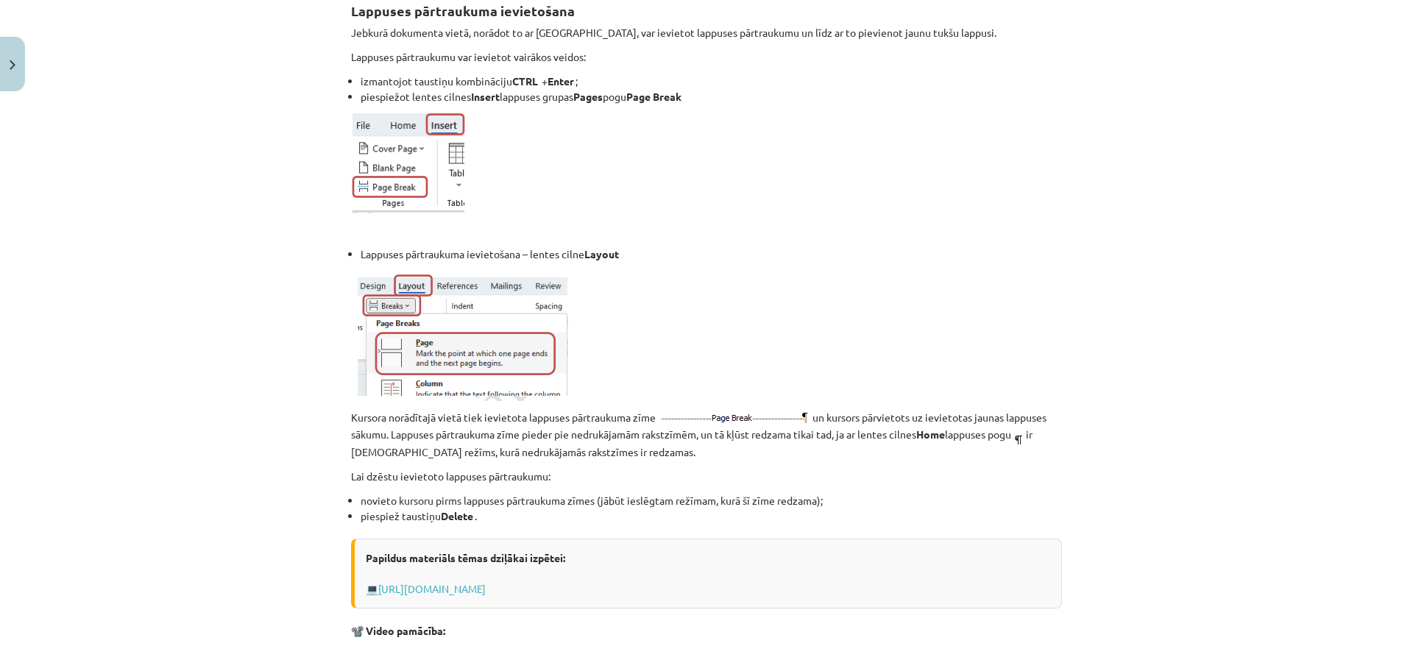
scroll to position [264, 0]
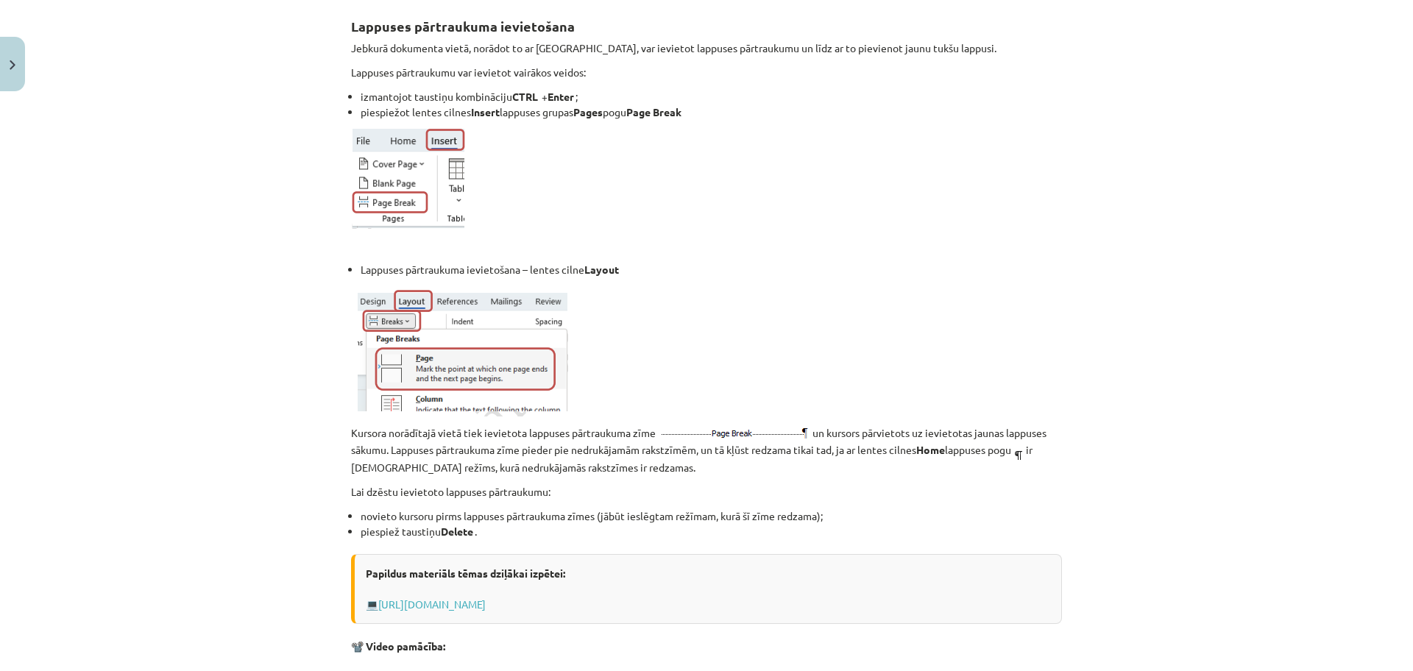
click p "Lai dzēstu ievietoto lappuses pārtraukumu:"
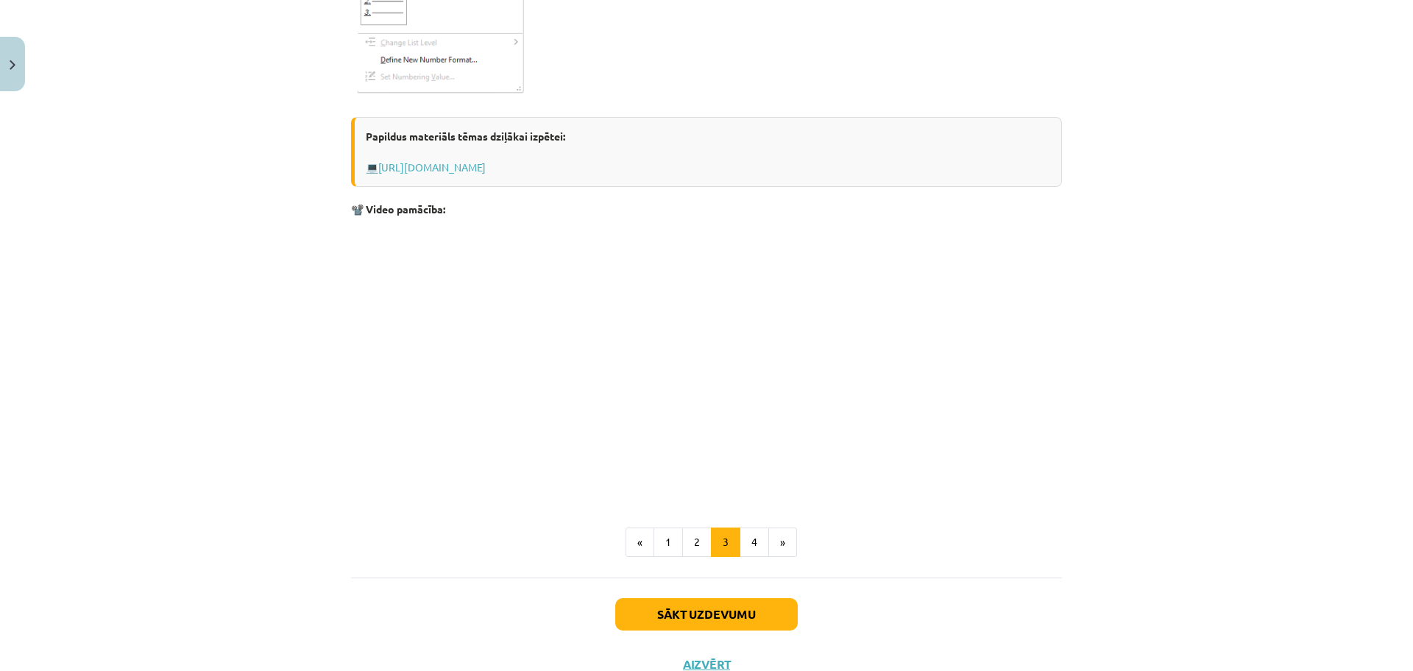
scroll to position [2239, 0]
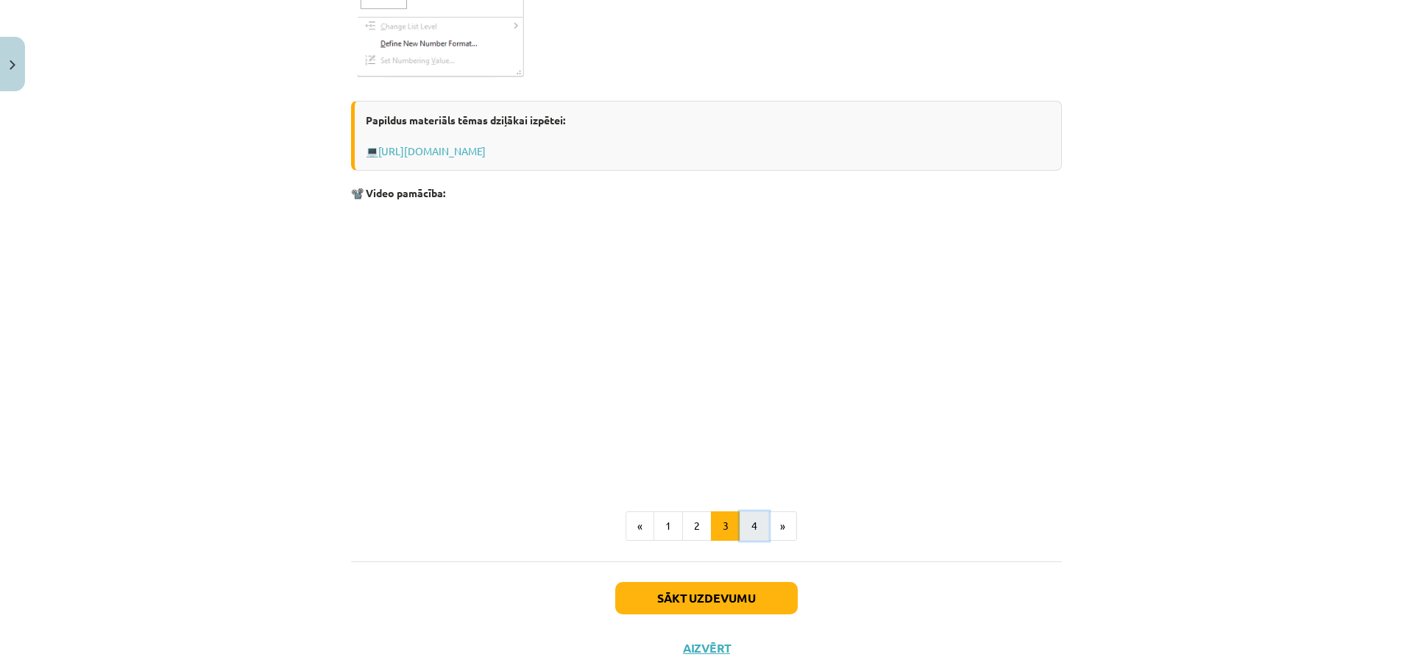
click button "4"
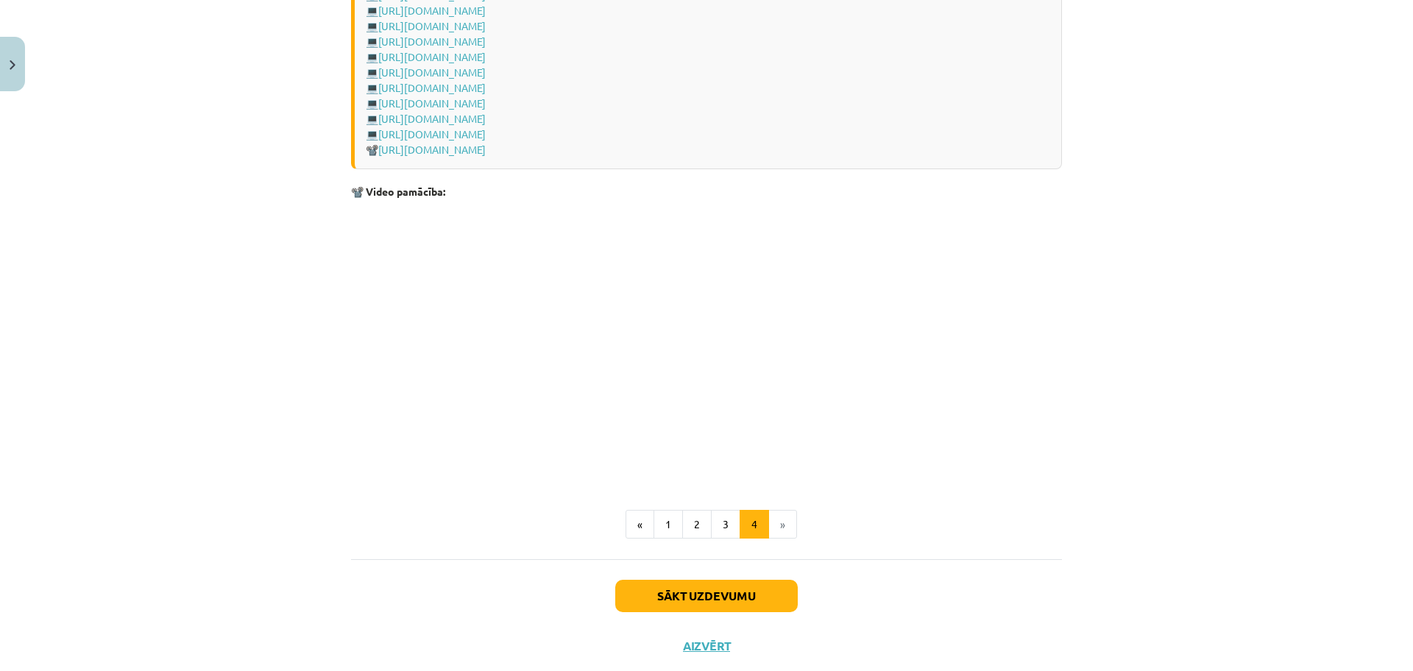
scroll to position [2066, 0]
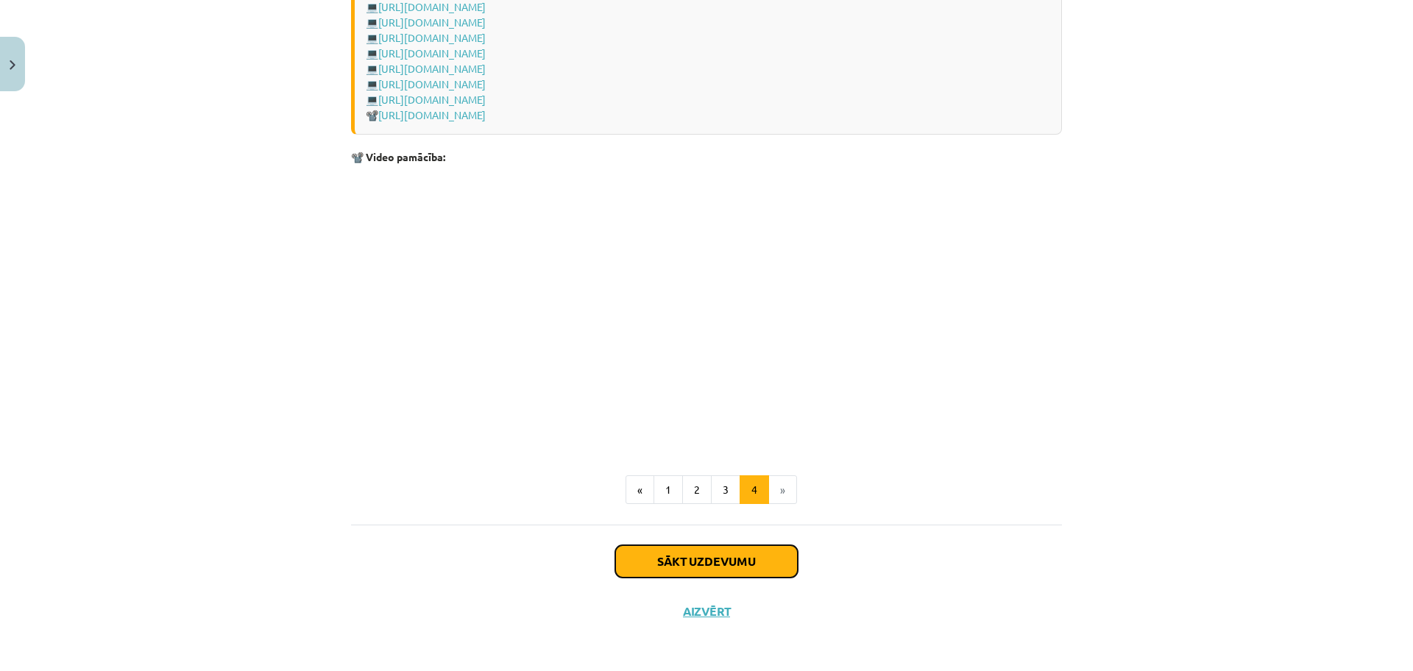
click button "Sākt uzdevumu"
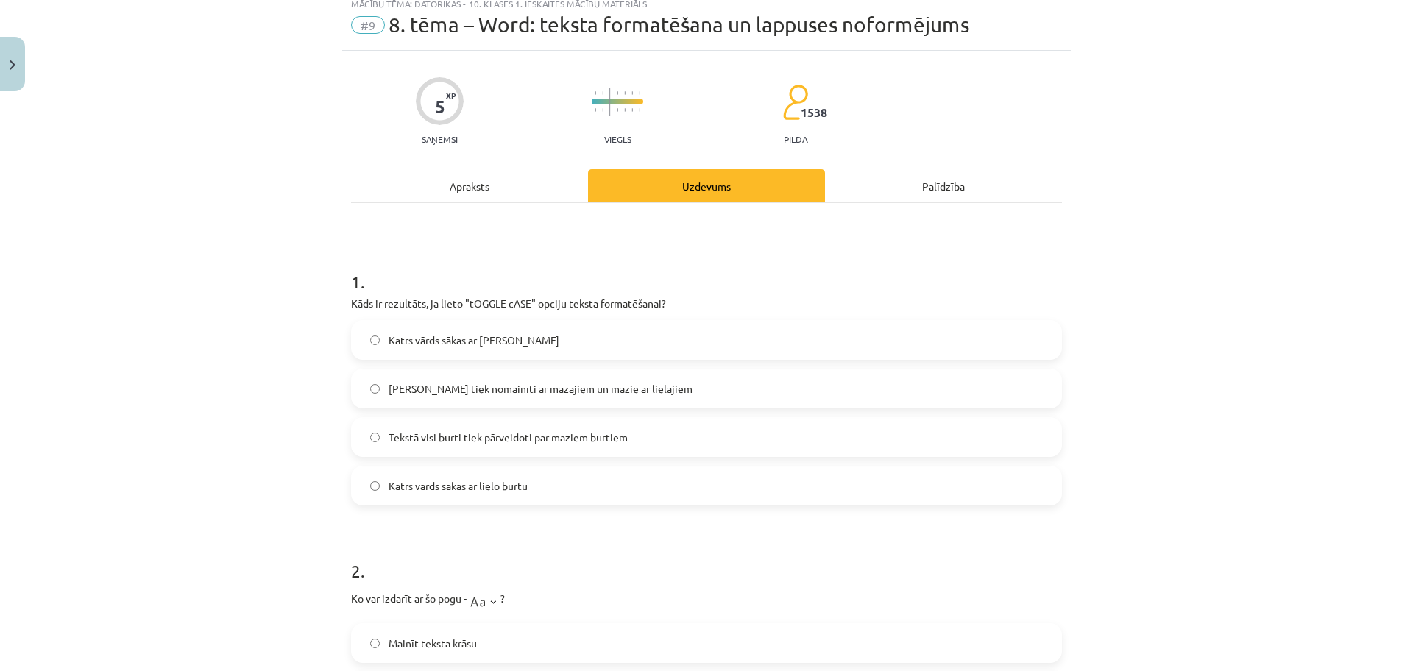
scroll to position [37, 0]
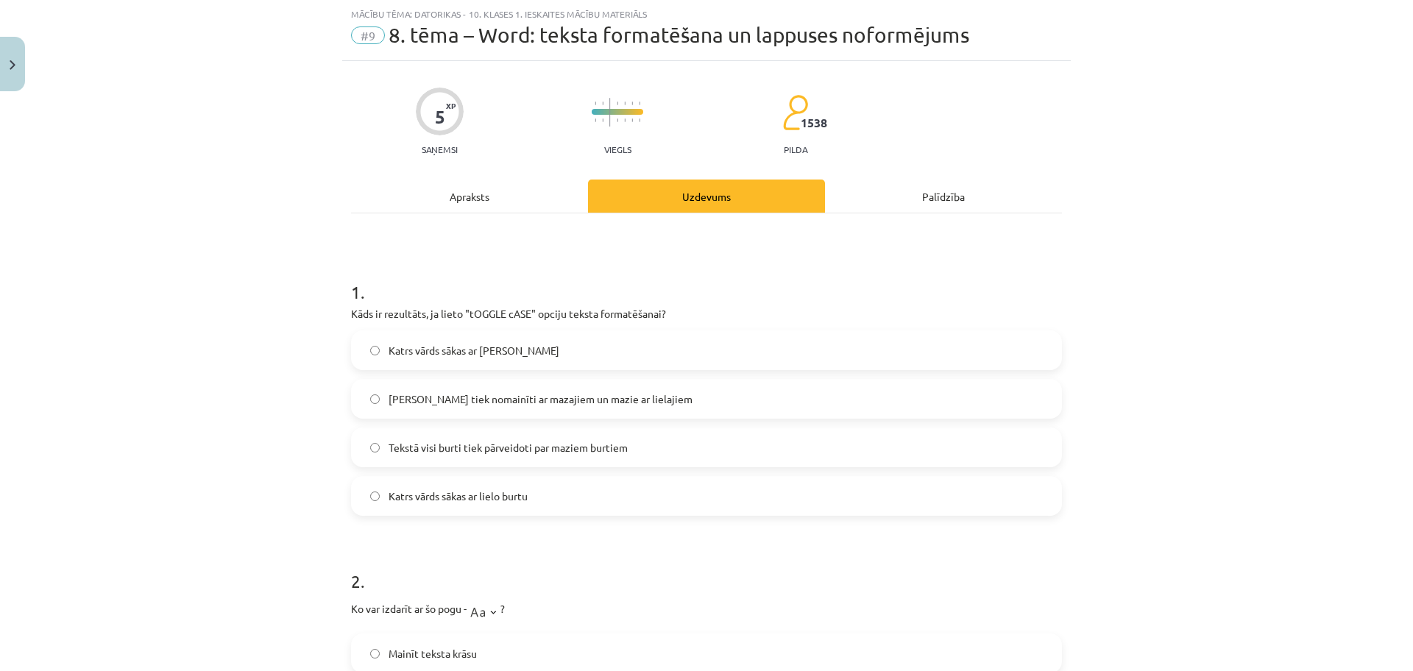
click span "[PERSON_NAME] [PERSON_NAME] nomainīti ar mazajiem un [PERSON_NAME] ar lielajiem"
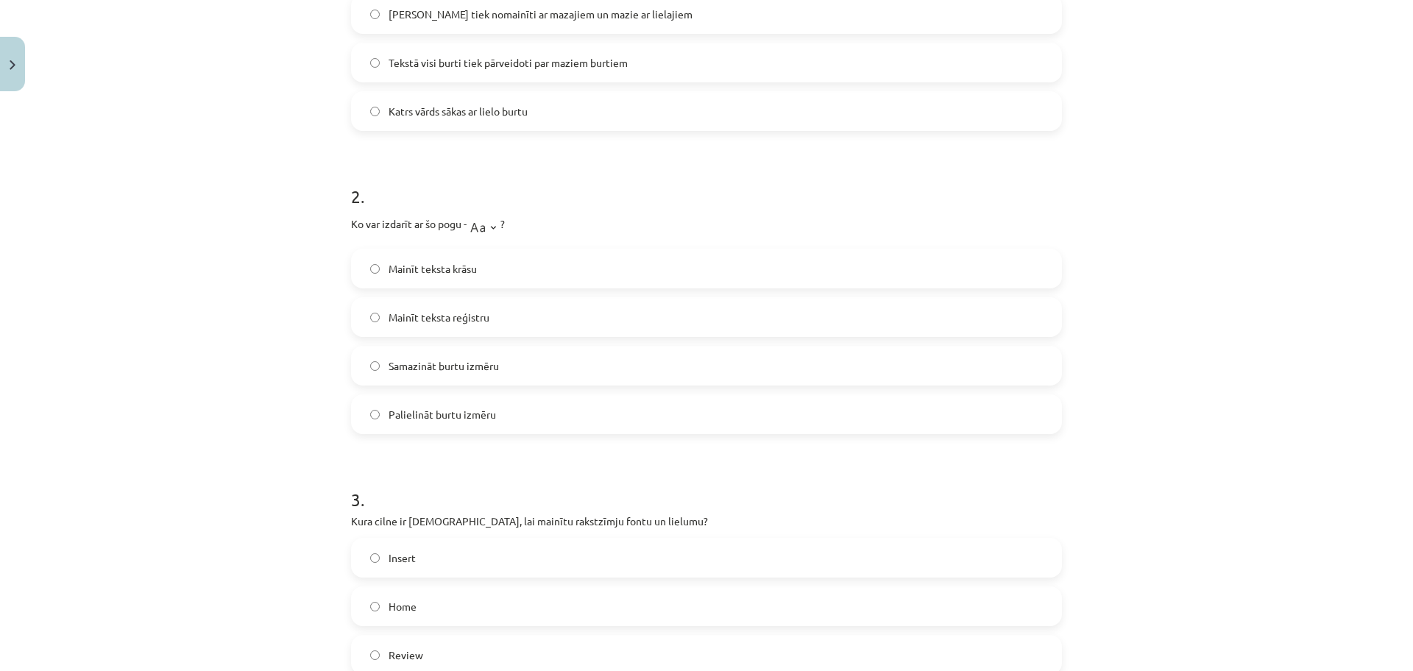
scroll to position [442, 0]
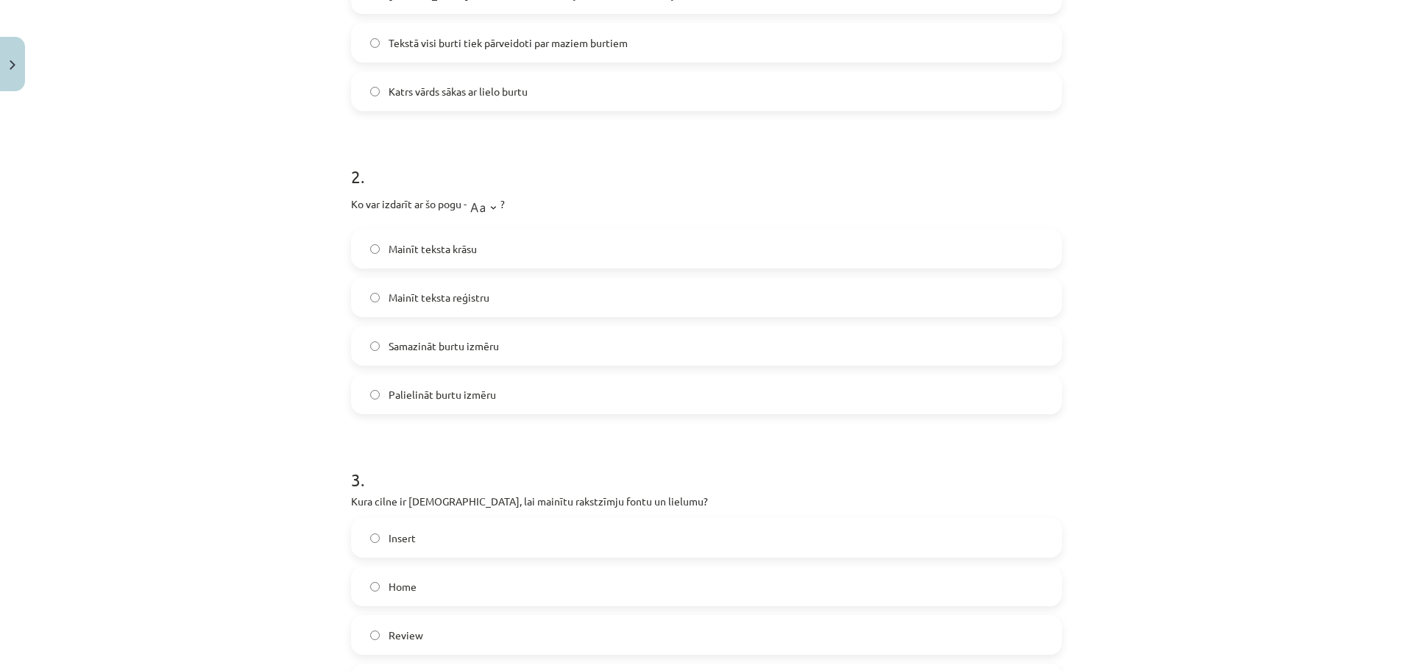
click label "Mainīt teksta reģistru"
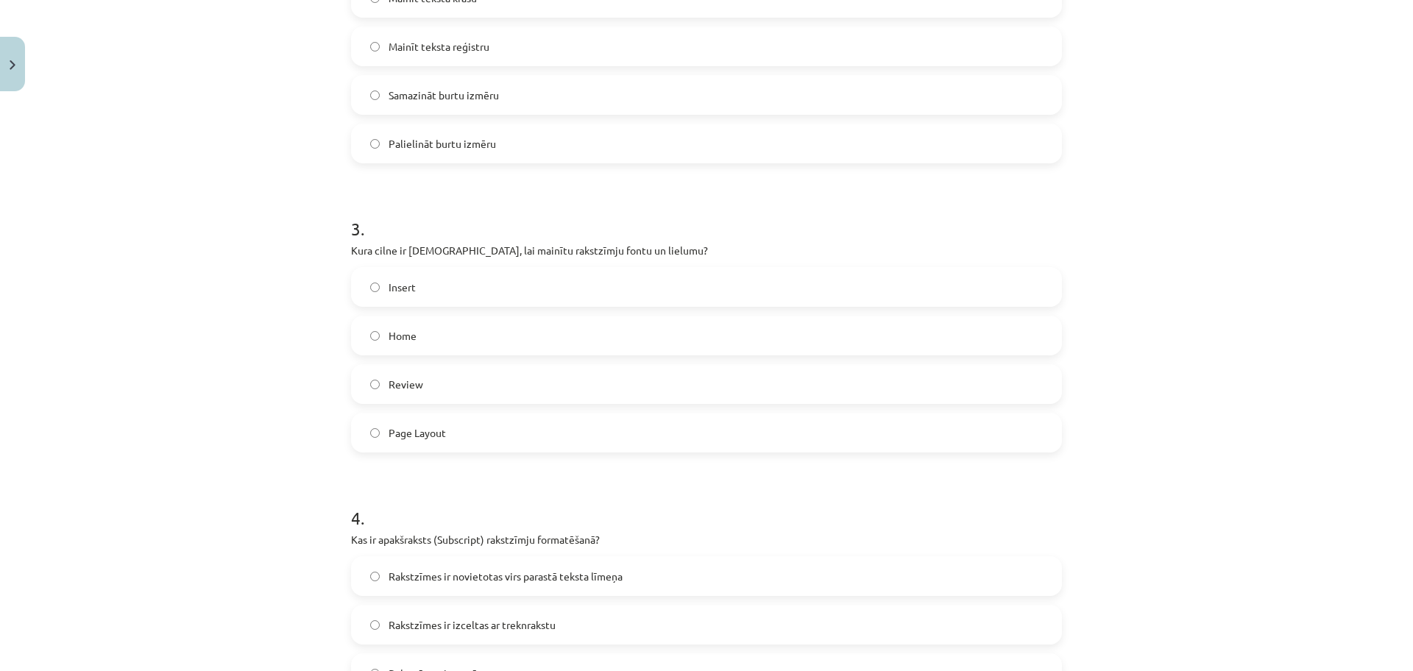
scroll to position [736, 0]
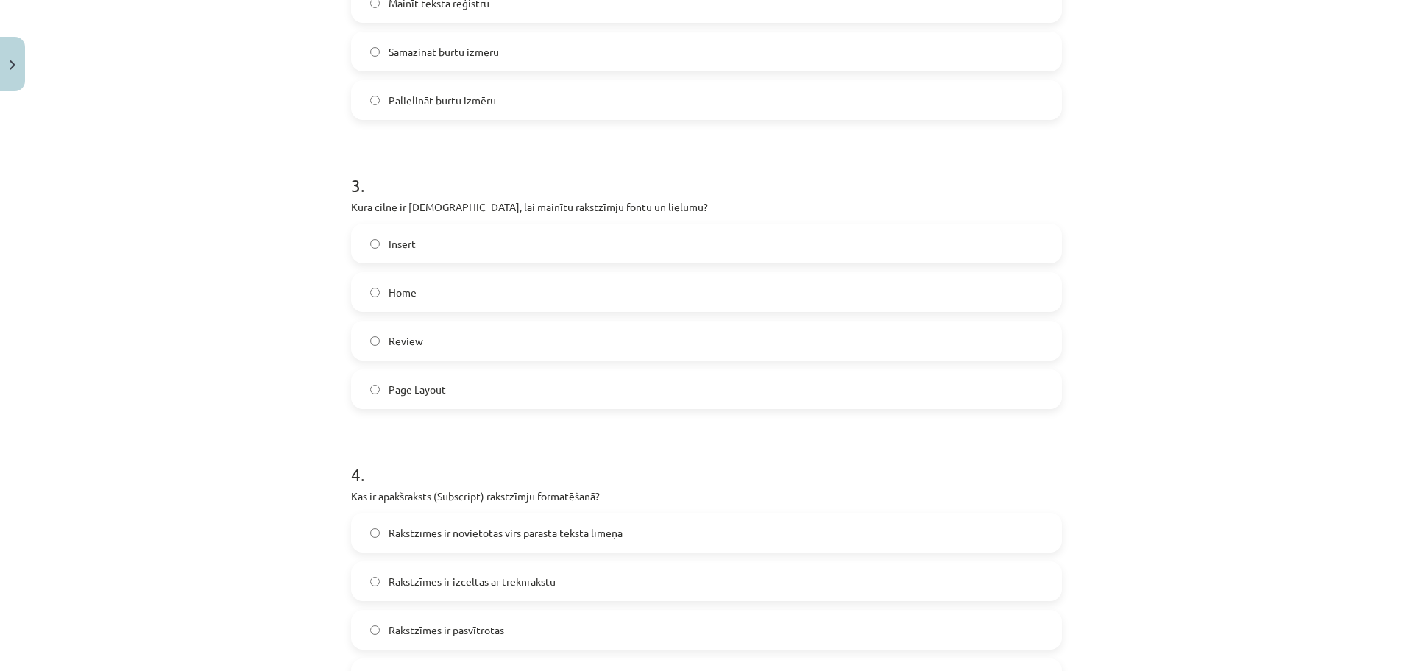
click label "Page Layout"
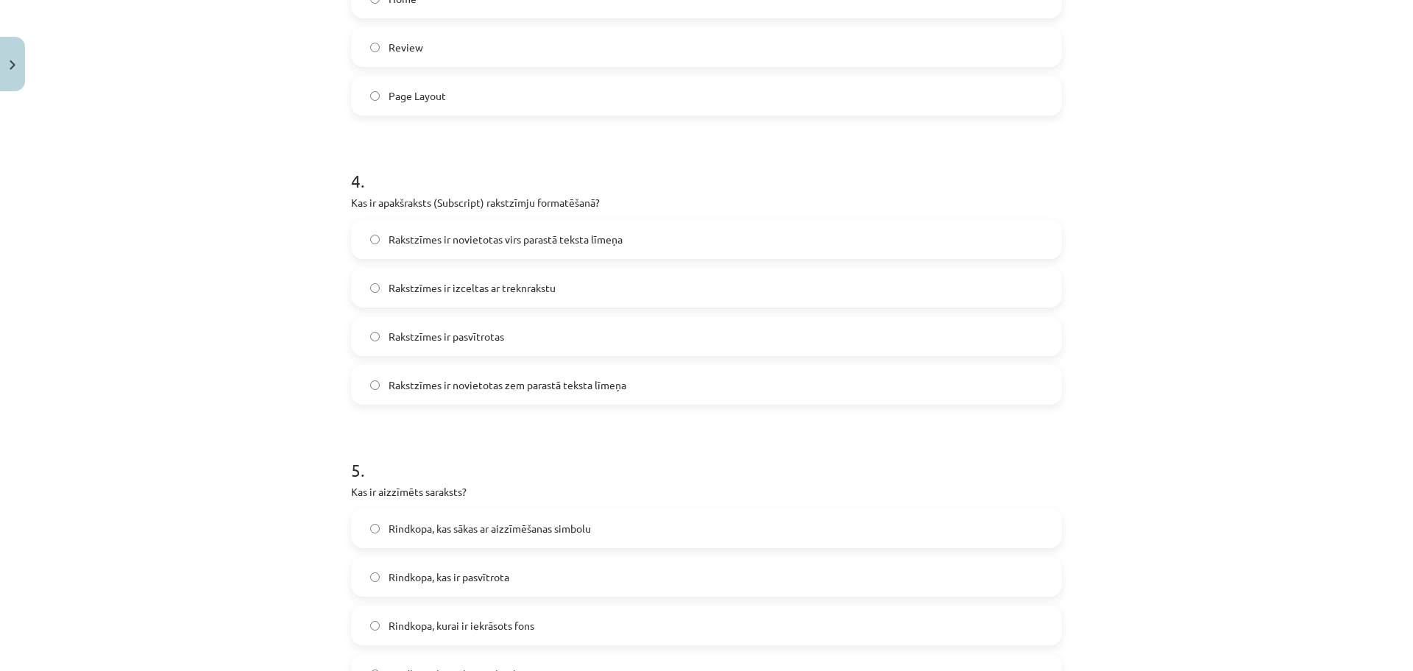
scroll to position [1067, 0]
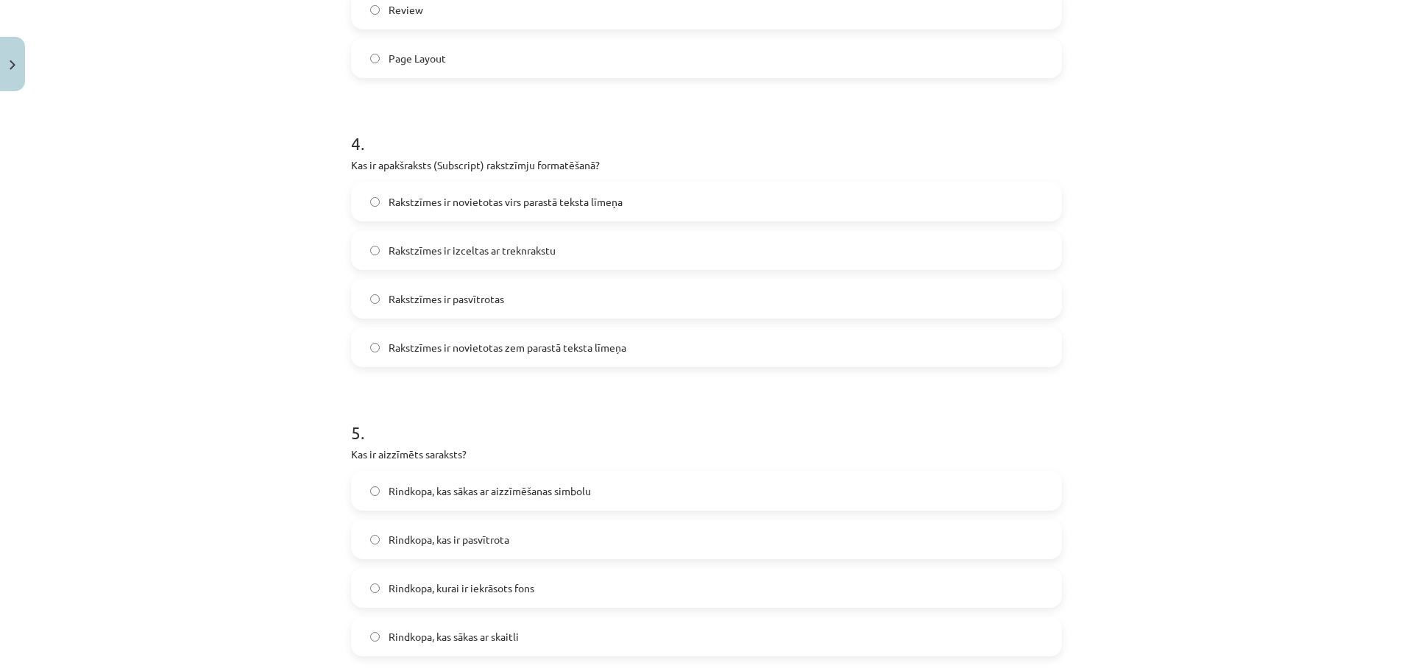
click span "Rakstzīmes ir novietotas zem parastā teksta līmeņa"
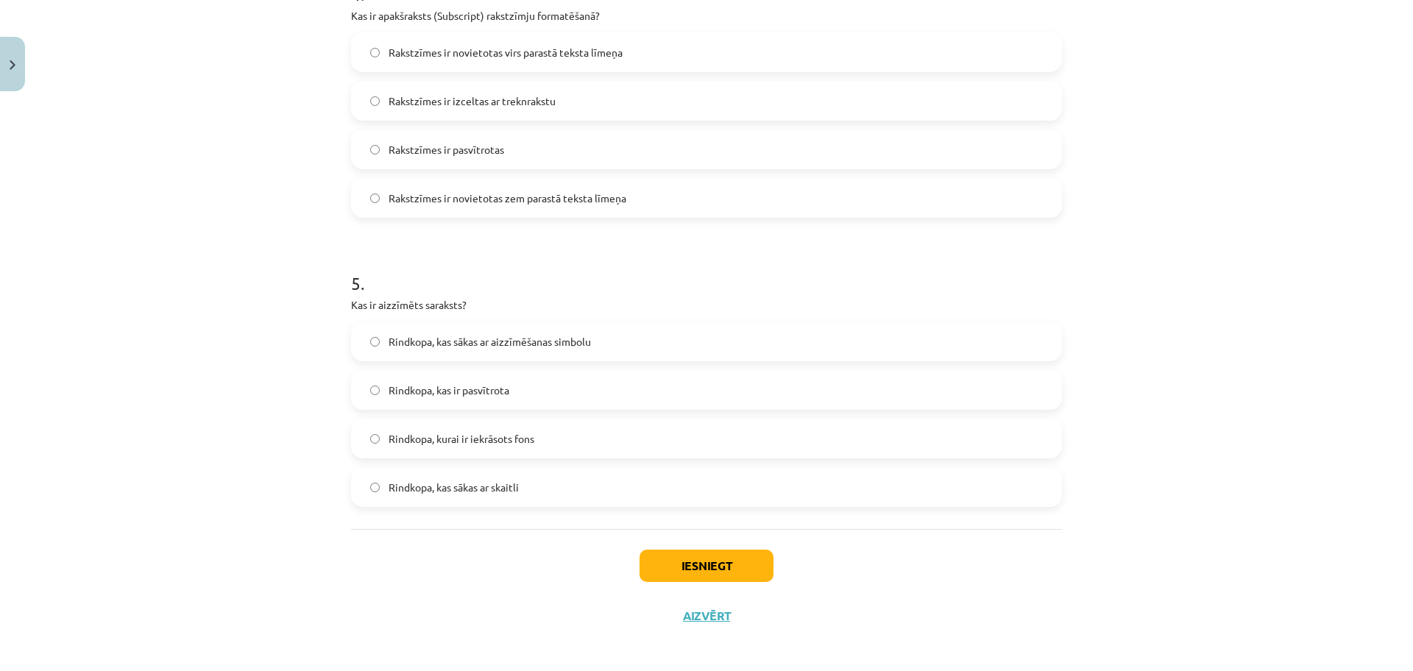
scroll to position [1223, 0]
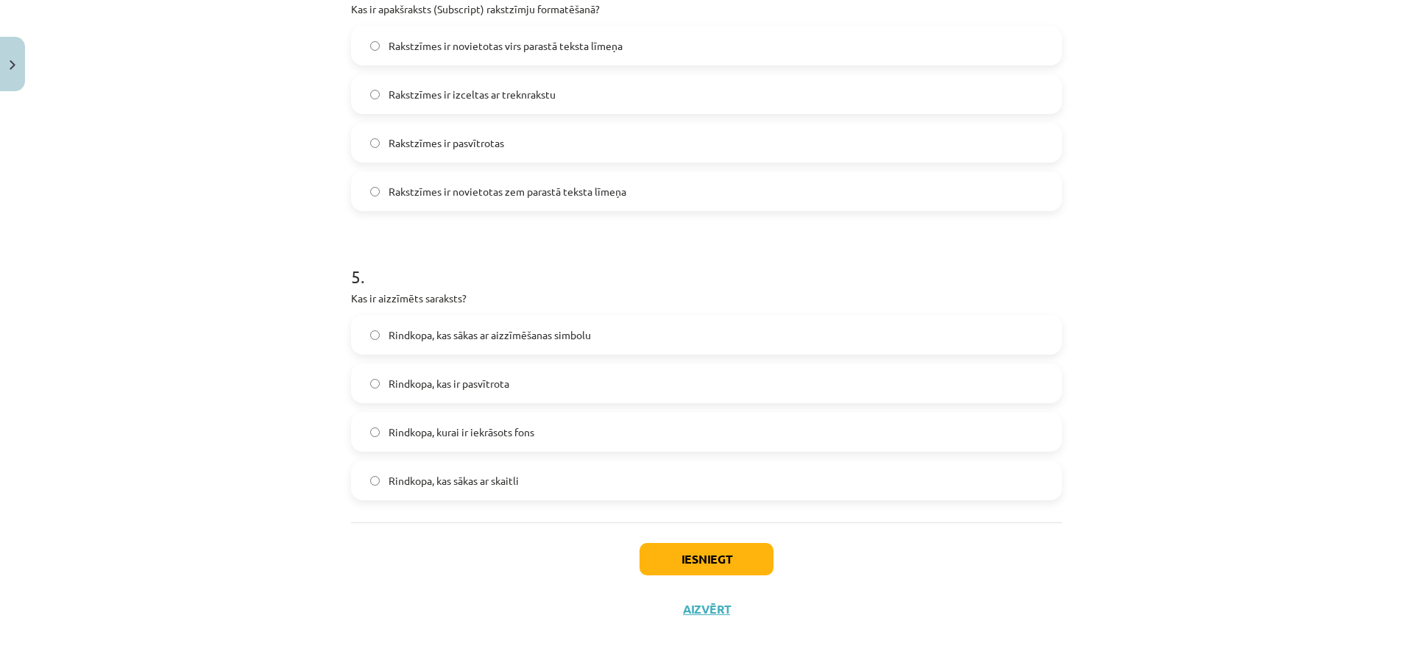
click span "Rindkopa, kas sākas ar aizzīmēšanas simbolu"
click button "Iesniegt"
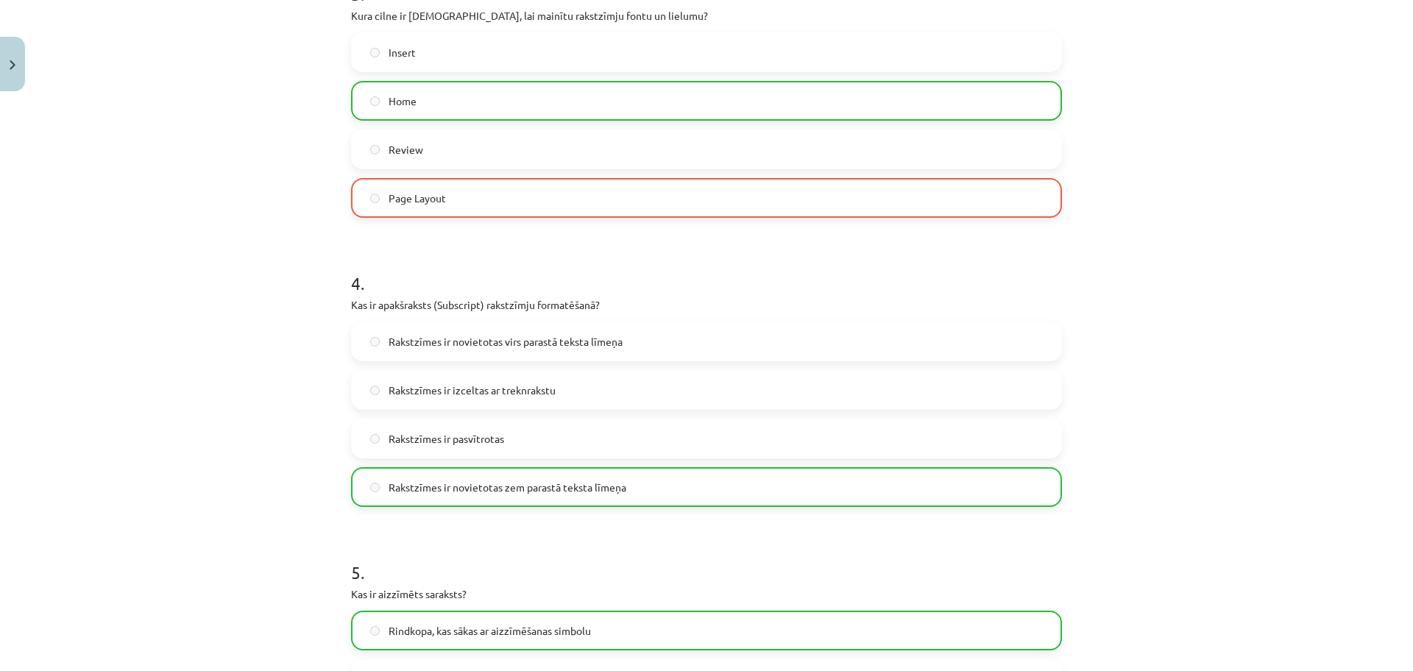
scroll to position [1271, 0]
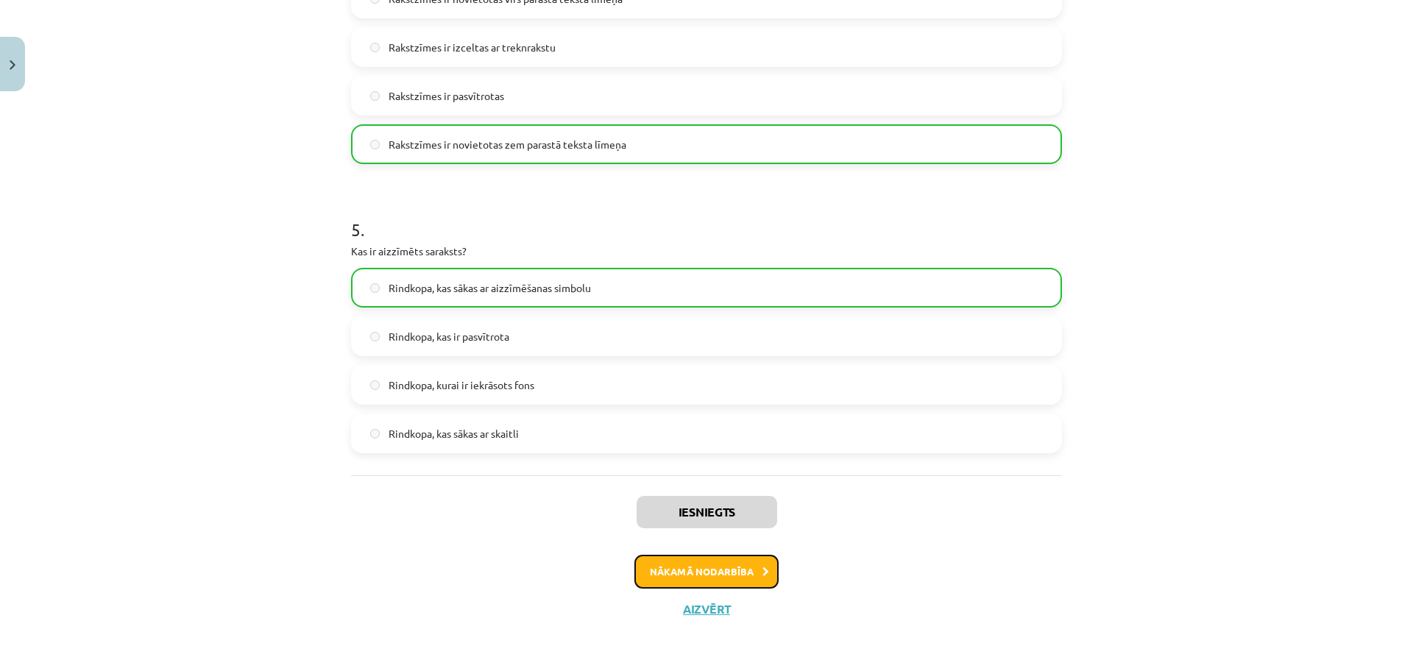
click button "Nākamā nodarbība"
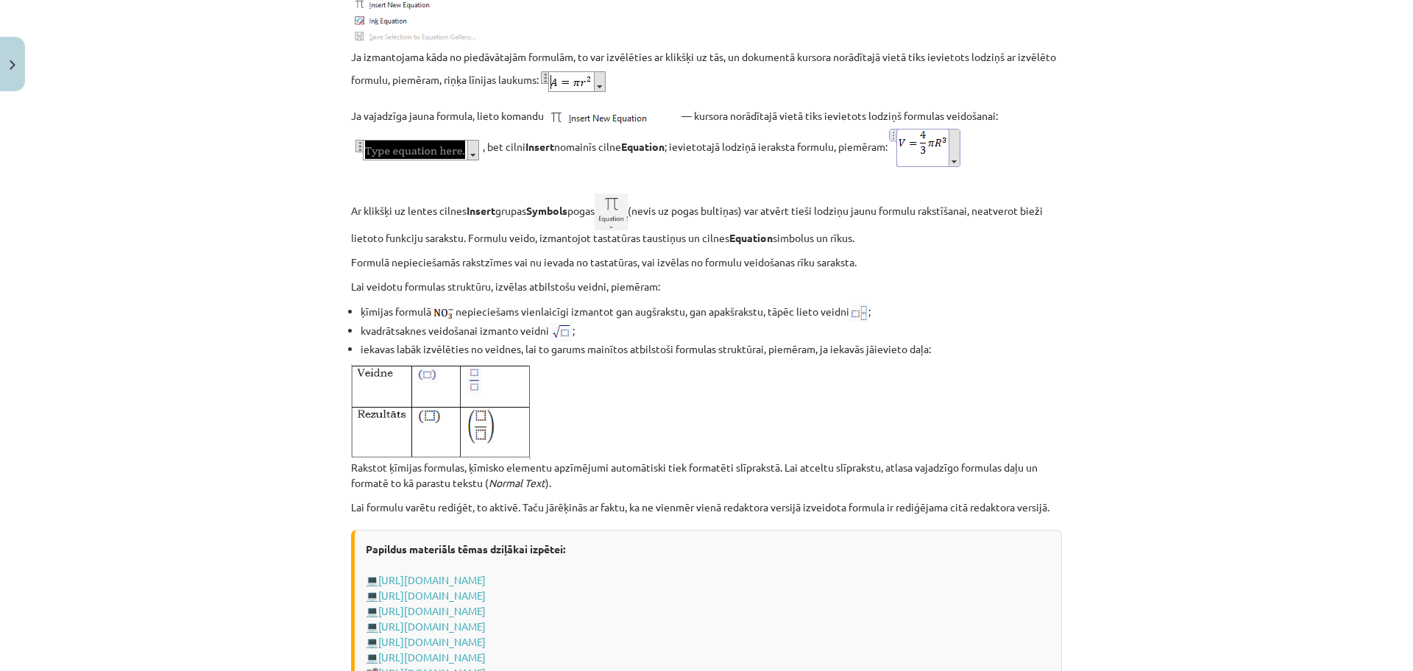
scroll to position [2937, 0]
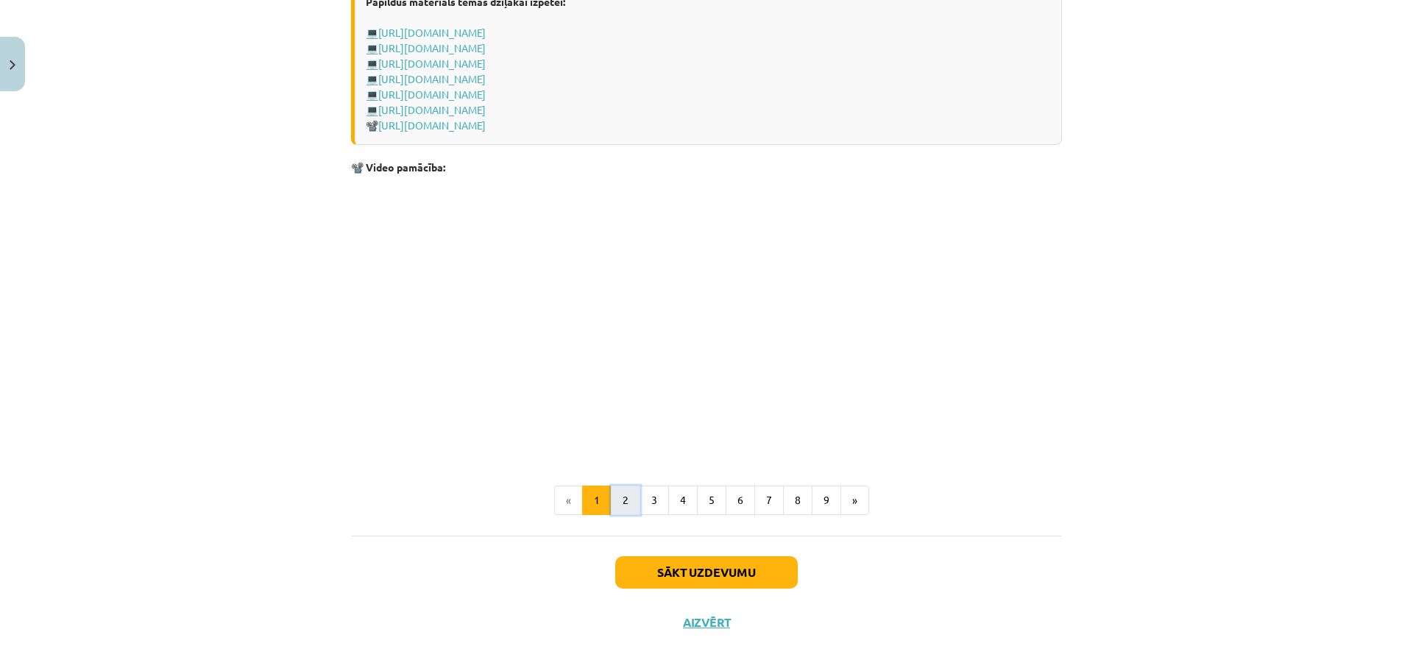
click button "2"
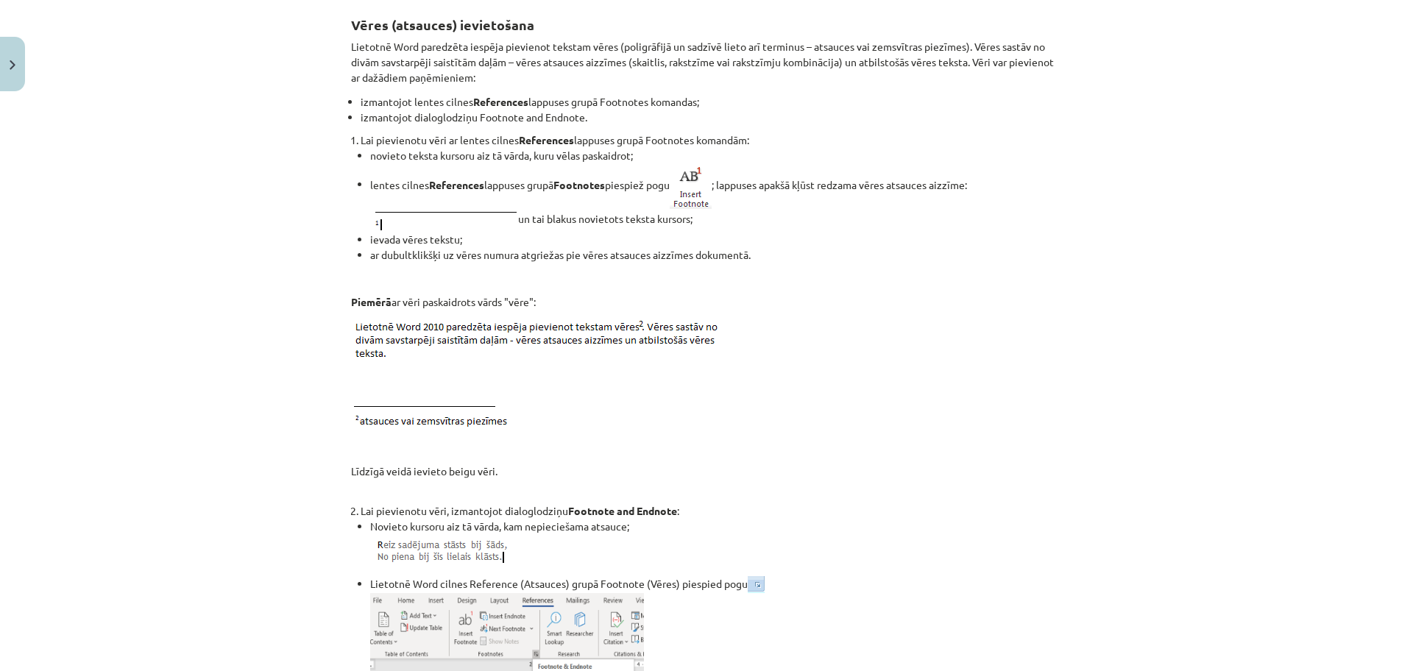
scroll to position [264, 0]
click li "Lai pievienotu vēri, izmantojot dialoglodziņu Footnote and Endnote : Novieto ku…"
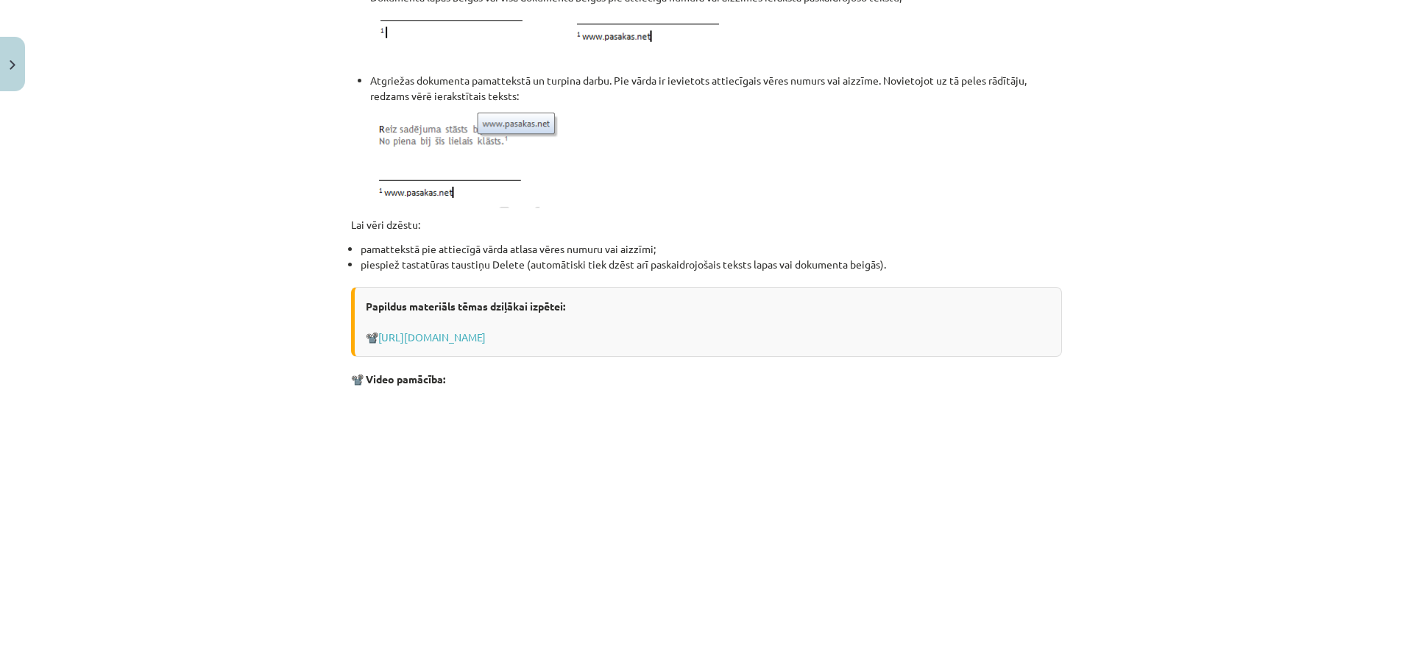
scroll to position [1663, 0]
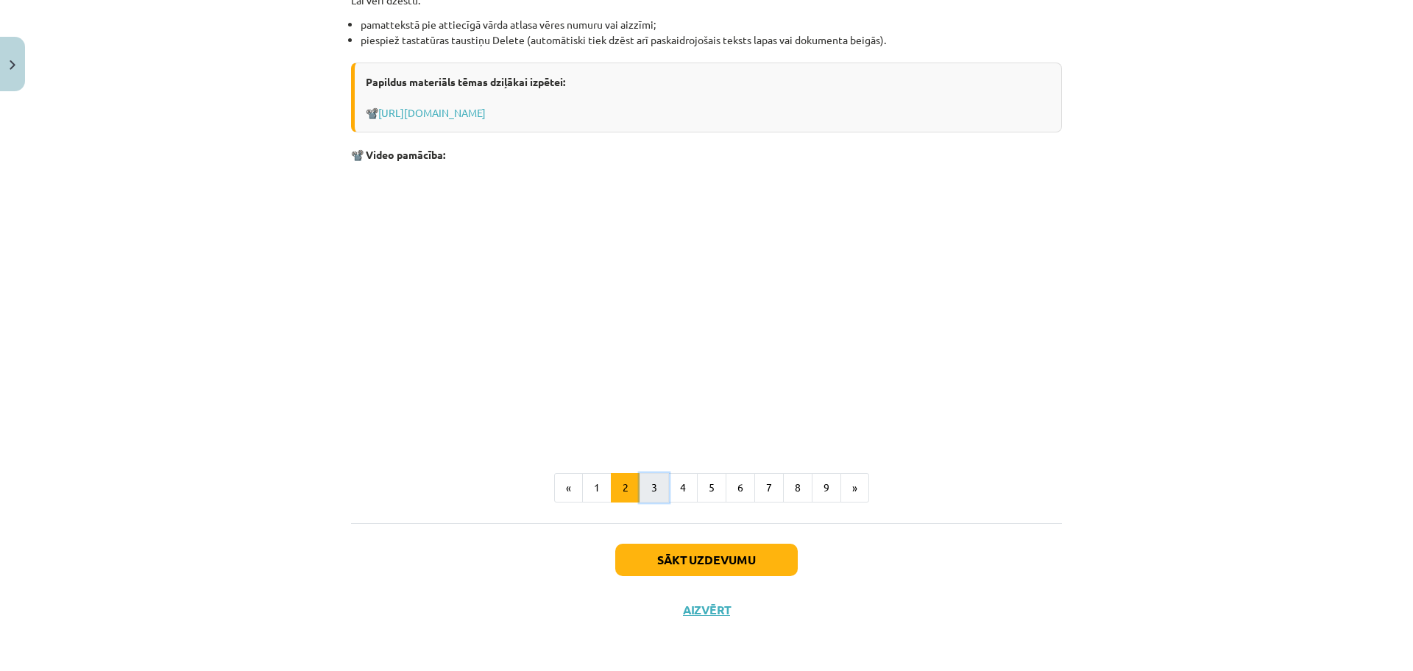
click button "3"
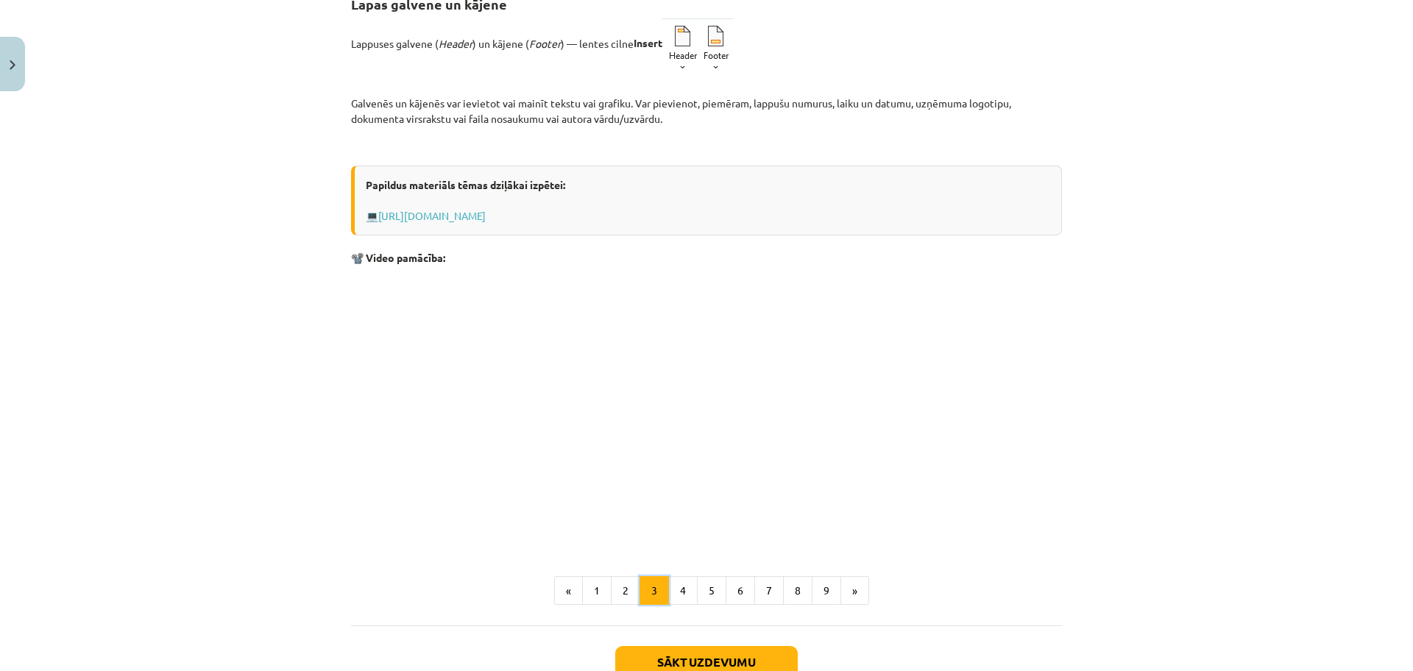
scroll to position [264, 0]
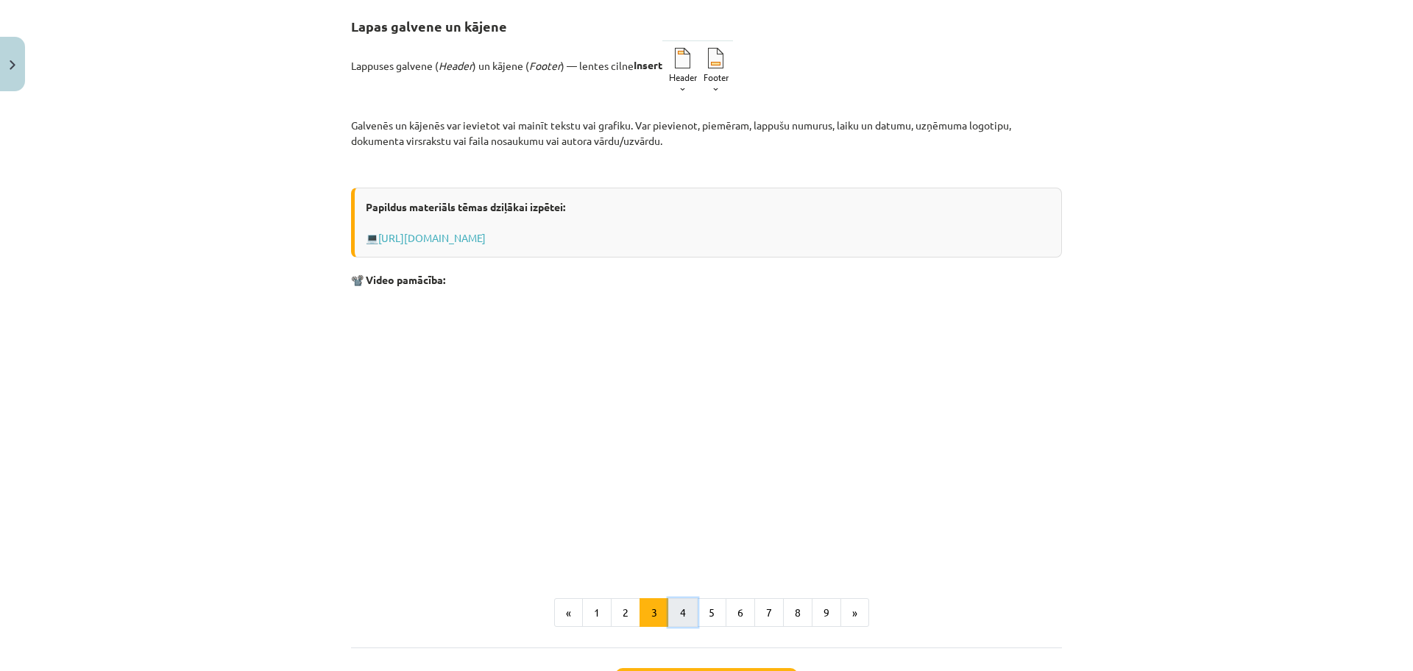
click button "4"
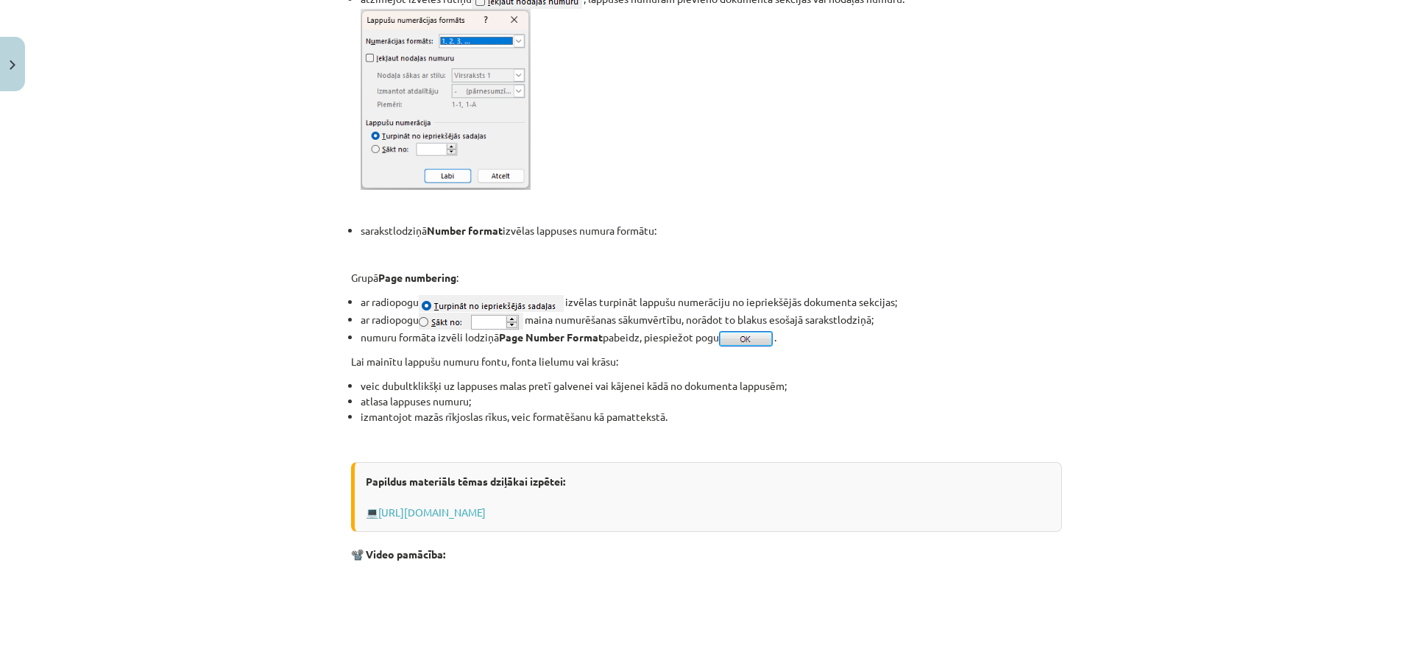
scroll to position [1249, 0]
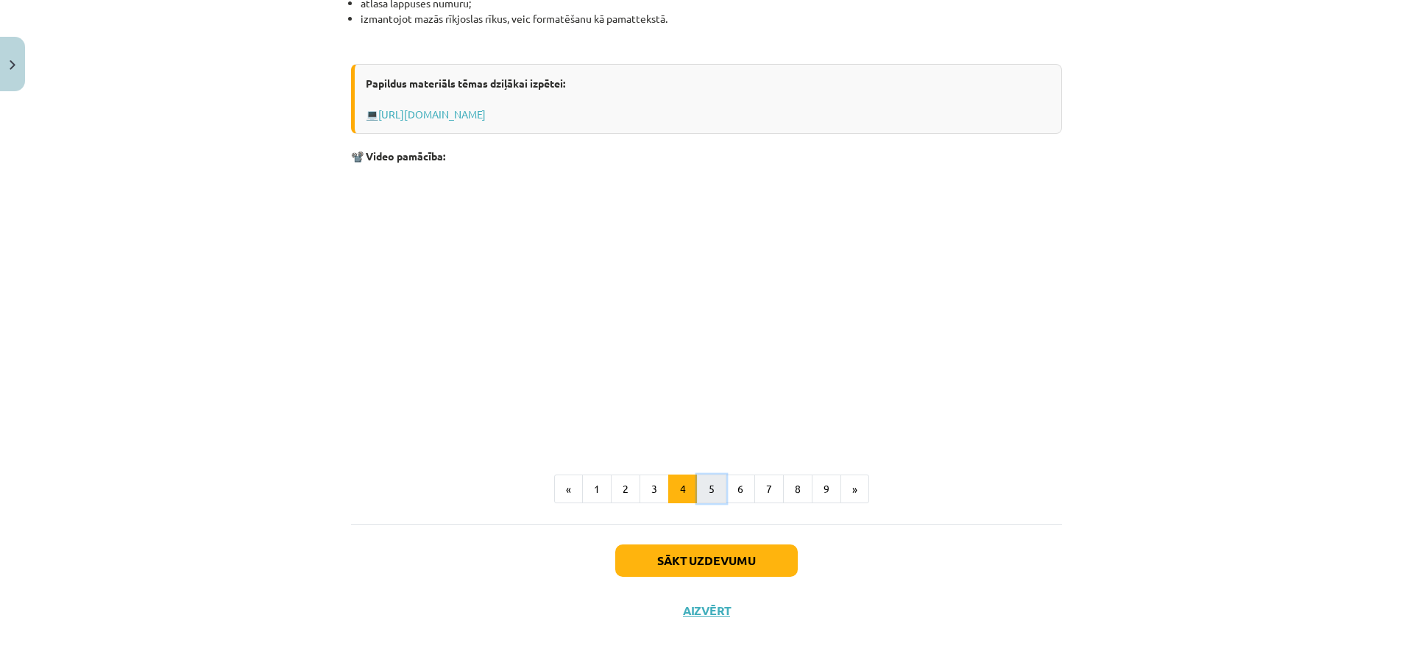
click button "5"
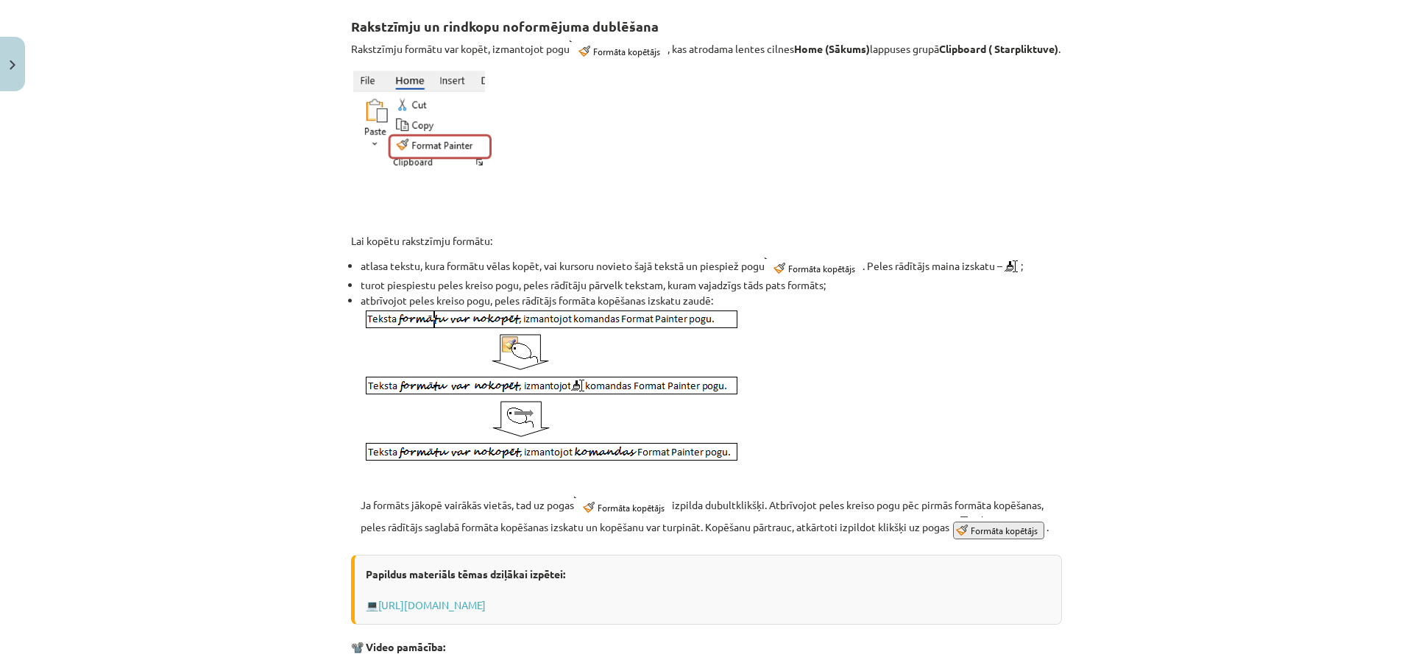
scroll to position [788, 0]
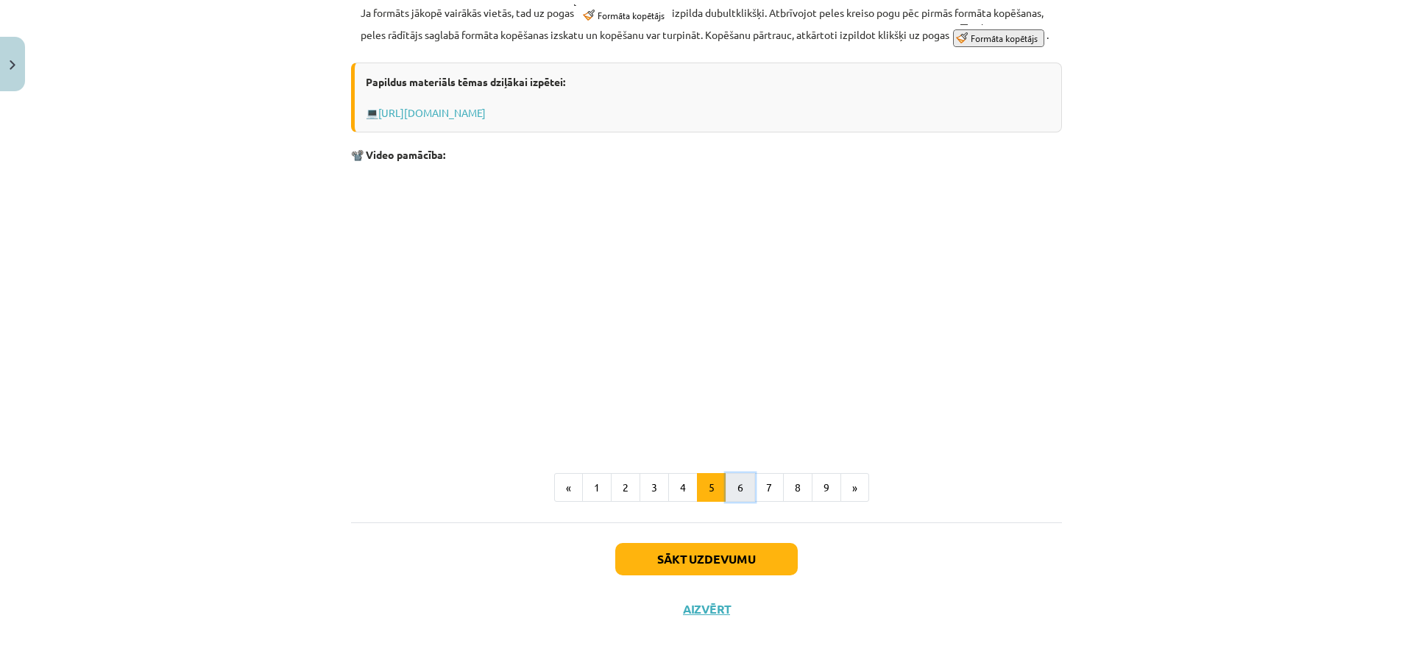
click button "6"
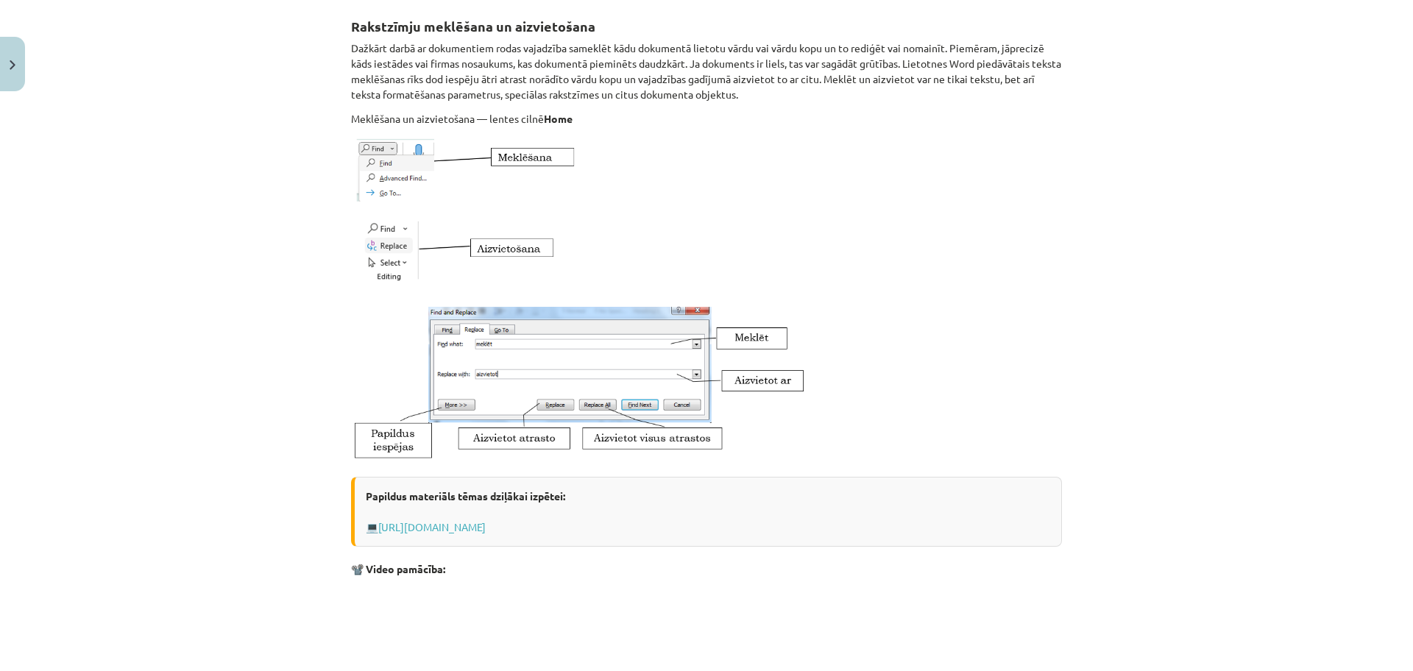
scroll to position [679, 0]
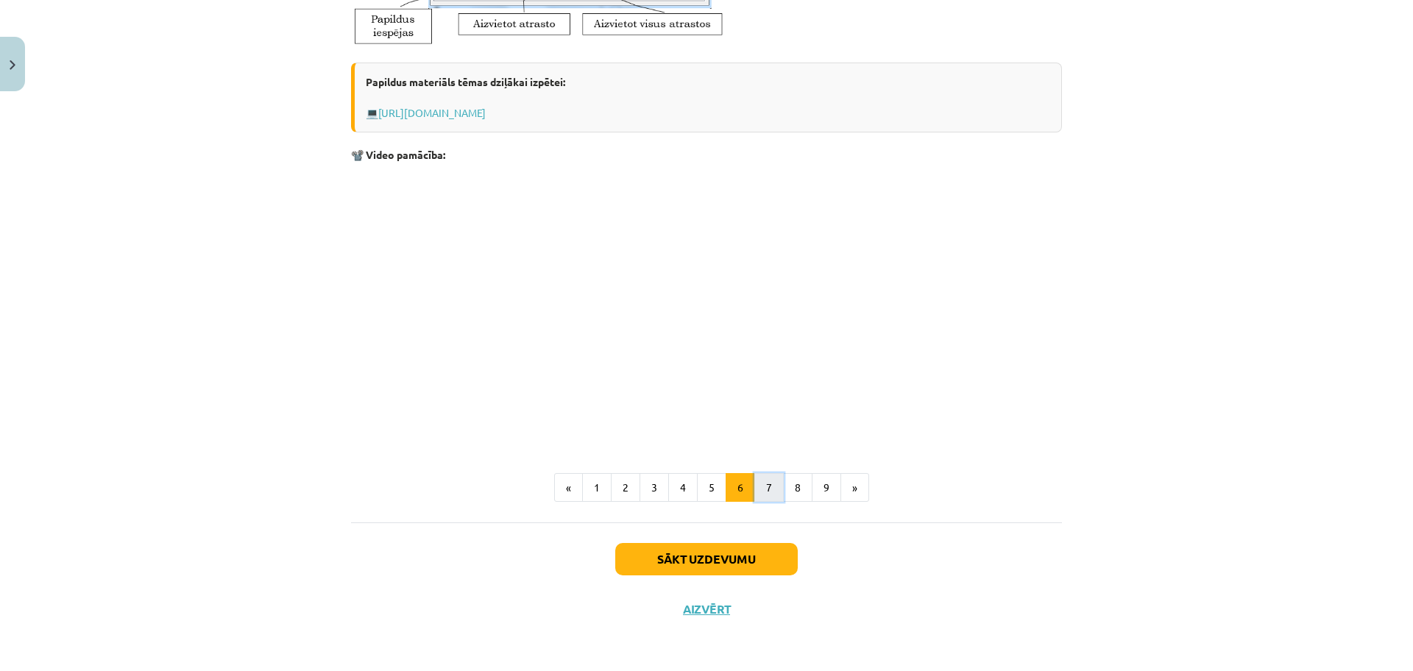
click button "7"
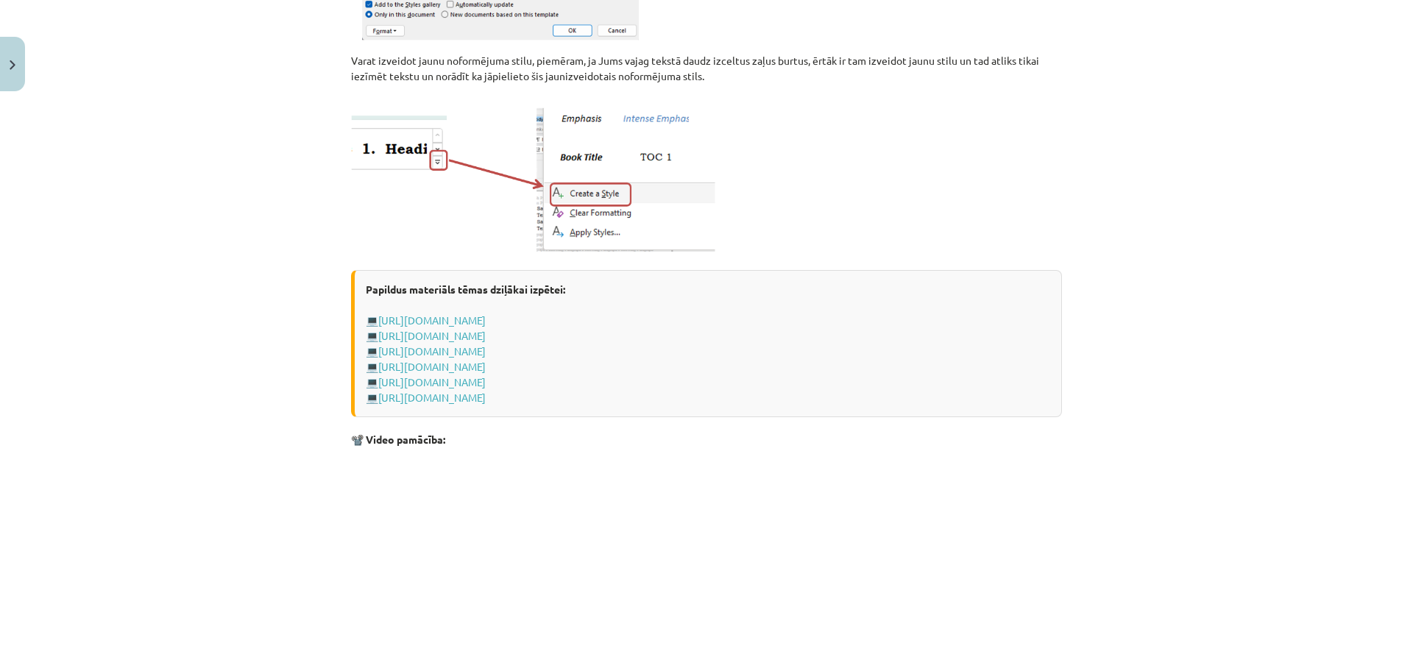
scroll to position [1137, 0]
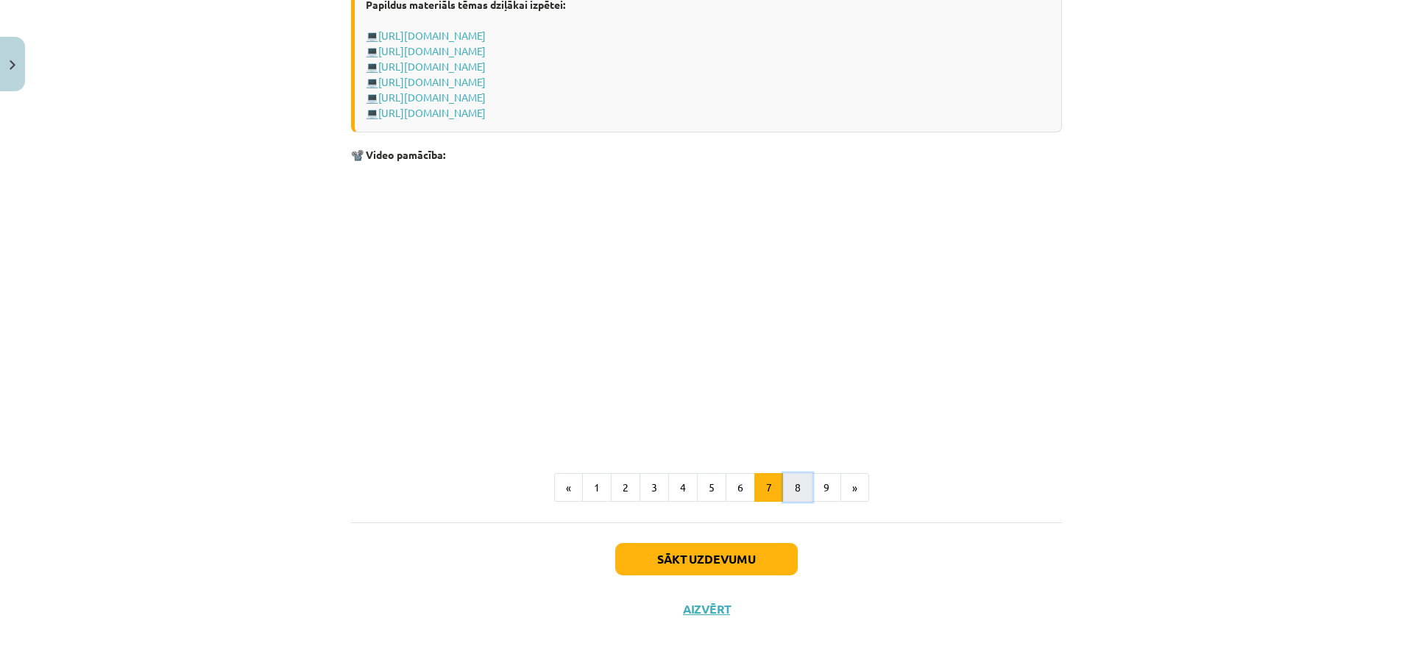
click button "8"
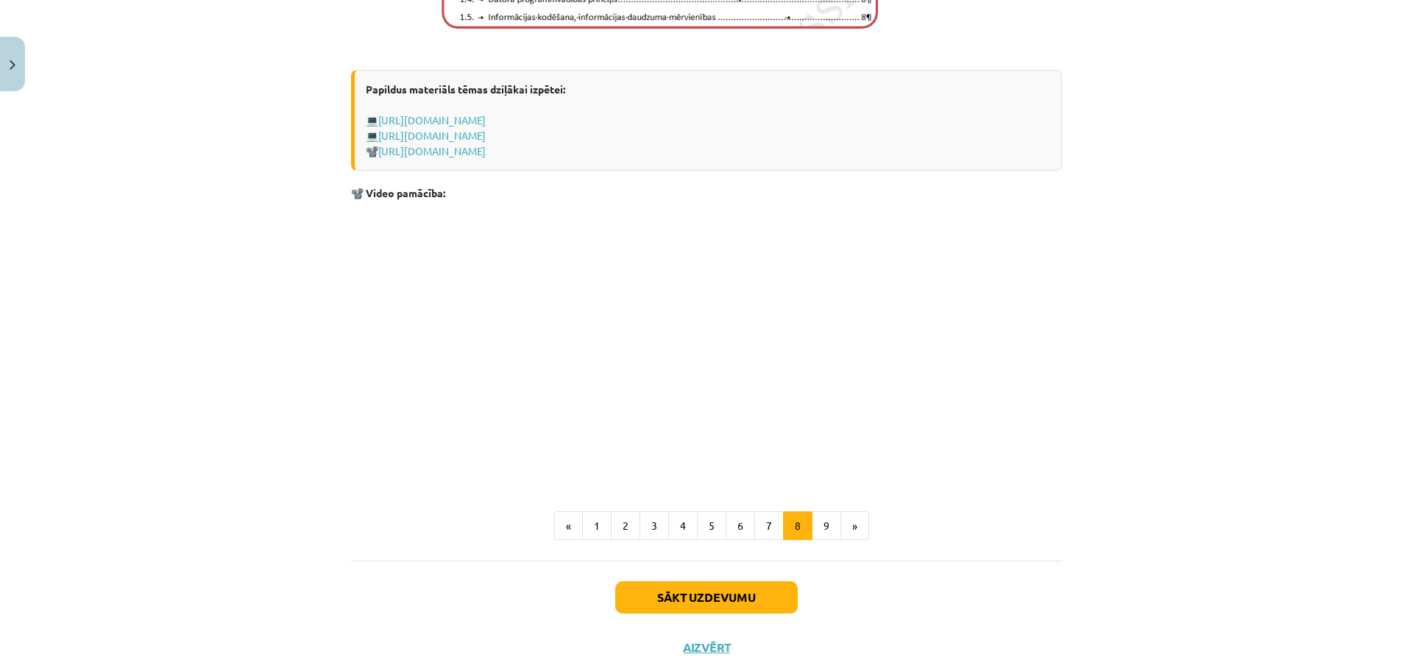
scroll to position [992, 0]
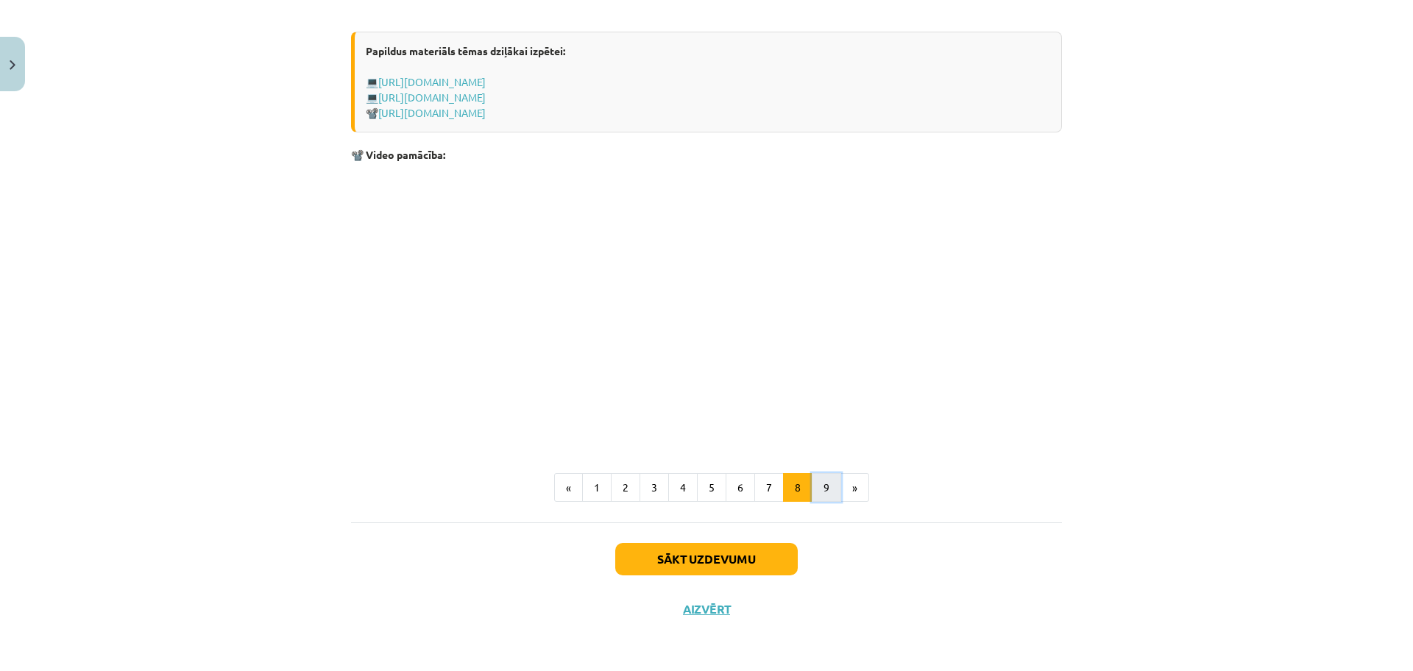
click button "9"
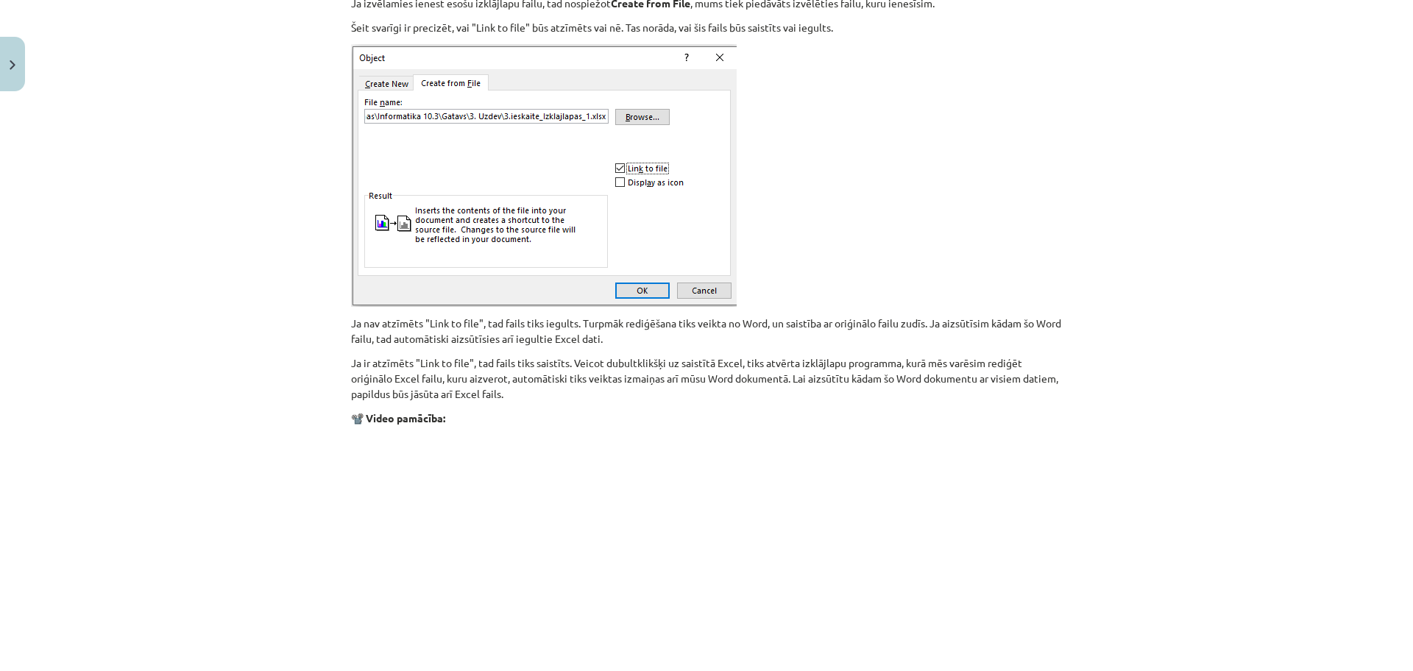
scroll to position [1701, 0]
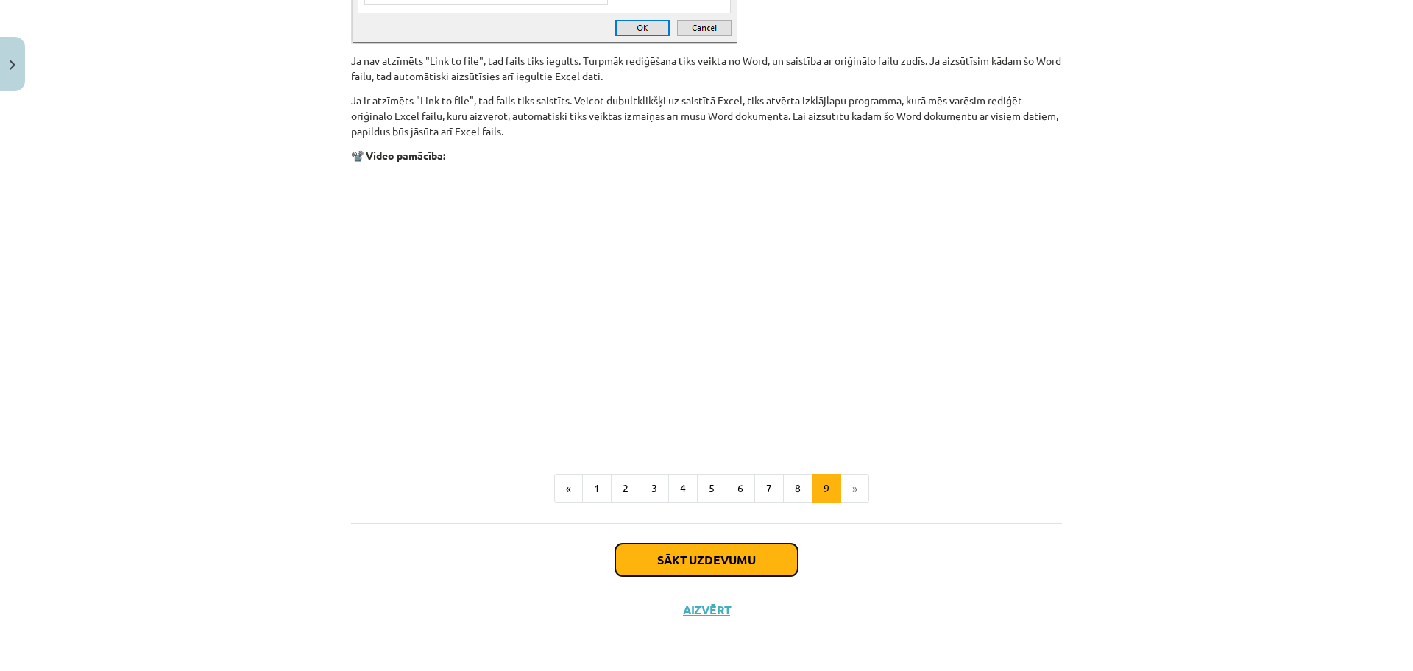
click button "Sākt uzdevumu"
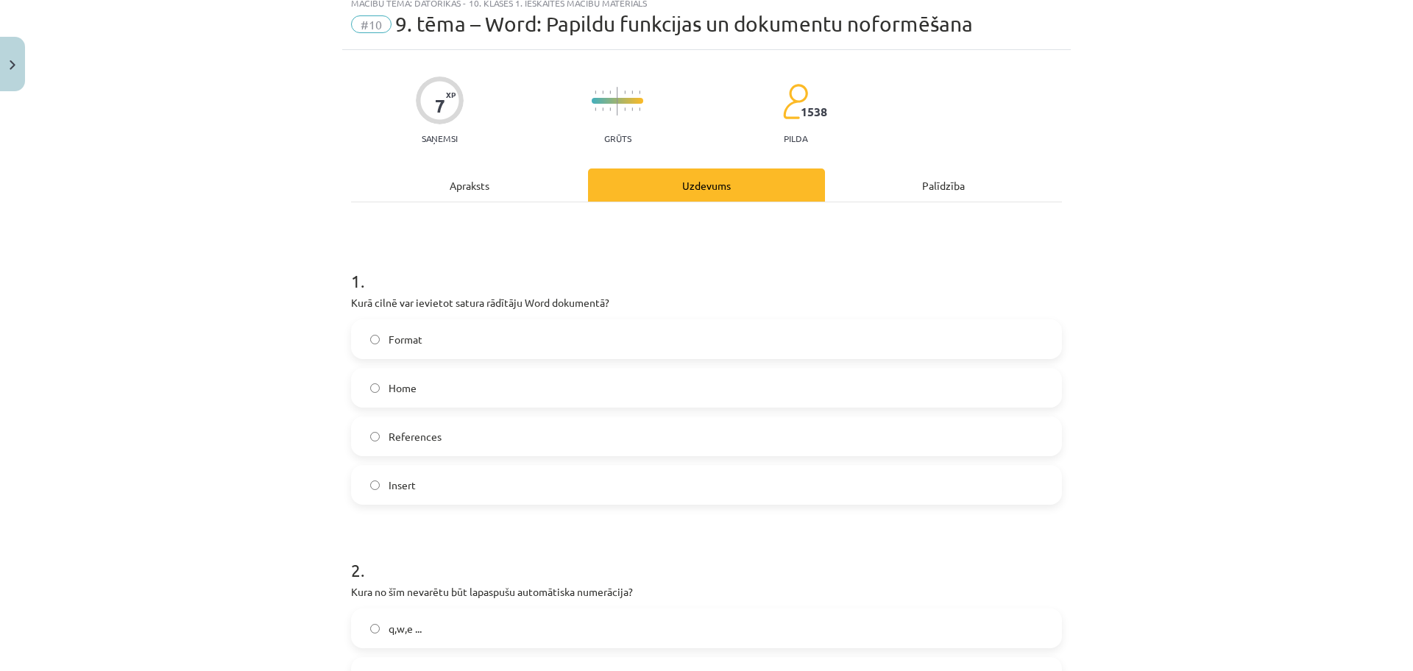
scroll to position [37, 0]
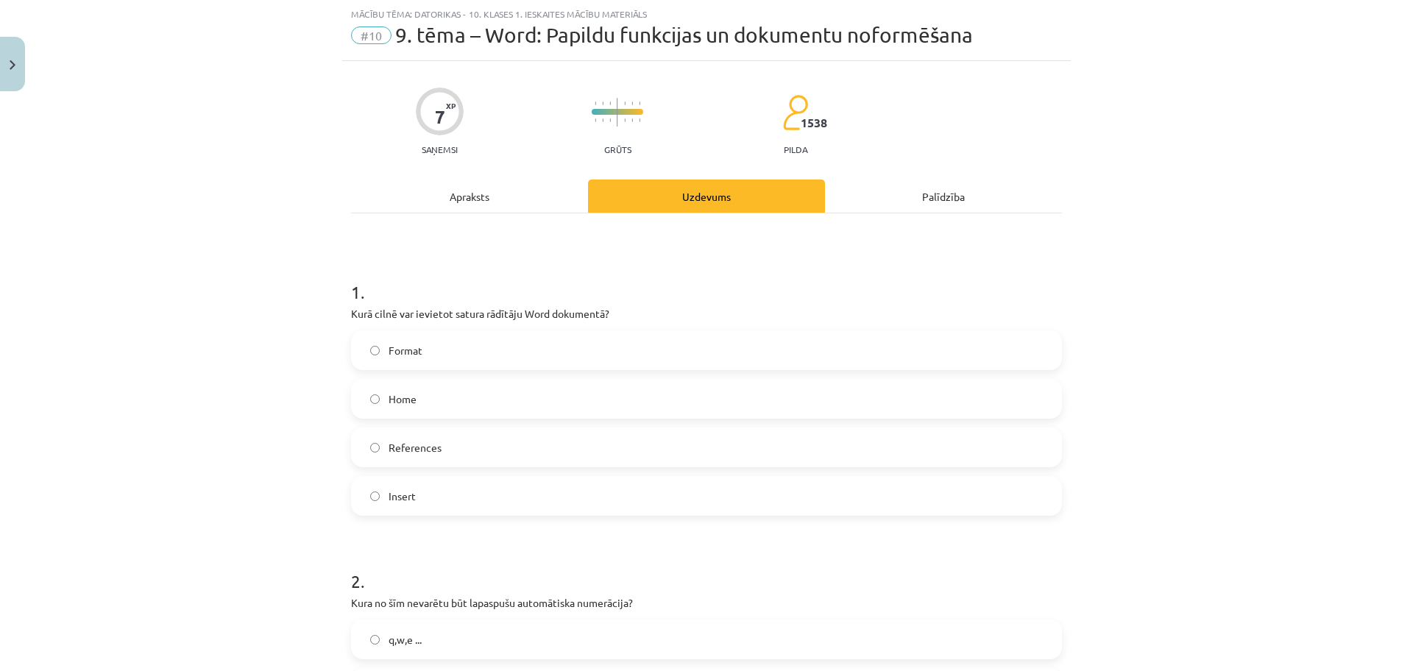
click label "References"
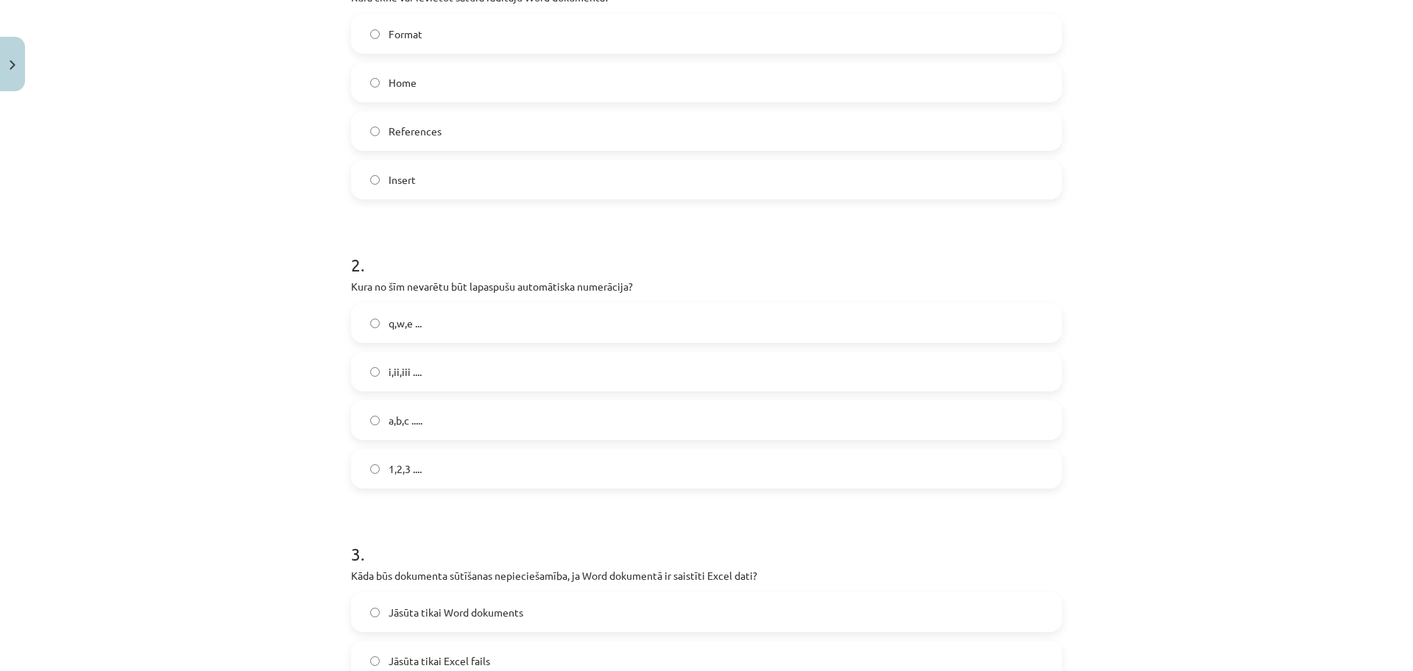
scroll to position [368, 0]
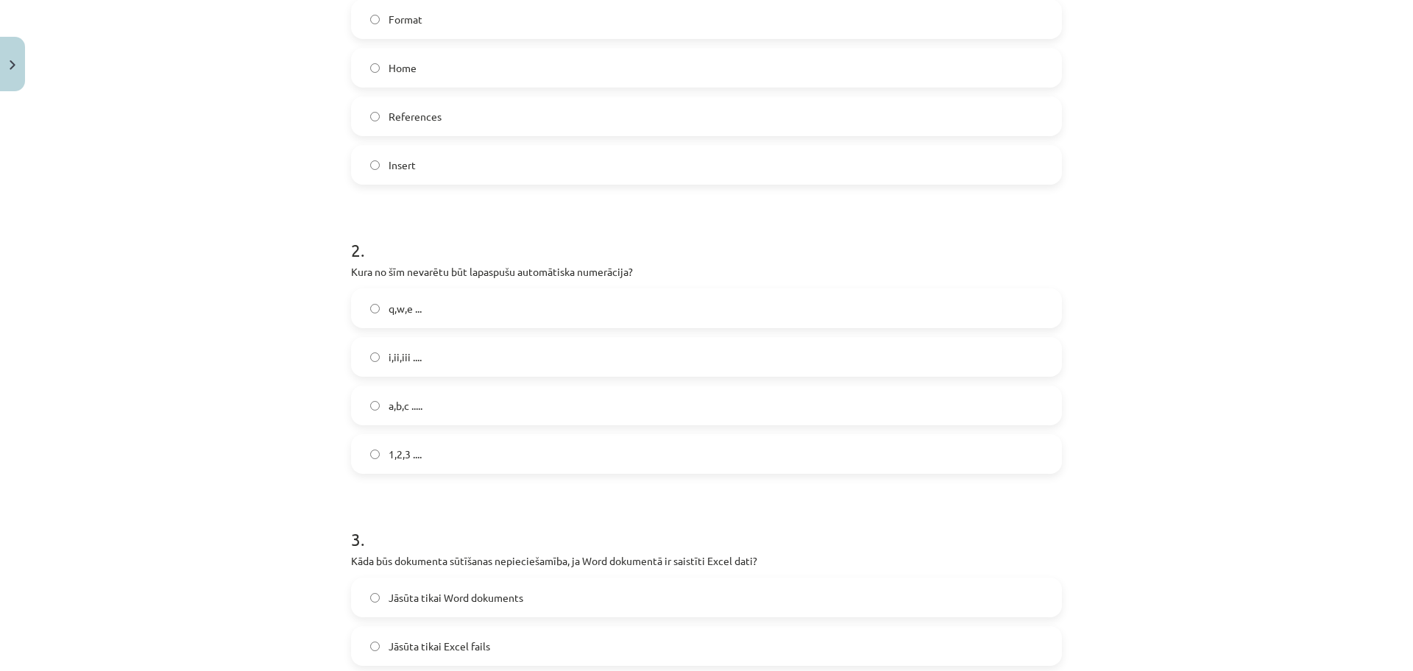
click label "i,ii,iii ...."
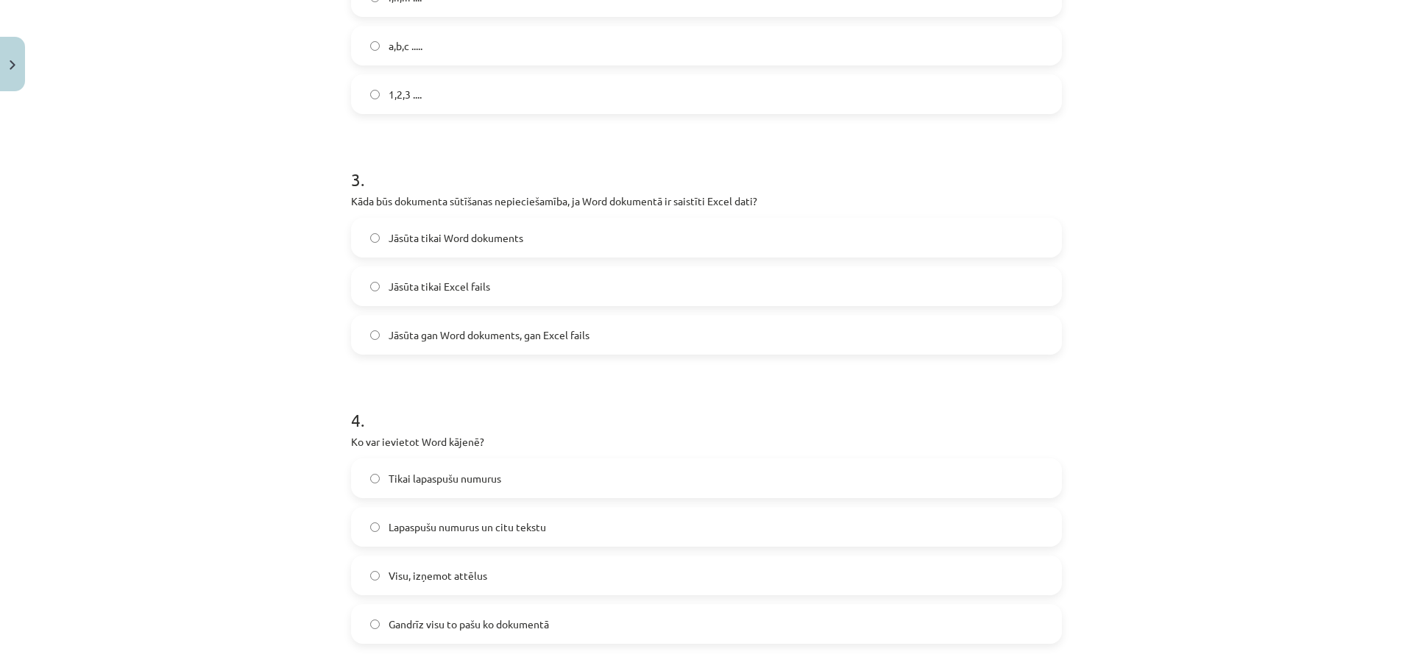
scroll to position [773, 0]
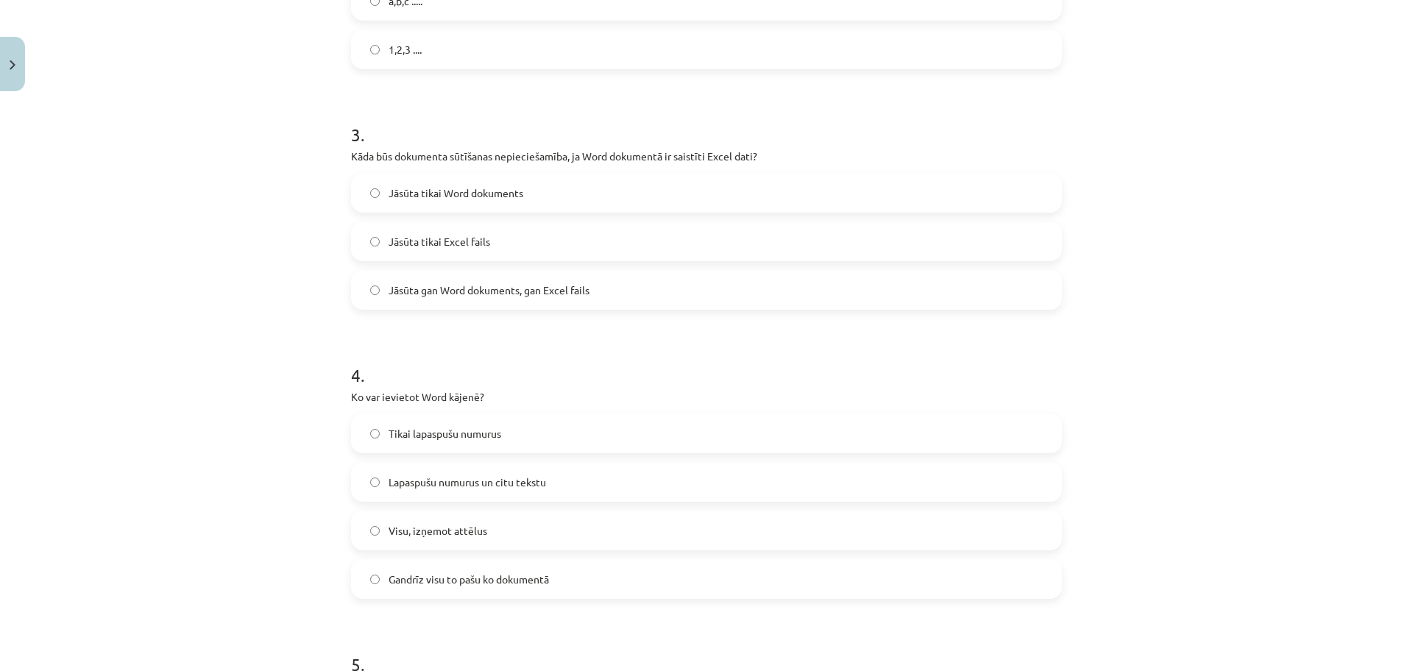
click span "Lapaspušu numurus un citu tekstu"
click label "Jāsūta gan Word dokuments, gan Excel fails"
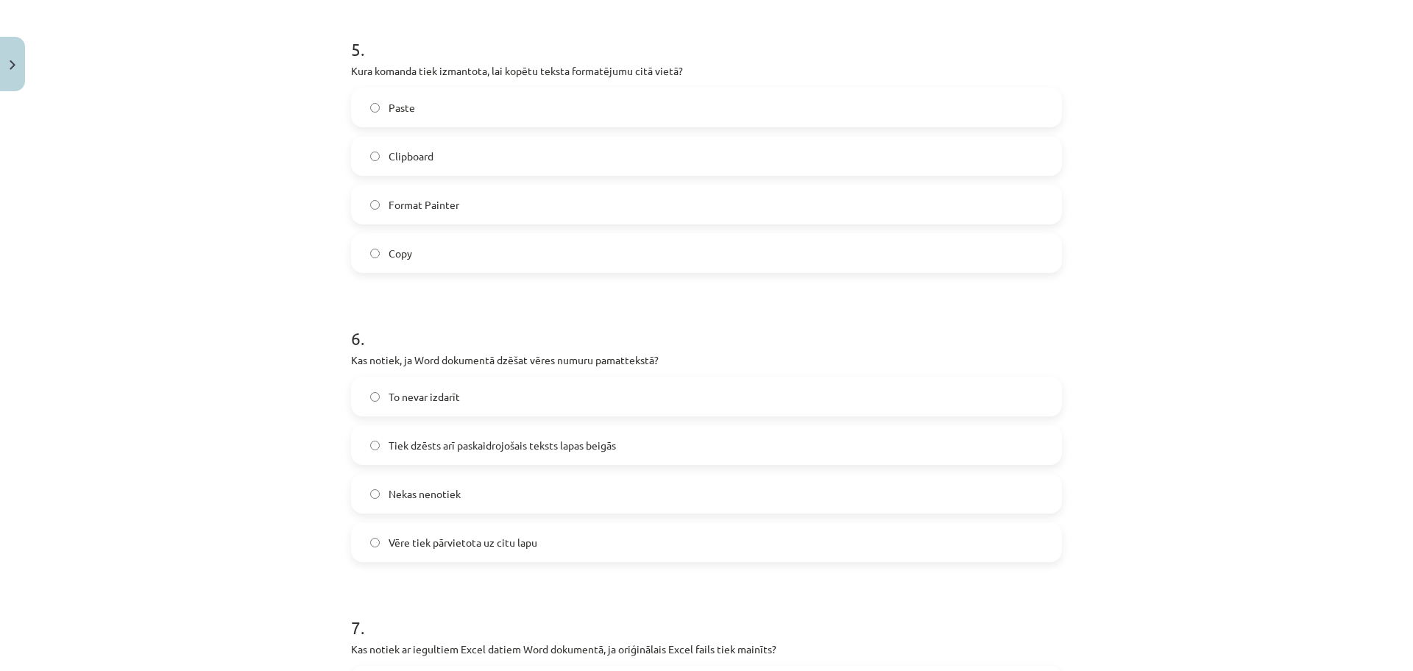
scroll to position [1399, 0]
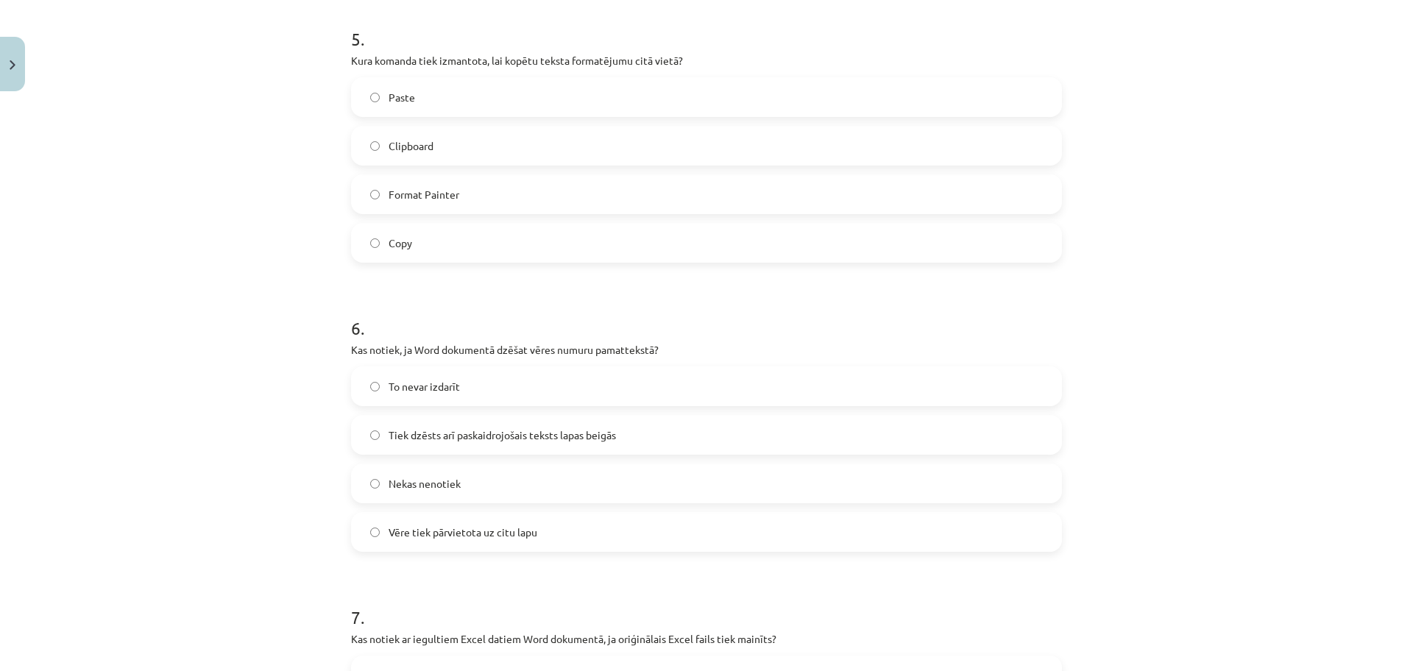
click label "Format Painter"
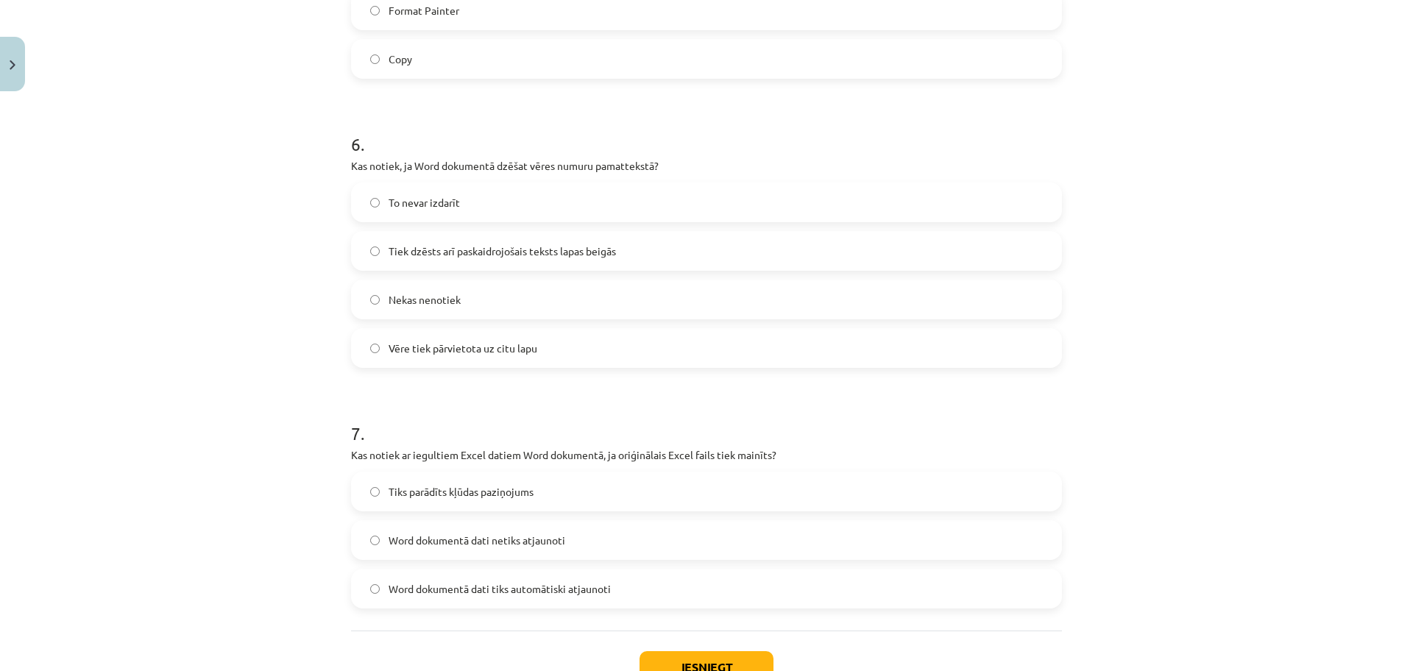
scroll to position [1619, 0]
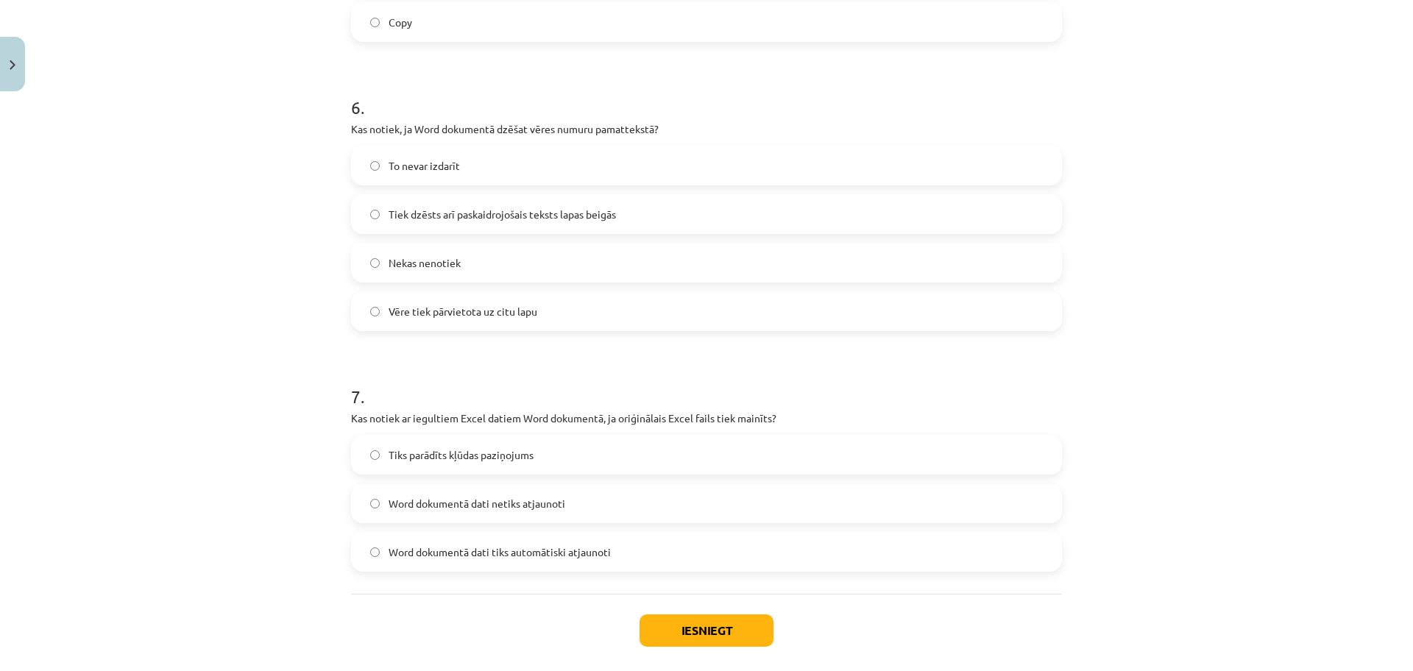
click label "Word dokumentā dati tiks automātiski atjaunoti"
click label "Vēre tiek pārvietota uz citu lapu"
click button "Iesniegt"
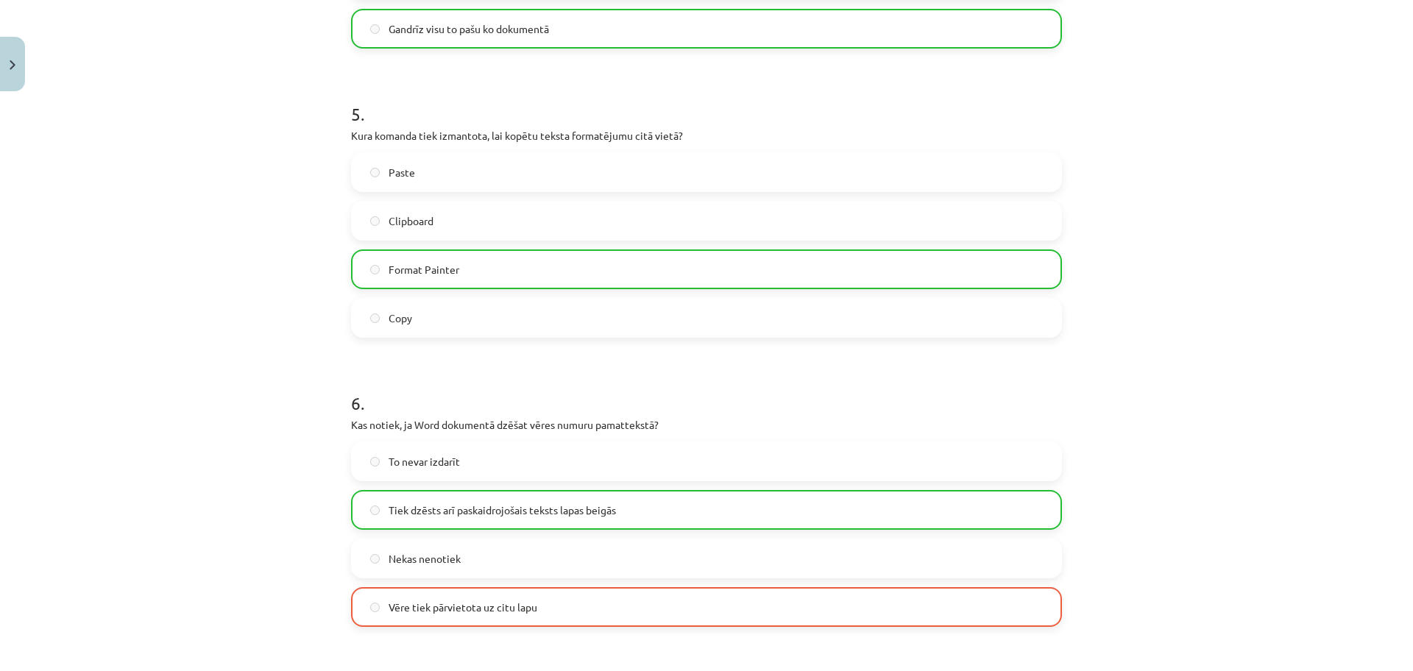
scroll to position [1738, 0]
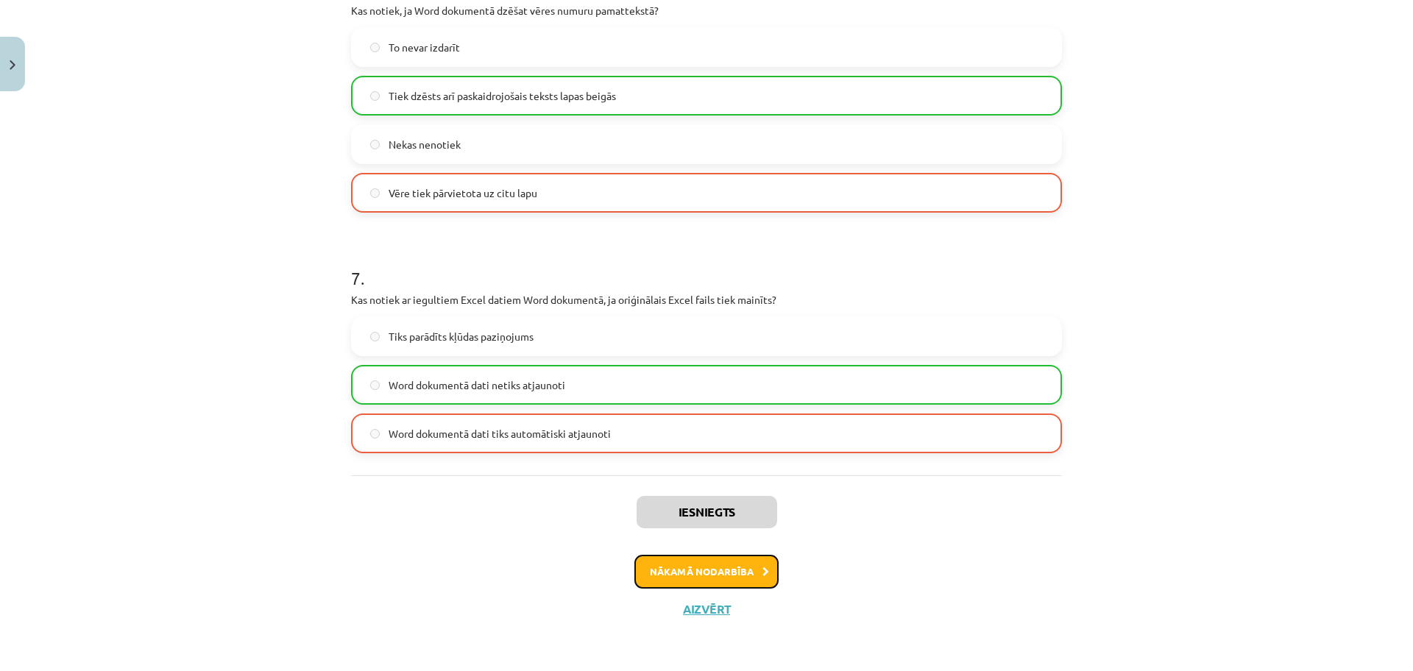
click button "Nākamā nodarbība"
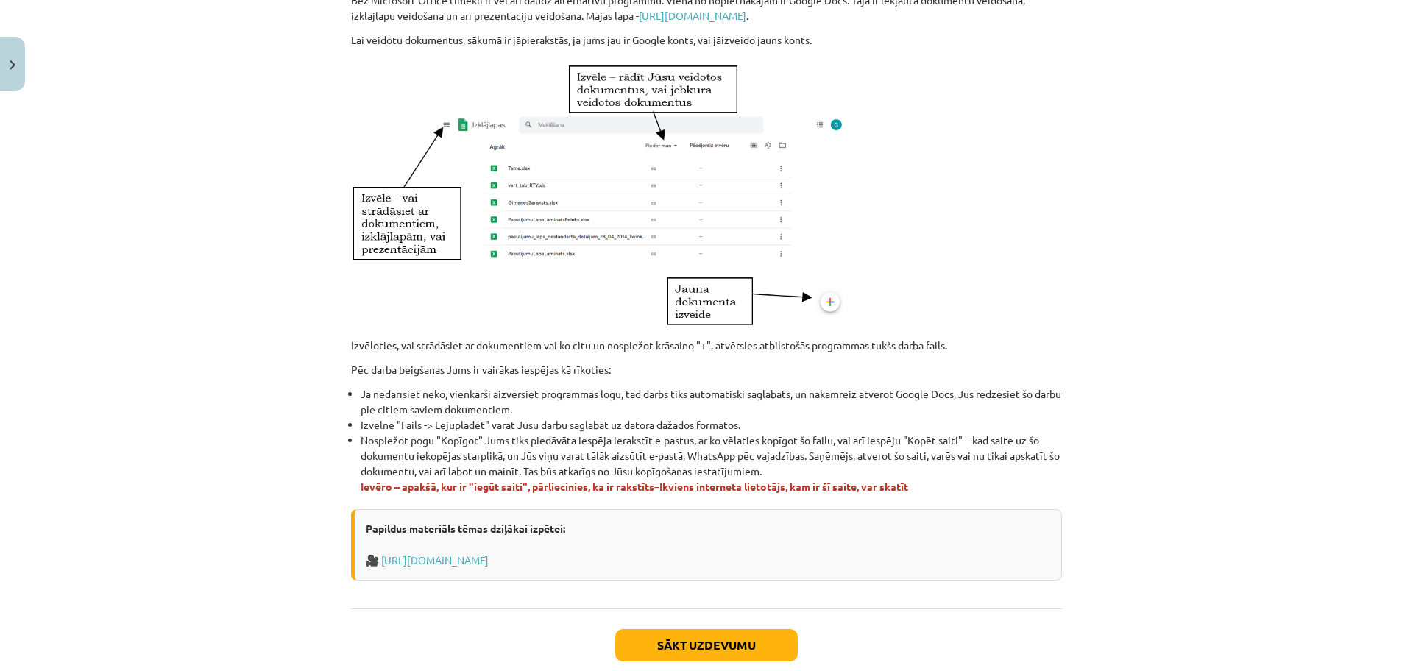
scroll to position [751, 0]
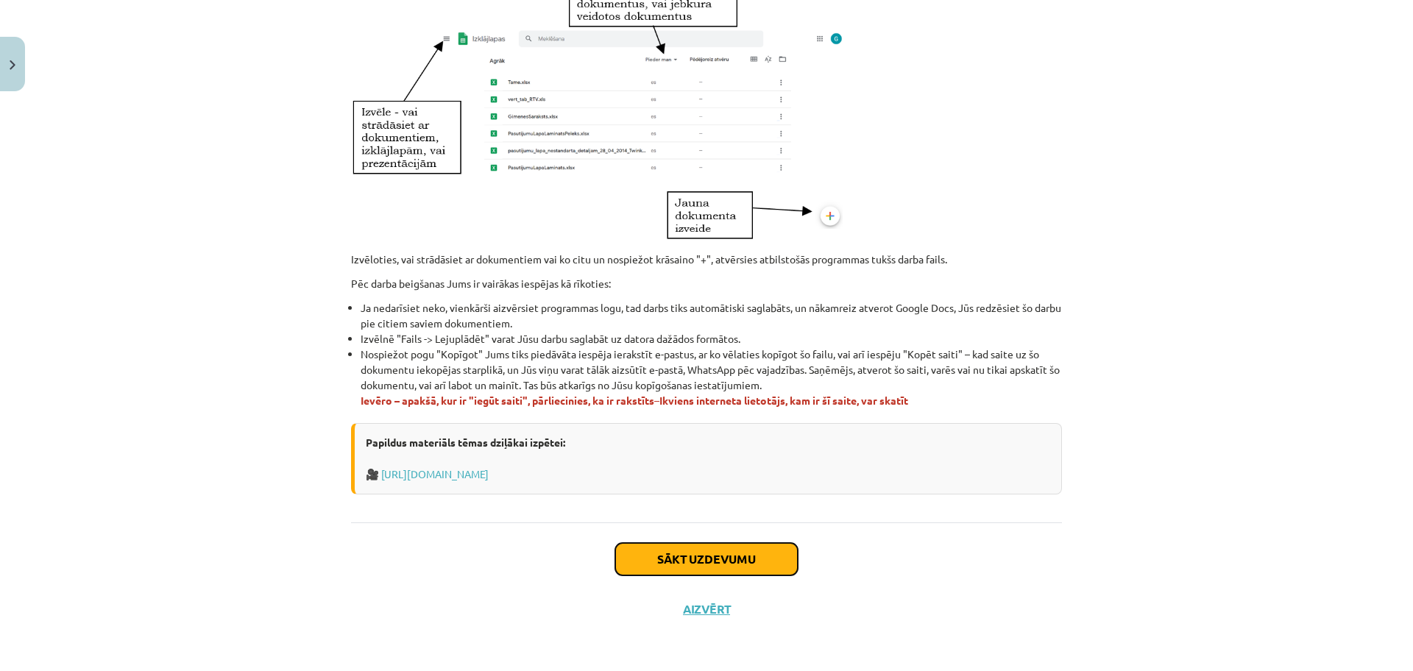
click button "Sākt uzdevumu"
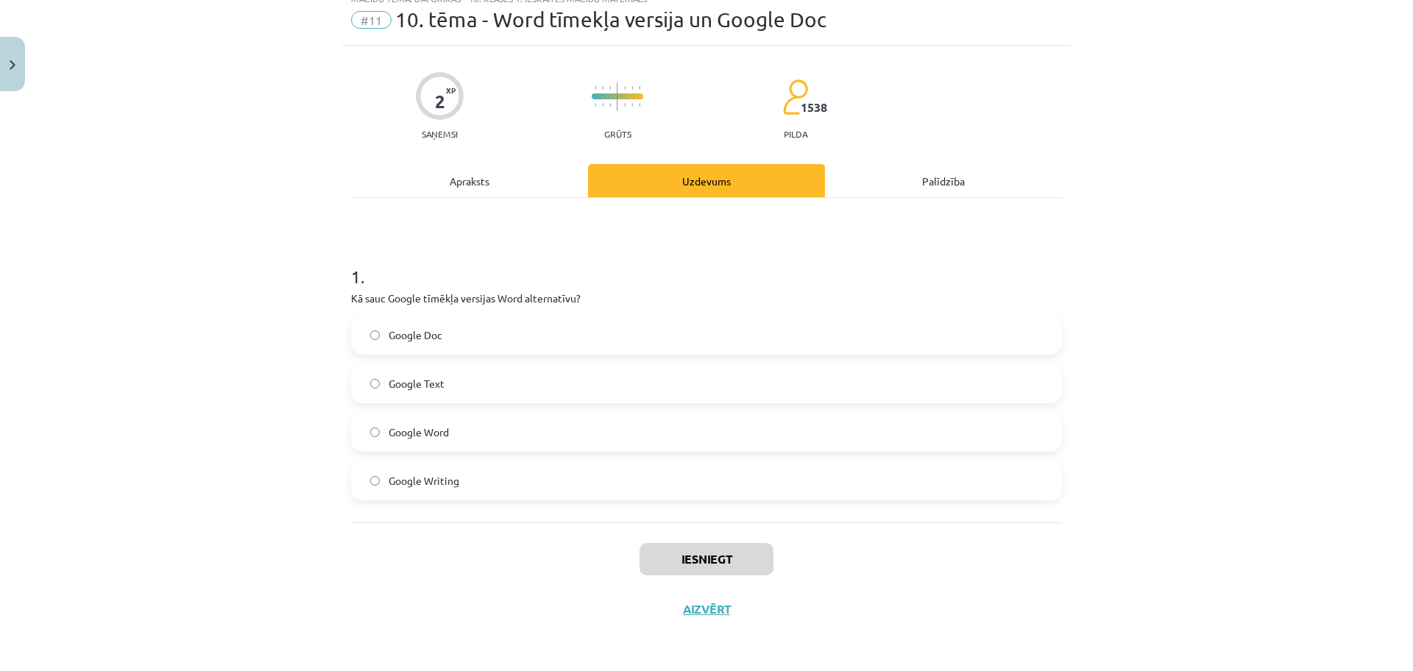
scroll to position [37, 0]
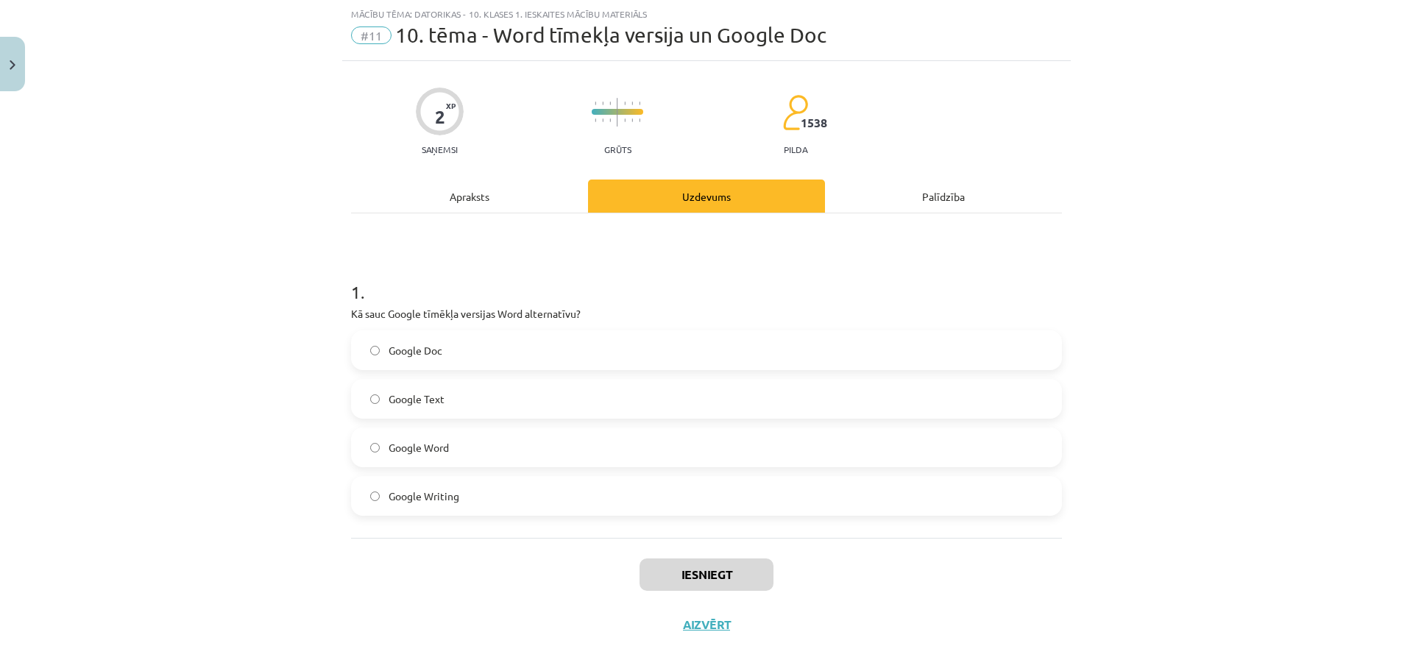
click label "Google Doc"
click button "Iesniegt"
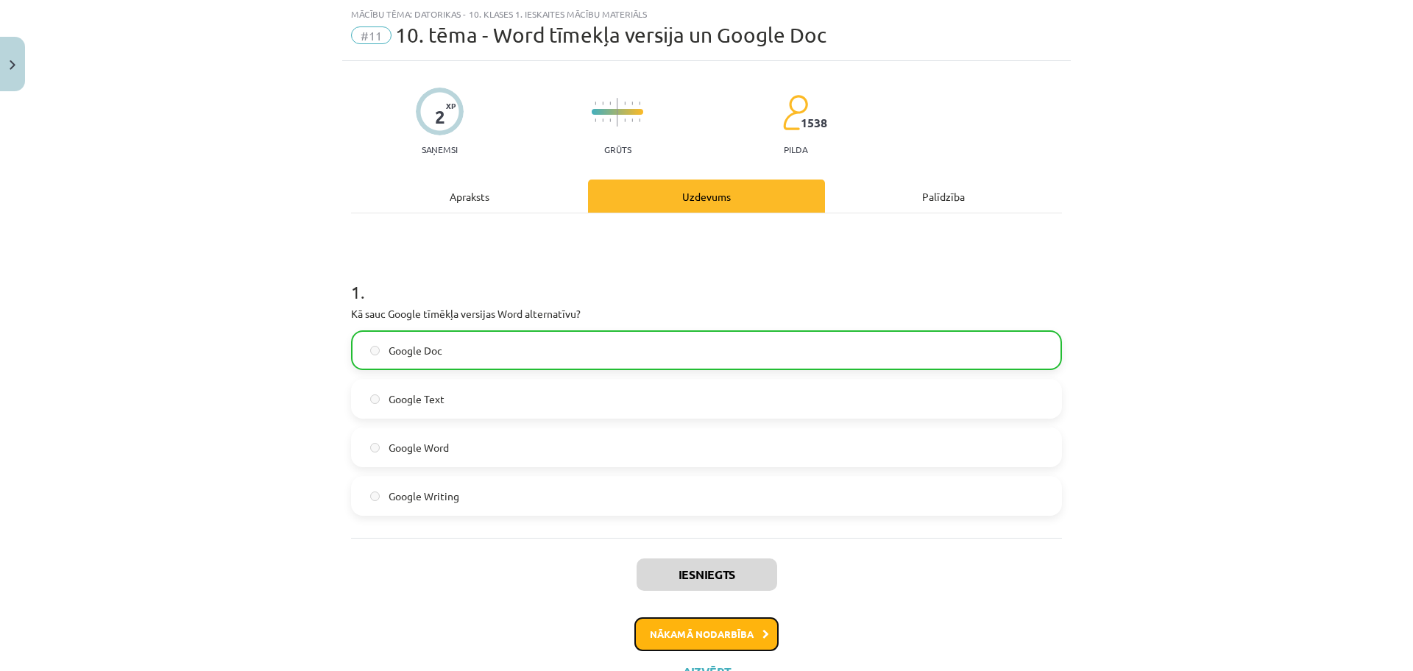
click button "Nākamā nodarbība"
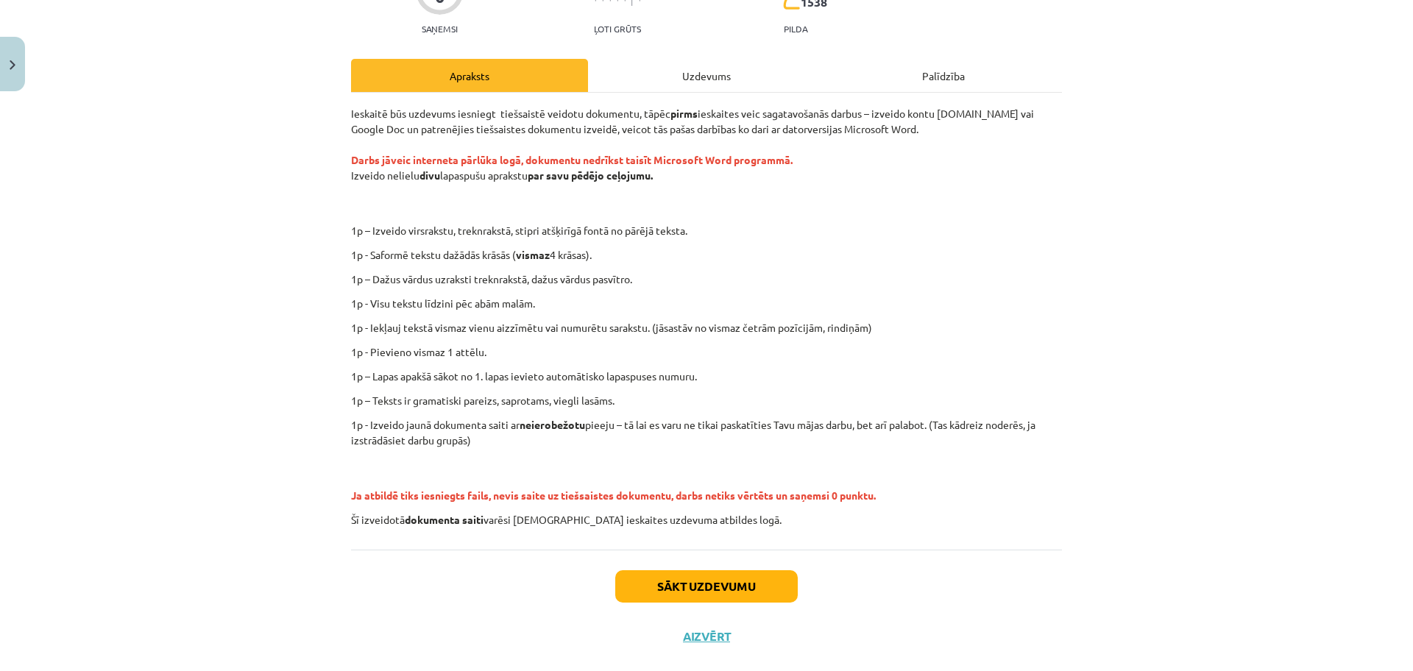
scroll to position [184, 0]
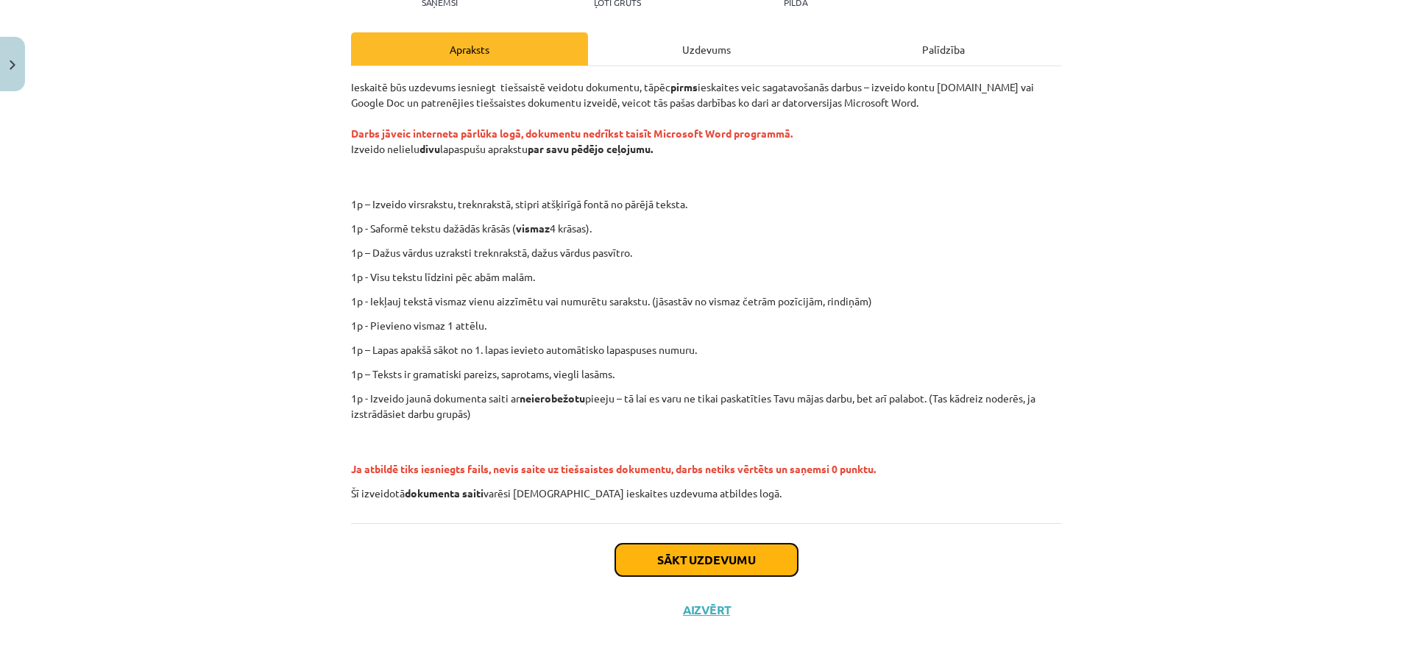
click button "Sākt uzdevumu"
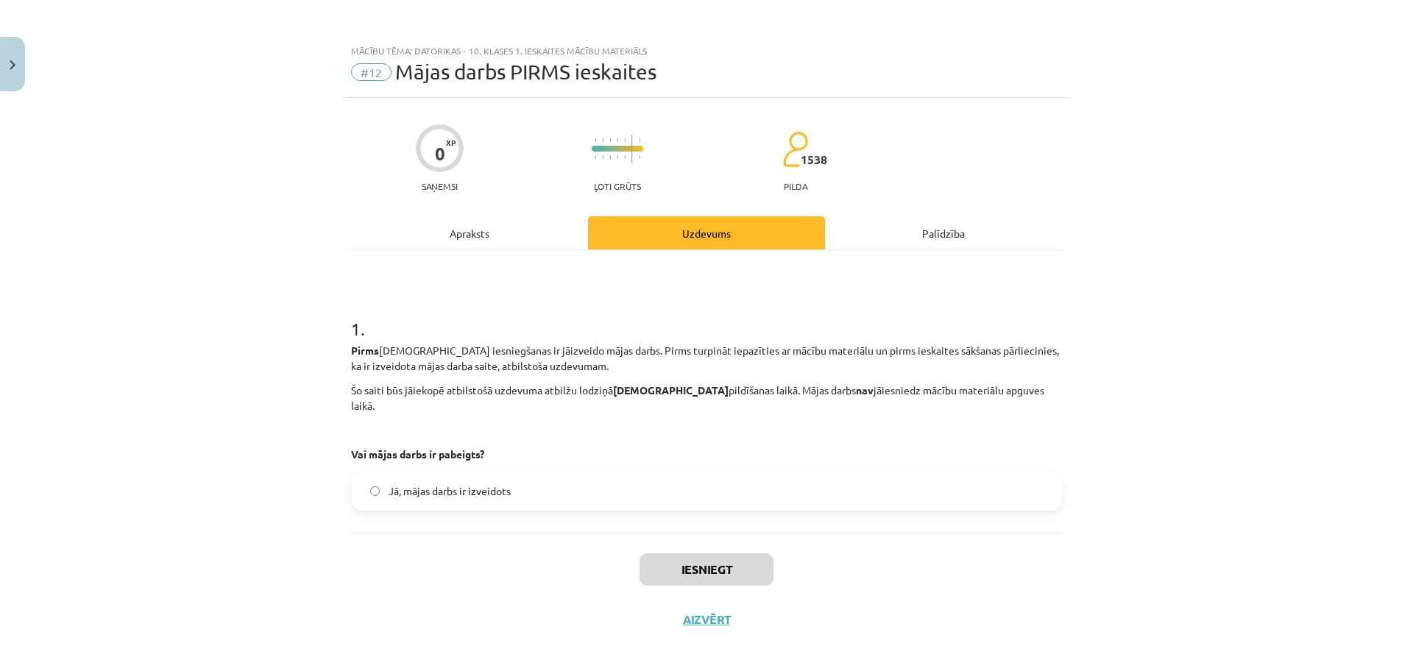
click span "Jā, mājas darbs ir izveidots"
click button "Iesniegt"
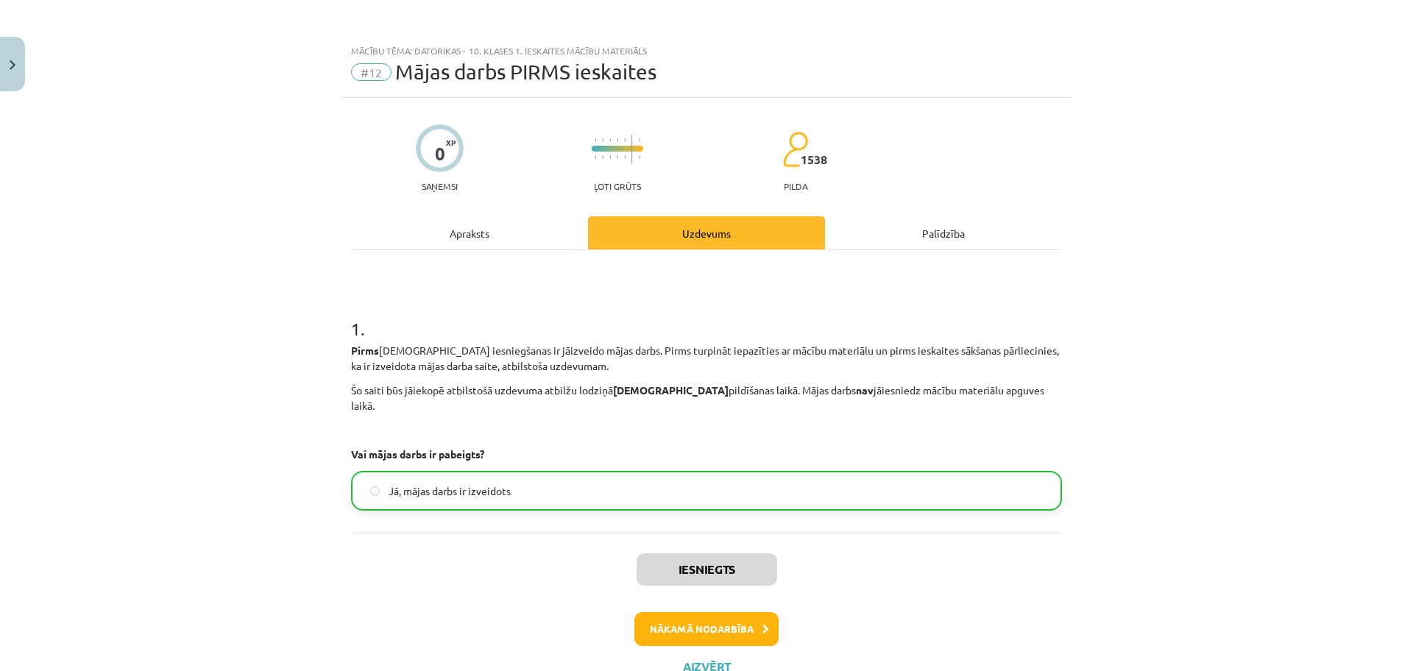
click div "Iesniegts Nākamā nodarbība Aizvērt"
click button "Nākamā nodarbība"
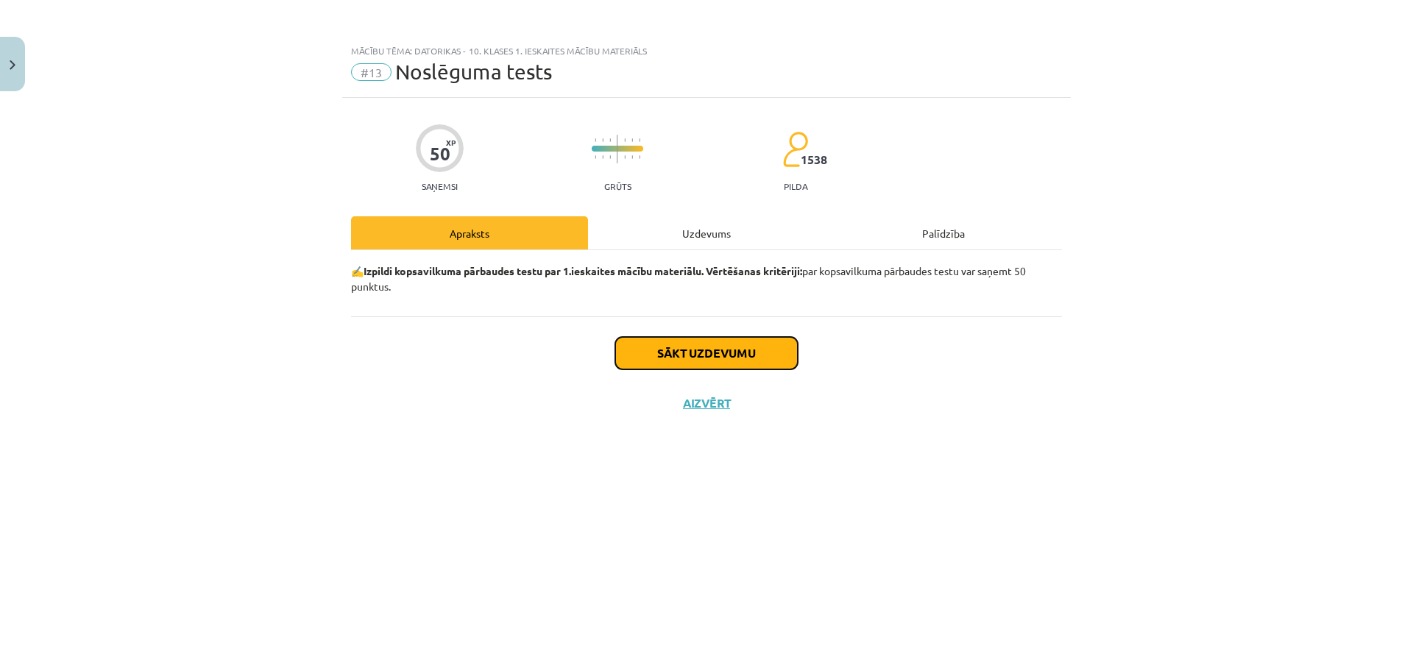
click button "Sākt uzdevumu"
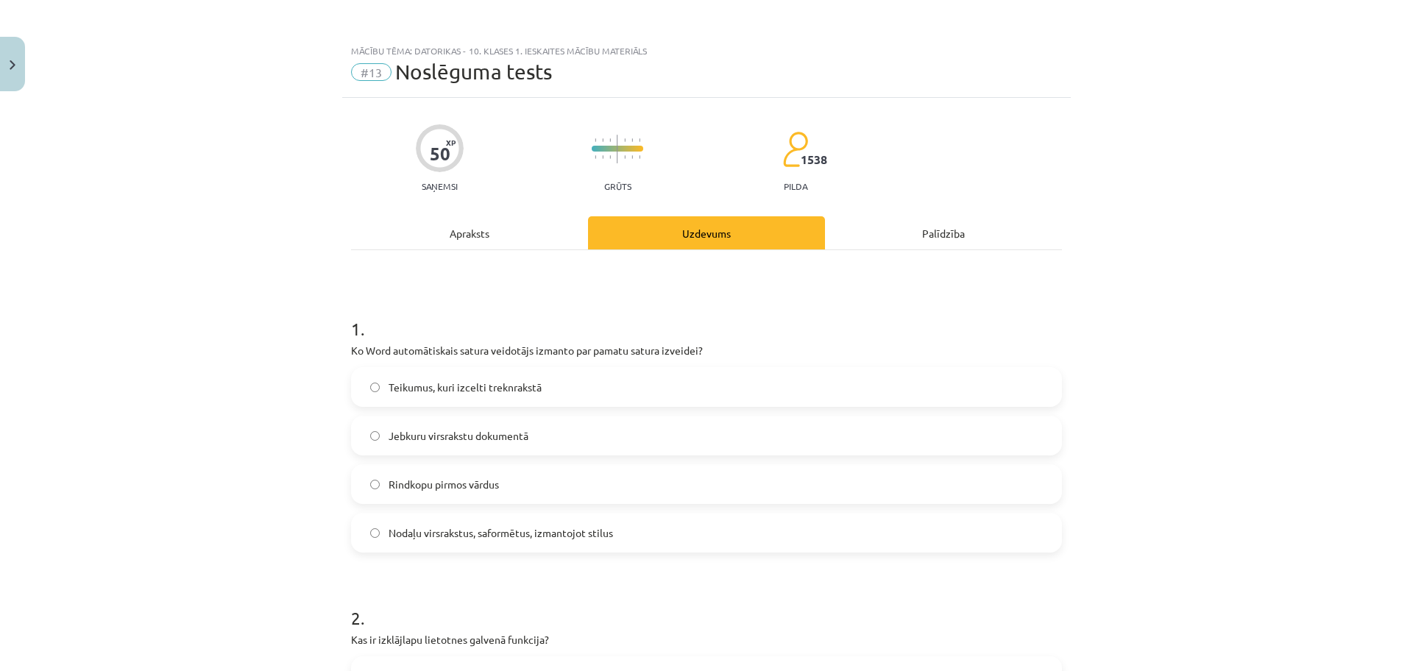
click label "Jebkuru virsrakstu dokumentā"
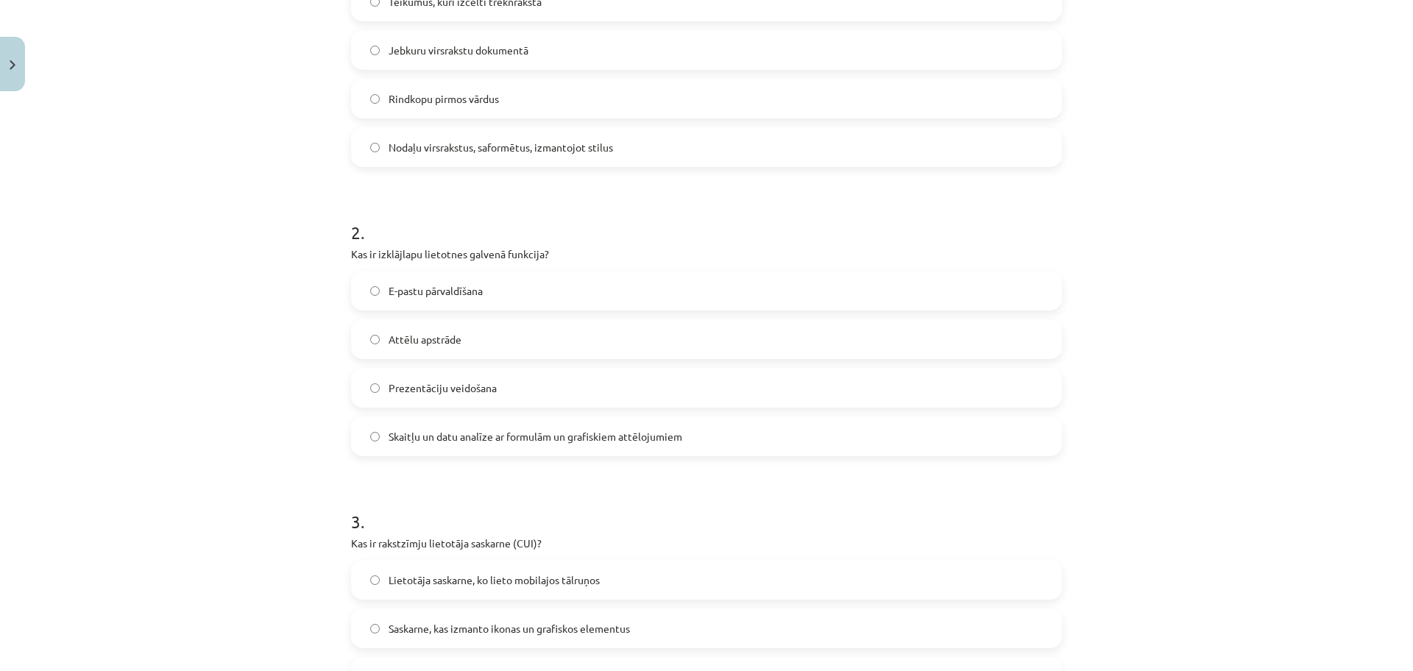
scroll to position [405, 0]
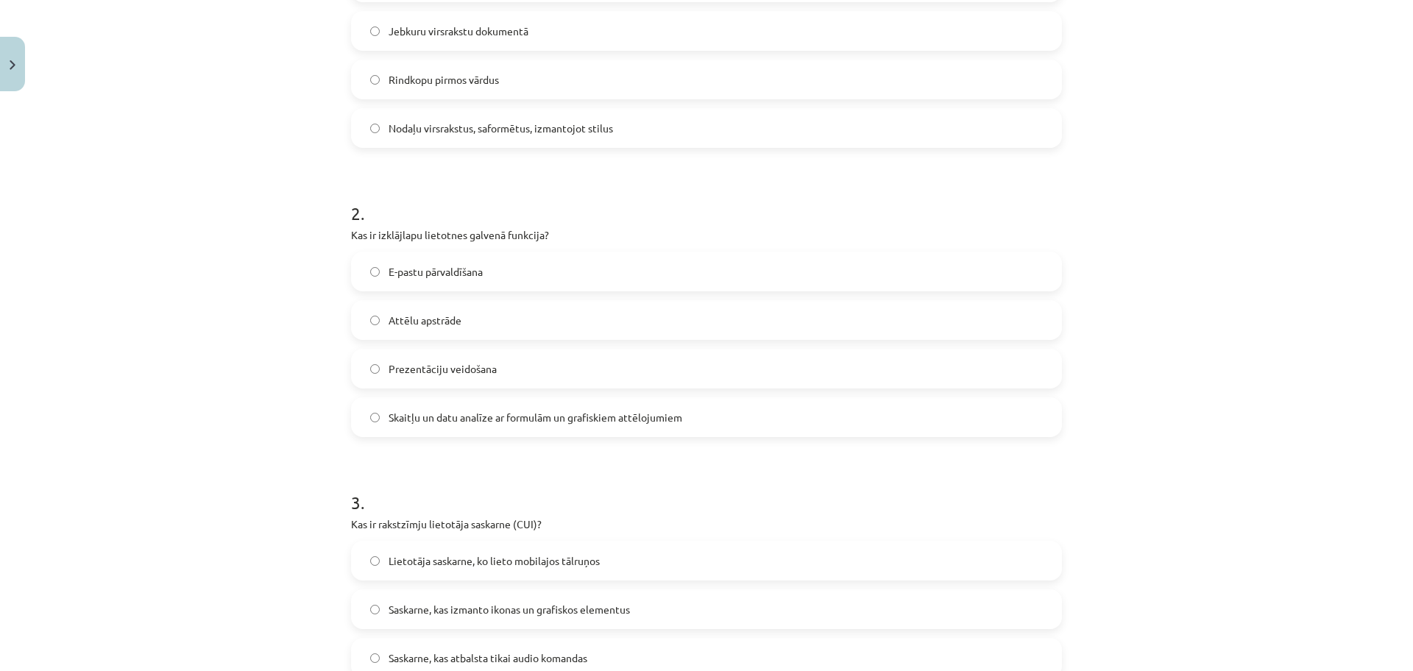
click span "Skaitļu un datu analīze ar formulām un grafiskiem attēlojumiem"
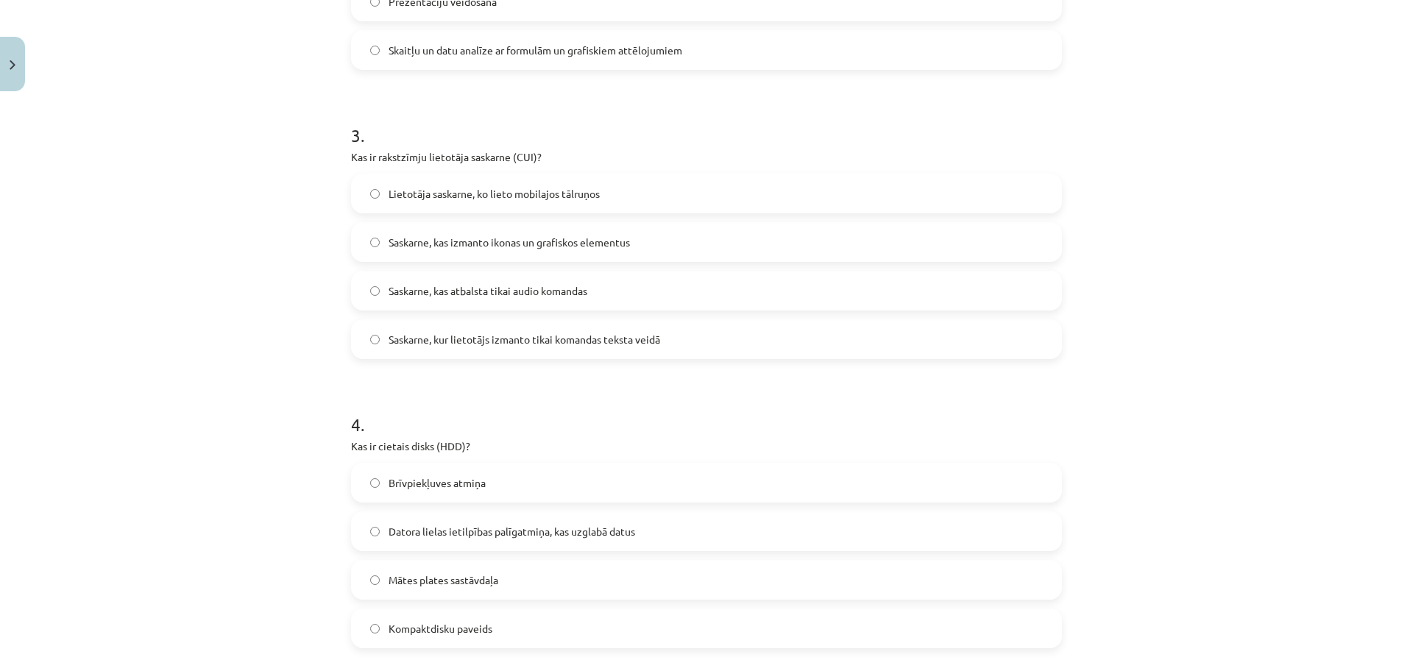
scroll to position [810, 0]
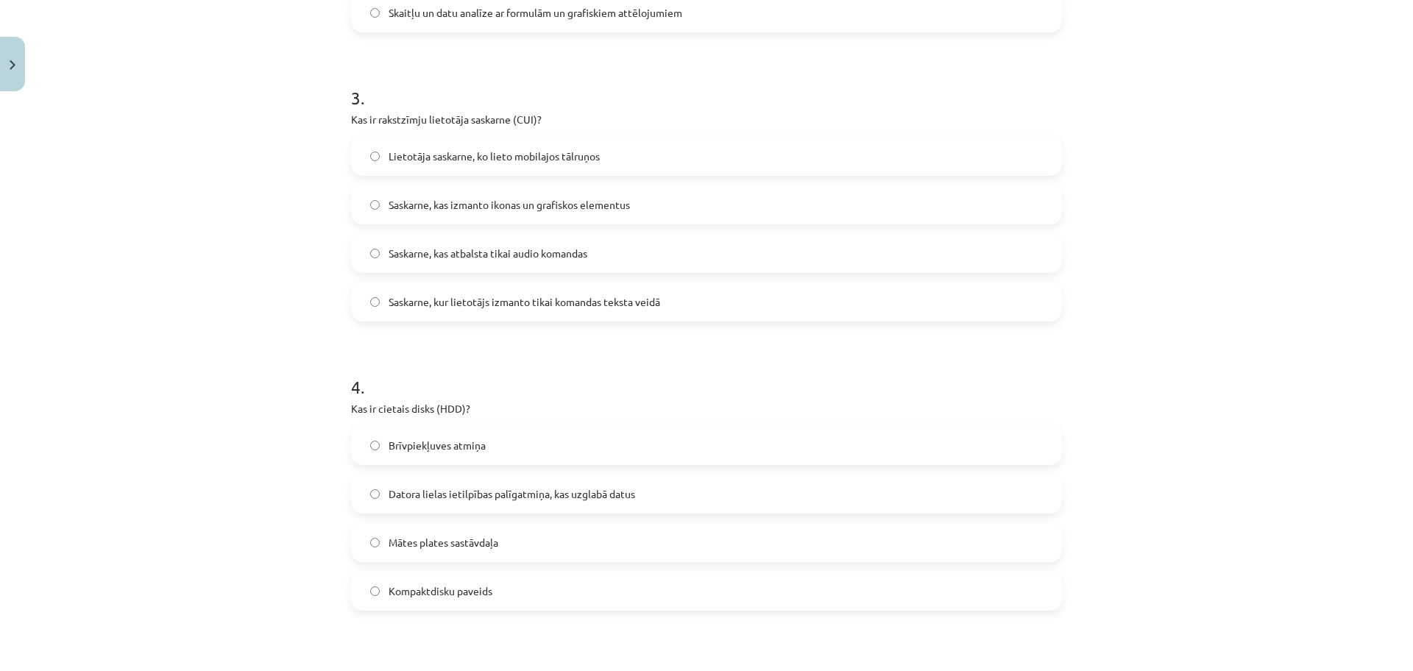
click span "Saskarne, kur lietotājs izmanto tikai komandas teksta veidā"
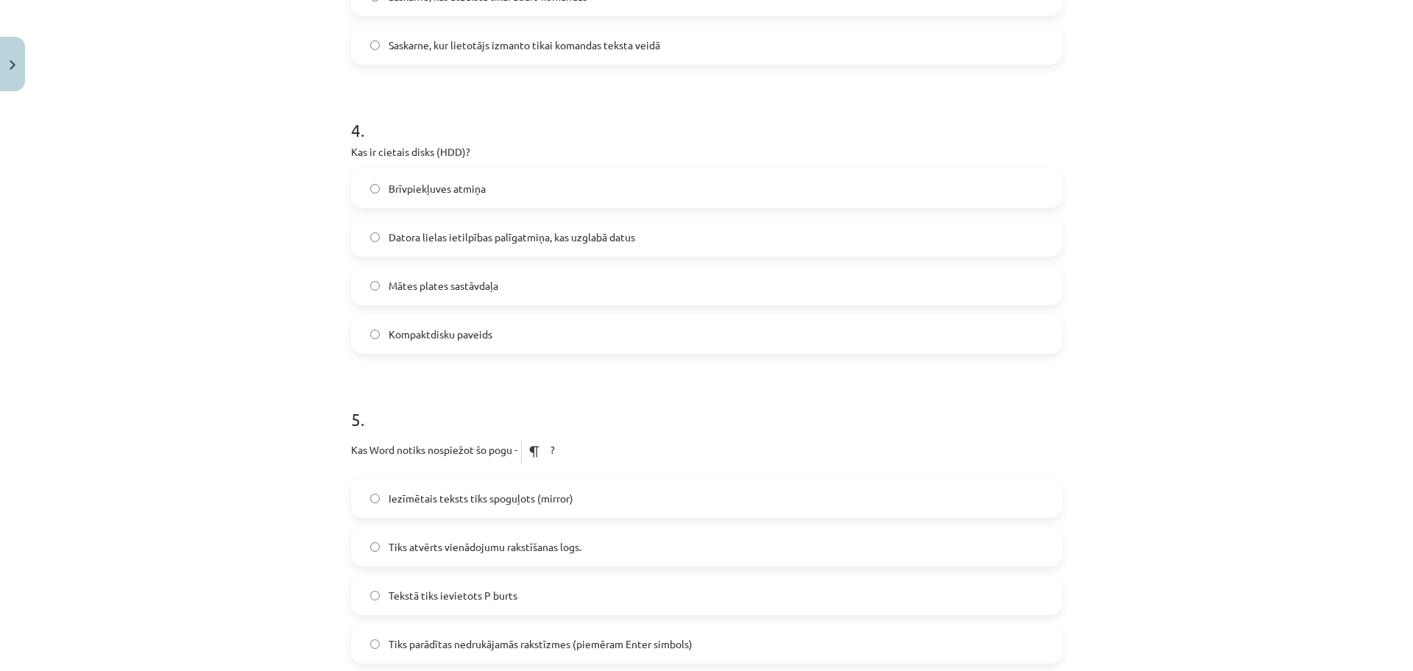
scroll to position [1067, 0]
click span "Datora lielas ietilpības palīgatmiņa, kas uzglabā datus"
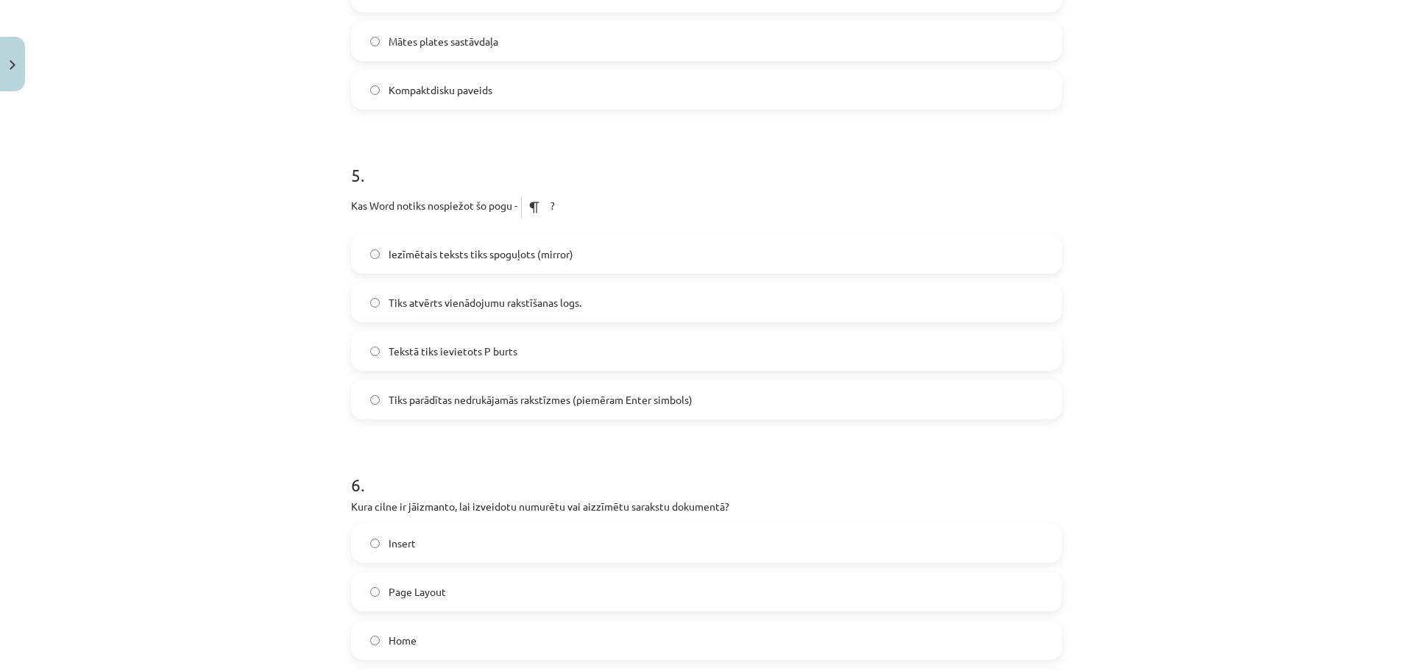
scroll to position [1325, 0]
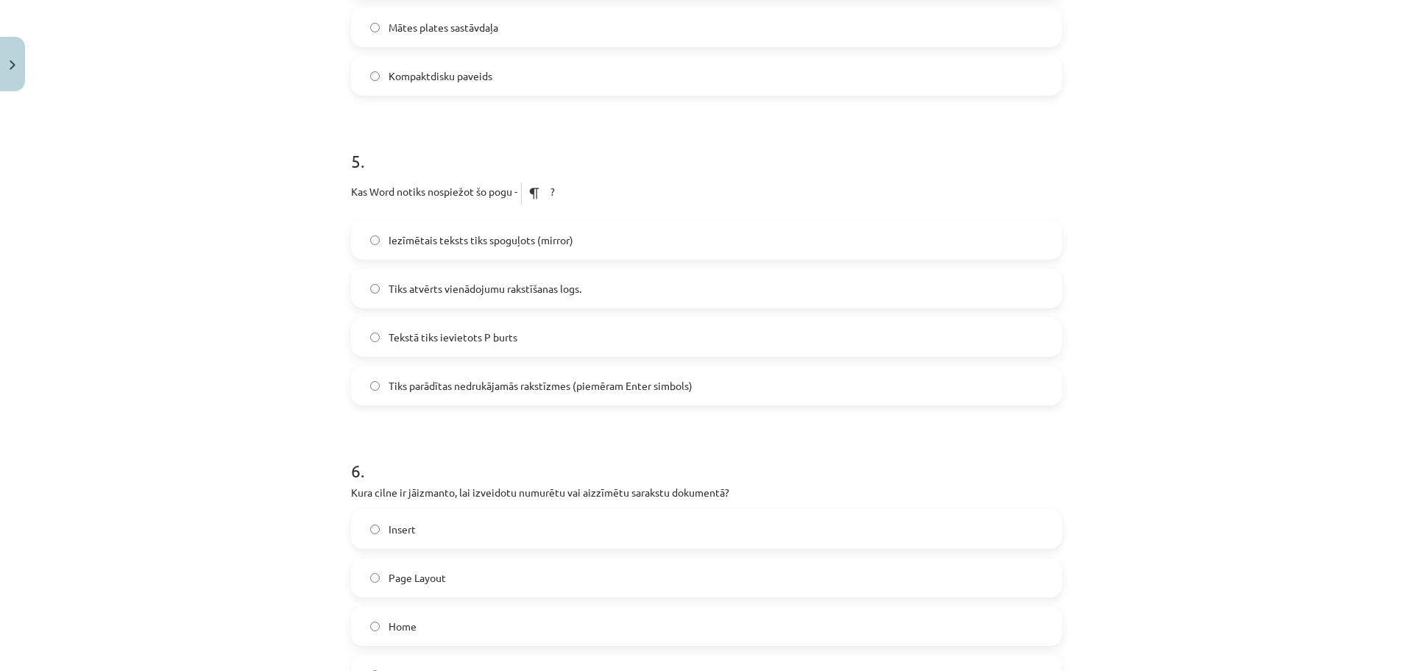
click span "Iezīmētais teksts tiks spoguļots (mirror)"
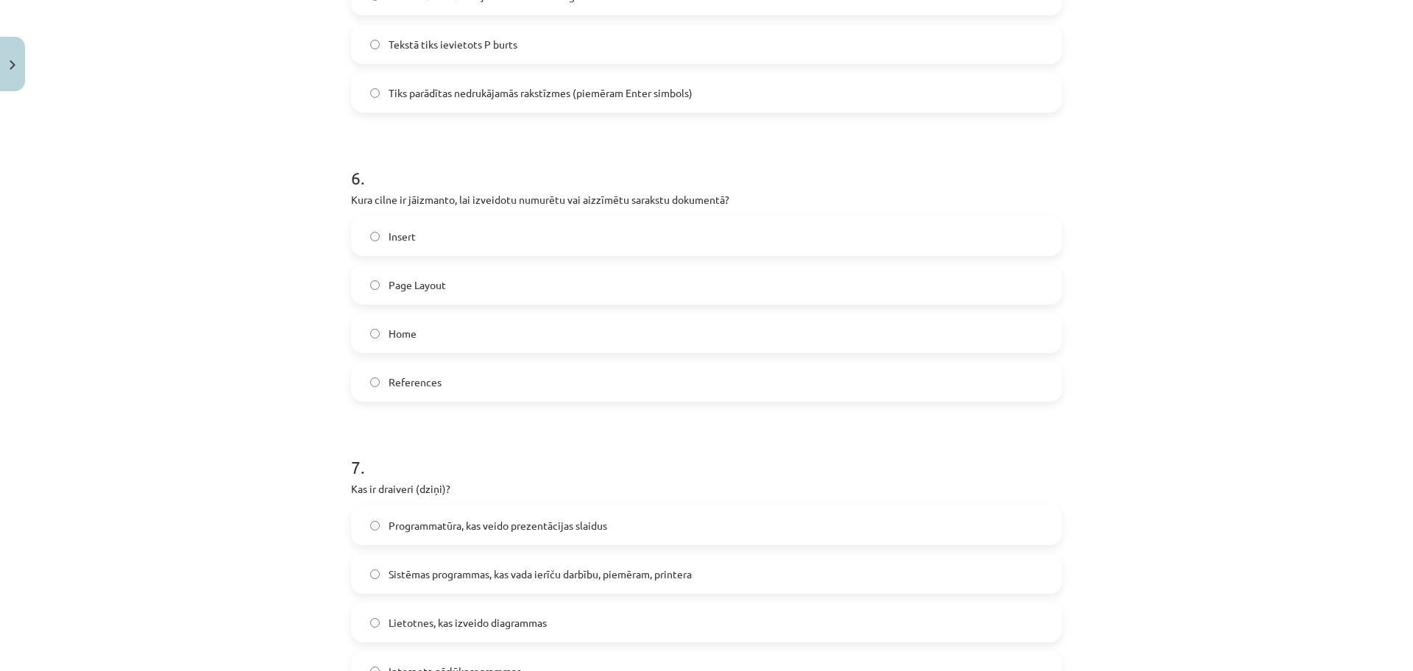
scroll to position [1619, 0]
click label "Home"
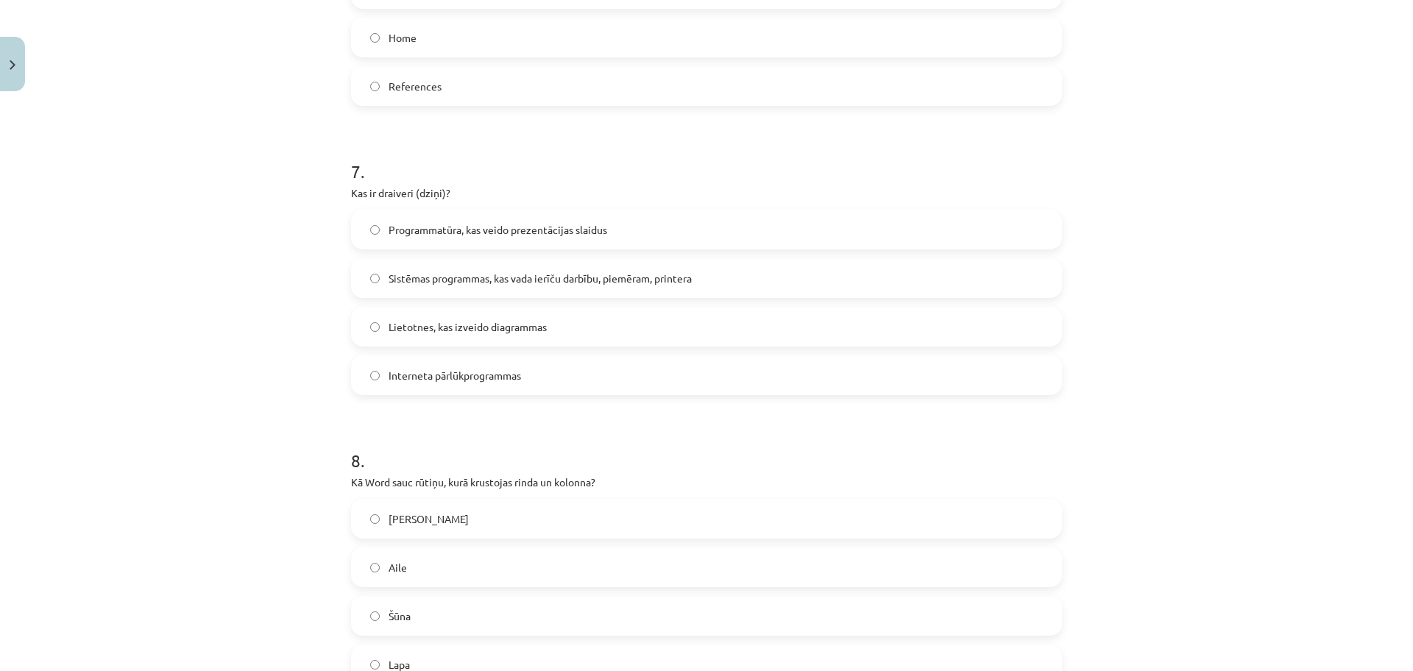
scroll to position [1951, 0]
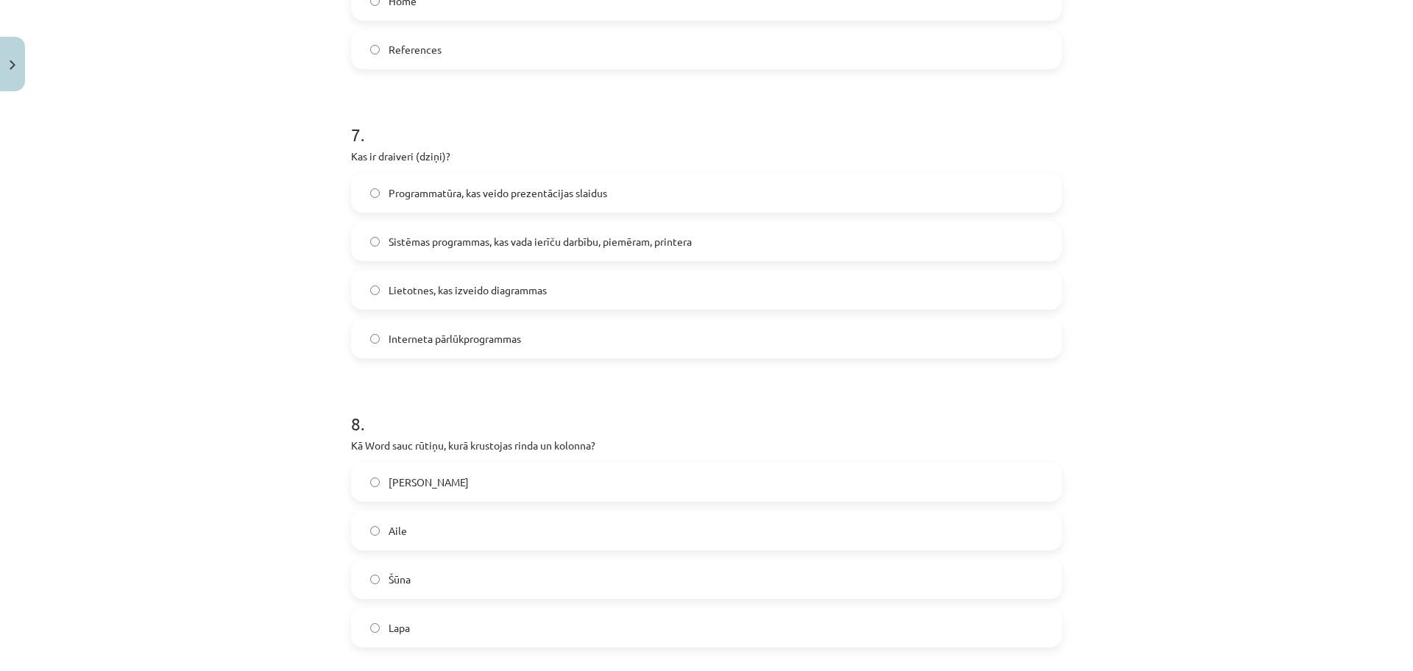
click label "Sistēmas programmas, kas vada ierīču darbību, piemēram, printera"
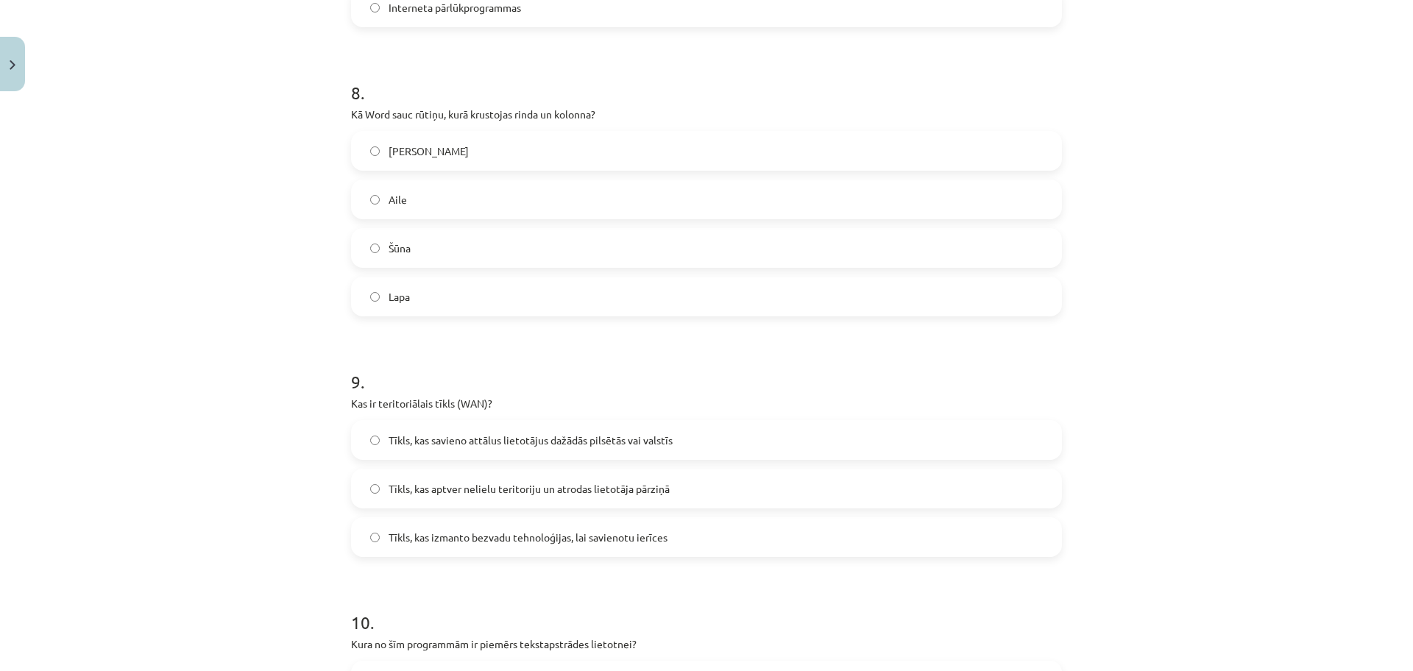
scroll to position [2319, 0]
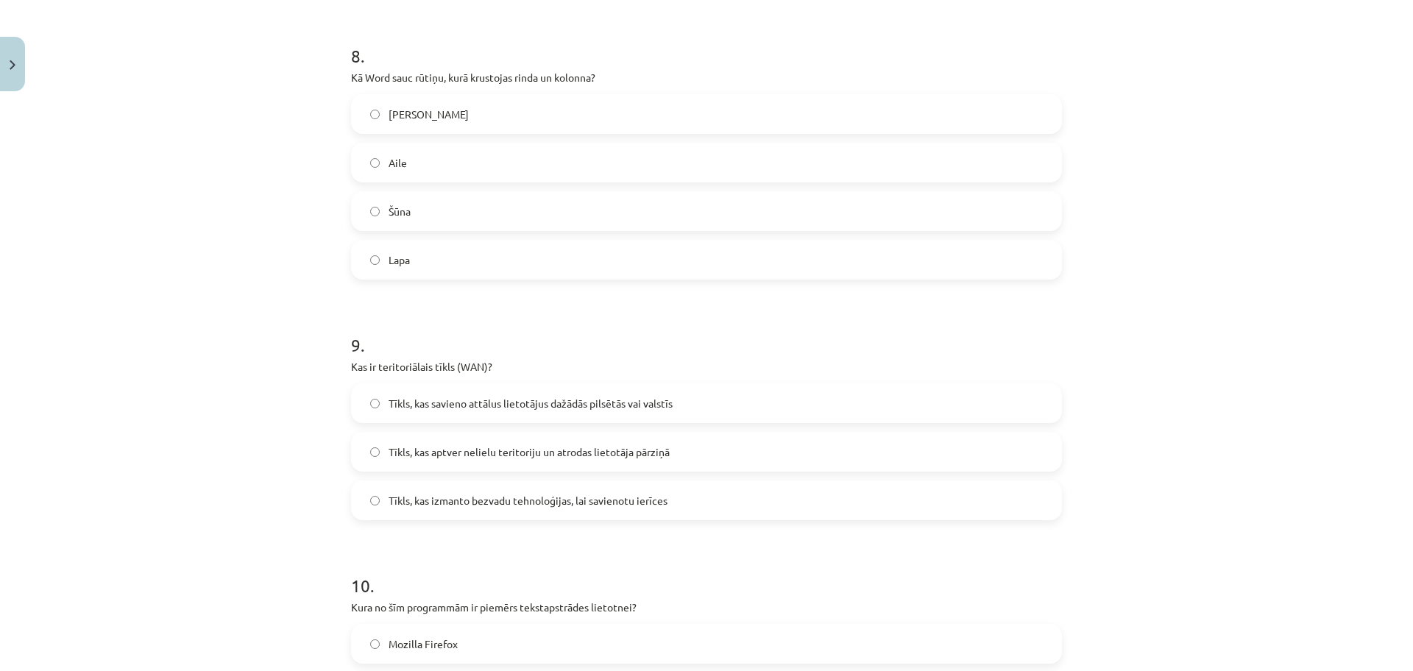
click label "Aile"
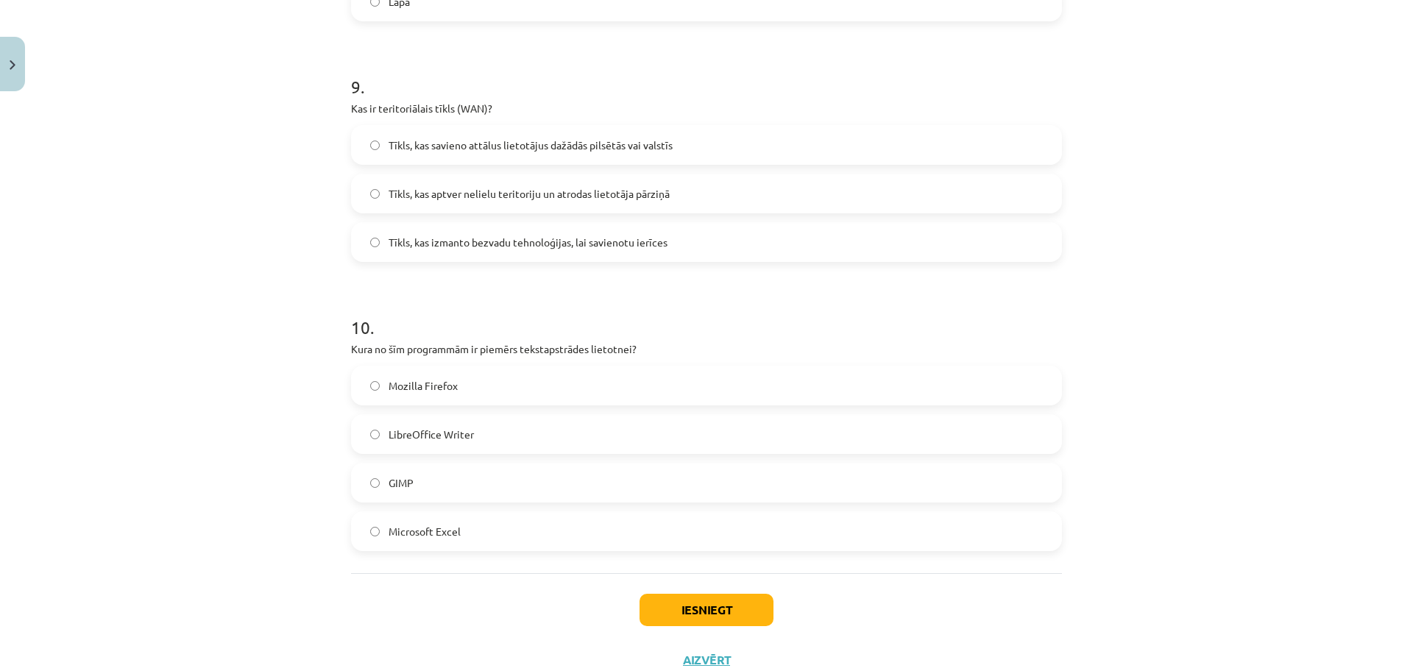
scroll to position [2613, 0]
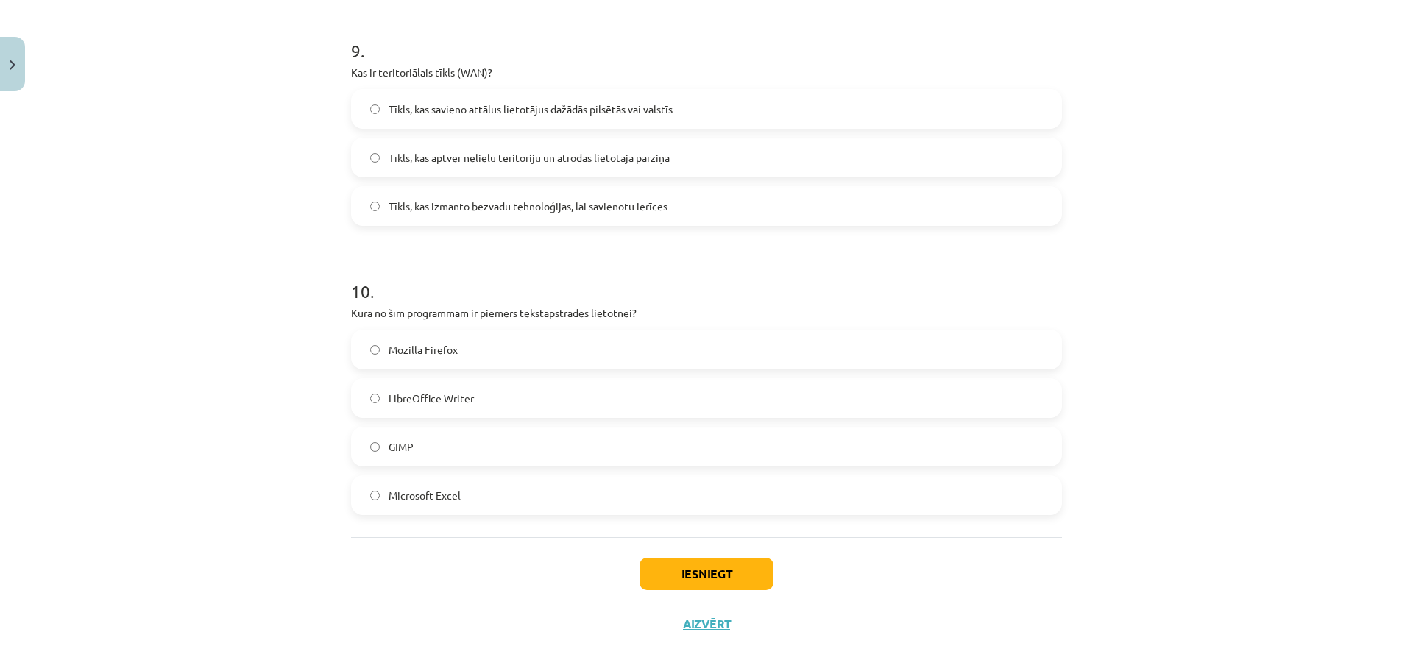
click label "Tīkls, kas savieno attālus lietotājus dažādās pilsētās vai valstīs"
click label "Microsoft Excel"
click button "Iesniegt"
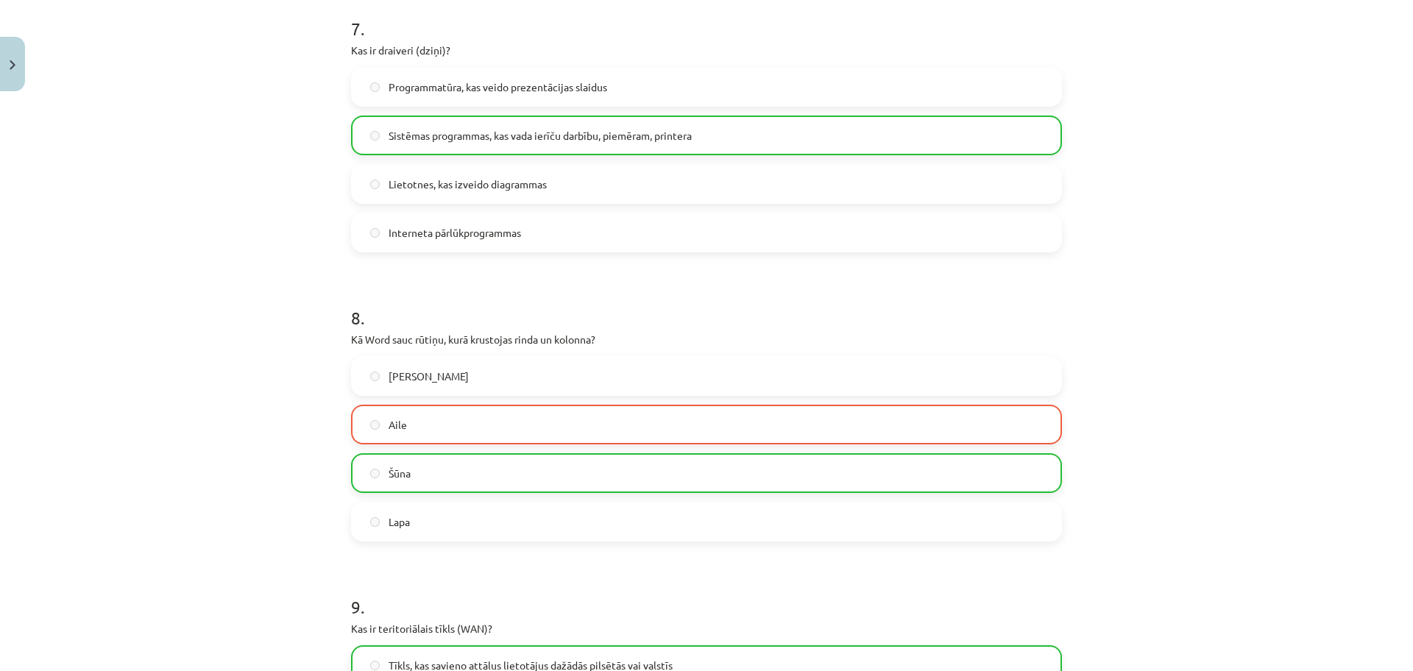
scroll to position [2644, 0]
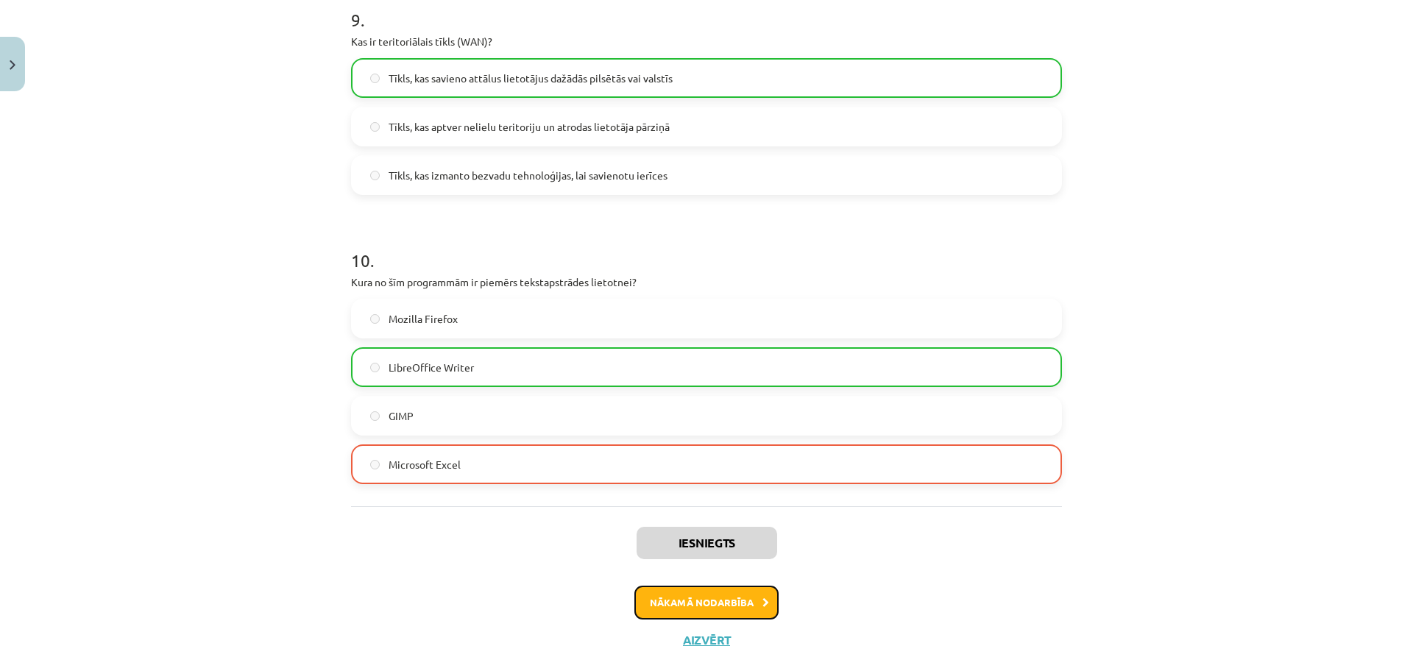
click button "Nākamā nodarbība"
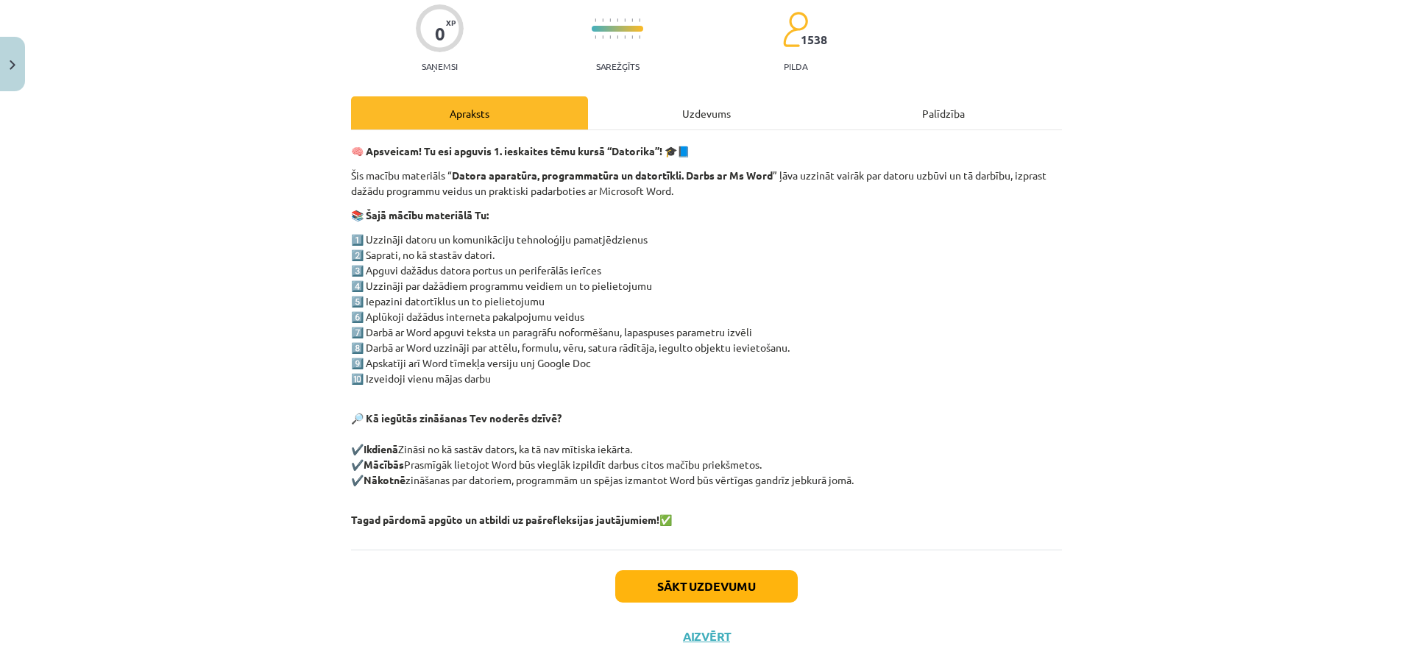
scroll to position [147, 0]
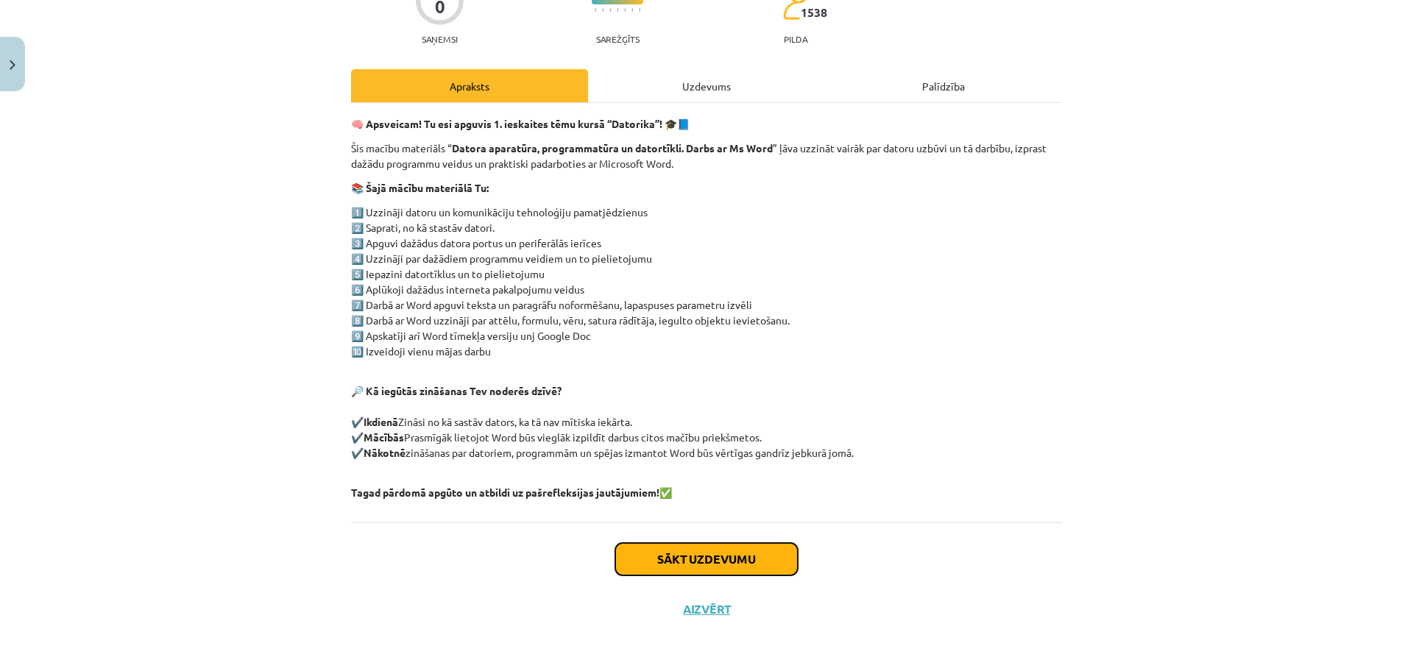
click button "Sākt uzdevumu"
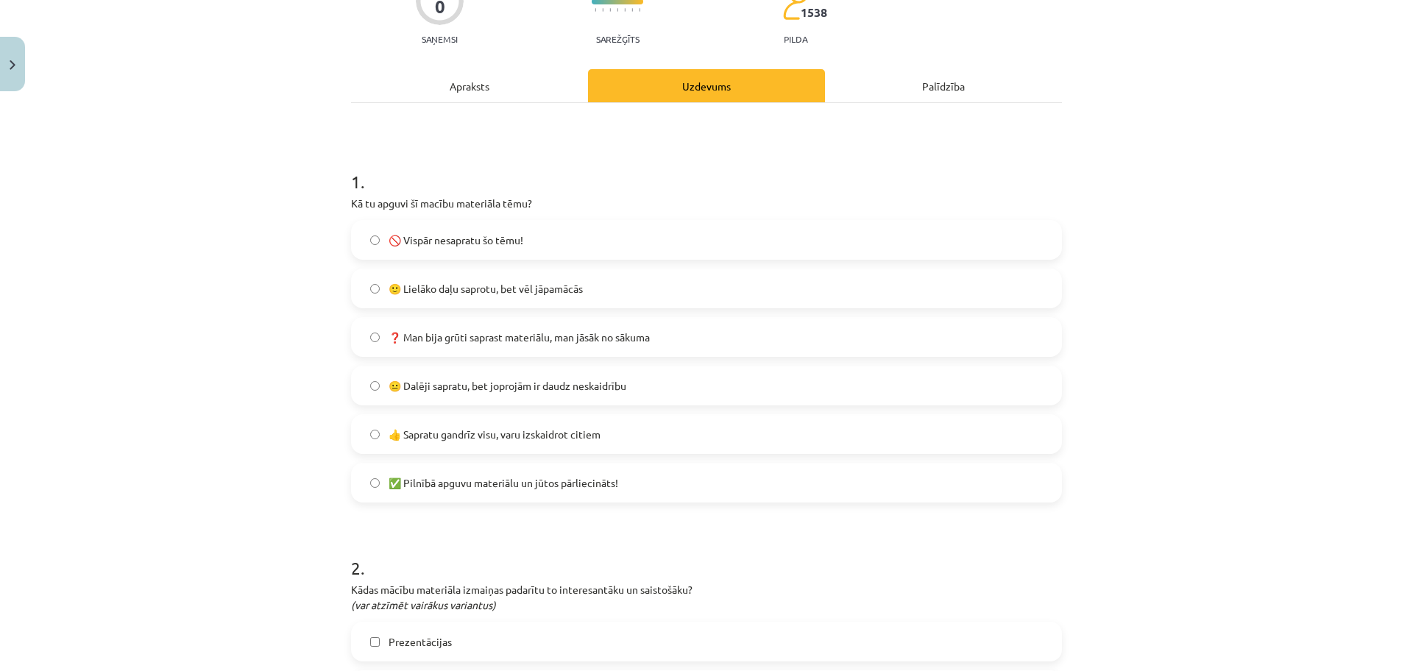
scroll to position [37, 0]
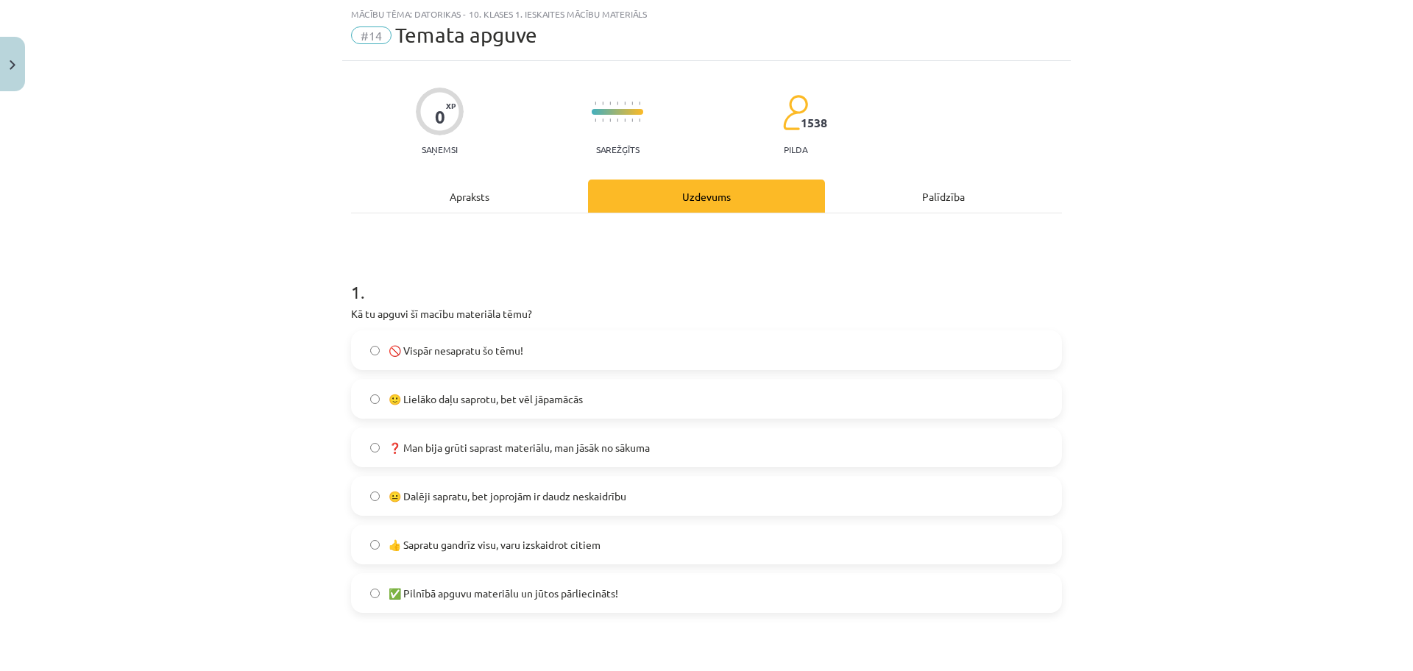
click label "😐 Dalēji sapratu, bet joprojām ir daudz neskaidrību"
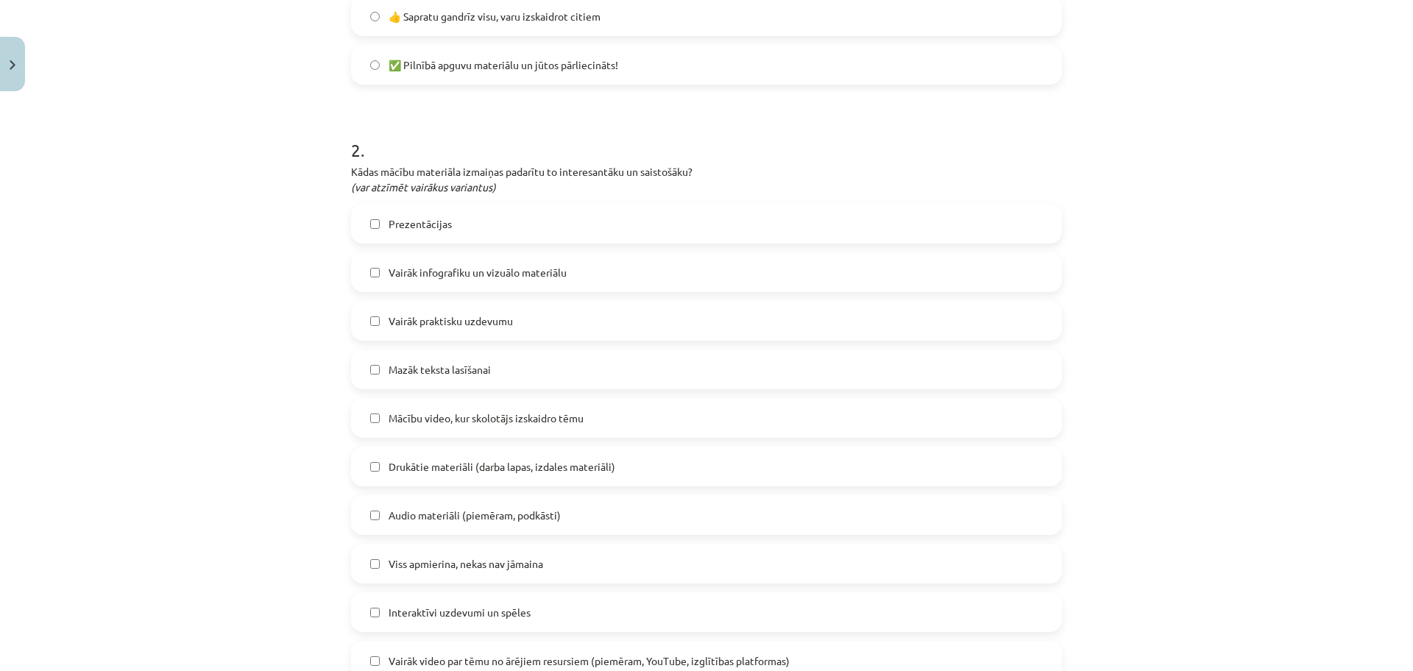
scroll to position [589, 0]
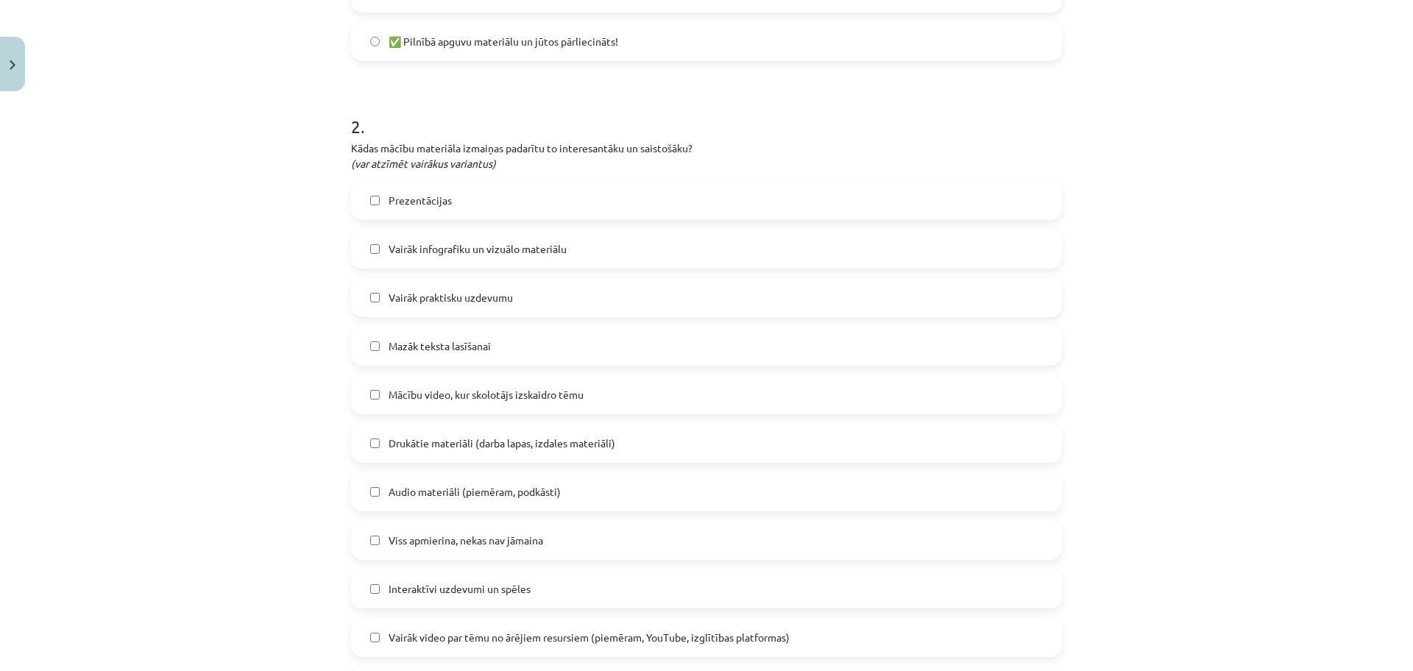
click span "Interaktīvi uzdevumi un spēles"
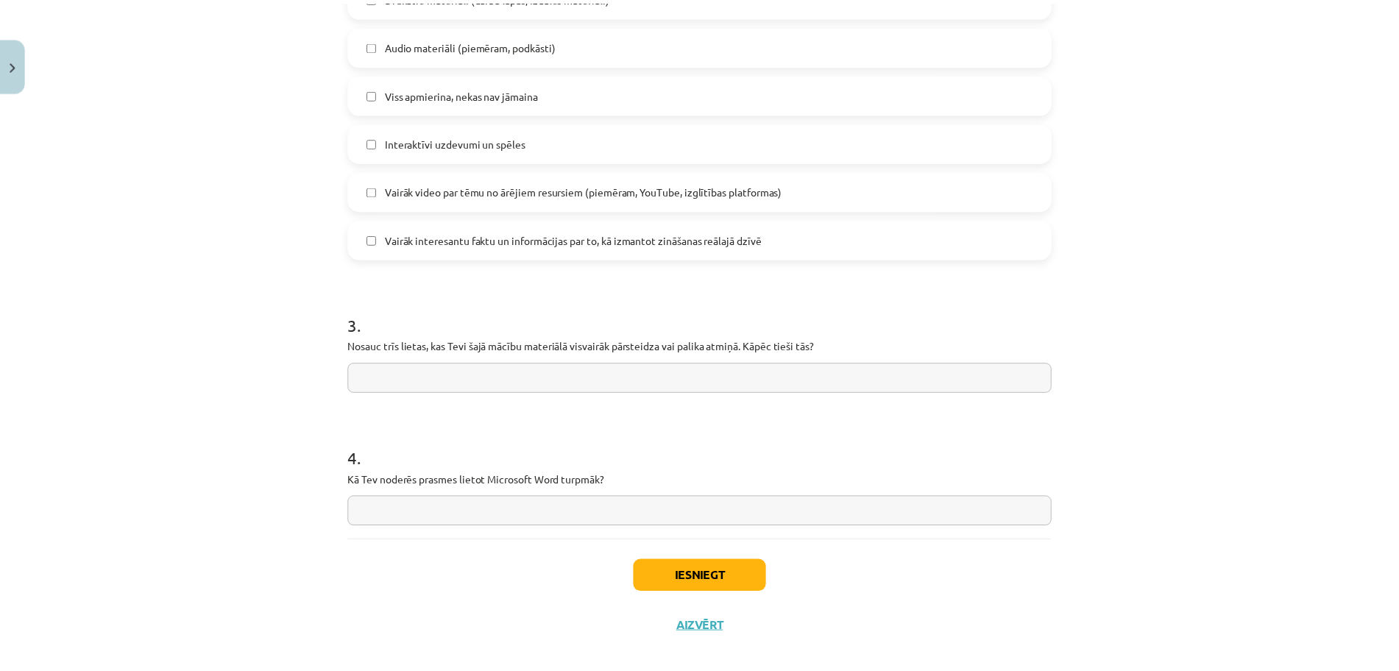
scroll to position [1053, 0]
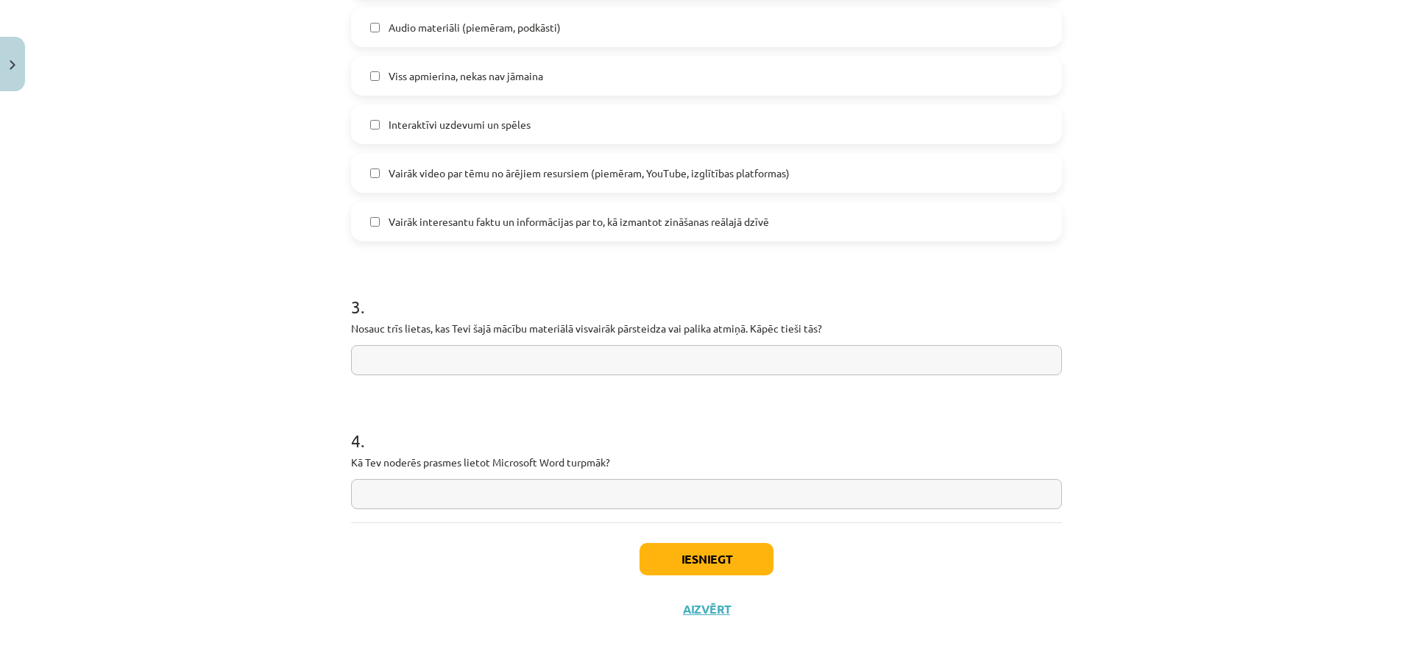
click input "text"
click input "**********"
type input "**********"
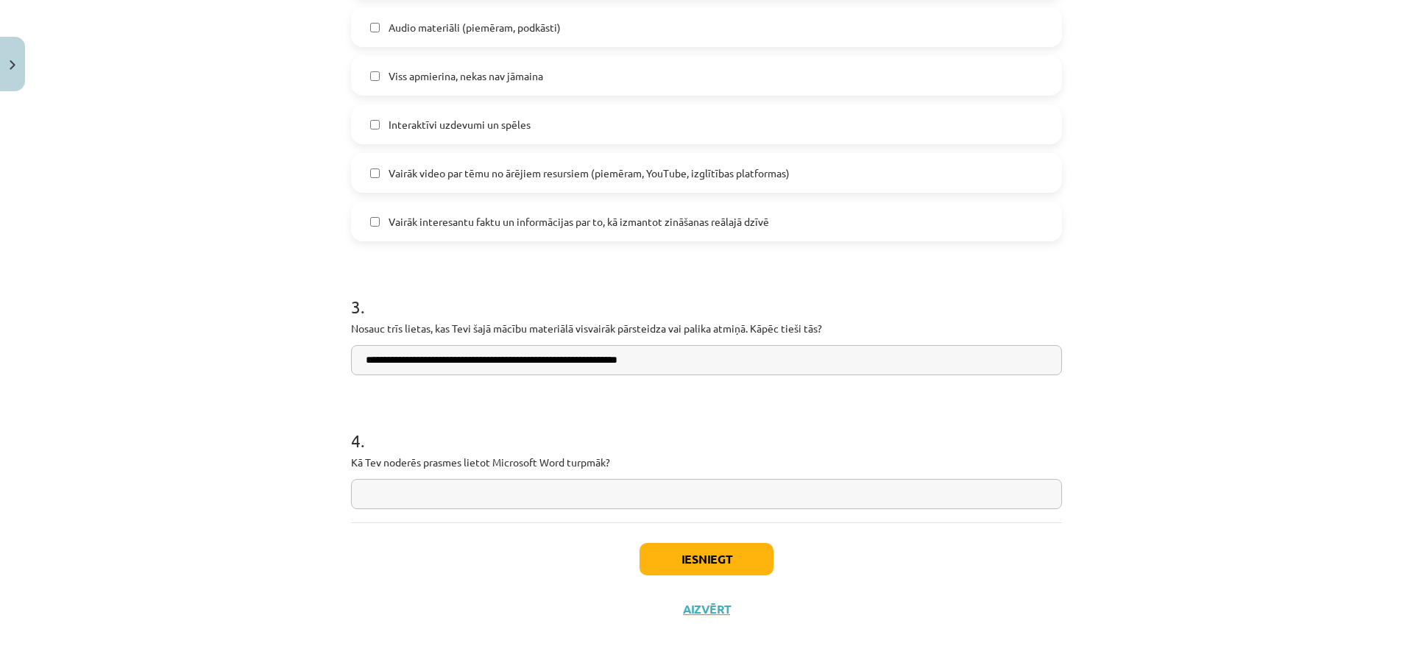
click input "text"
type input "**********"
click button "Iesniegt"
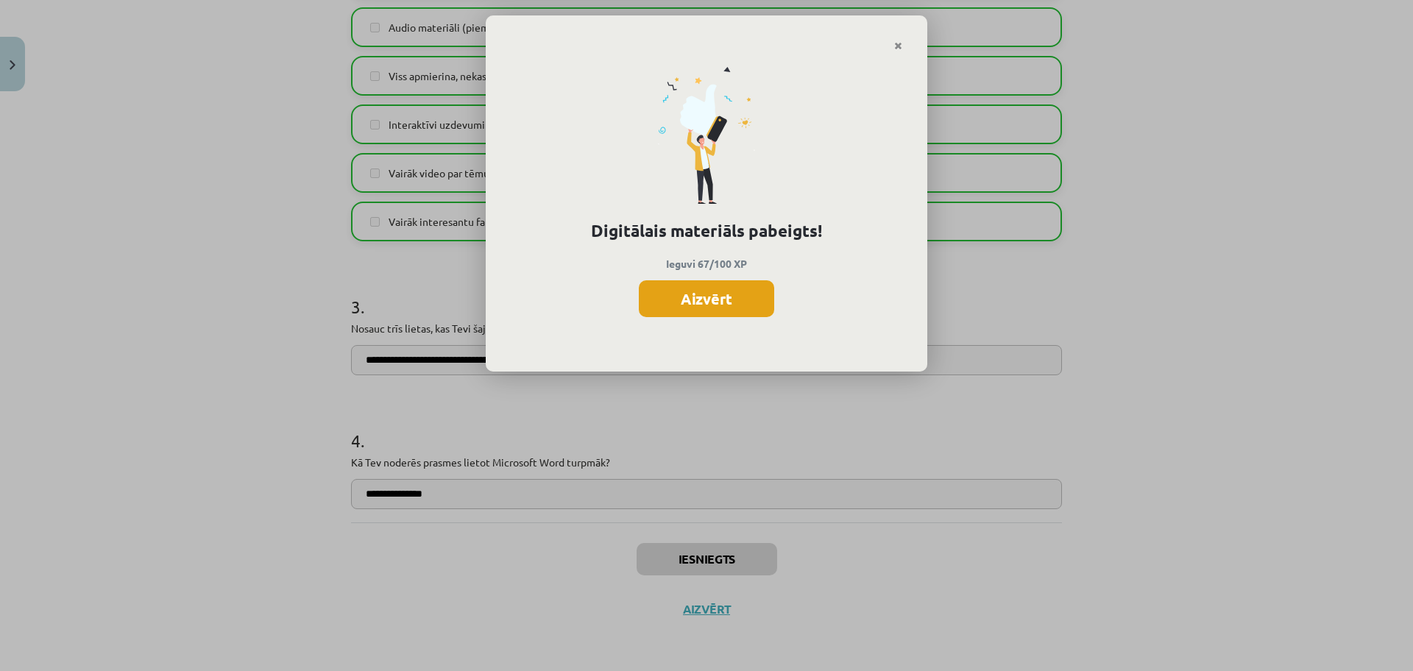
click button "Aizvērt"
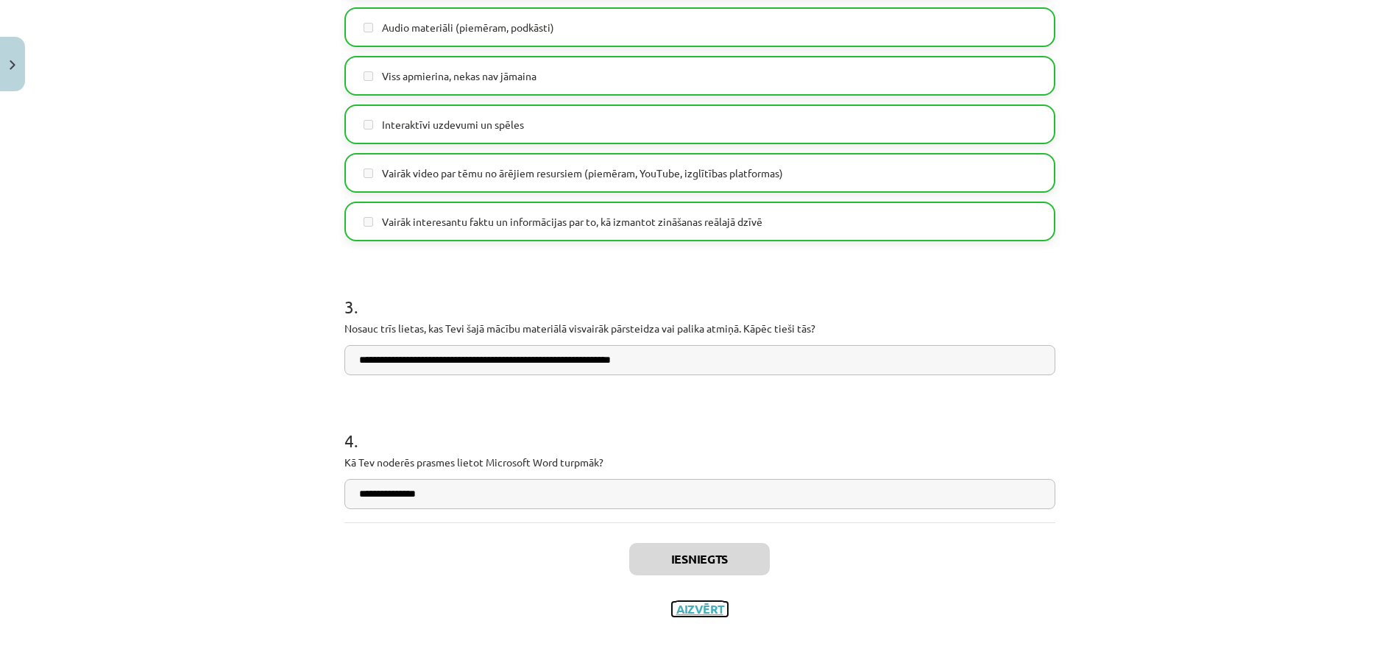
click button "Aizvērt"
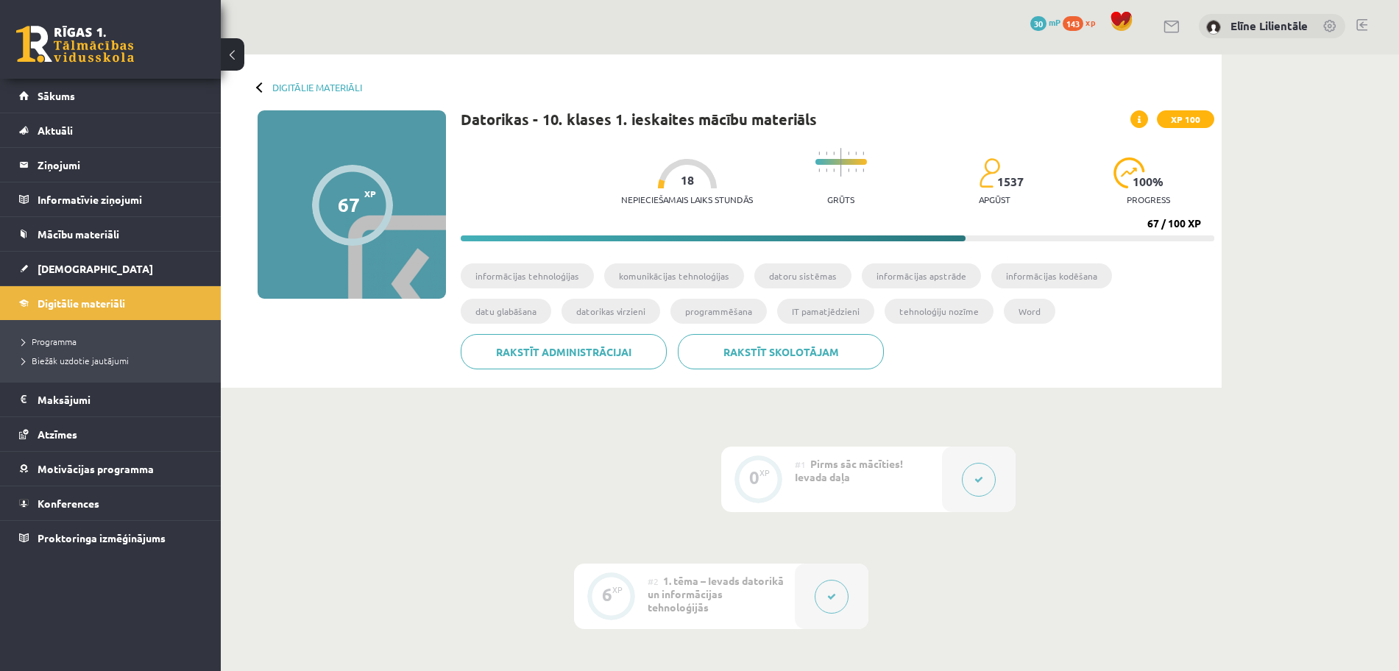
click span "1. tēma – Ievads datorikā un informācijas tehnoloģijās"
click span "Sākums"
